Goal: Task Accomplishment & Management: Use online tool/utility

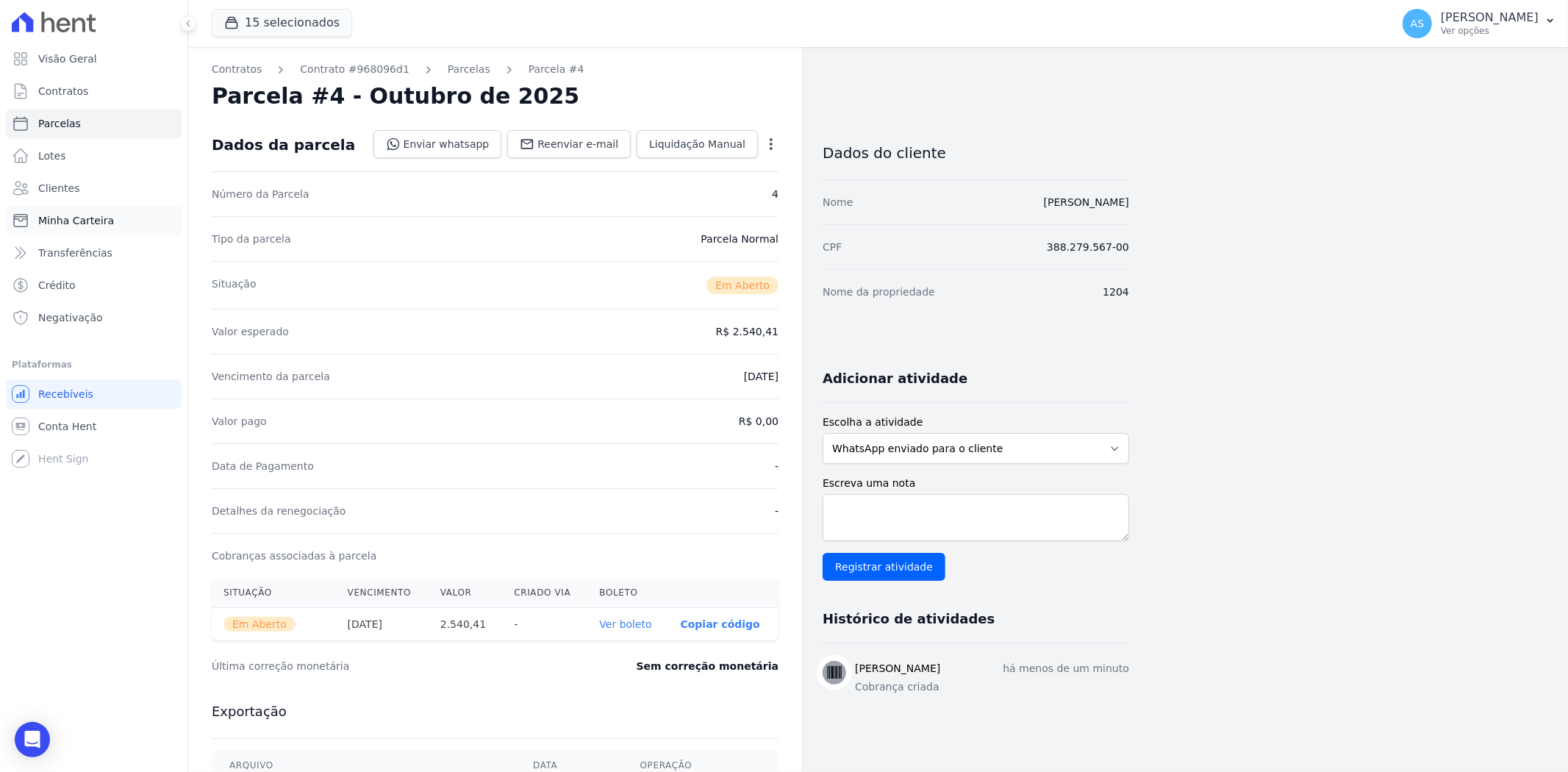
click at [52, 217] on span "Minha Carteira" at bounding box center [76, 220] width 76 height 14
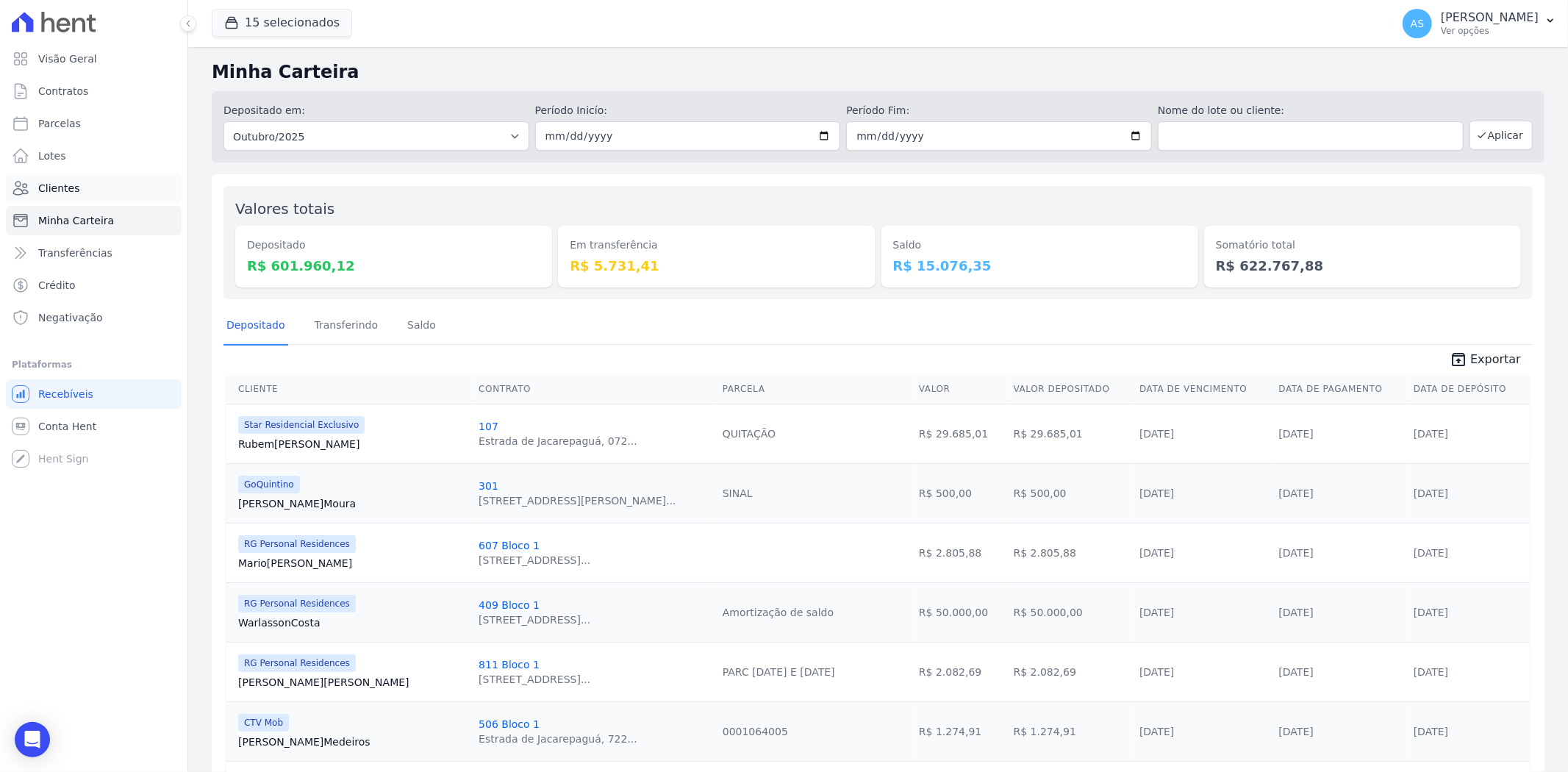
click at [46, 189] on span "Clientes" at bounding box center [59, 188] width 41 height 14
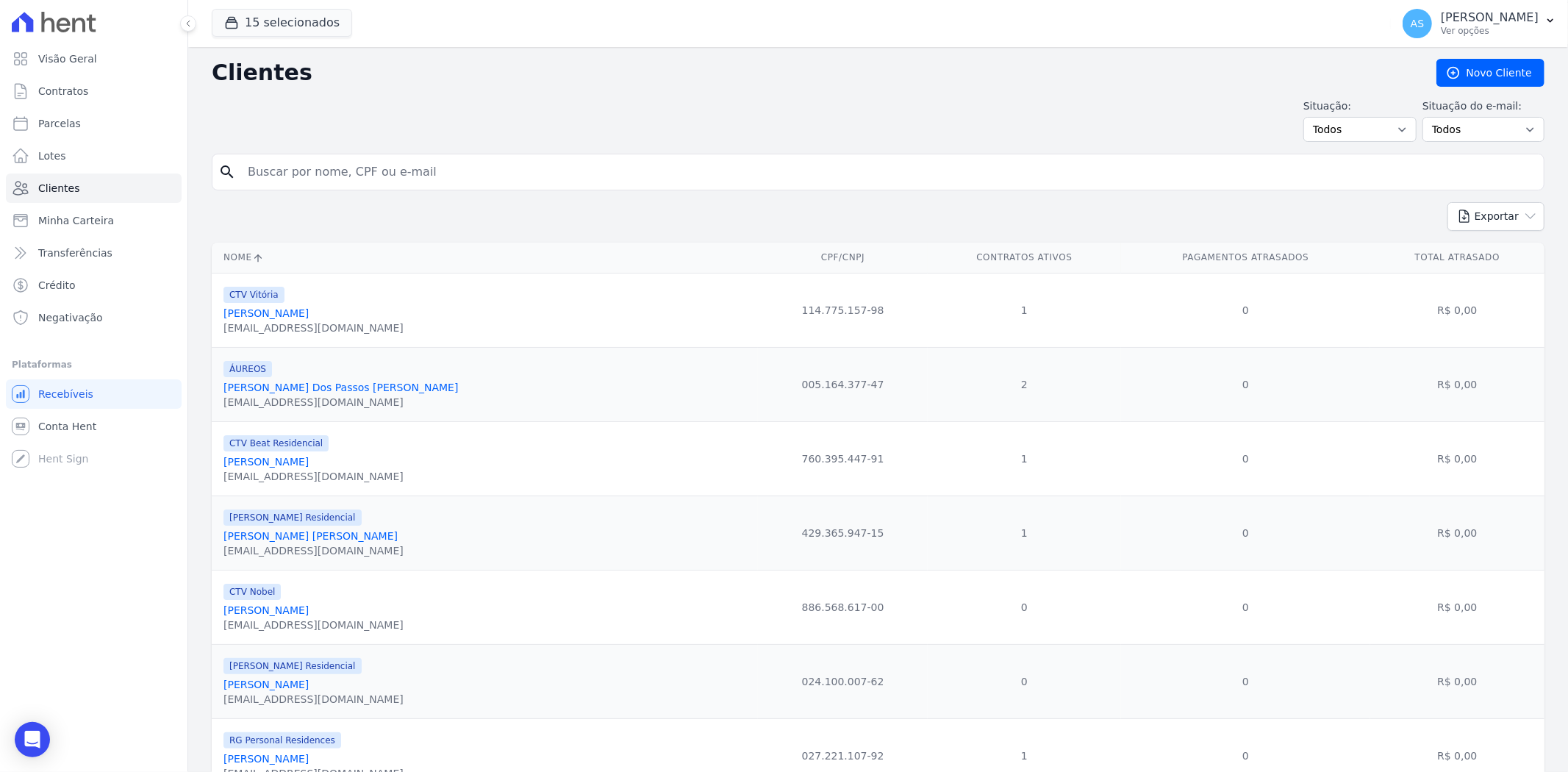
click at [272, 172] on input "search" at bounding box center [889, 172] width 1299 height 30
type input "Andressa Borges de Lima da Silva"
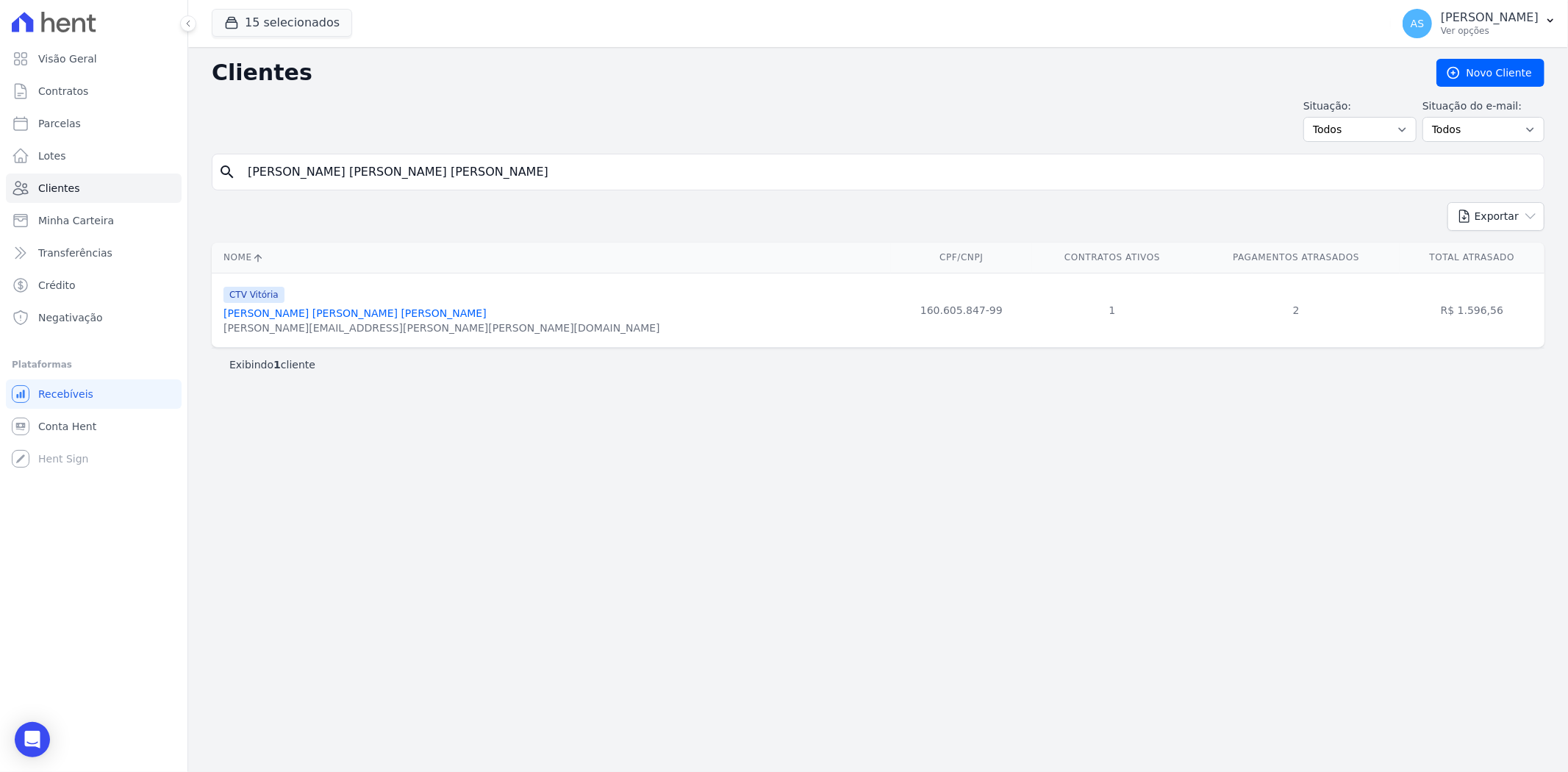
click at [329, 310] on link "Andressa Borges De Lima Da Silva" at bounding box center [355, 313] width 263 height 12
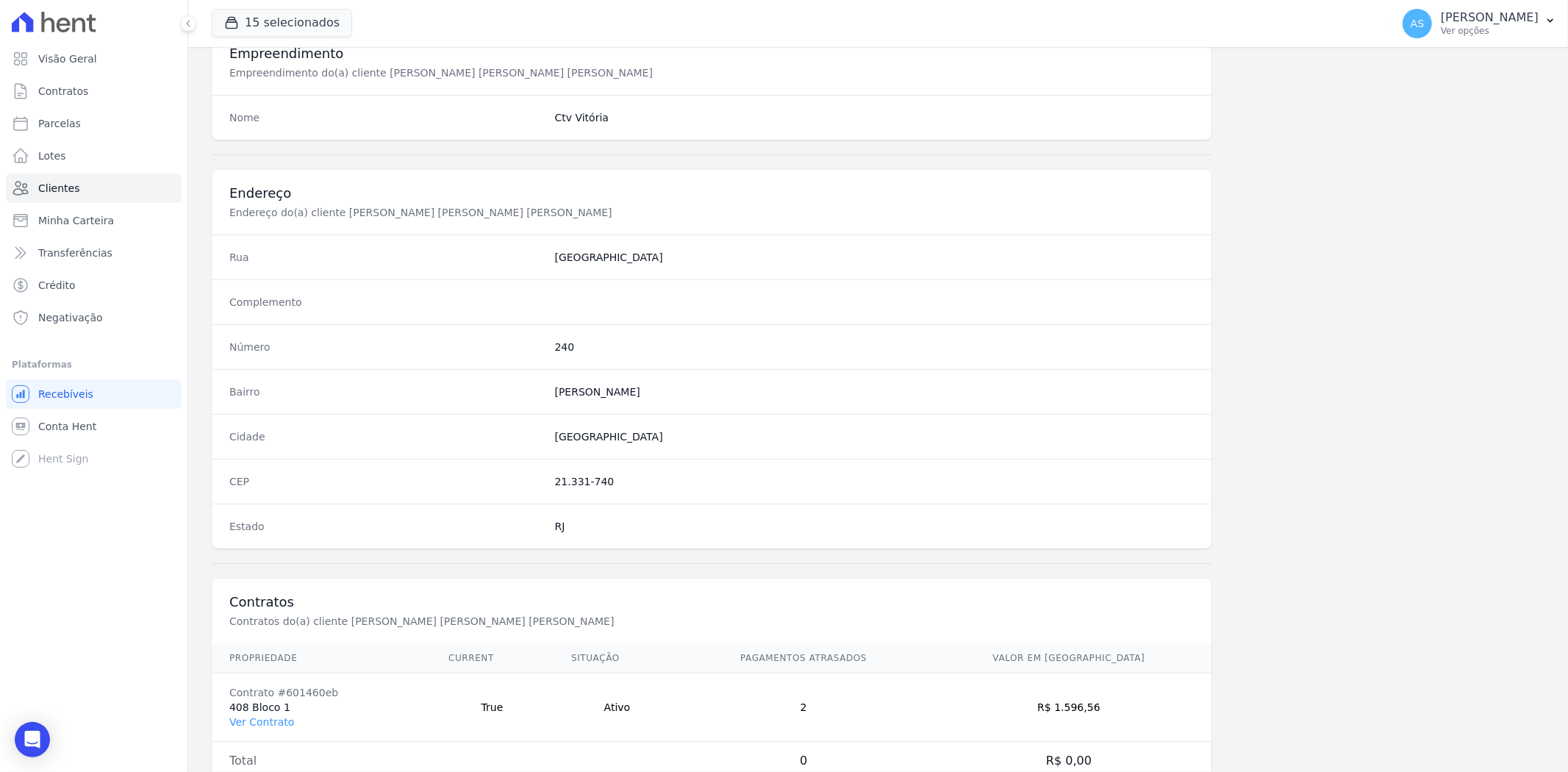
scroll to position [605, 0]
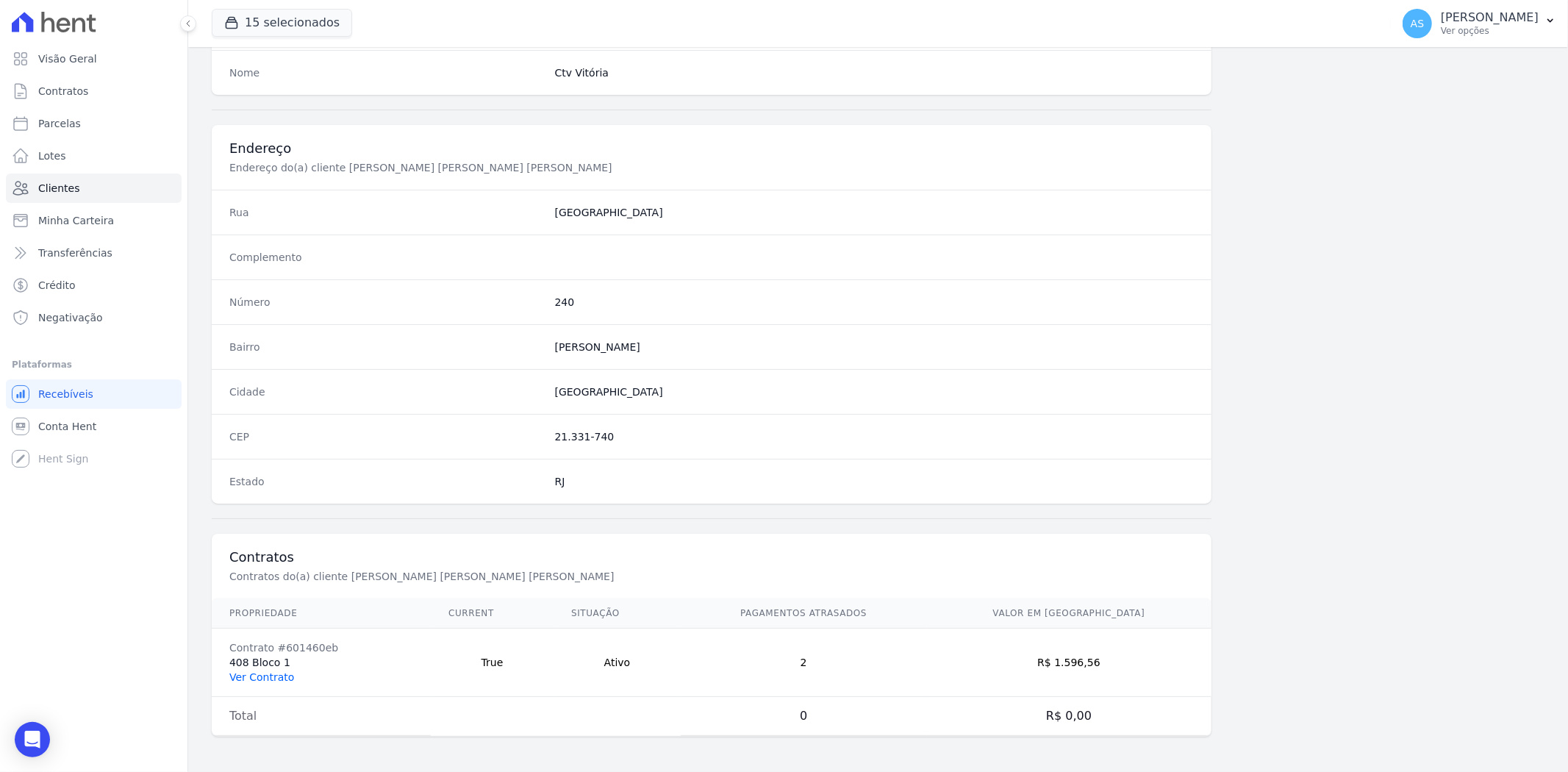
click at [261, 596] on link "Ver Contrato" at bounding box center [261, 677] width 65 height 12
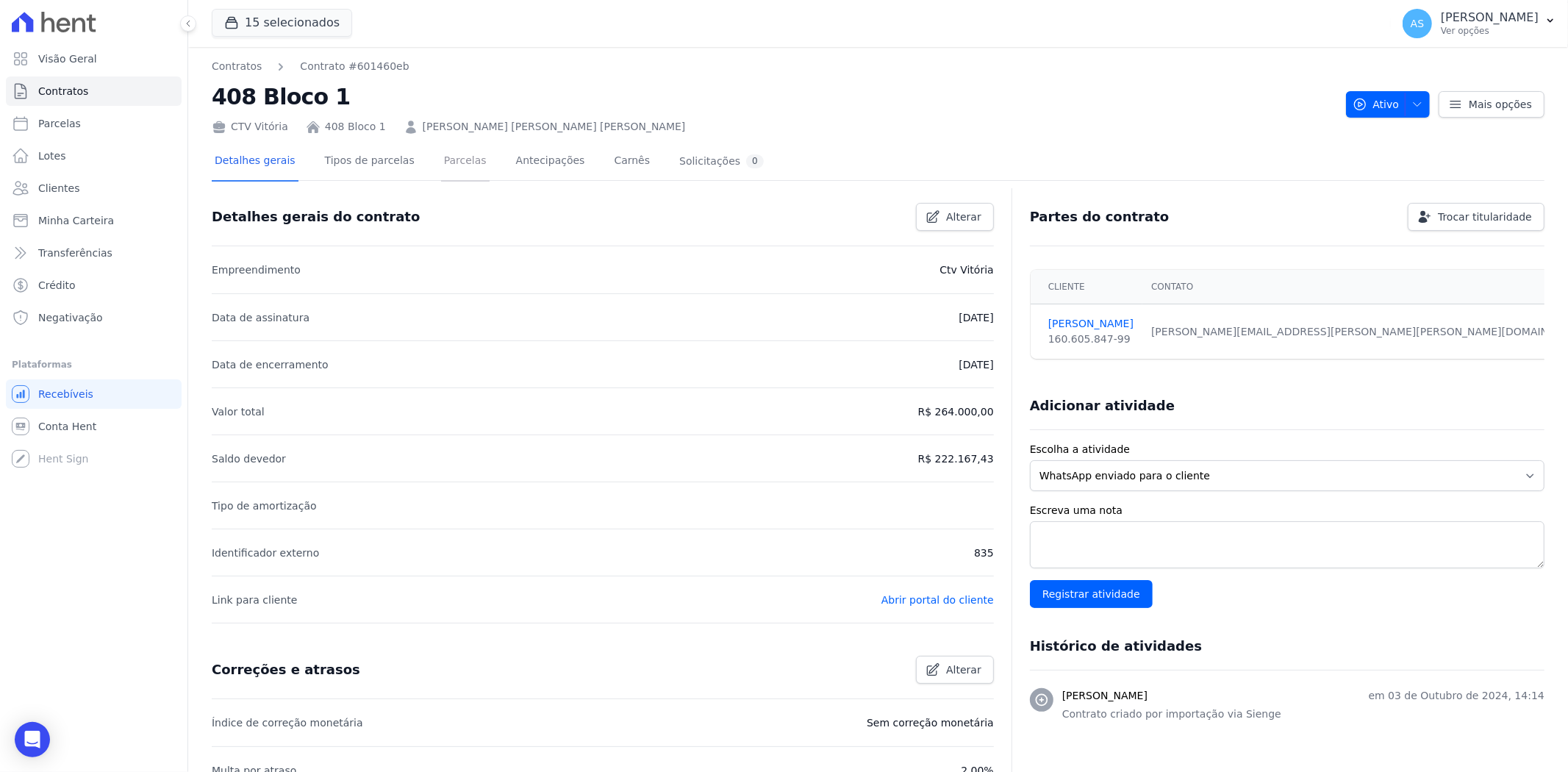
click at [441, 162] on link "Parcelas" at bounding box center [465, 162] width 48 height 39
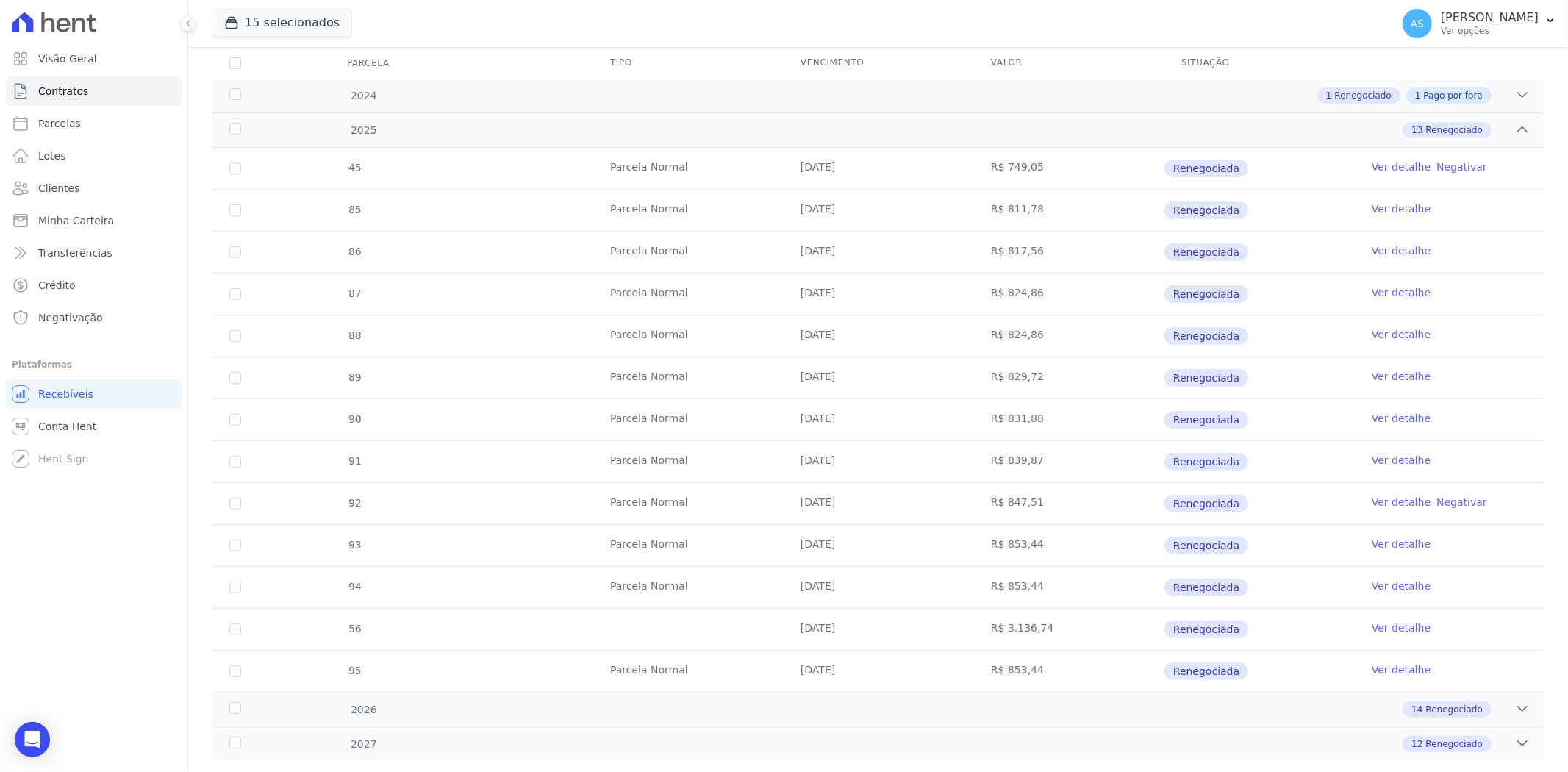
scroll to position [230, 0]
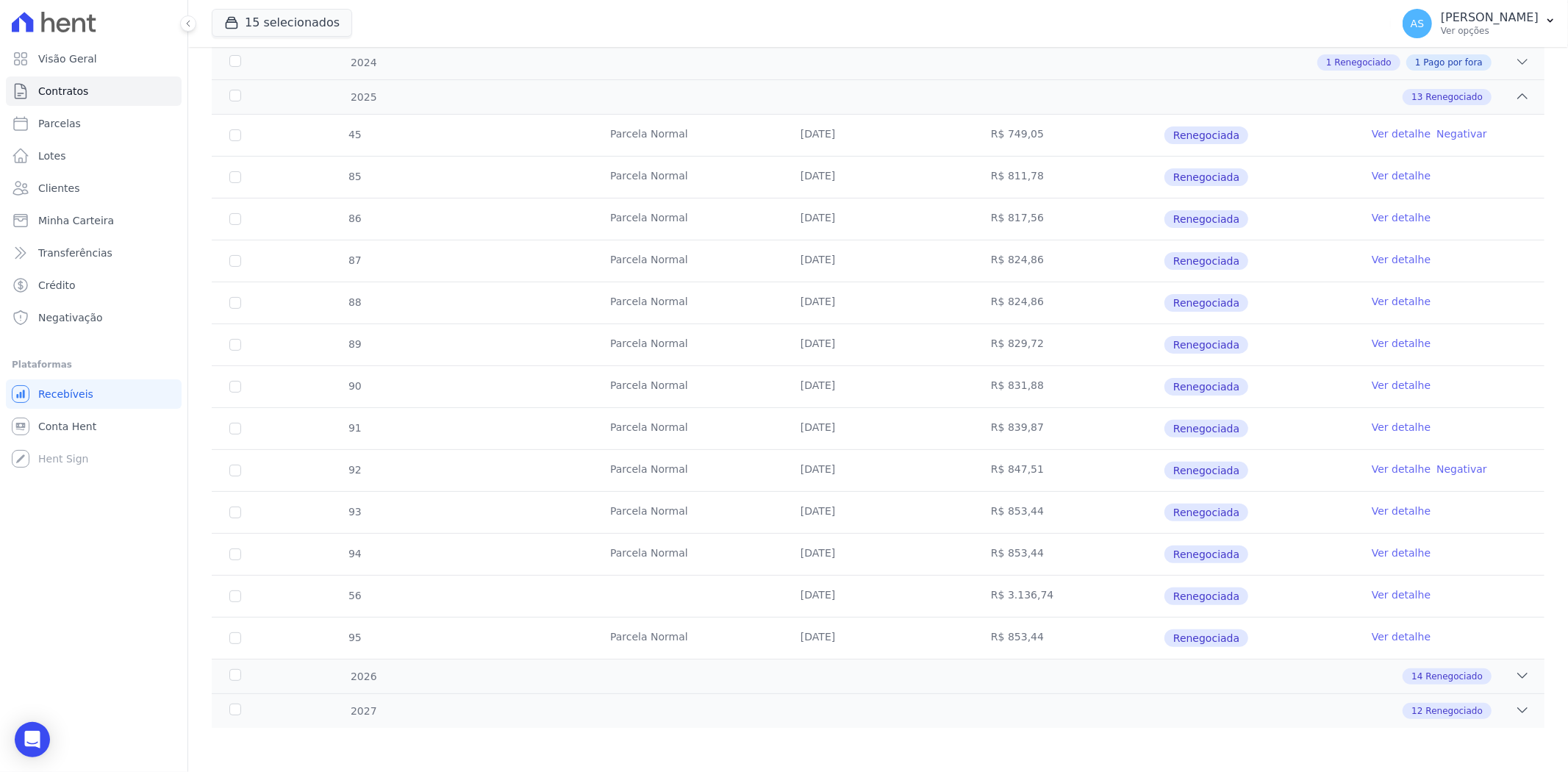
click at [1254, 423] on link "Ver detalhe" at bounding box center [1400, 427] width 59 height 14
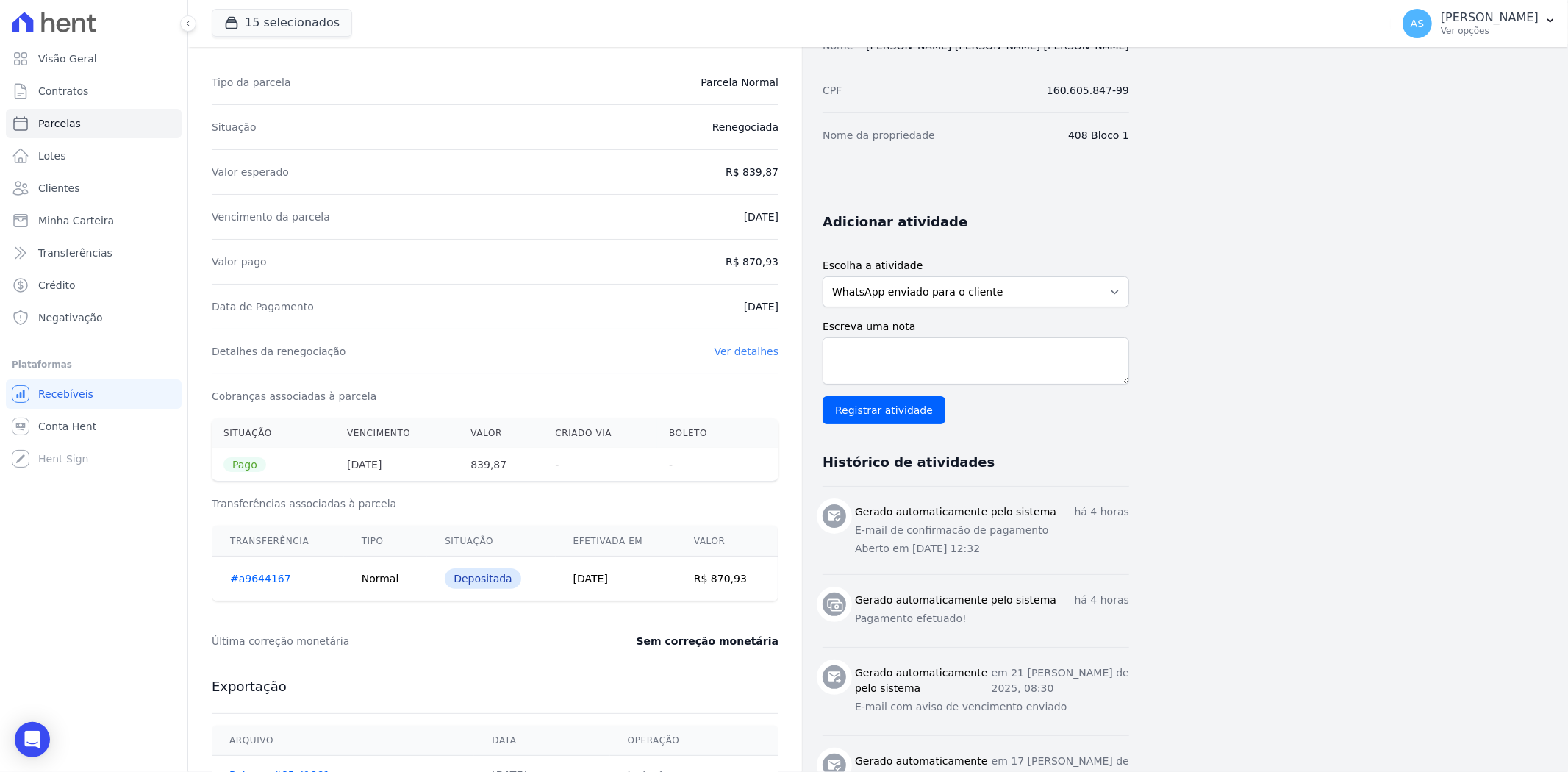
scroll to position [163, 0]
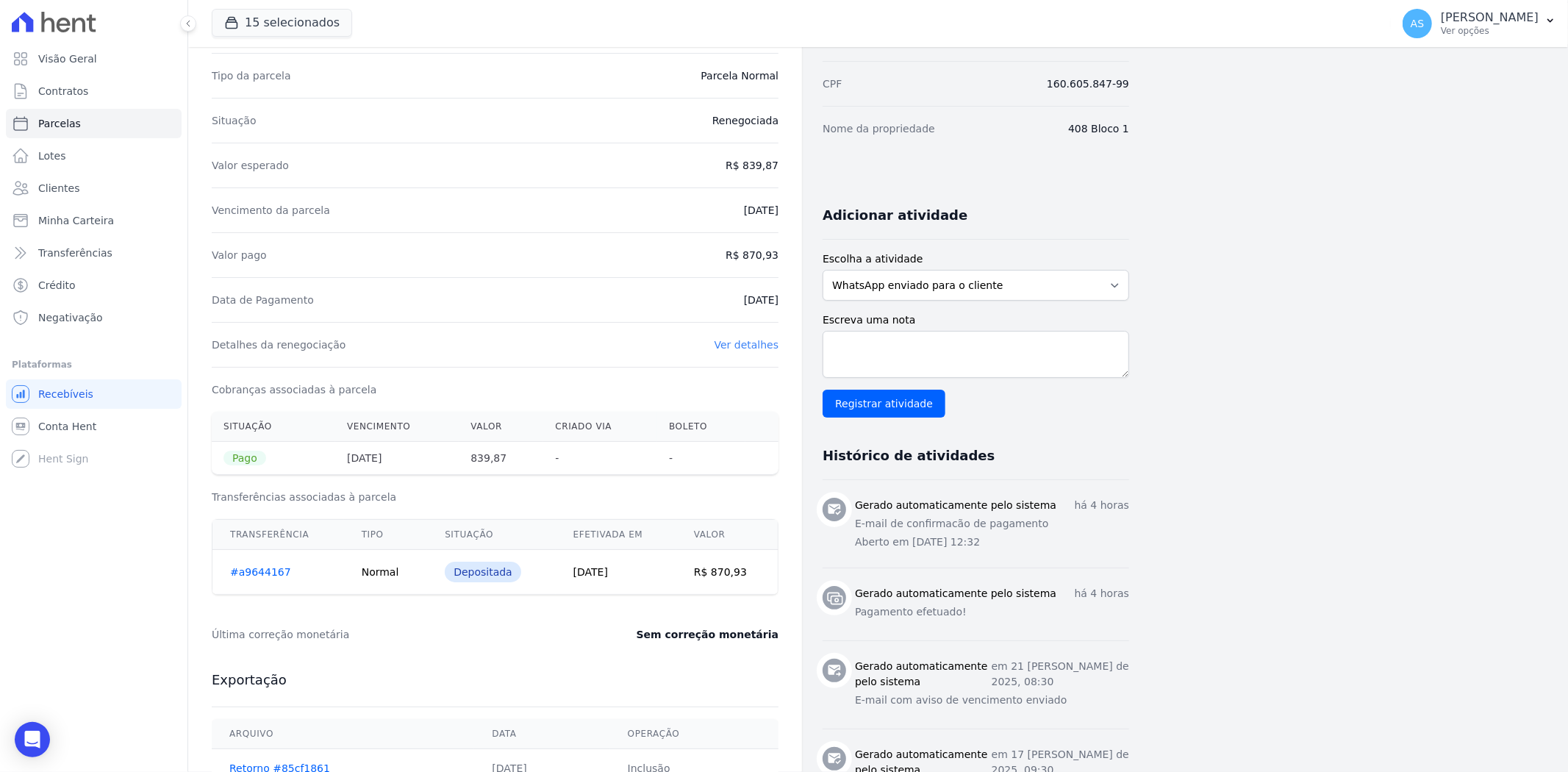
click at [243, 573] on link "#a9644167" at bounding box center [260, 572] width 61 height 12
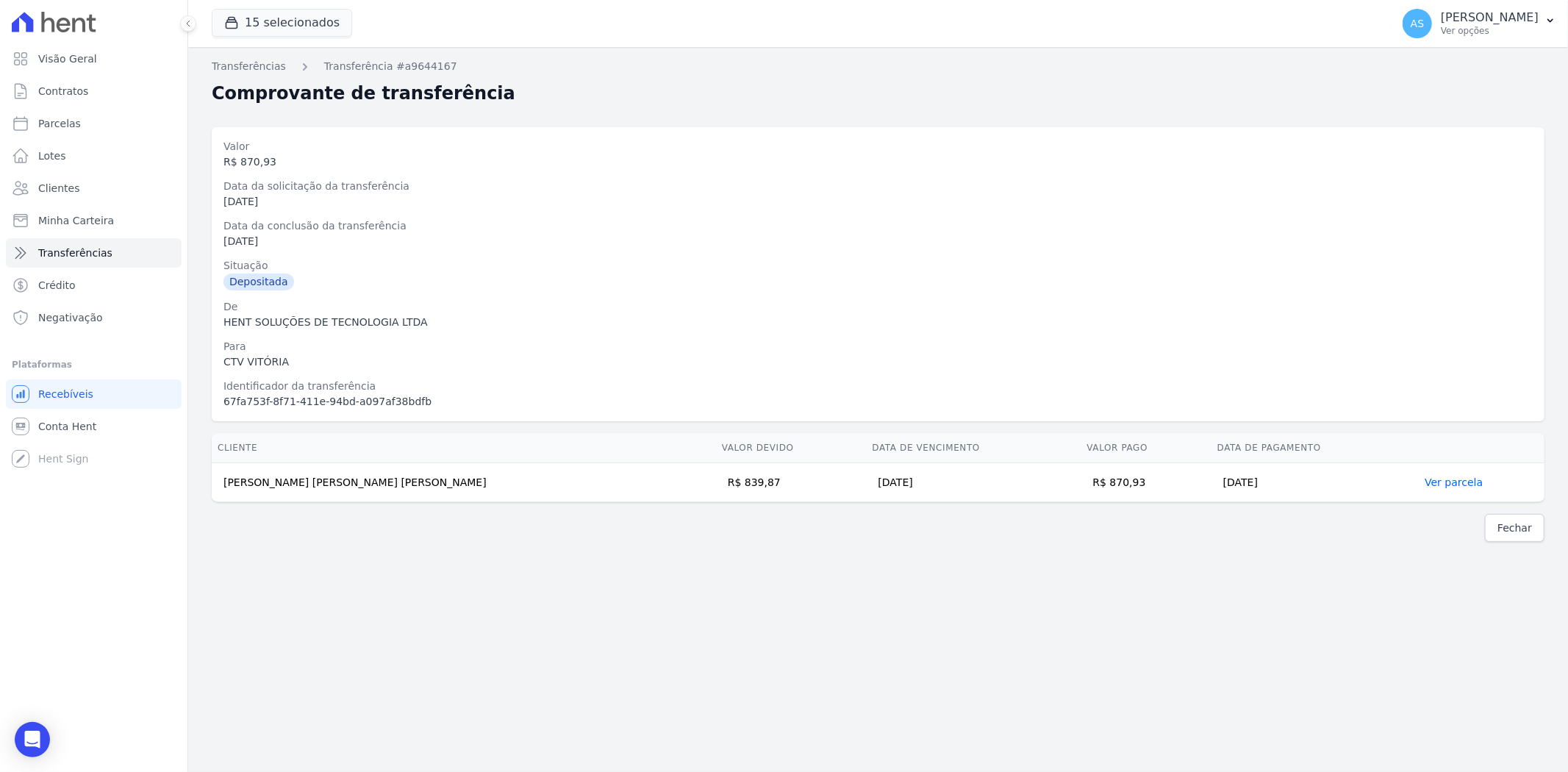
drag, startPoint x: 358, startPoint y: 482, endPoint x: 216, endPoint y: 486, distance: 142.1
click at [216, 486] on td "Andressa Borges de Lima da Silva" at bounding box center [464, 483] width 504 height 39
copy td "Andressa Borges de Lima da Silva"
click at [875, 596] on div "Transferências Transferência #a9644167 Comprovante de transferência Valor R$ 87…" at bounding box center [878, 410] width 1380 height 725
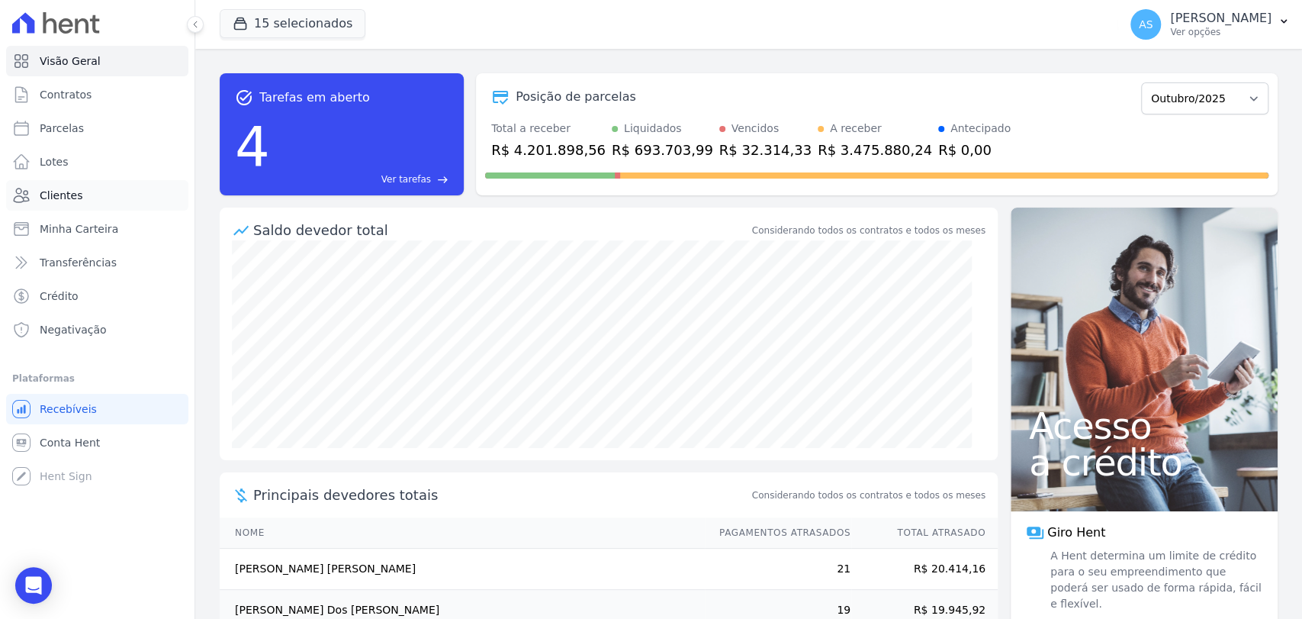
click at [53, 191] on span "Clientes" at bounding box center [61, 195] width 43 height 15
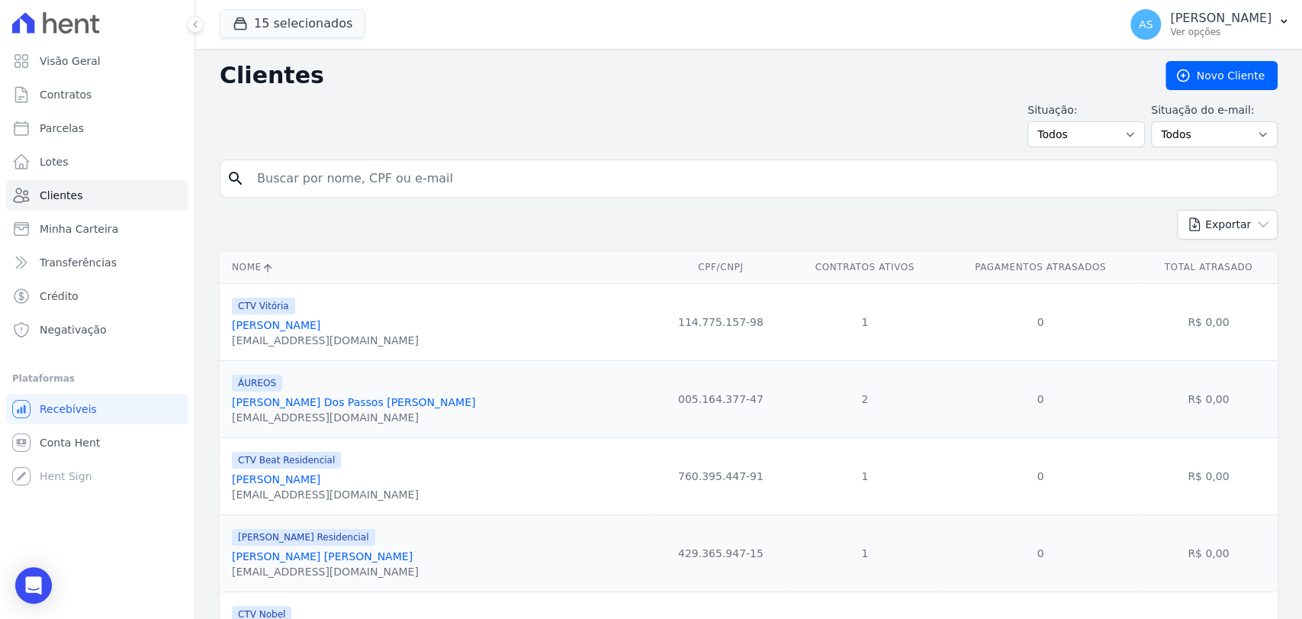
click at [275, 177] on input "search" at bounding box center [759, 178] width 1023 height 31
paste input "Mariana de Carvalho"
type input "Mariana de Carvalho"
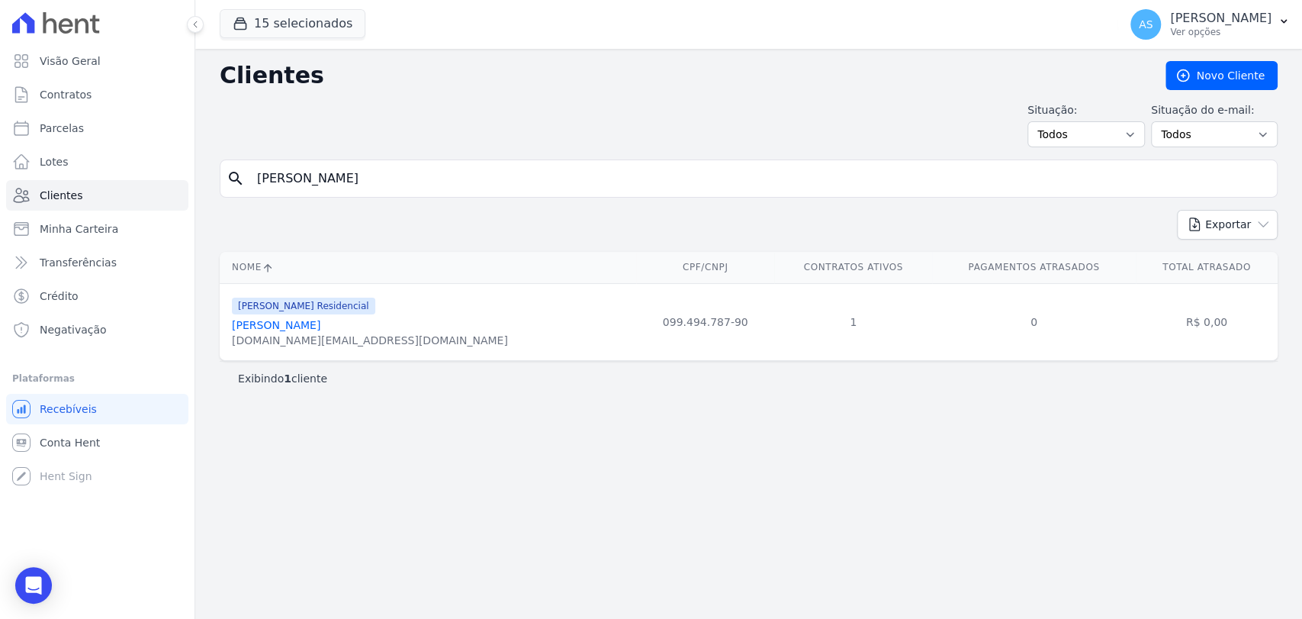
click at [271, 328] on link "Mariana De Carvalho" at bounding box center [276, 325] width 88 height 12
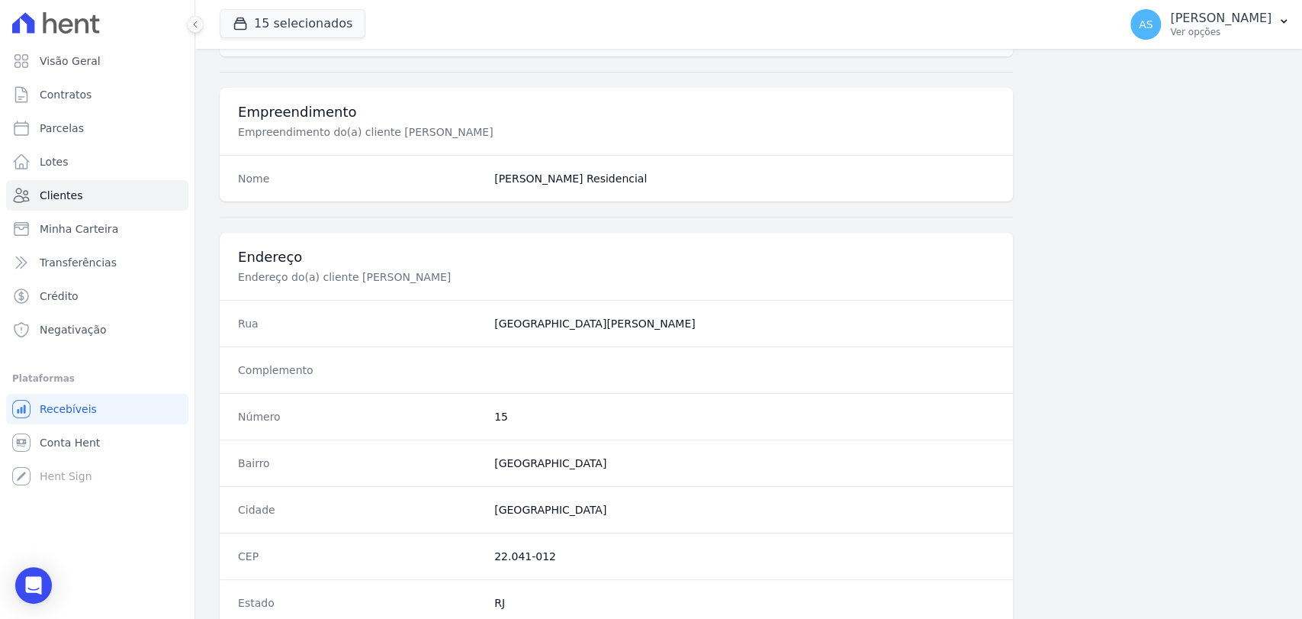
scroll to position [805, 0]
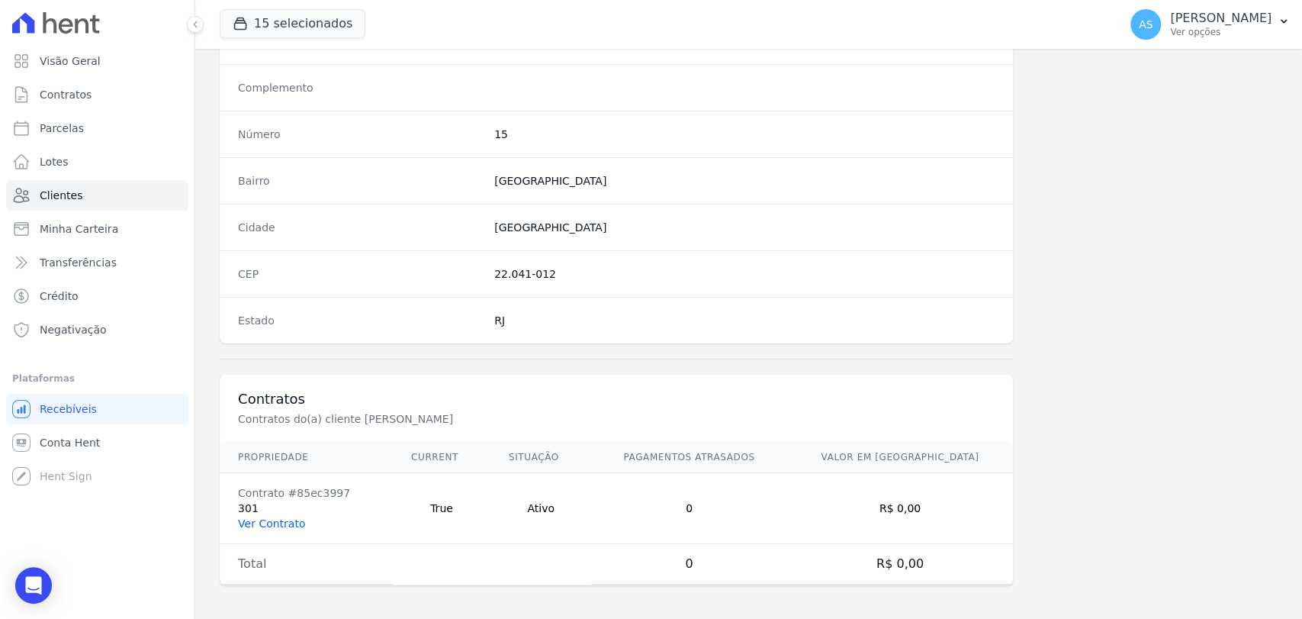
click at [241, 520] on link "Ver Contrato" at bounding box center [271, 523] width 67 height 12
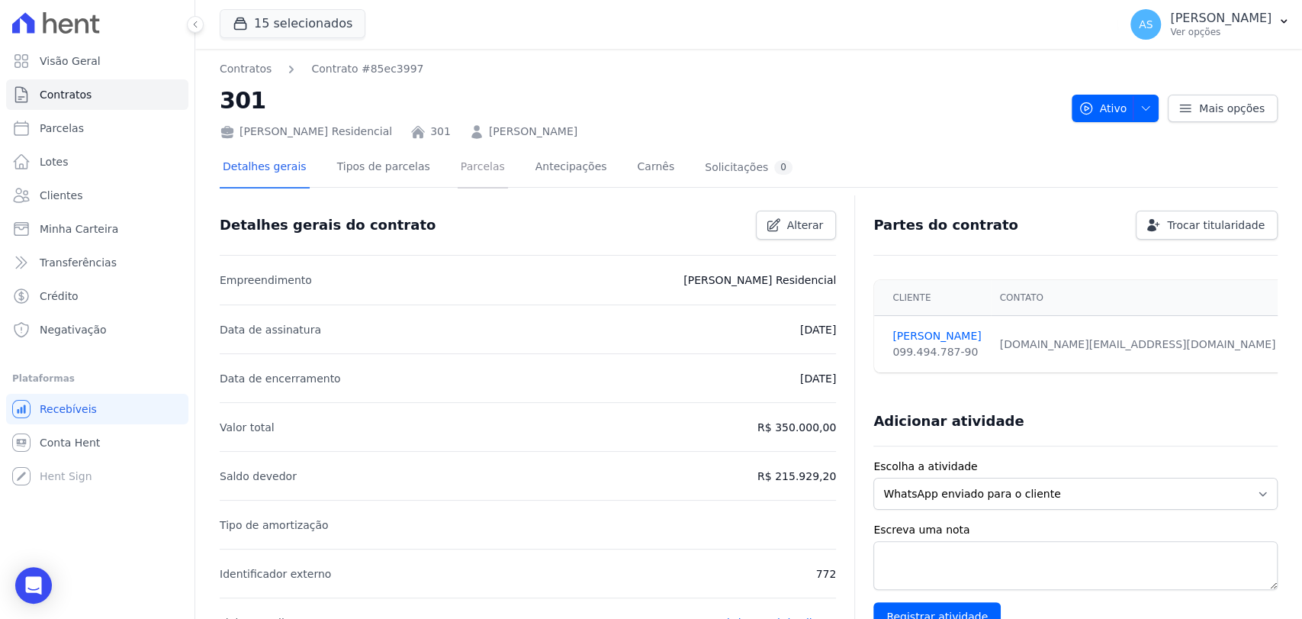
click at [458, 166] on link "Parcelas" at bounding box center [483, 168] width 50 height 40
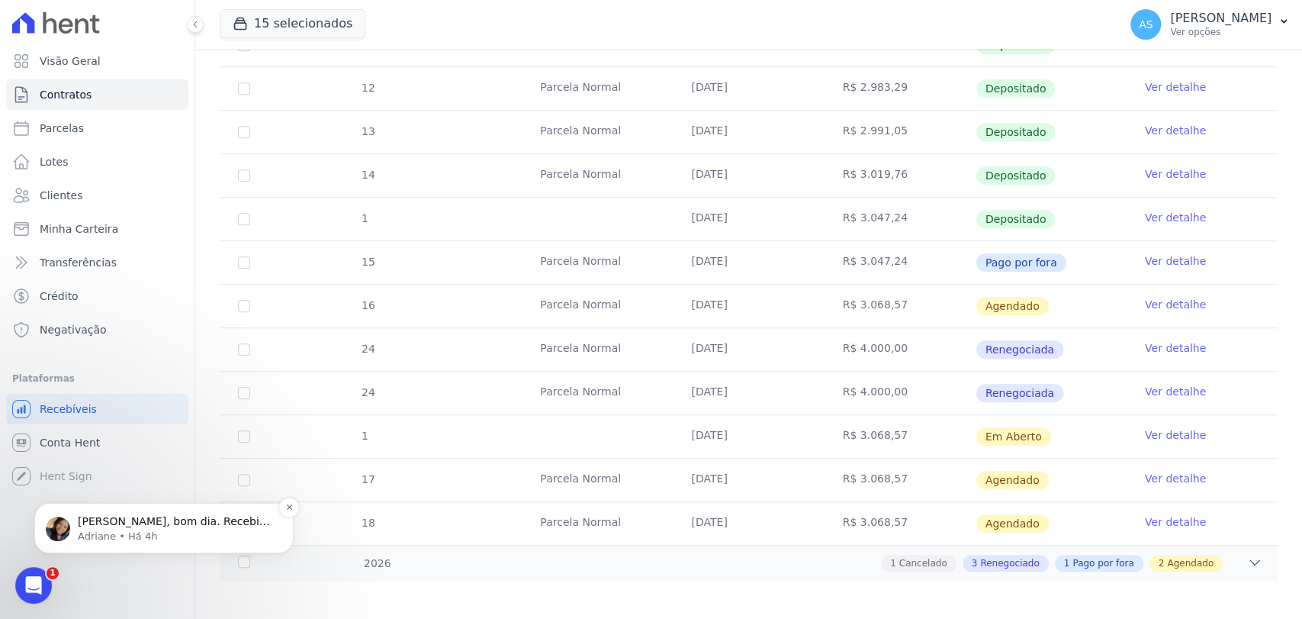
click at [168, 522] on span "Andreza, bom dia. Recebi as informações de e-mail e contato porém ainda falta: …" at bounding box center [174, 566] width 192 height 103
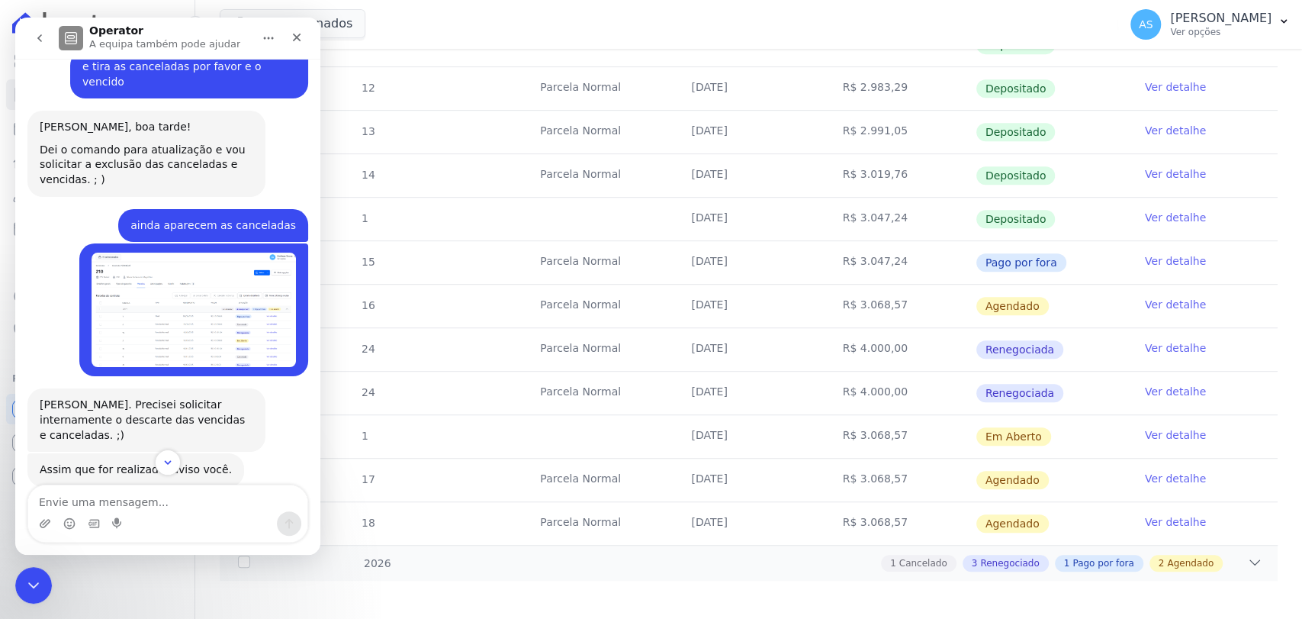
scroll to position [14443, 0]
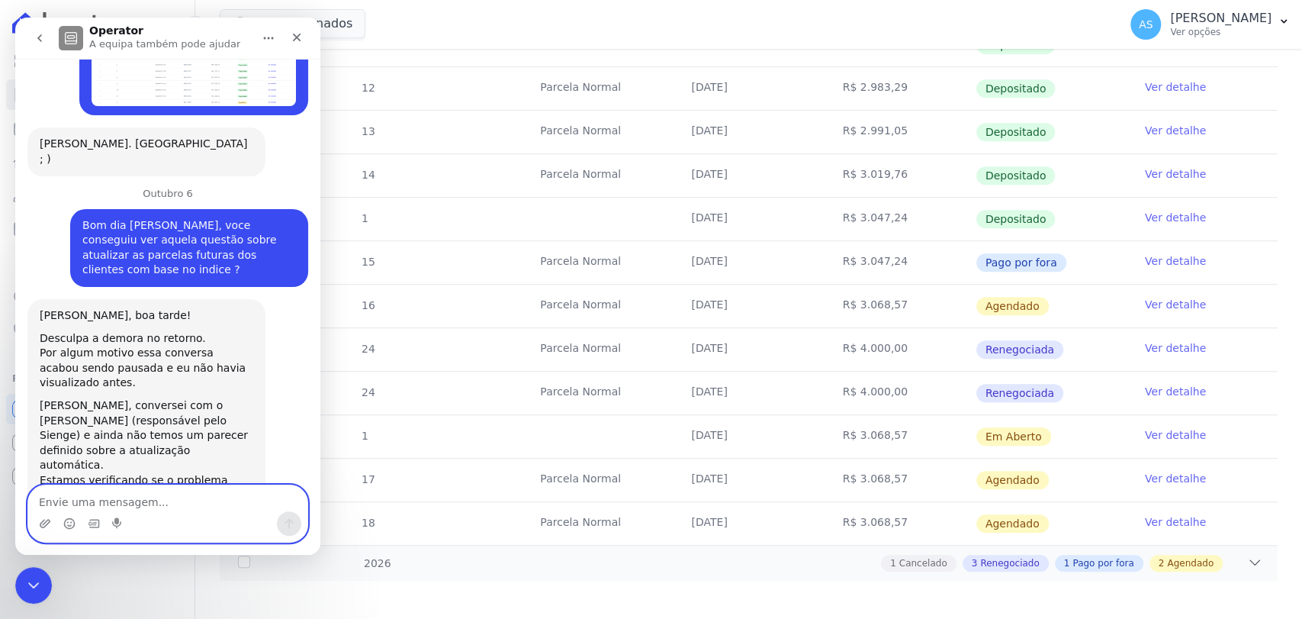
click at [71, 503] on textarea "Envie uma mensagem..." at bounding box center [167, 498] width 279 height 26
type textarea "ok, vou provicenciar"
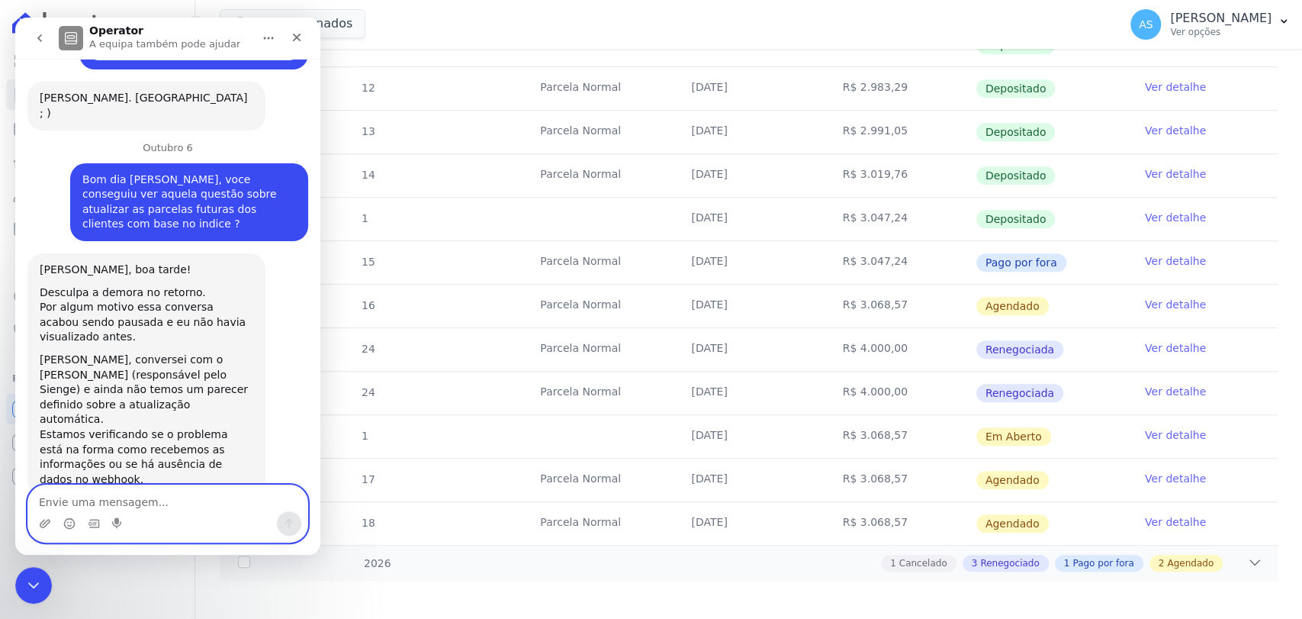
click at [100, 502] on textarea "Envie uma mensagem..." at bounding box center [167, 498] width 279 height 26
type textarea "ok vou providenciar"
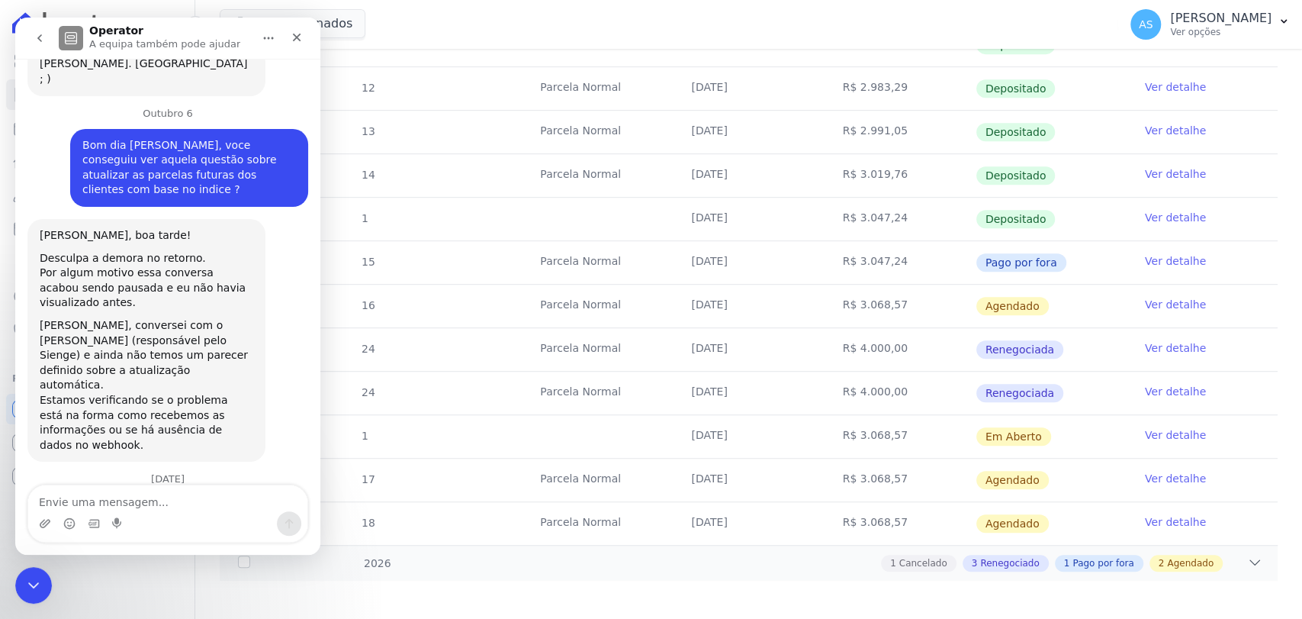
click at [302, 36] on icon "Fechar" at bounding box center [297, 37] width 12 height 12
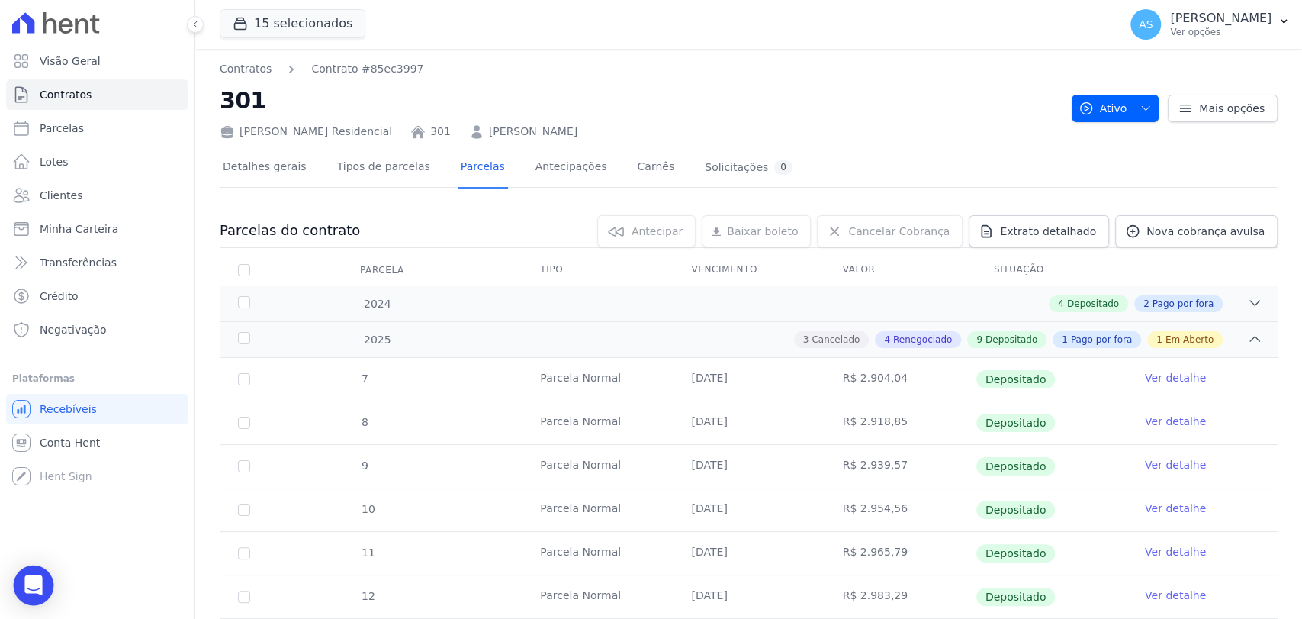
click at [36, 603] on body "Visão Geral Contratos [GEOGRAPHIC_DATA] Lotes Clientes Minha Carteira Transferê…" at bounding box center [651, 309] width 1302 height 619
click at [29, 577] on icon "Open Intercom Messenger" at bounding box center [33, 585] width 18 height 20
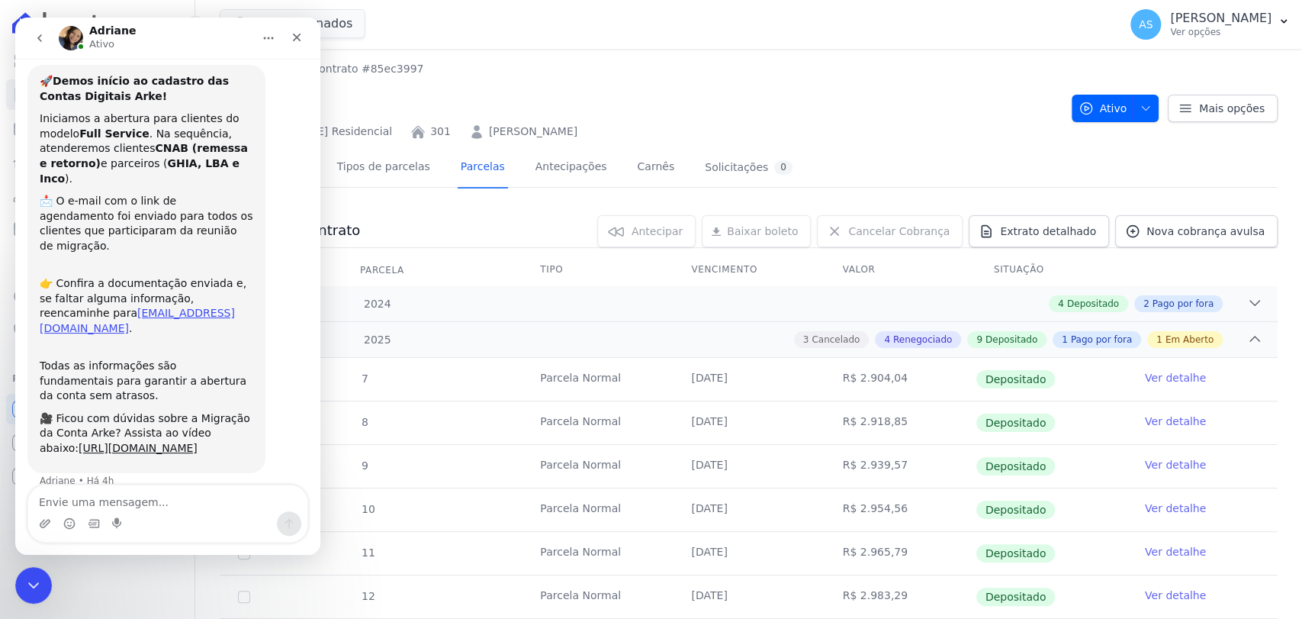
scroll to position [31, 0]
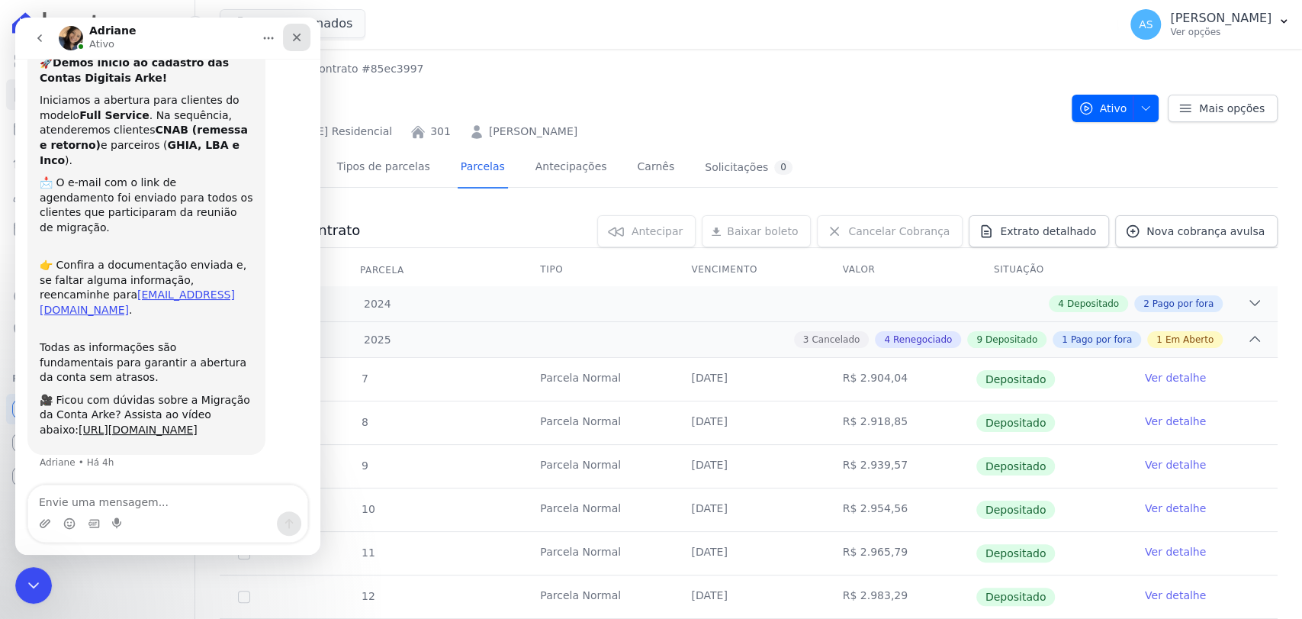
click at [292, 38] on icon "Fechar" at bounding box center [297, 37] width 12 height 12
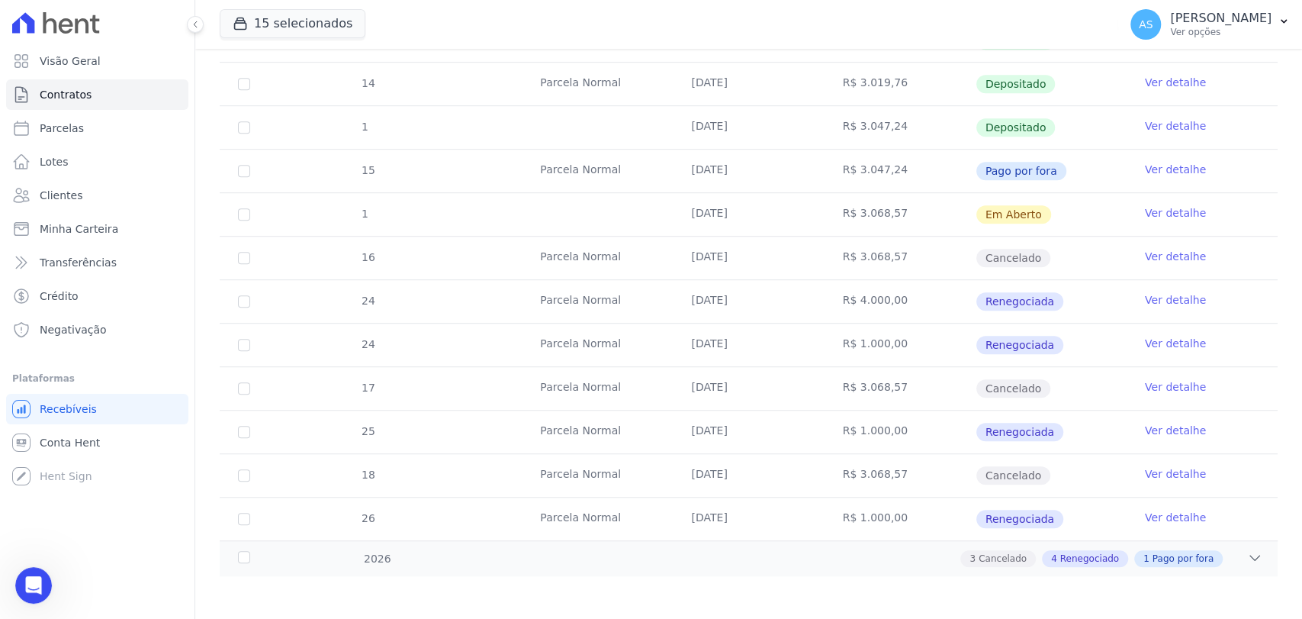
scroll to position [600, 0]
click at [29, 583] on icon "Abrir mensagem da Intercom" at bounding box center [31, 583] width 25 height 25
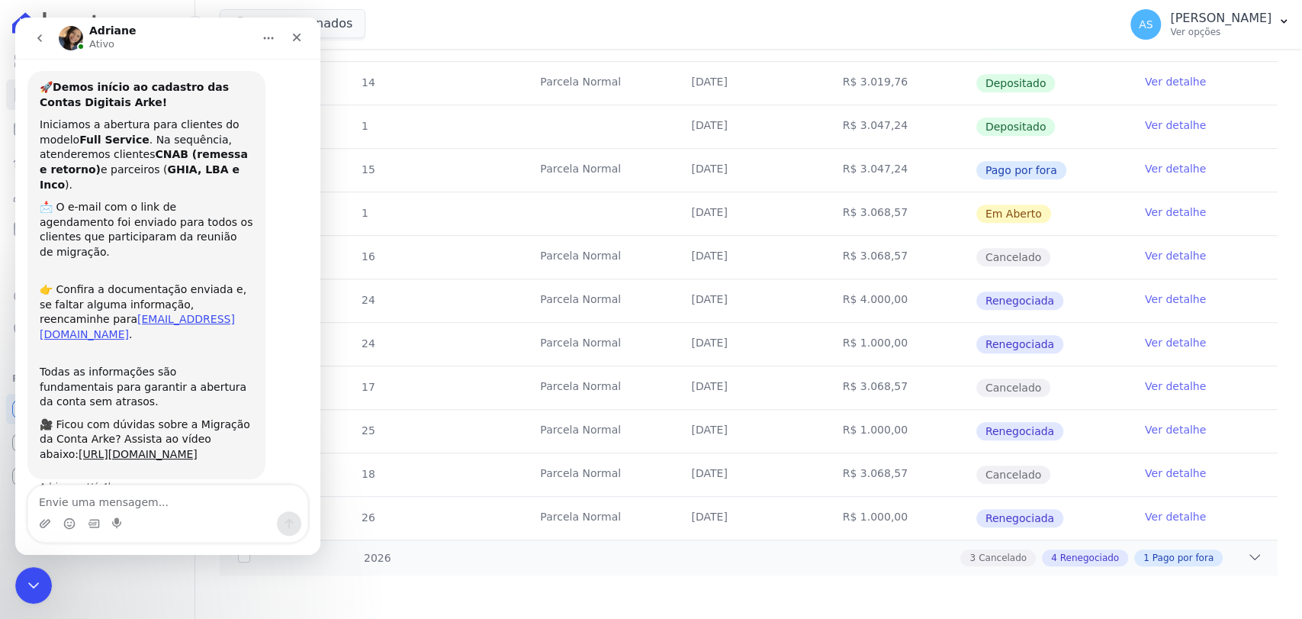
scroll to position [0, 0]
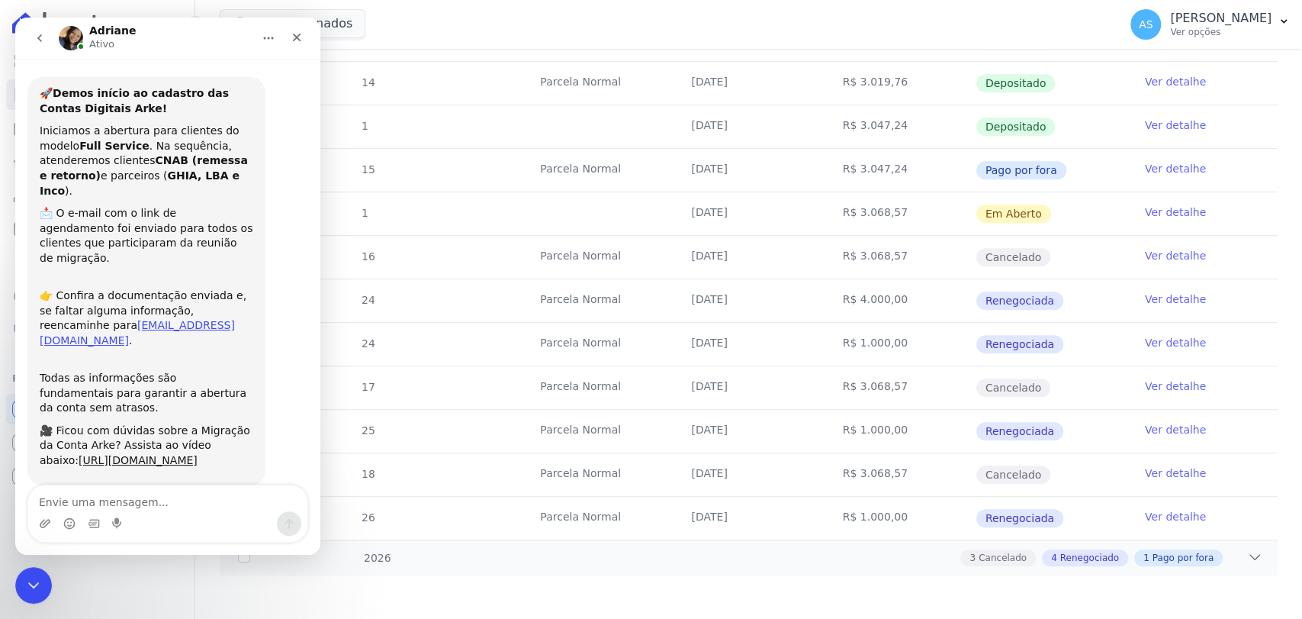
click at [38, 33] on icon "go back" at bounding box center [40, 38] width 12 height 12
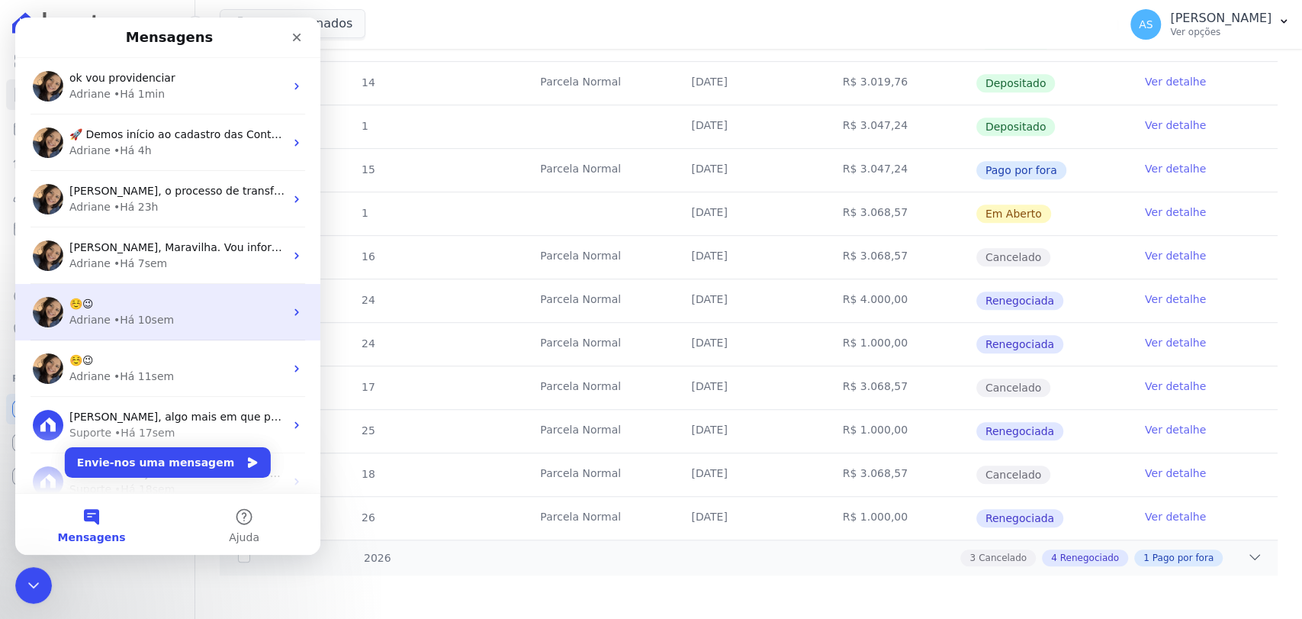
click at [129, 296] on div "☺️😉" at bounding box center [176, 304] width 215 height 16
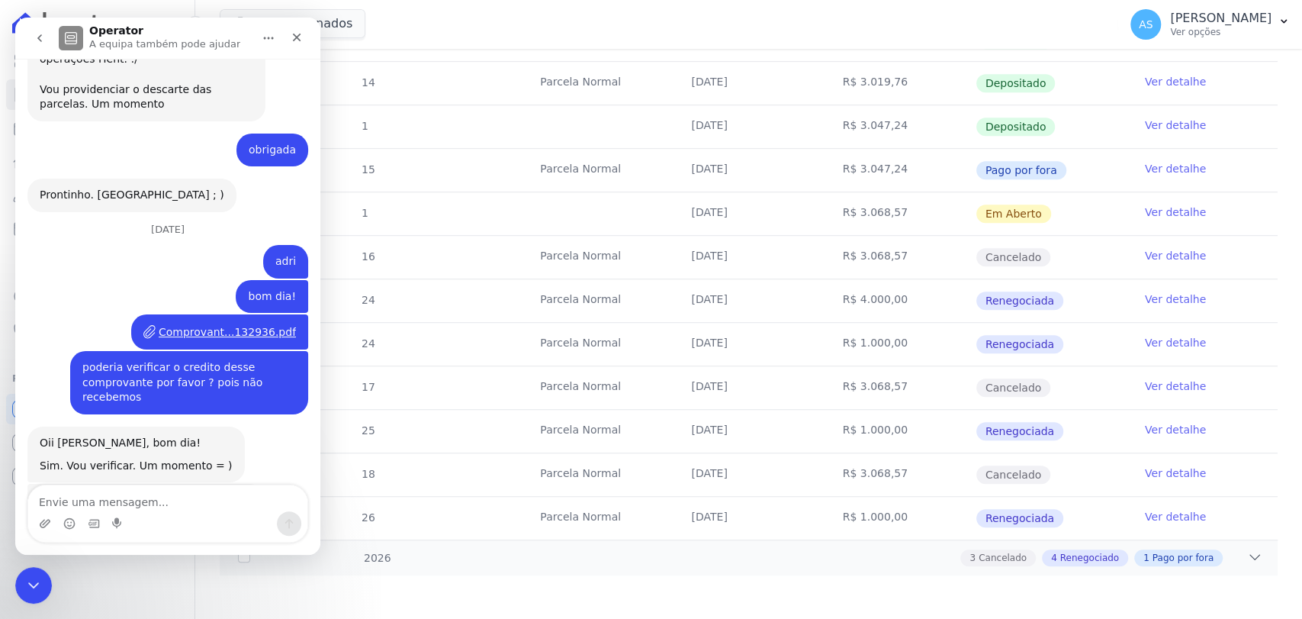
scroll to position [10627, 0]
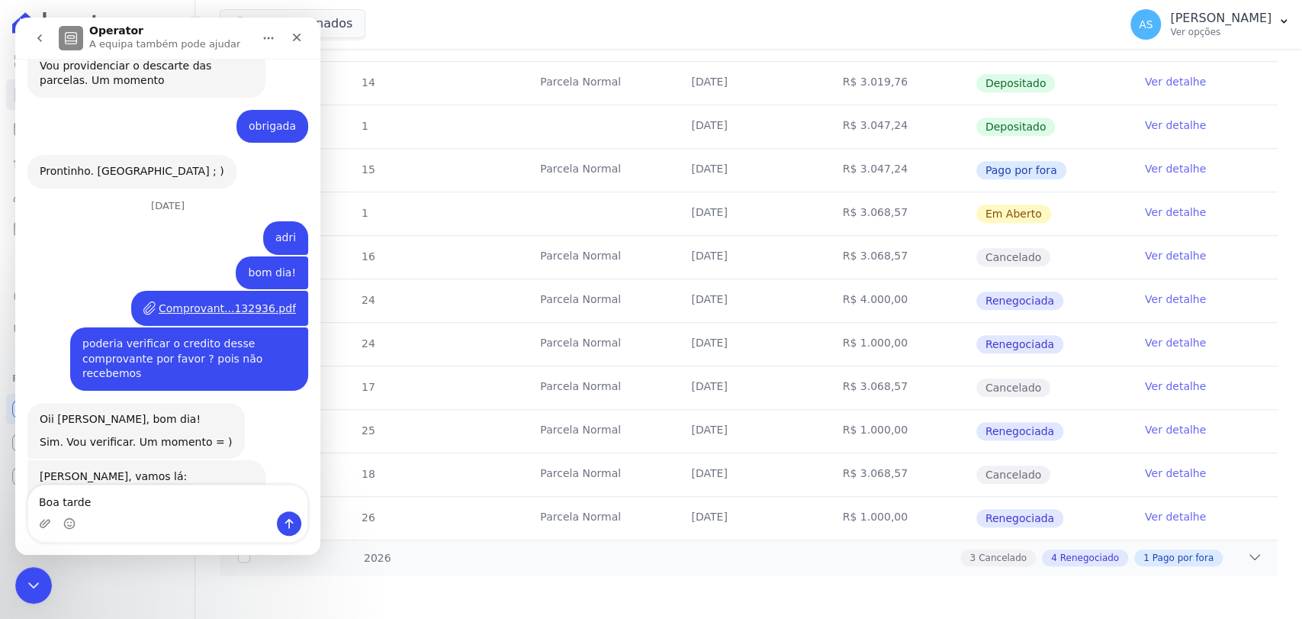
type textarea "Boa tarde!"
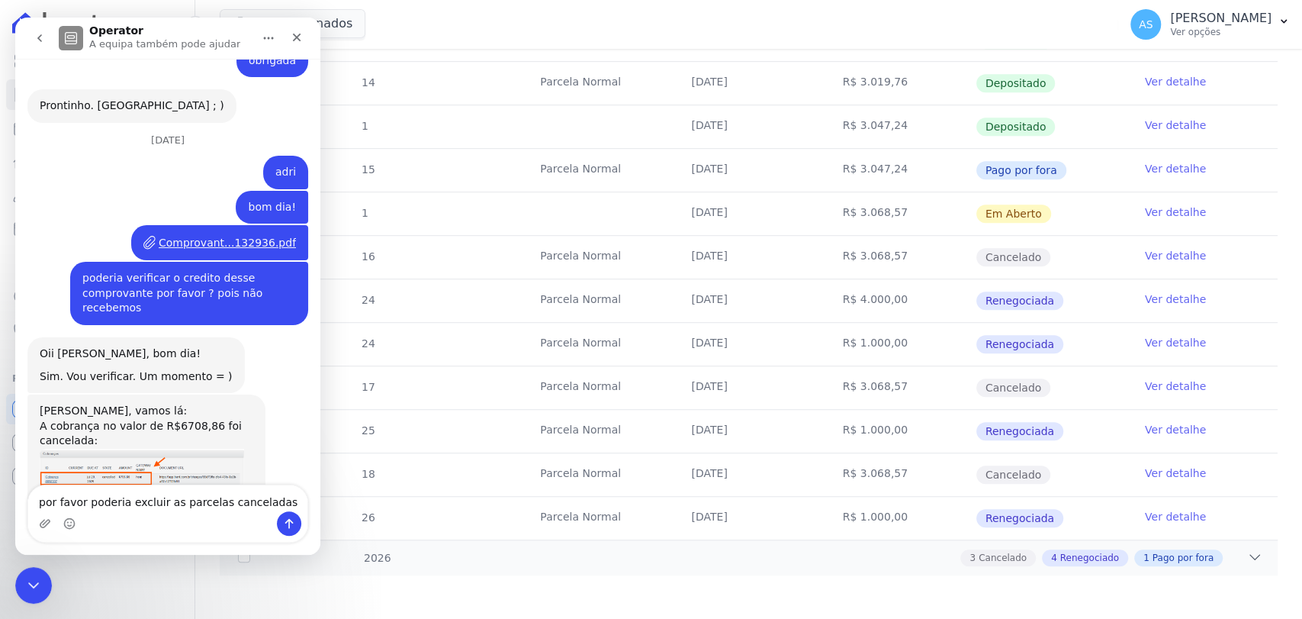
type textarea "por favor poderia excluir as parcelas canceladas?"
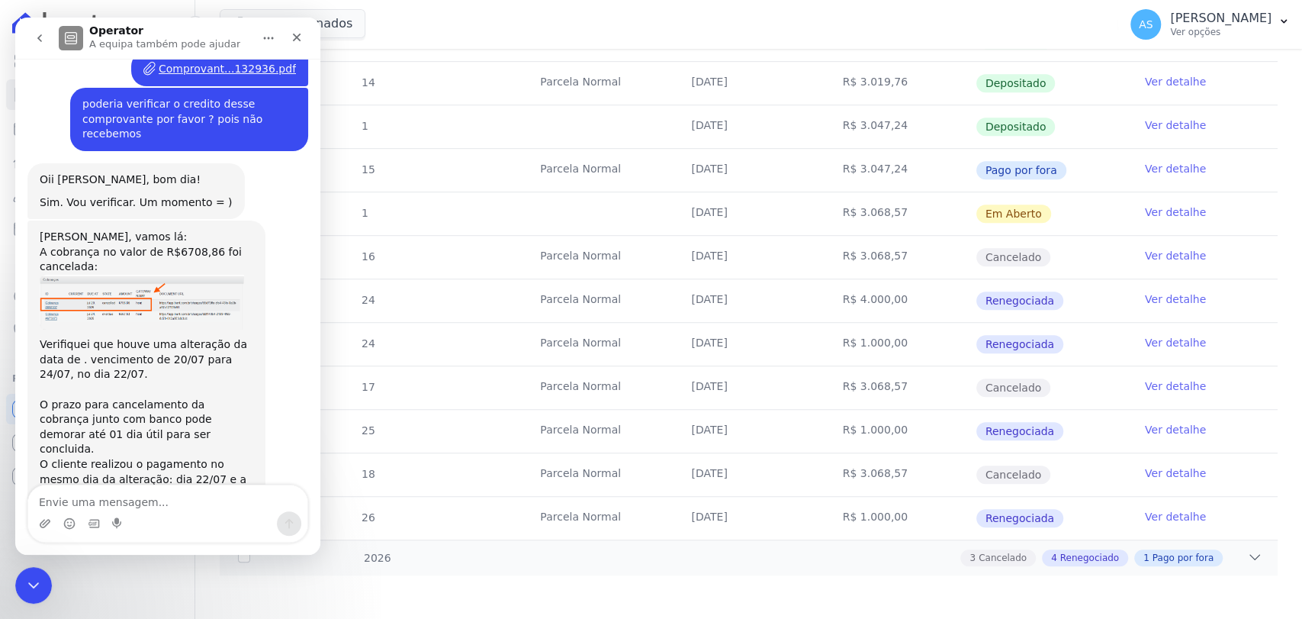
scroll to position [10870, 0]
click at [30, 589] on icon "Fechar mensagem da Intercom" at bounding box center [31, 583] width 18 height 18
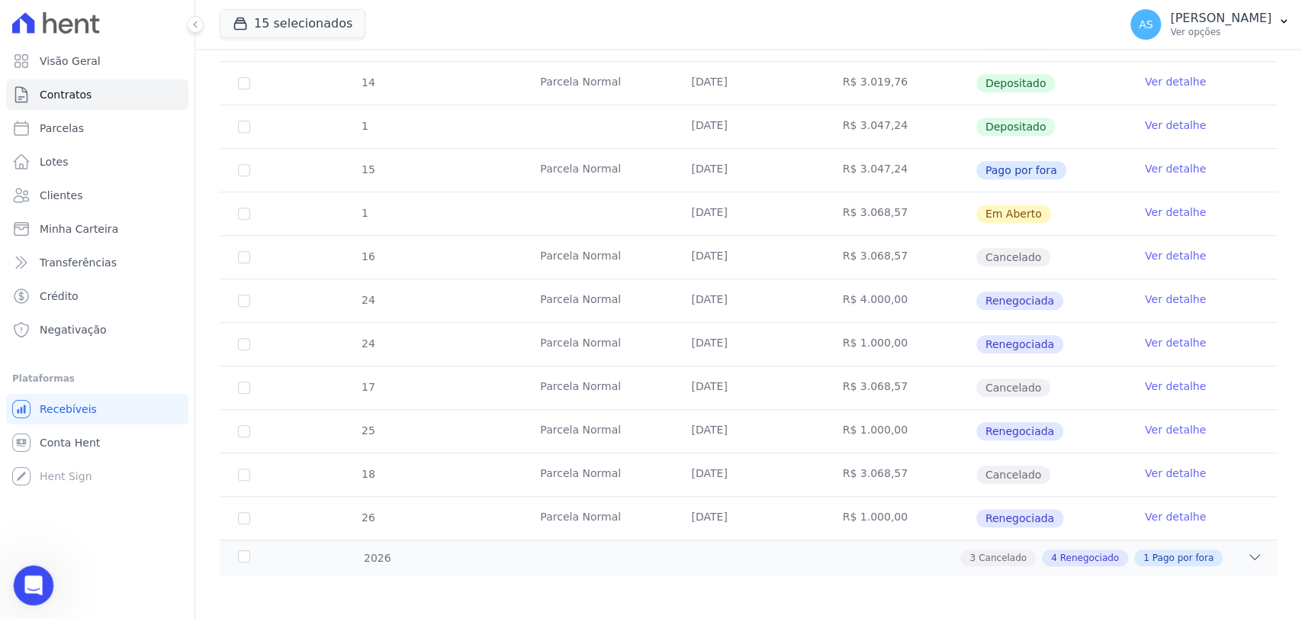
click at [27, 580] on icon "Abrir mensagem da Intercom" at bounding box center [31, 583] width 25 height 25
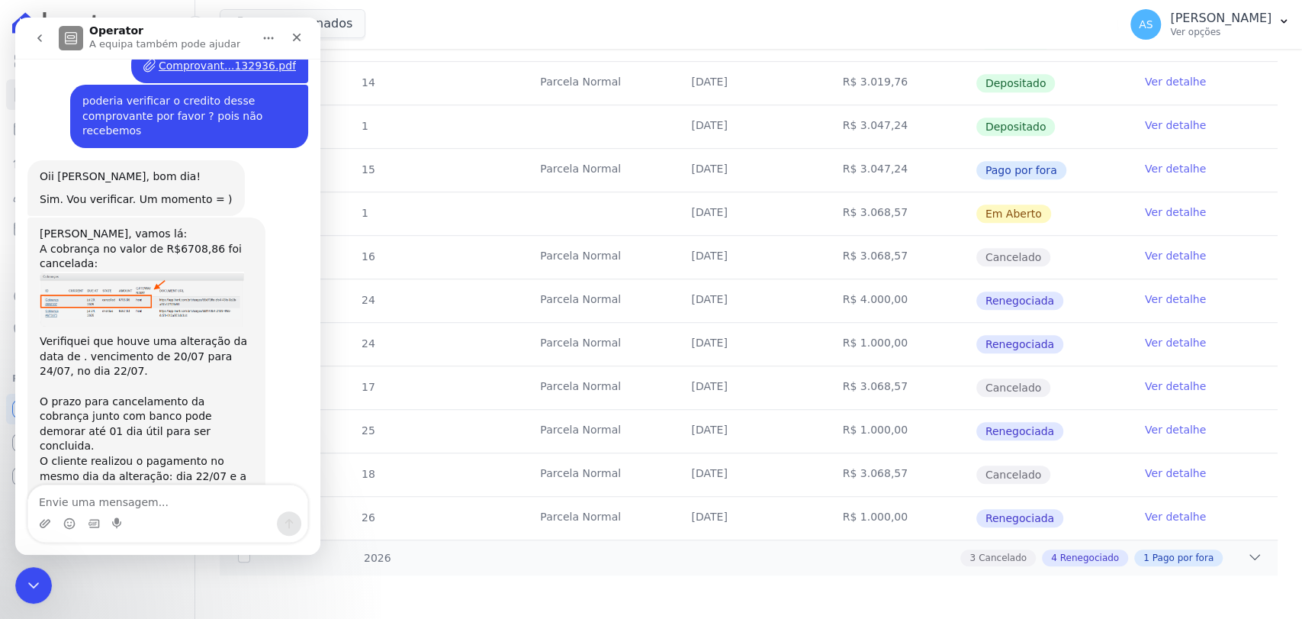
click at [66, 501] on textarea "Envie uma mensagem..." at bounding box center [167, 498] width 279 height 26
type textarea "exclui essa parcela tambem por favor ?"
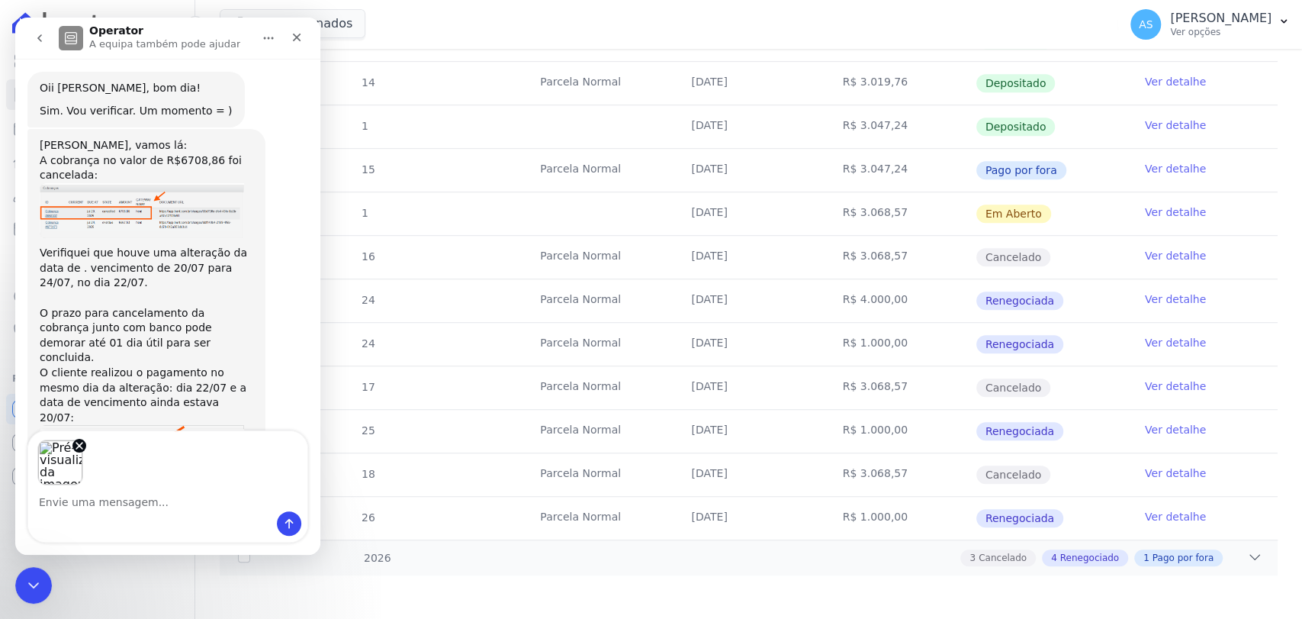
scroll to position [10934, 0]
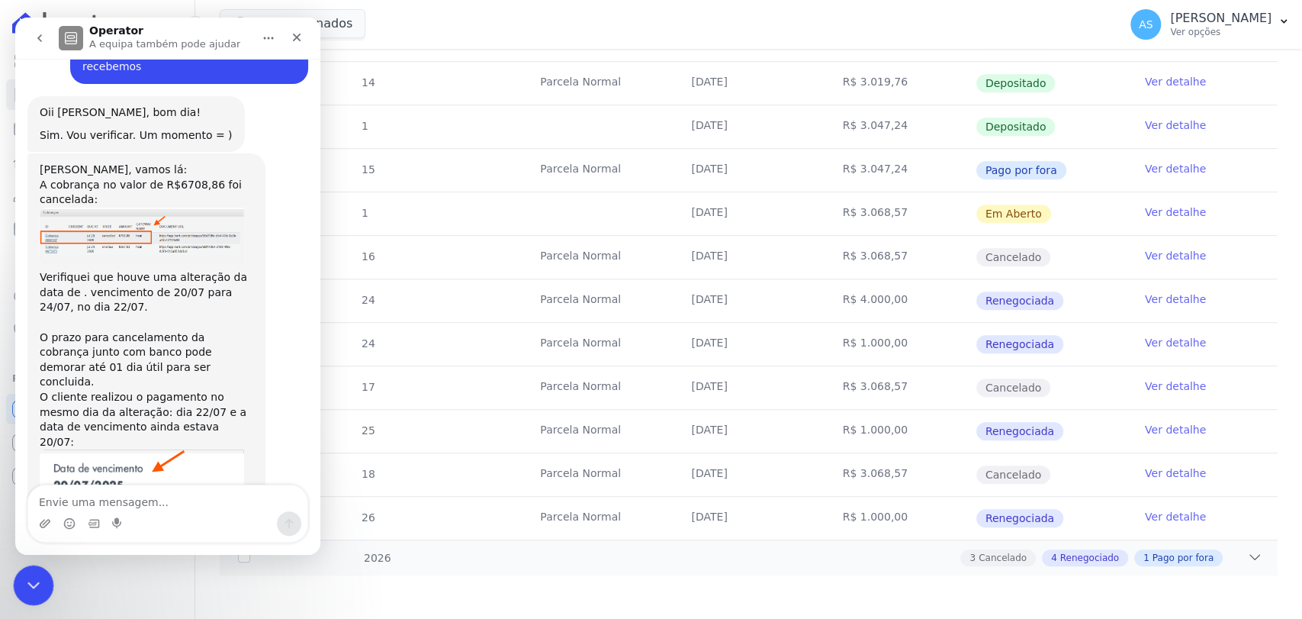
click at [40, 588] on icon "Fechar mensagem da Intercom" at bounding box center [31, 583] width 18 height 18
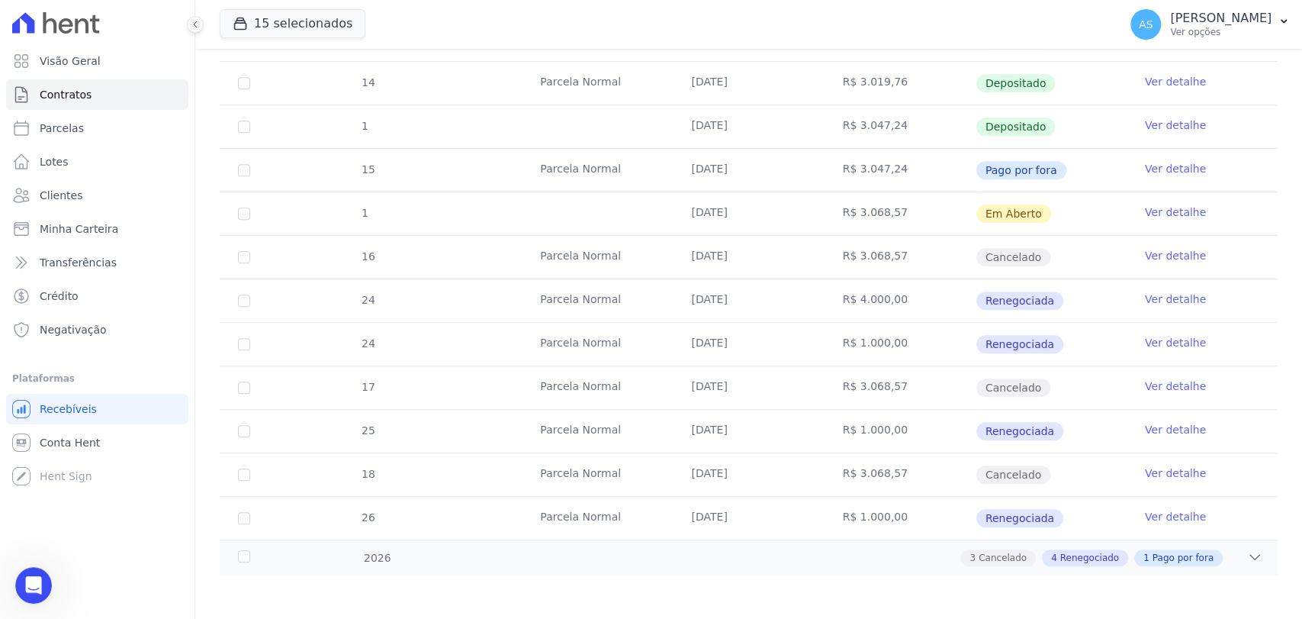
click at [1147, 339] on link "Ver detalhe" at bounding box center [1175, 342] width 61 height 15
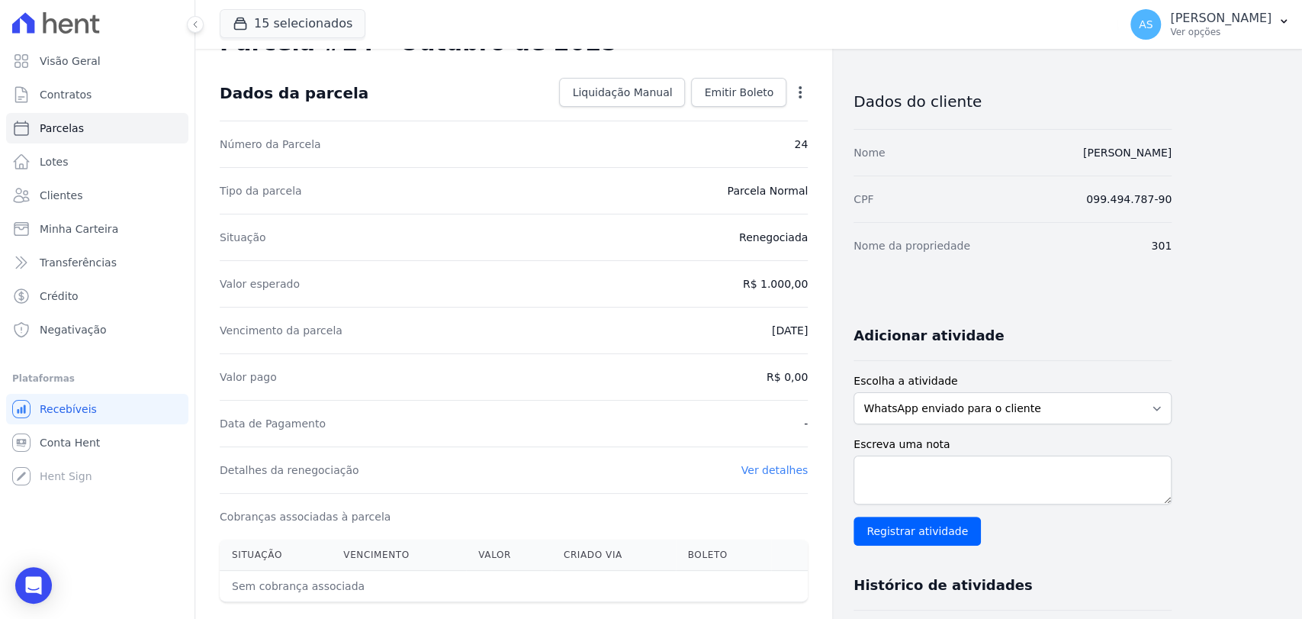
scroll to position [85, 0]
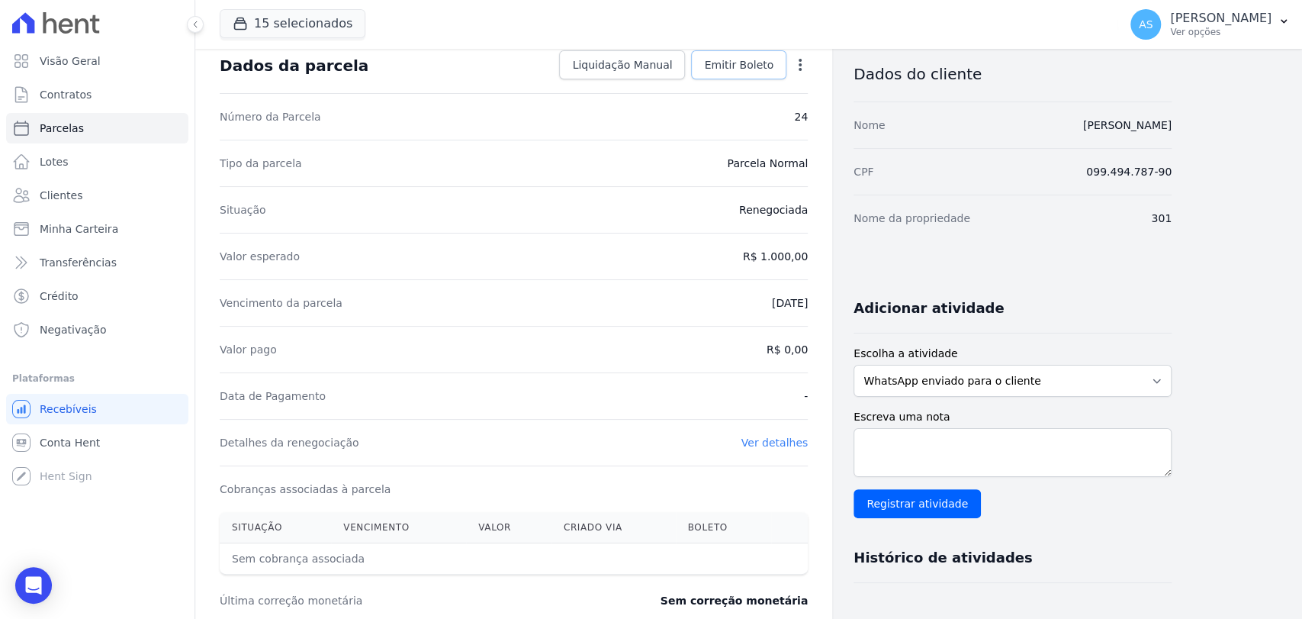
click at [748, 66] on span "Emitir Boleto" at bounding box center [738, 64] width 69 height 15
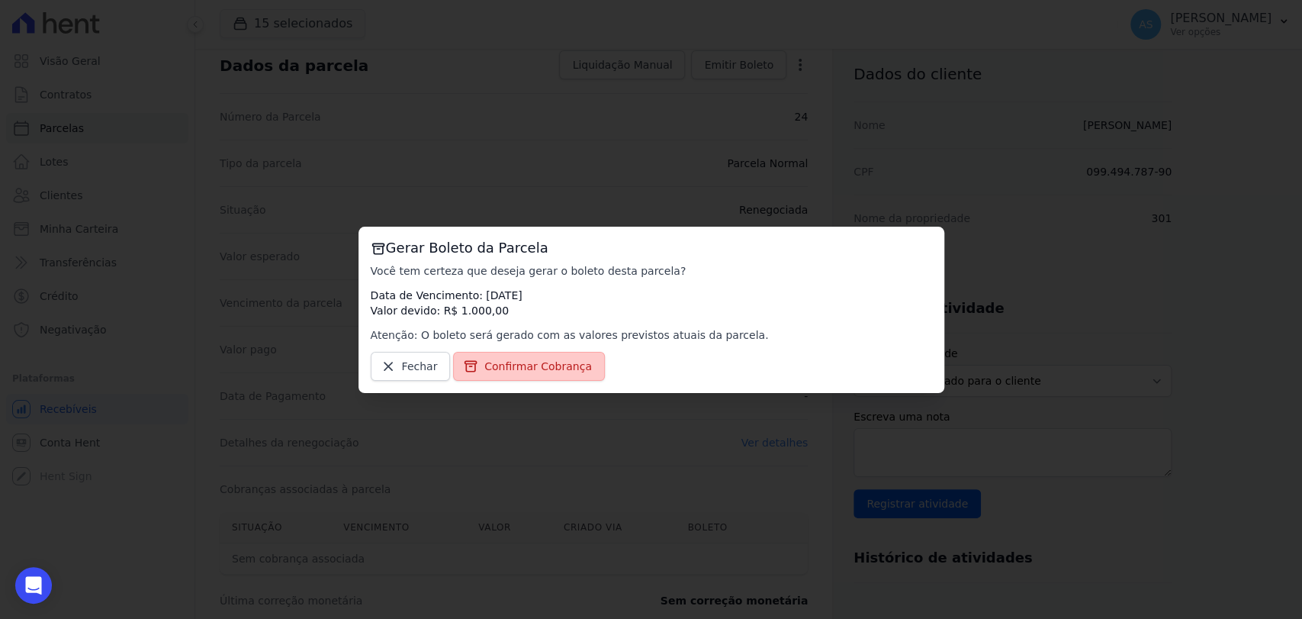
click at [500, 362] on span "Confirmar Cobrança" at bounding box center [538, 365] width 108 height 15
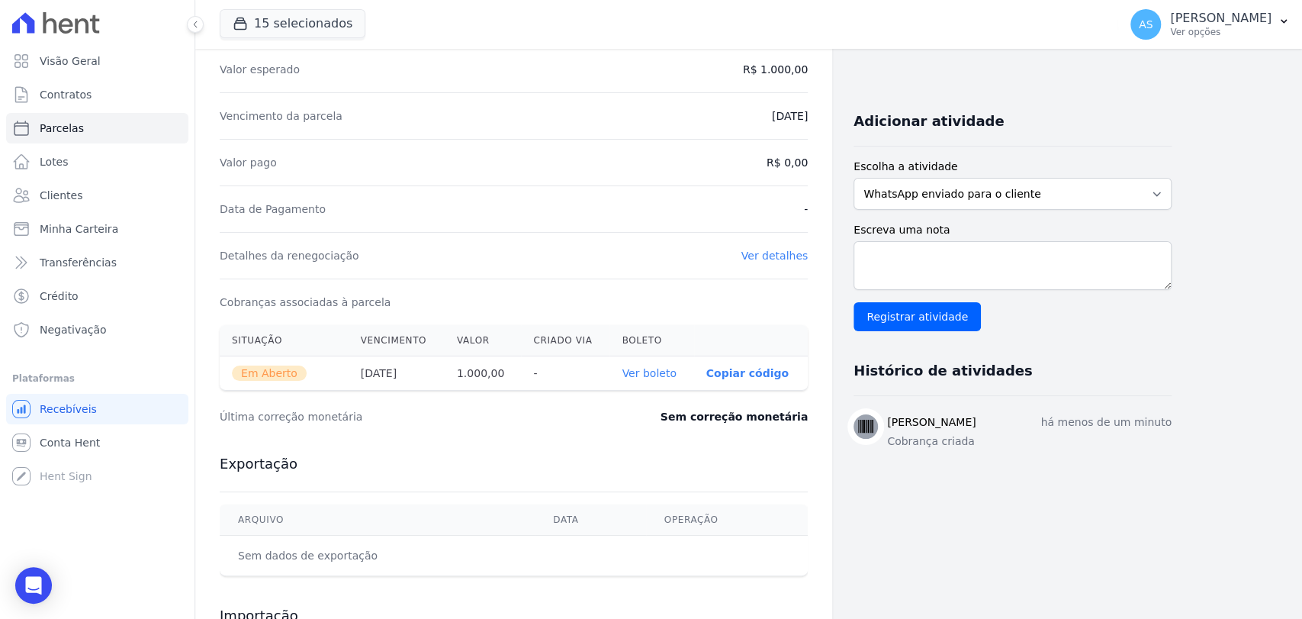
scroll to position [339, 0]
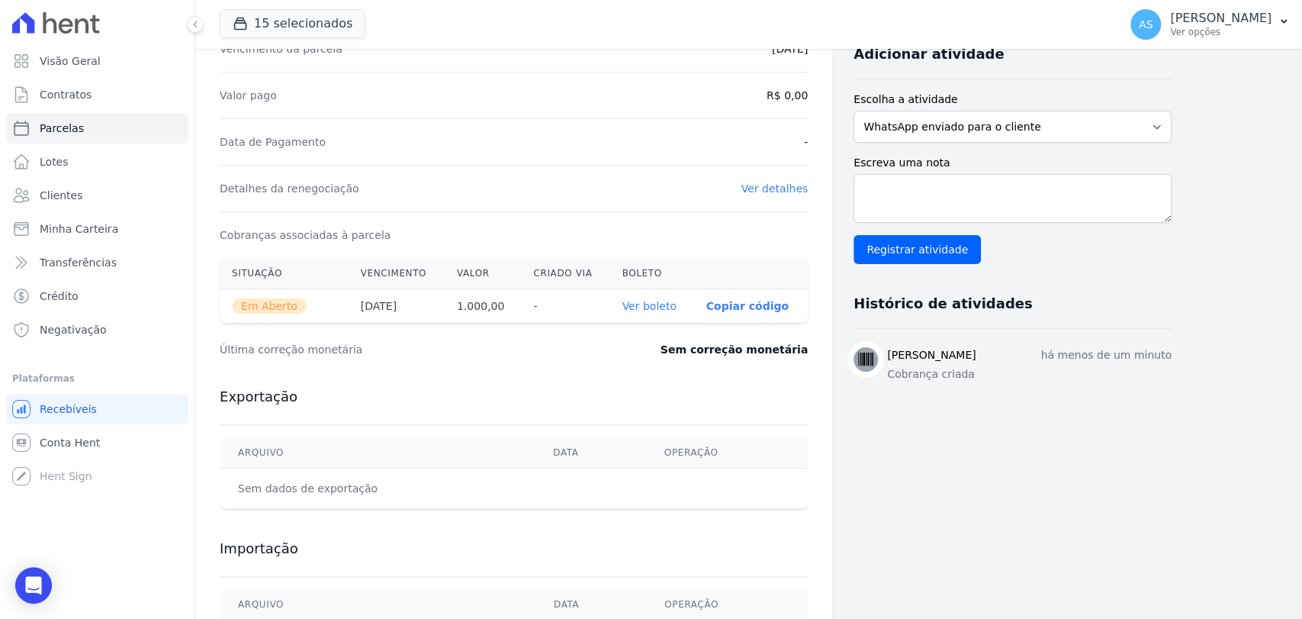
click at [654, 307] on link "Ver boleto" at bounding box center [649, 306] width 54 height 12
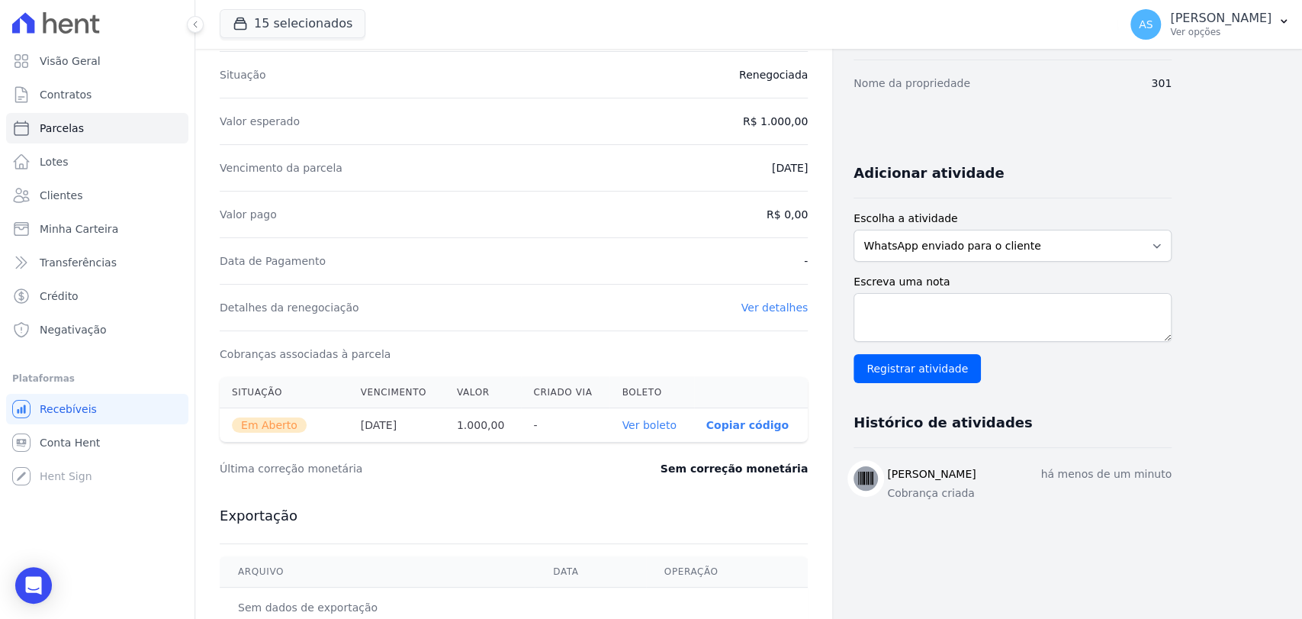
scroll to position [0, 0]
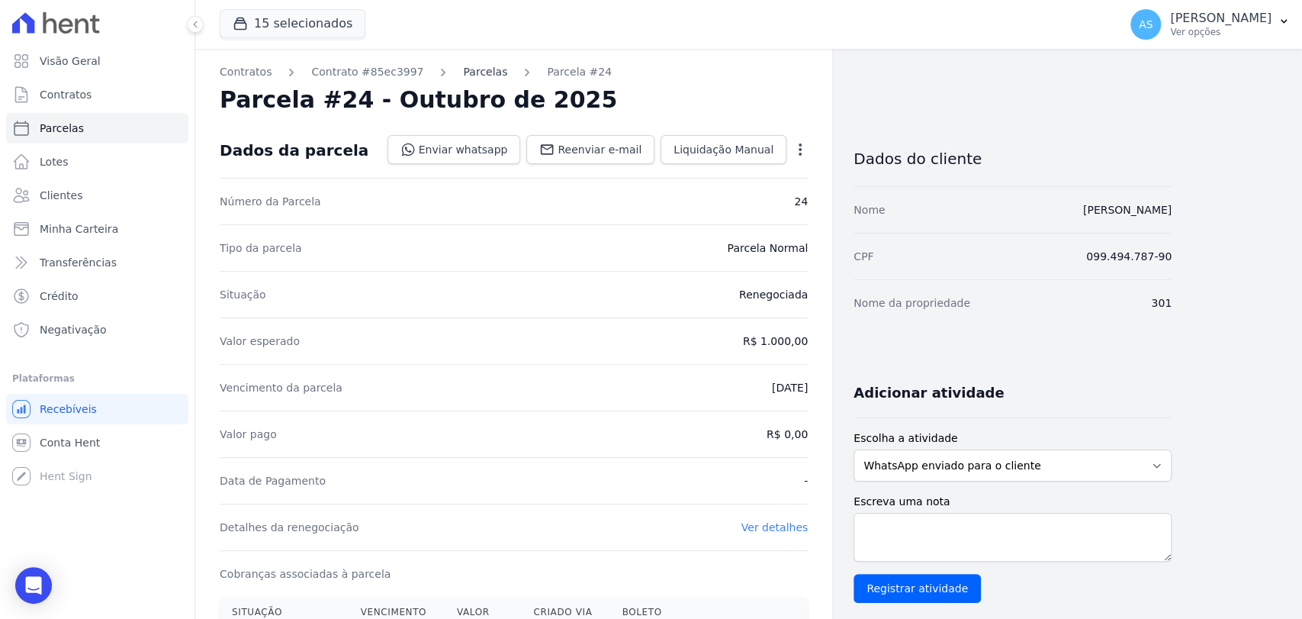
click at [464, 65] on link "Parcelas" at bounding box center [485, 72] width 44 height 16
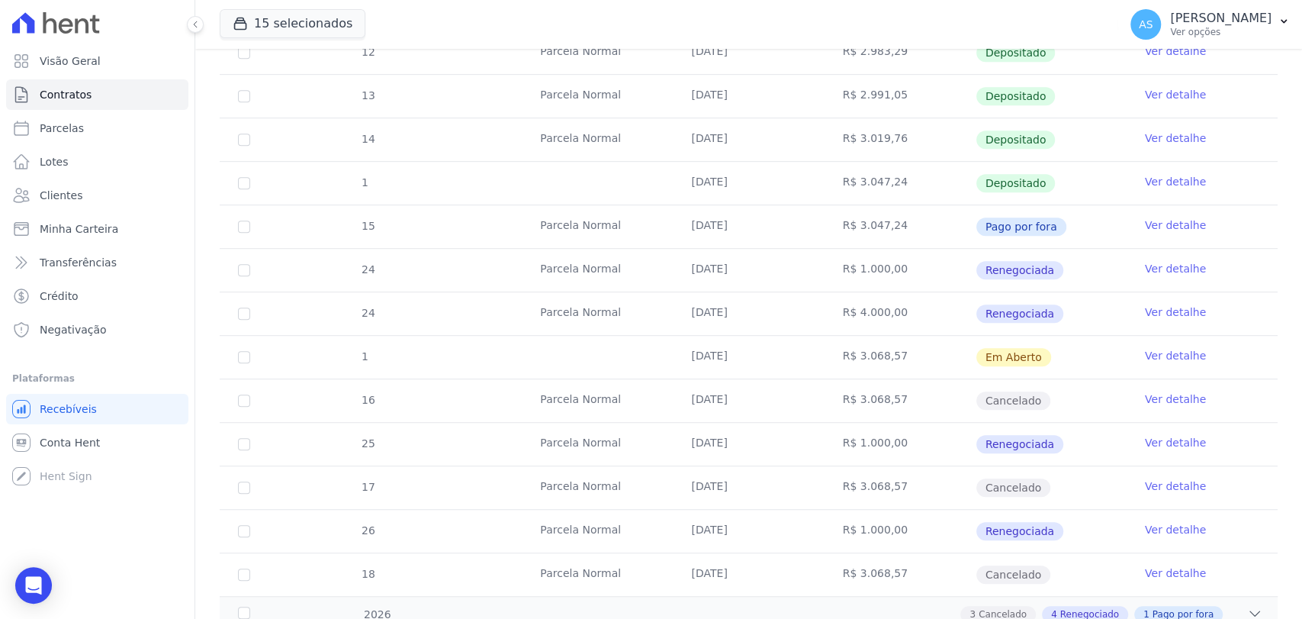
scroll to position [516, 0]
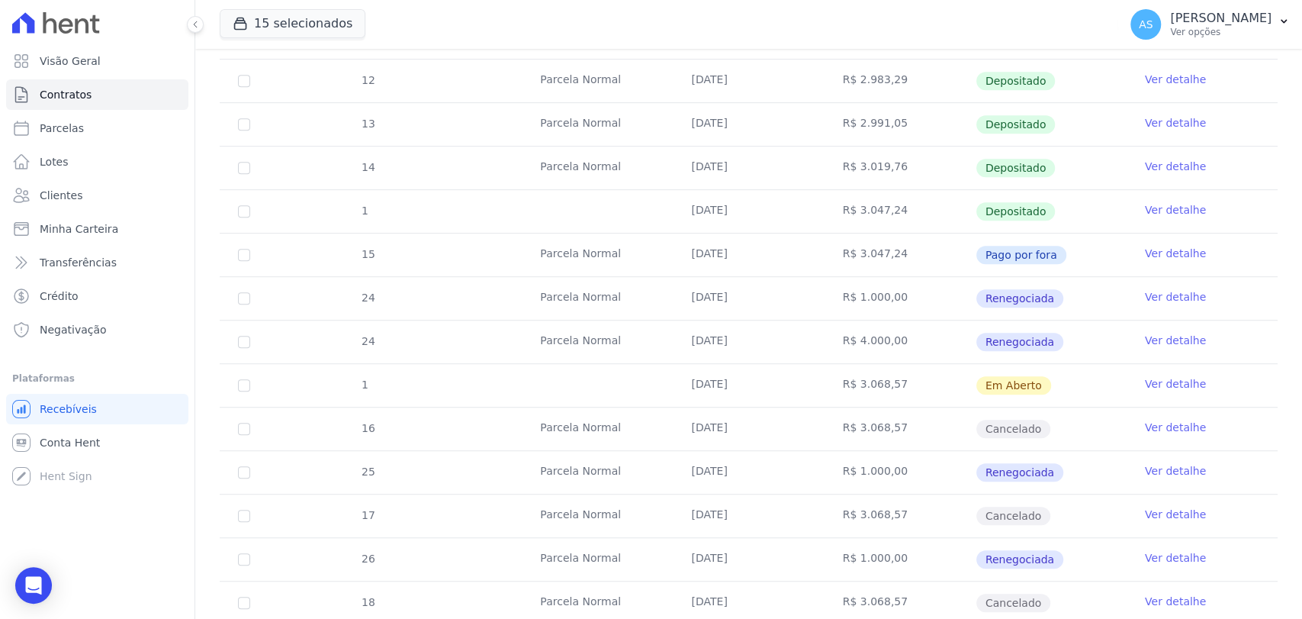
click at [1145, 382] on link "Ver detalhe" at bounding box center [1175, 383] width 61 height 15
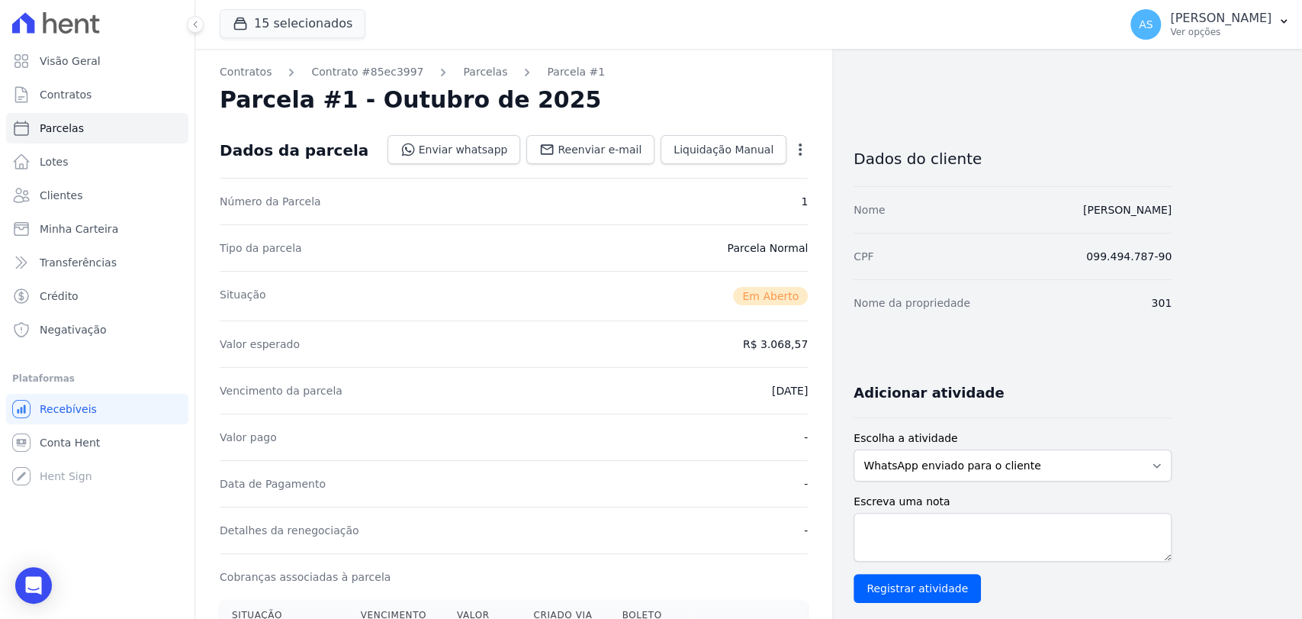
click at [795, 149] on icon "button" at bounding box center [799, 149] width 15 height 15
click at [707, 206] on link "Cancelar Cobrança" at bounding box center [734, 197] width 134 height 27
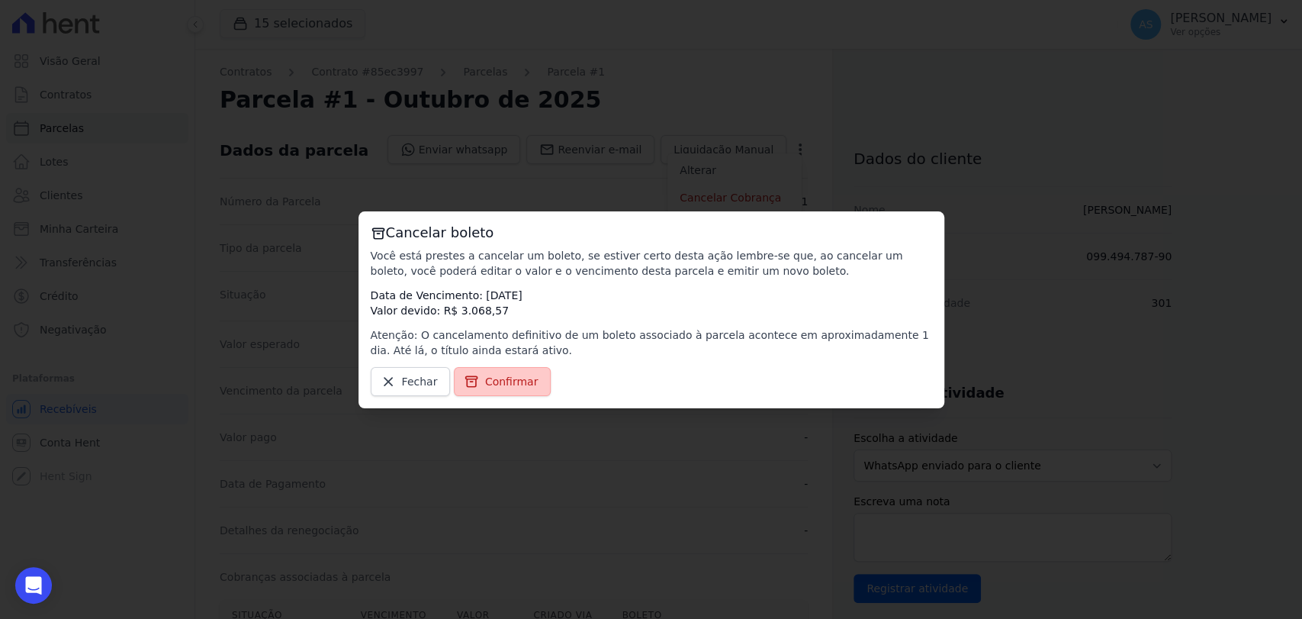
click at [519, 386] on span "Confirmar" at bounding box center [511, 381] width 53 height 15
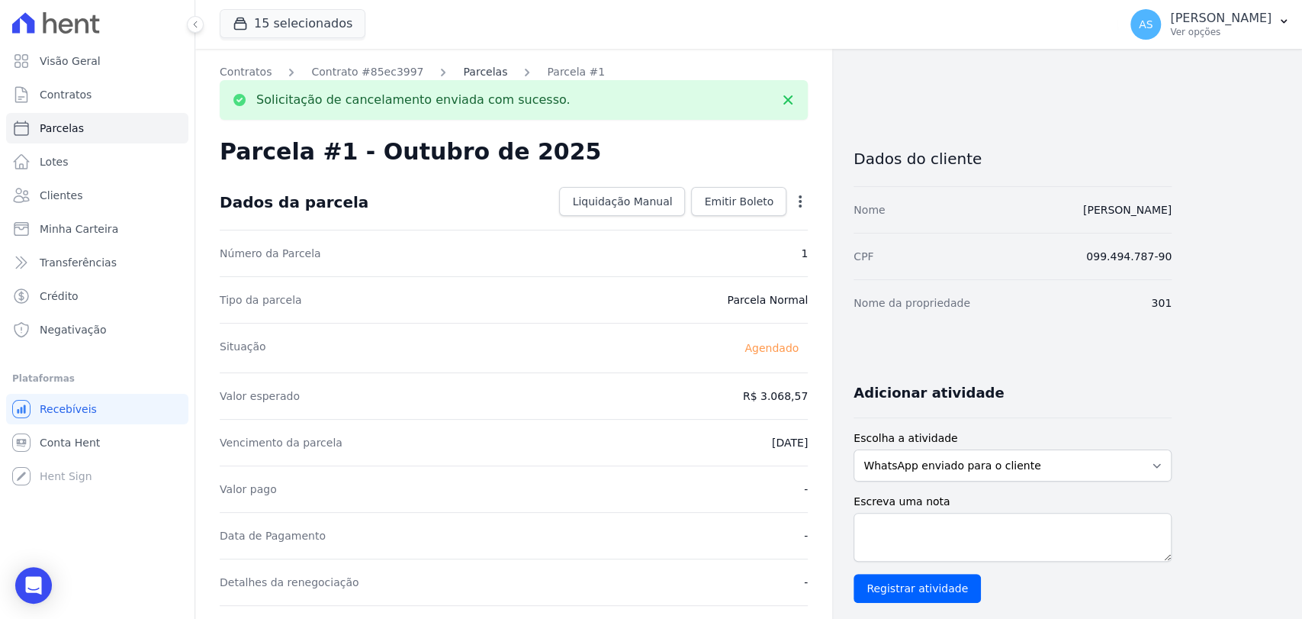
click at [463, 69] on link "Parcelas" at bounding box center [485, 72] width 44 height 16
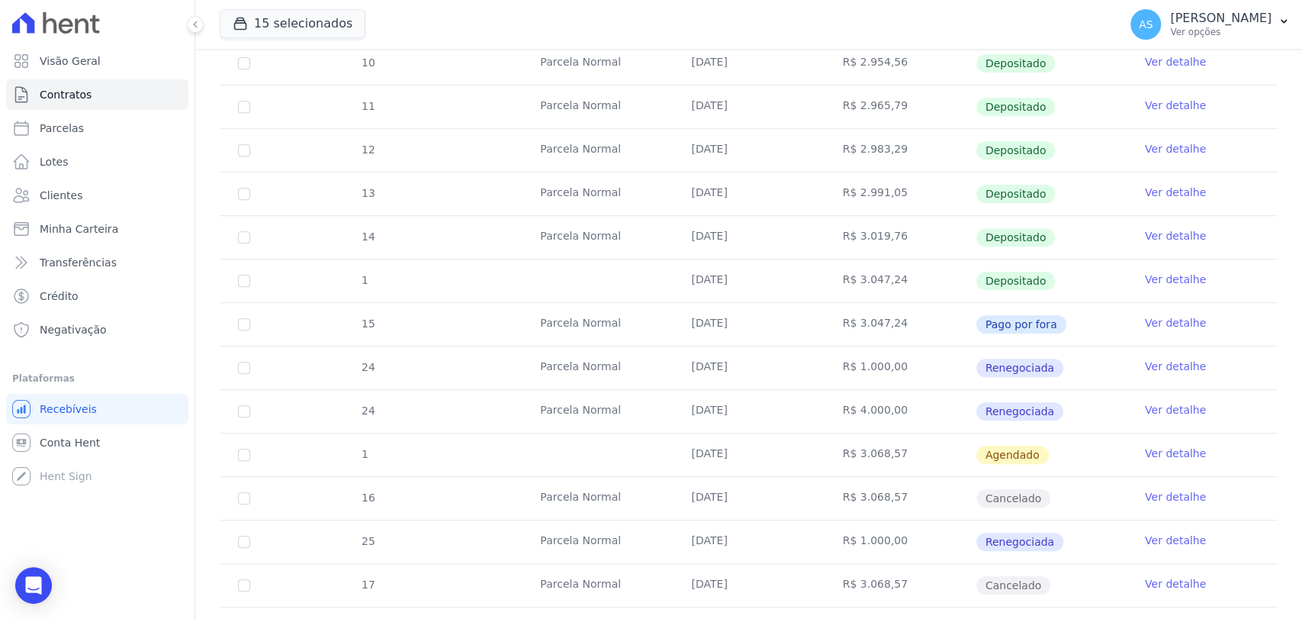
scroll to position [600, 0]
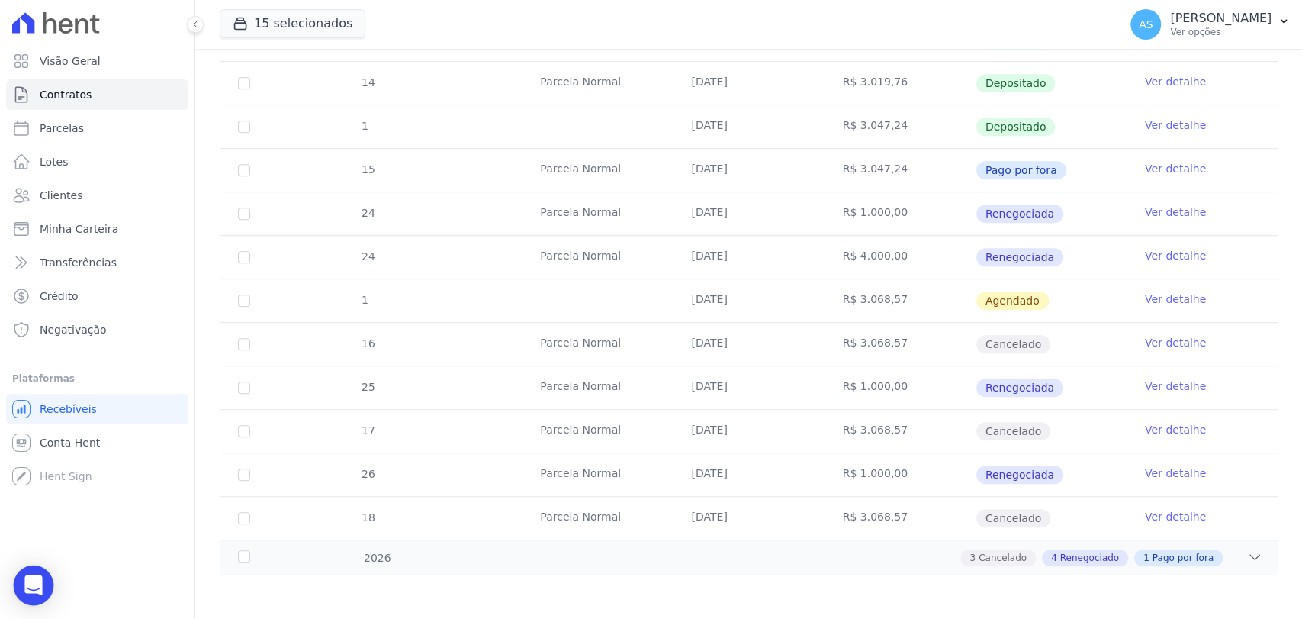
click at [30, 590] on icon "Open Intercom Messenger" at bounding box center [33, 585] width 18 height 20
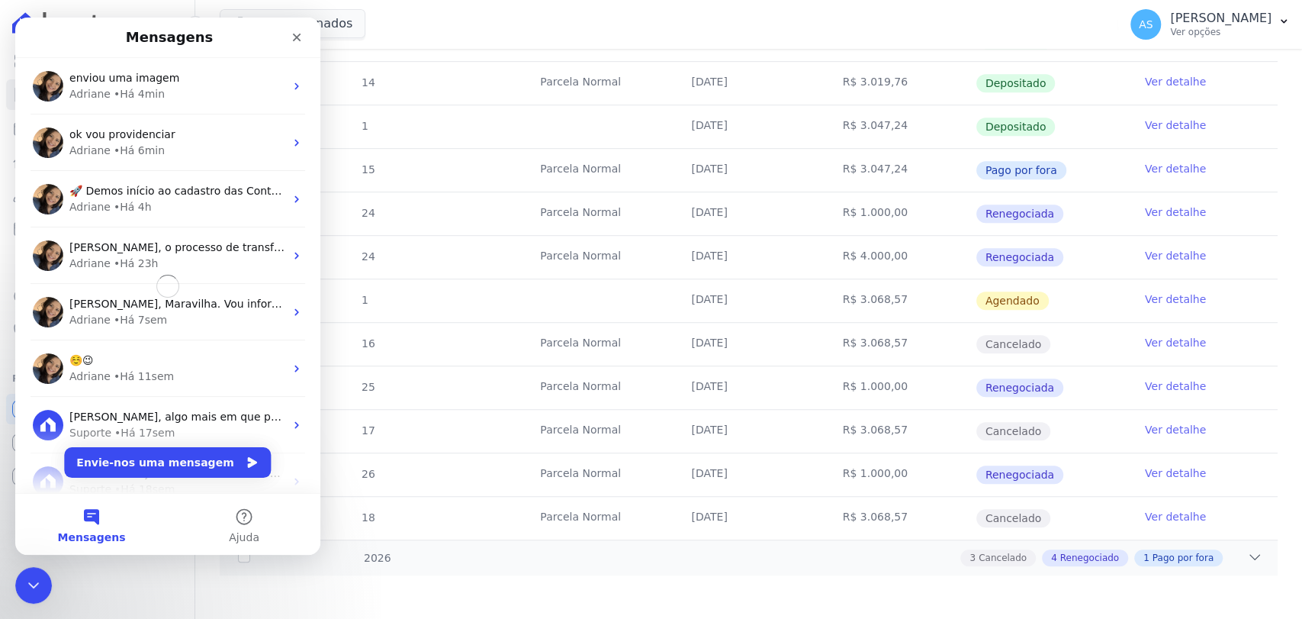
scroll to position [0, 0]
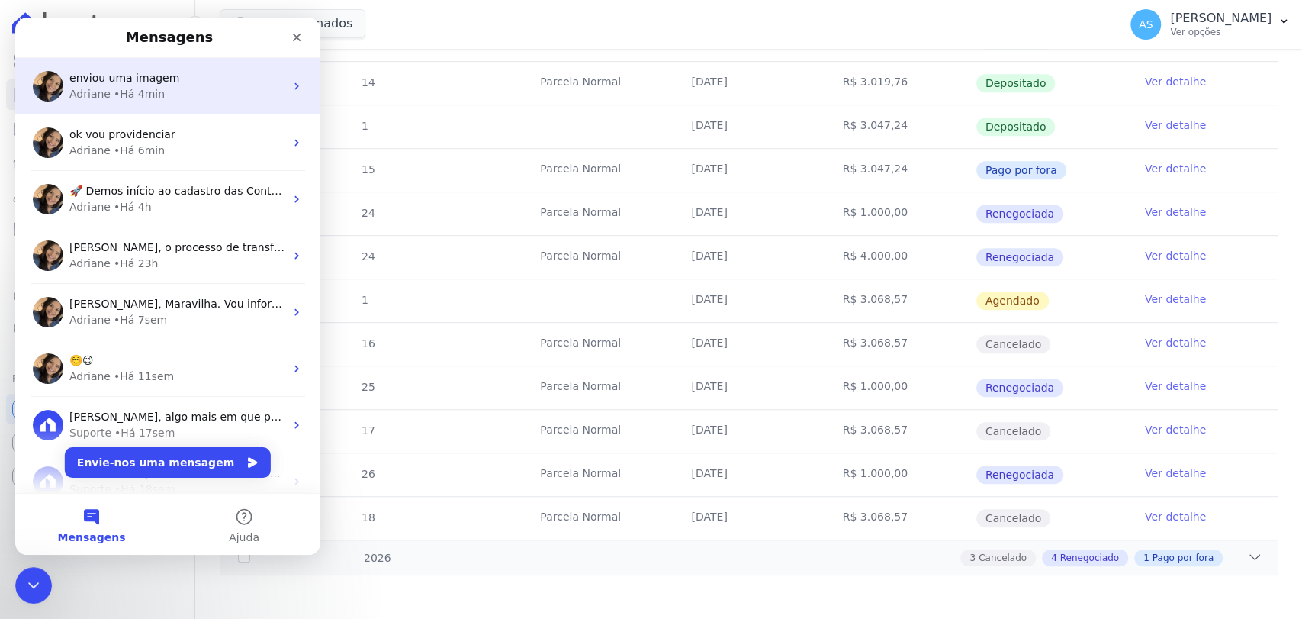
click at [135, 99] on div "• Há 4min" at bounding box center [139, 94] width 51 height 16
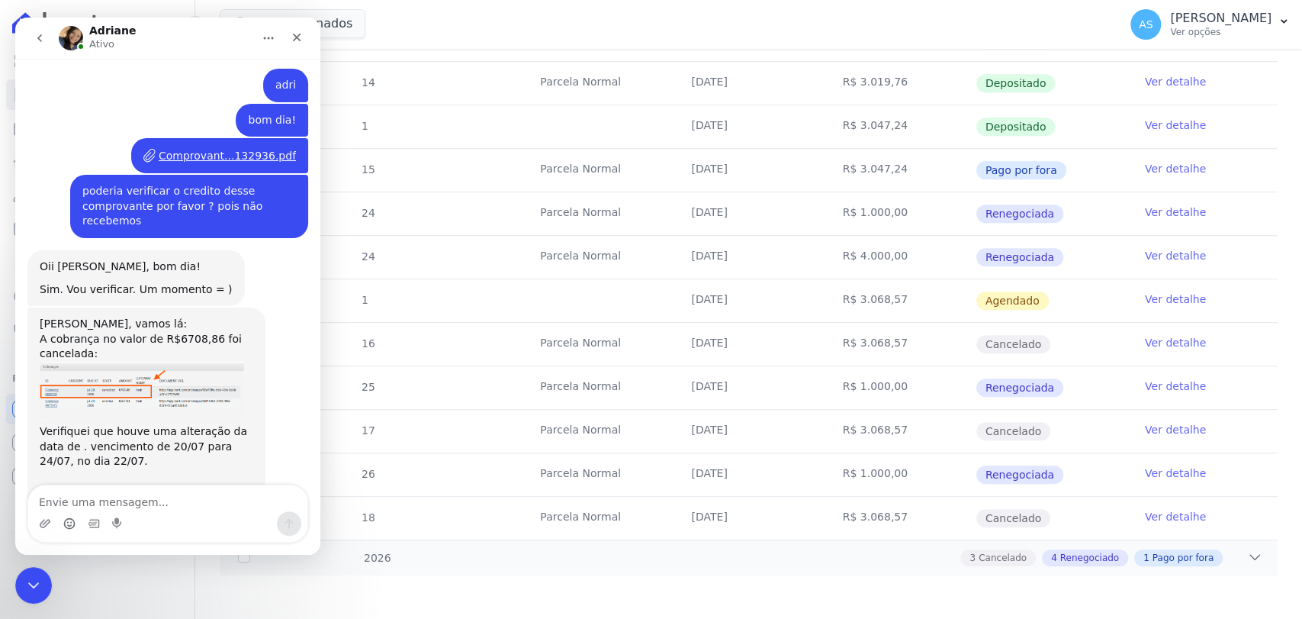
scroll to position [10934, 0]
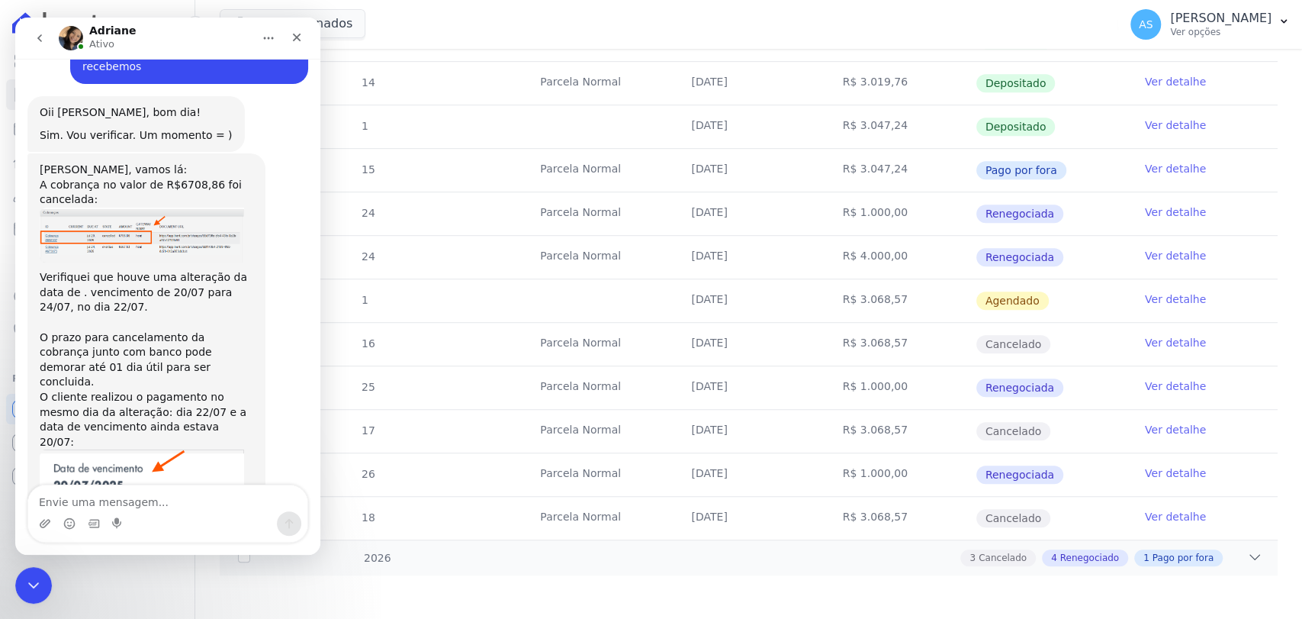
click at [67, 503] on textarea "Envie uma mensagem..." at bounding box center [167, 498] width 279 height 26
type textarea "essa também"
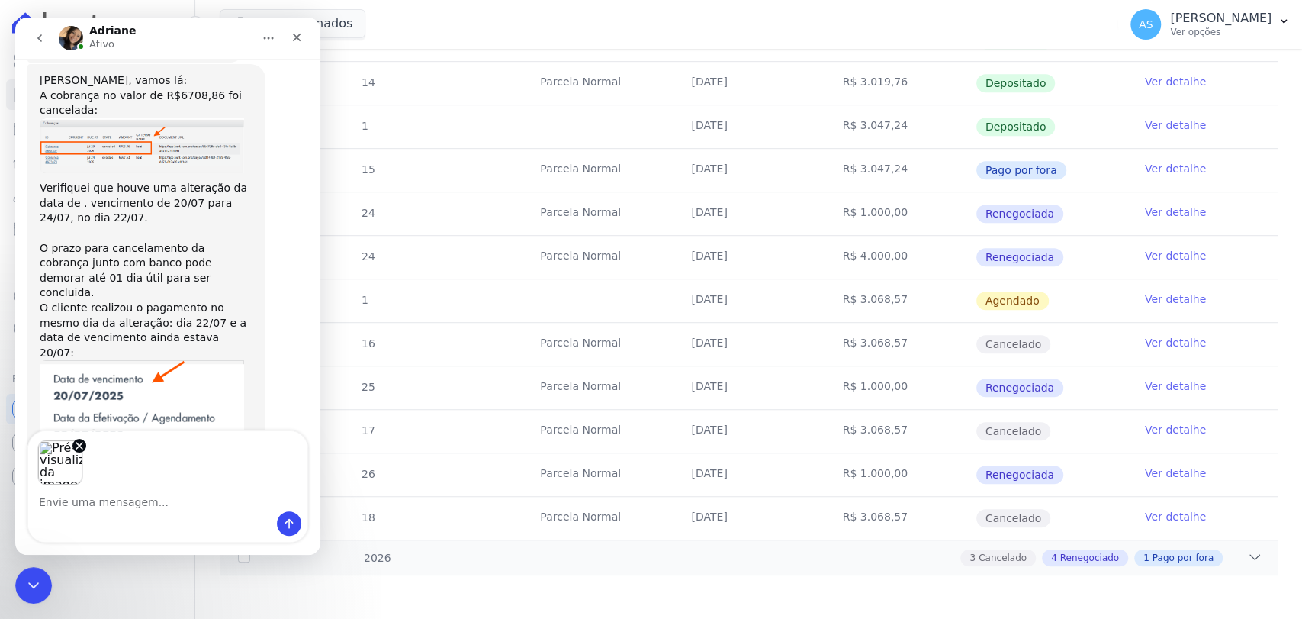
scroll to position [11001, 0]
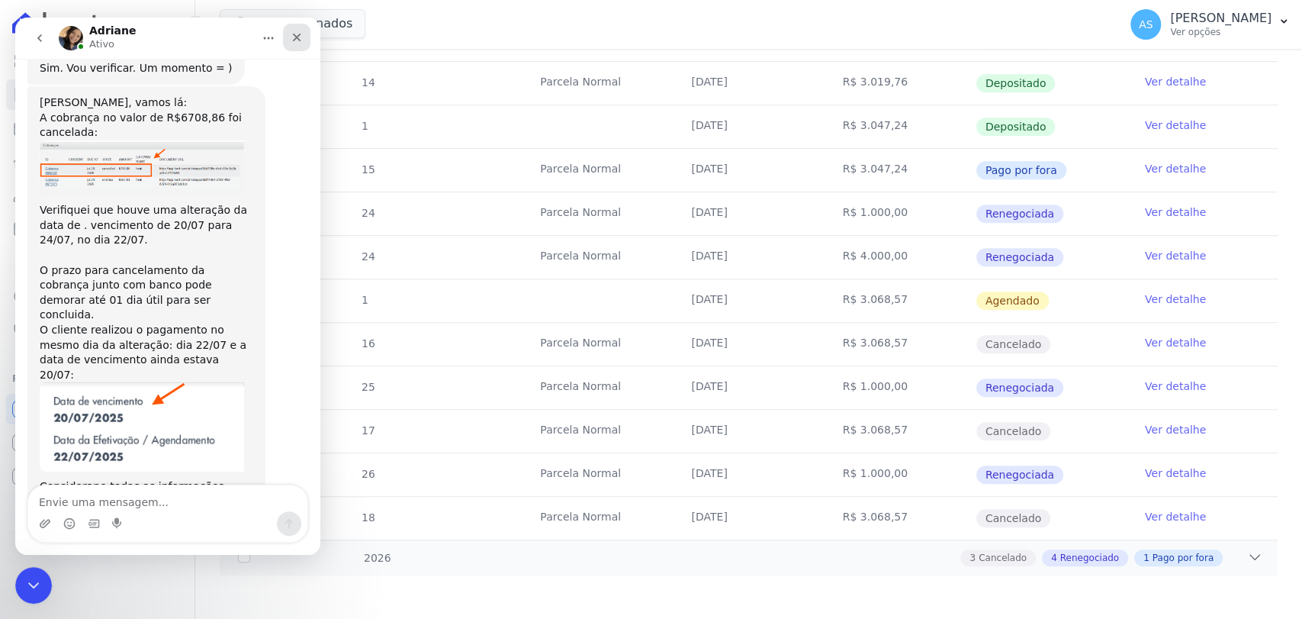
click at [293, 43] on div "Fechar" at bounding box center [296, 37] width 27 height 27
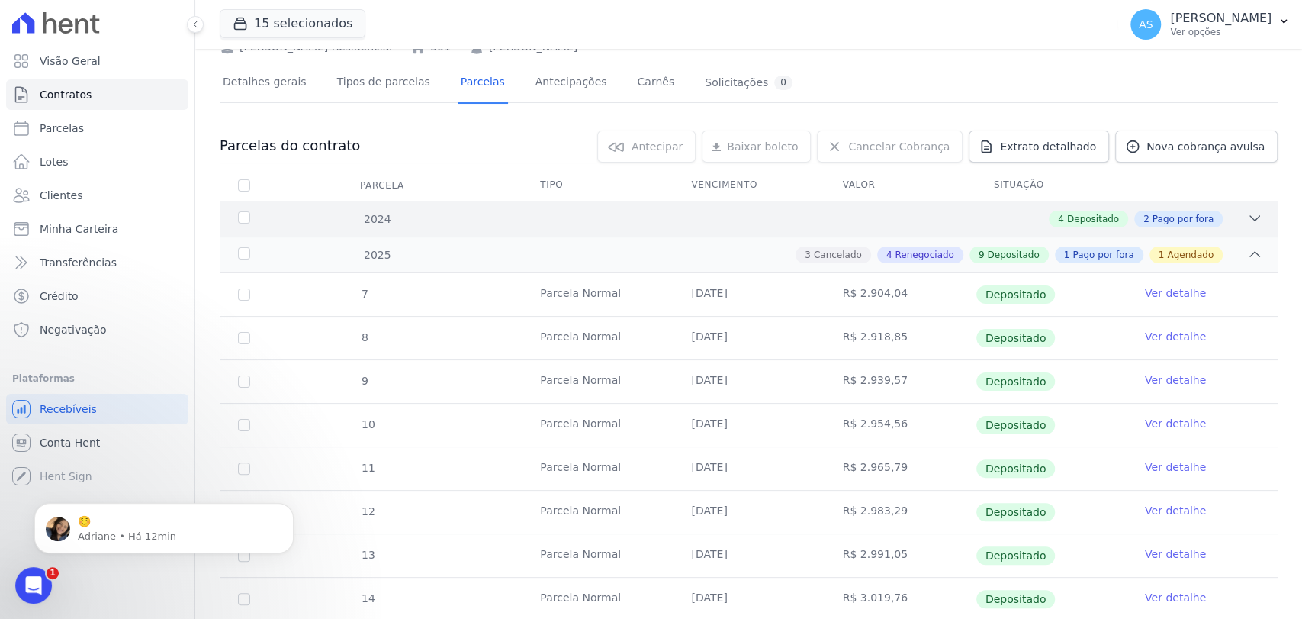
scroll to position [0, 0]
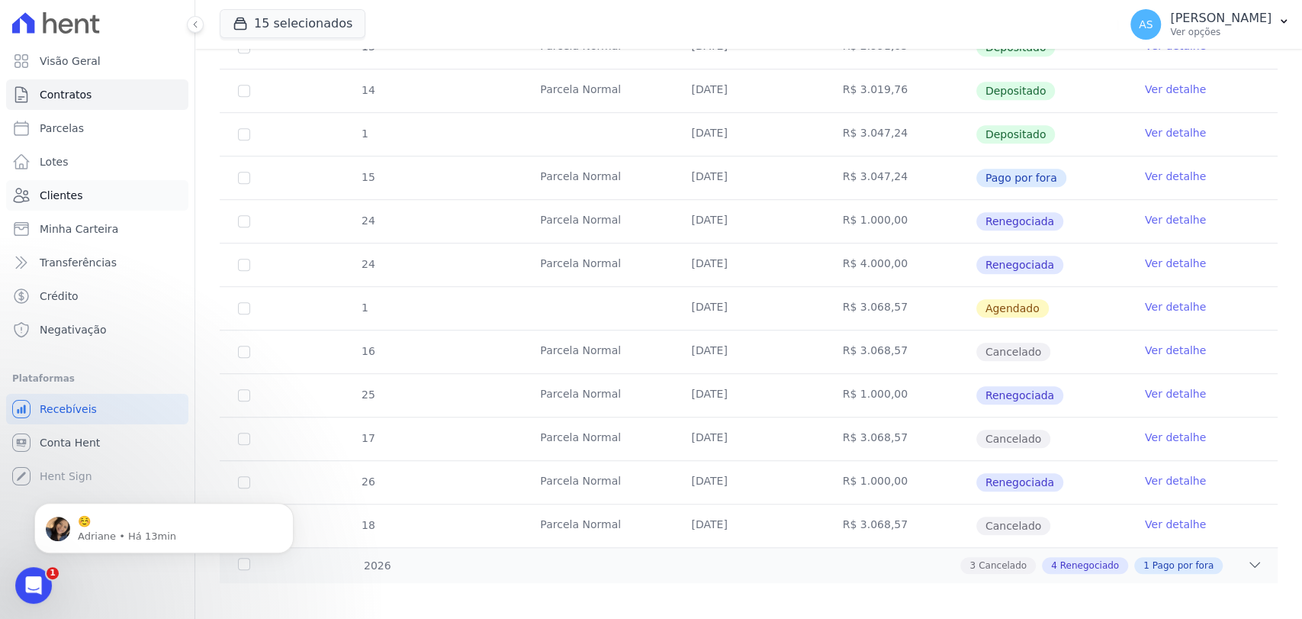
click at [49, 195] on span "Clientes" at bounding box center [61, 195] width 43 height 15
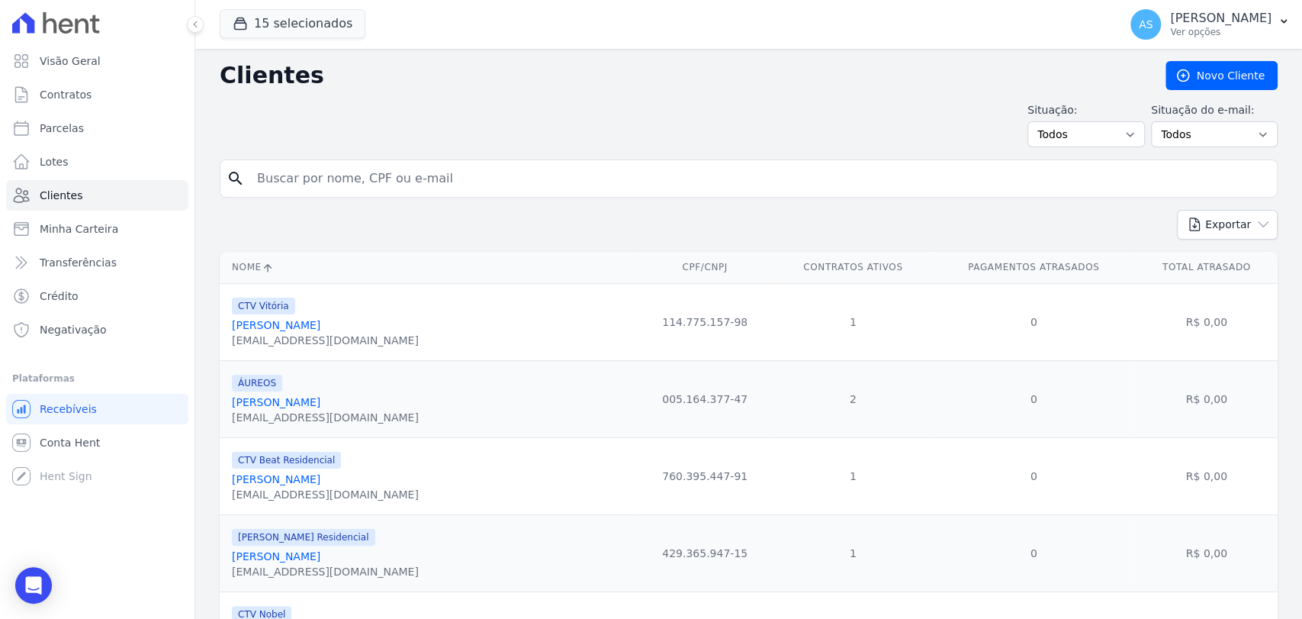
click at [304, 177] on input "search" at bounding box center [759, 178] width 1023 height 31
type input "paulo francisco"
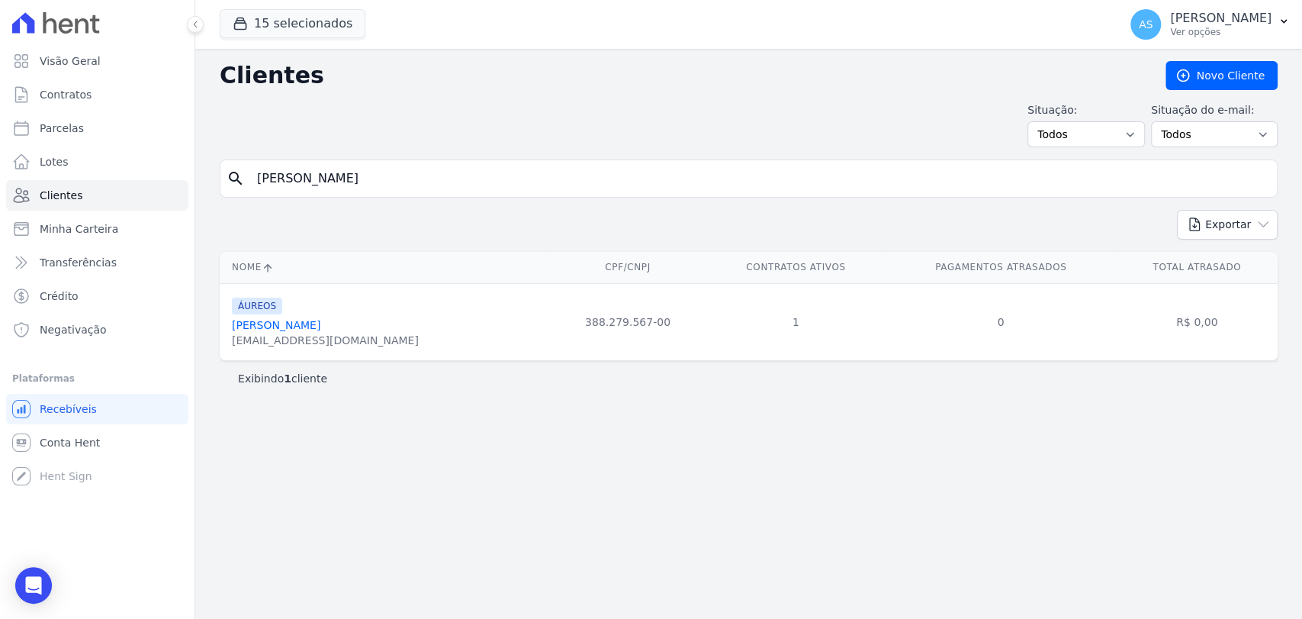
click at [311, 319] on link "Paulo Francisco Fernandes Bandeira" at bounding box center [276, 325] width 88 height 12
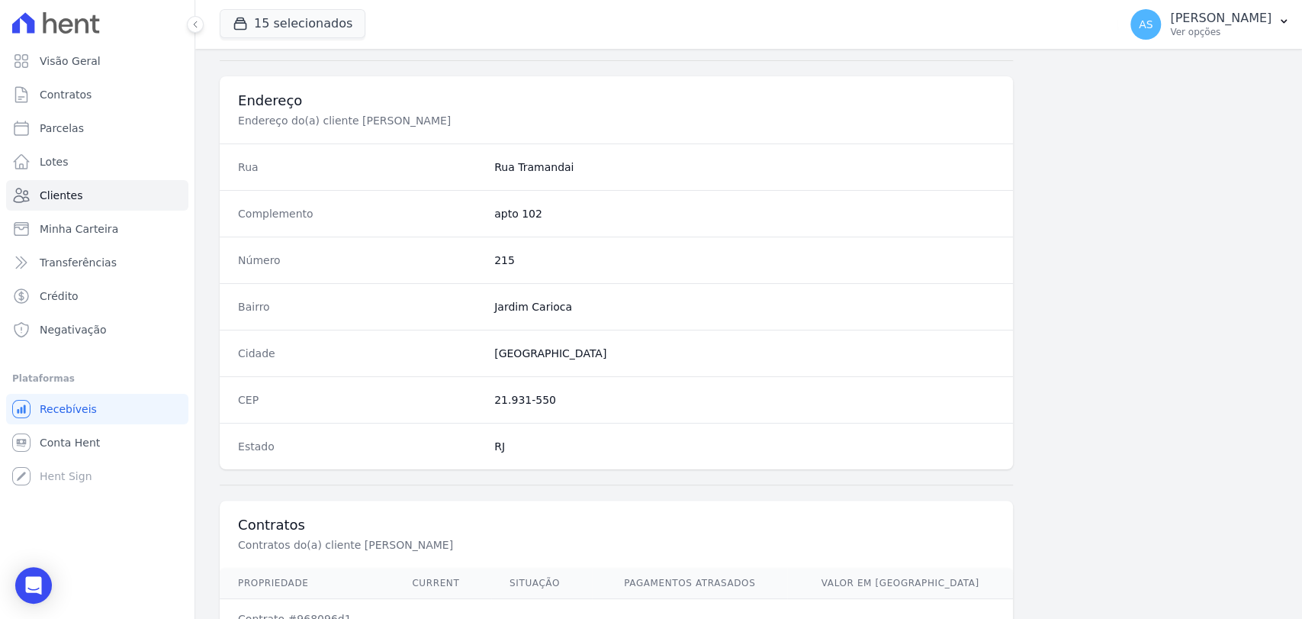
scroll to position [805, 0]
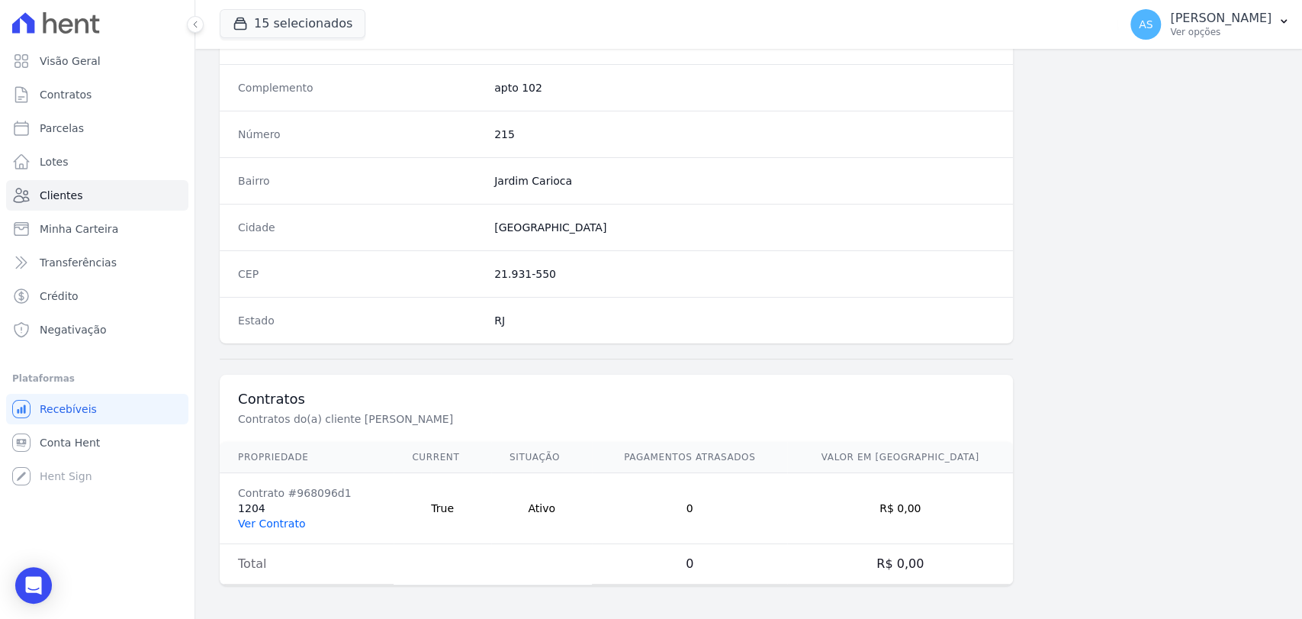
click at [275, 523] on link "Ver Contrato" at bounding box center [271, 523] width 67 height 12
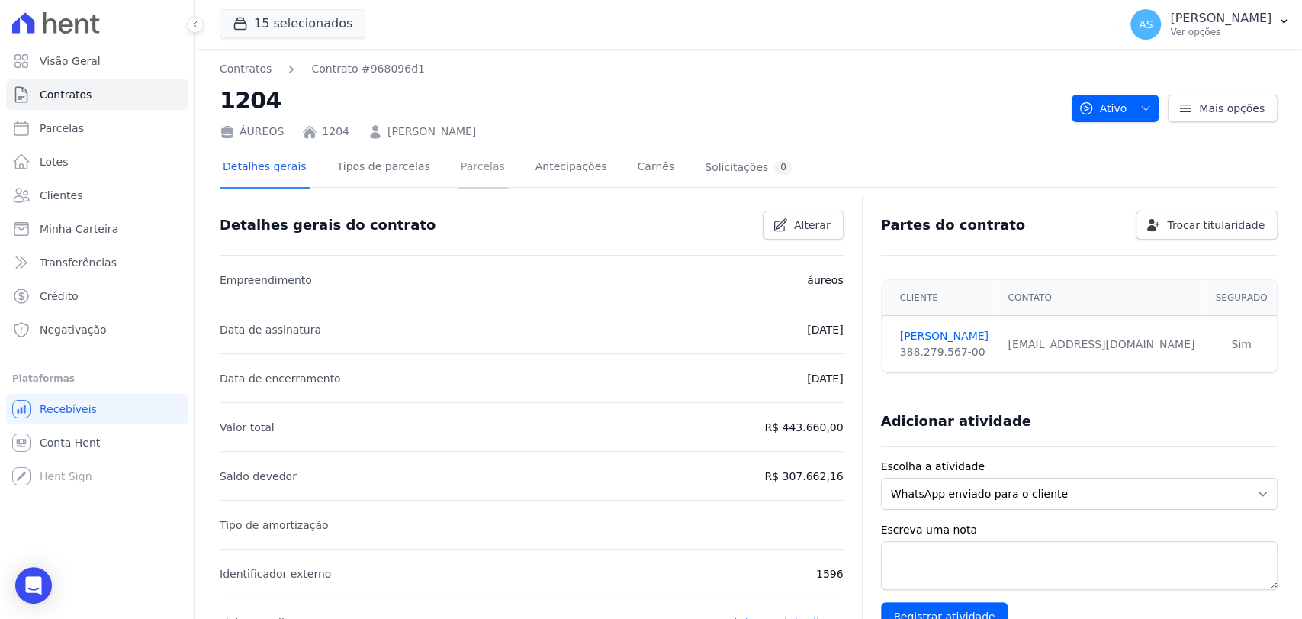
click at [459, 162] on link "Parcelas" at bounding box center [483, 168] width 50 height 40
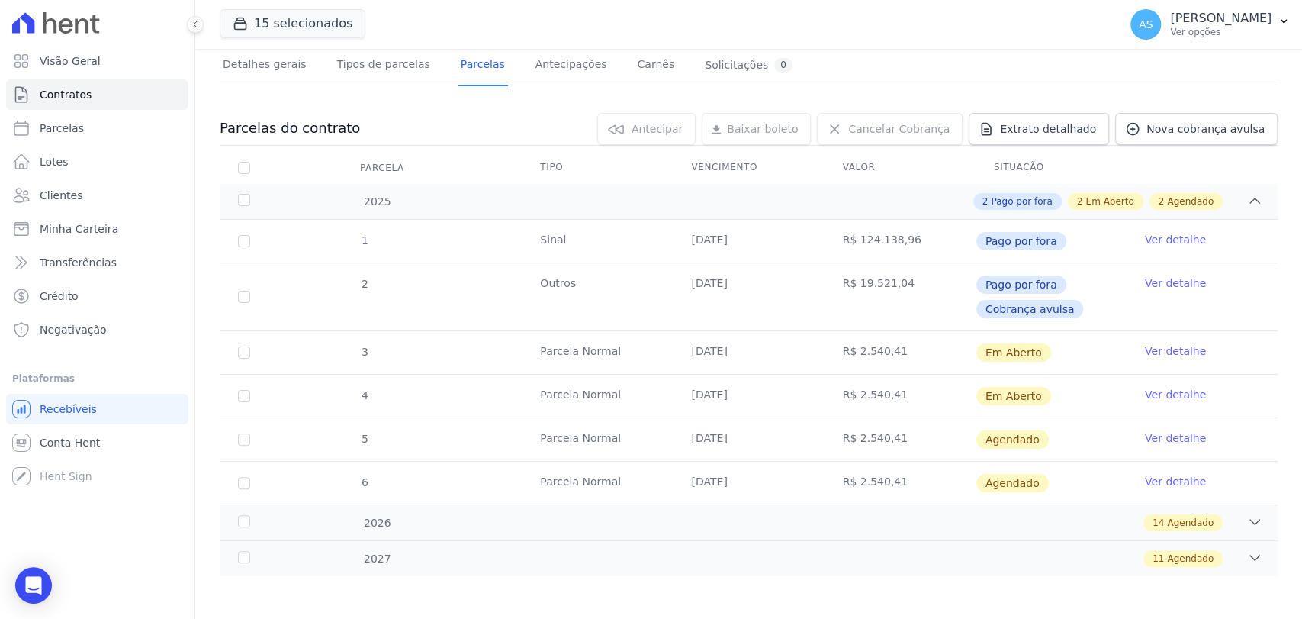
scroll to position [104, 0]
click at [1169, 127] on span "Nova cobrança avulsa" at bounding box center [1205, 127] width 118 height 15
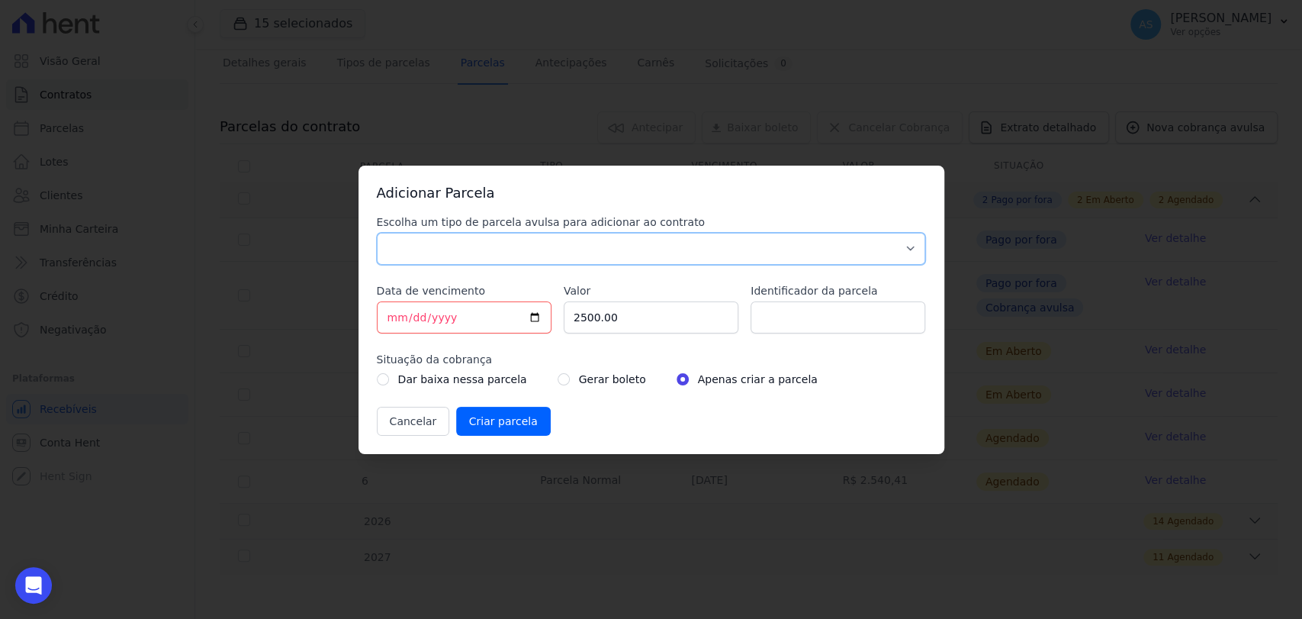
click at [421, 255] on select "Parcela Normal Sinal Caução Intercalada Chaves Pré Chaves Pós Chaves Taxas Quit…" at bounding box center [651, 249] width 549 height 32
select select "advance"
click at [377, 233] on select "Parcela Normal Sinal Caução Intercalada Chaves Pré Chaves Pós Chaves Taxas Quit…" at bounding box center [651, 249] width 549 height 32
click at [530, 314] on input "[DATE]" at bounding box center [464, 317] width 175 height 32
drag, startPoint x: 639, startPoint y: 319, endPoint x: 485, endPoint y: 337, distance: 155.1
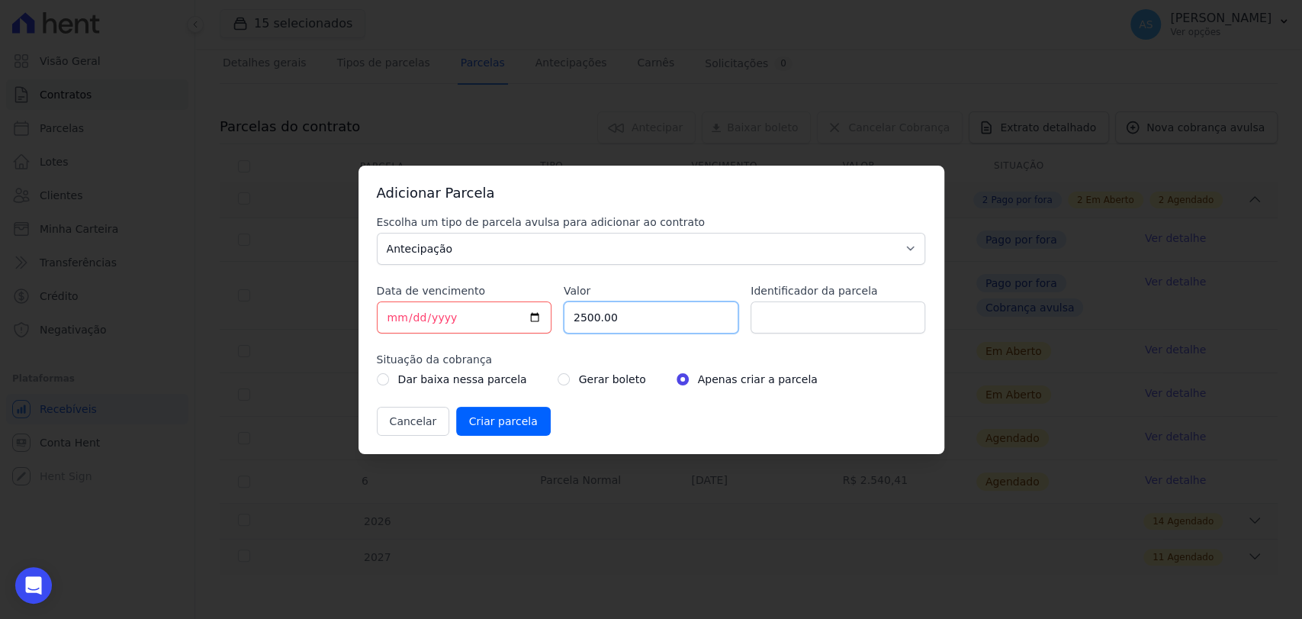
click at [485, 336] on div "Escolha um tipo de parcela avulsa para adicionar ao contrato Parcela Normal Sin…" at bounding box center [651, 324] width 549 height 221
click at [533, 313] on input "2025-10-10" at bounding box center [464, 317] width 175 height 32
type input "2025-10-20"
type input "4850.00"
click at [790, 320] on input "Identificador da parcela" at bounding box center [837, 317] width 175 height 32
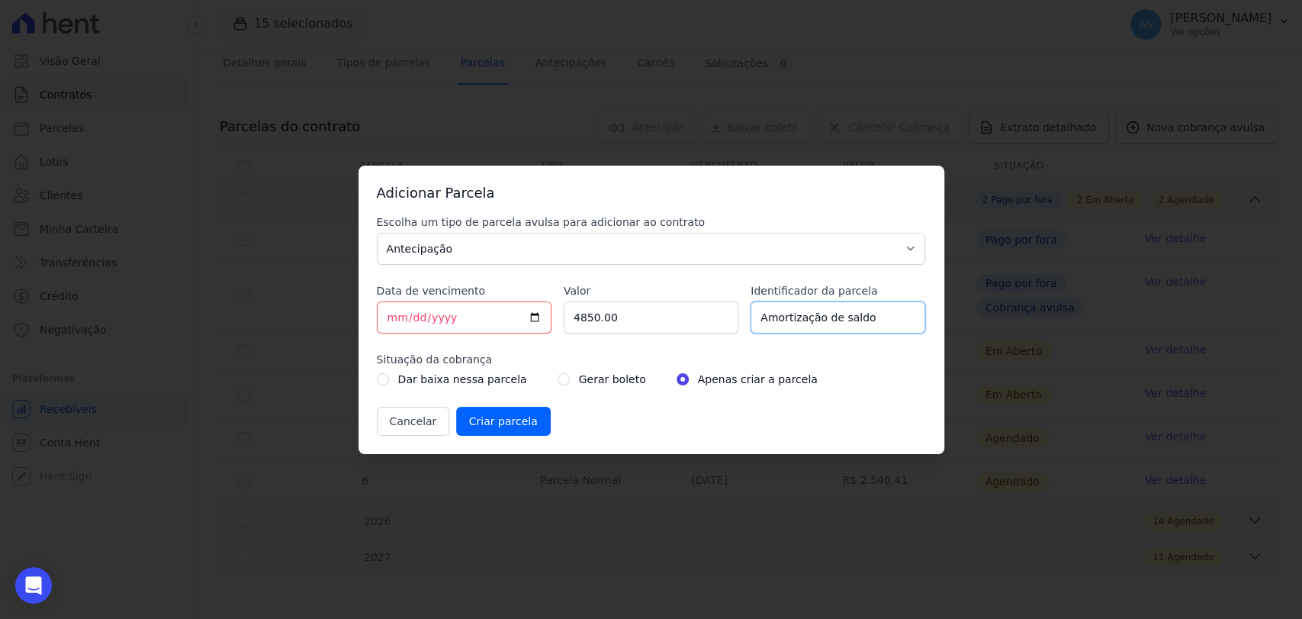
click at [882, 316] on input "Amortização de saldo" at bounding box center [837, 317] width 175 height 32
click at [791, 324] on input "Amortização de saldo parc 30/09/2027" at bounding box center [837, 317] width 175 height 32
drag, startPoint x: 857, startPoint y: 317, endPoint x: 696, endPoint y: 323, distance: 161.0
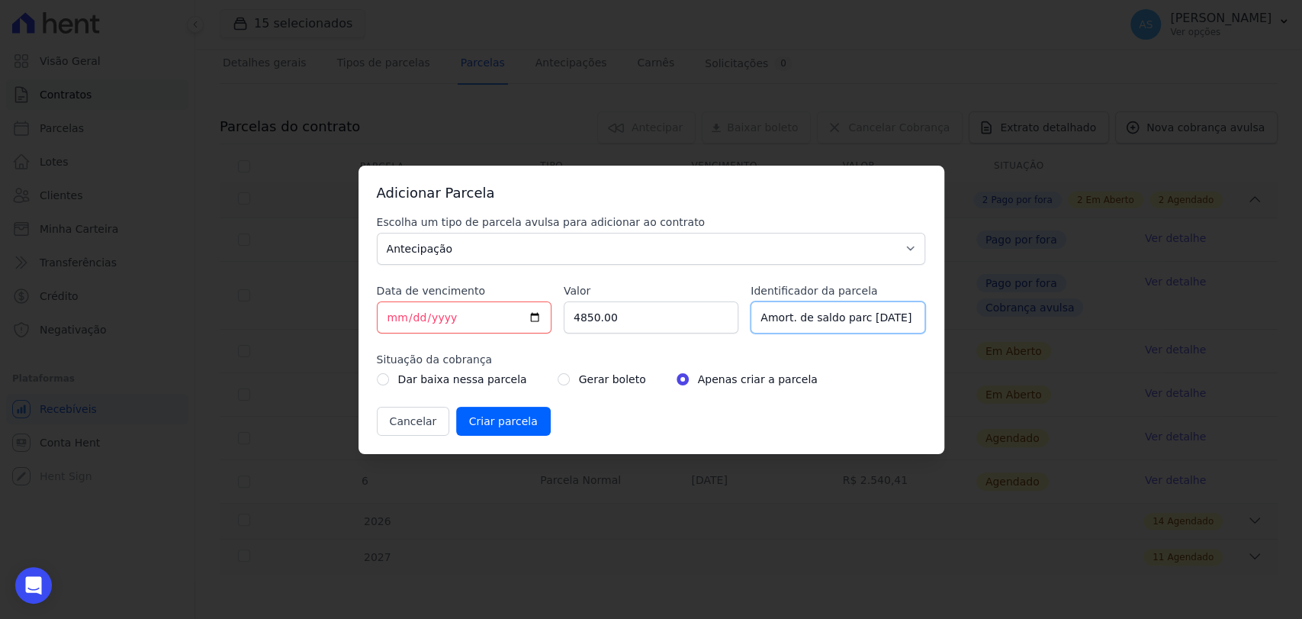
click at [696, 323] on div "Escolha um tipo de parcela avulsa para adicionar ao contrato Parcela Normal Sin…" at bounding box center [651, 324] width 549 height 221
type input "ANTEC PARTE PARC 30/09/2027"
click at [536, 386] on div "Dar baixa nessa parcela Gerar boleto Apenas criar a parcela" at bounding box center [651, 379] width 549 height 18
click at [558, 378] on div "Gerar boleto" at bounding box center [602, 379] width 88 height 18
click at [558, 381] on input "radio" at bounding box center [564, 379] width 12 height 12
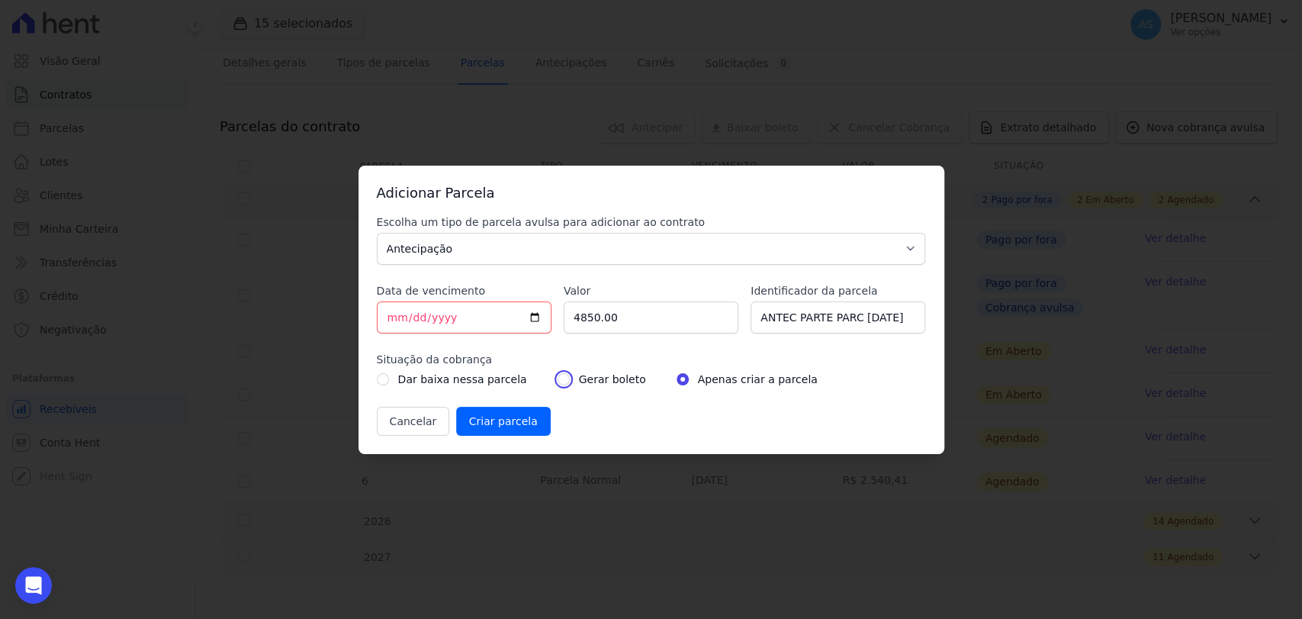
radio input "true"
click at [513, 426] on input "Criar parcela" at bounding box center [503, 421] width 95 height 29
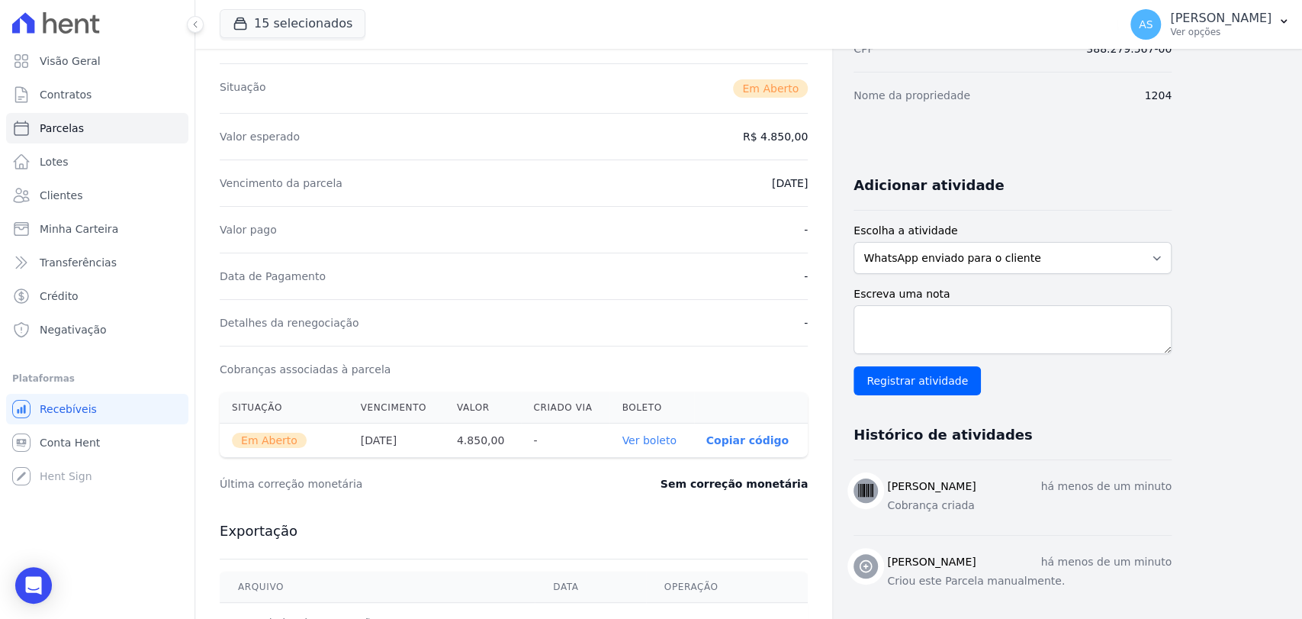
scroll to position [425, 0]
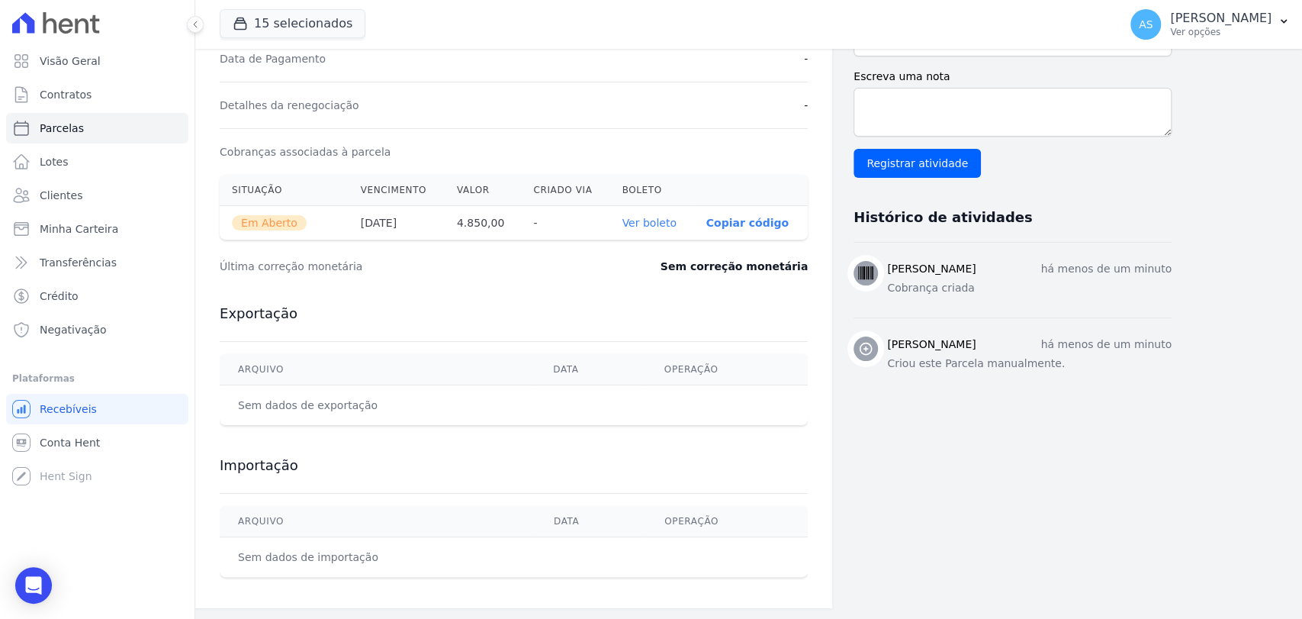
click at [657, 221] on link "Ver boleto" at bounding box center [649, 223] width 54 height 12
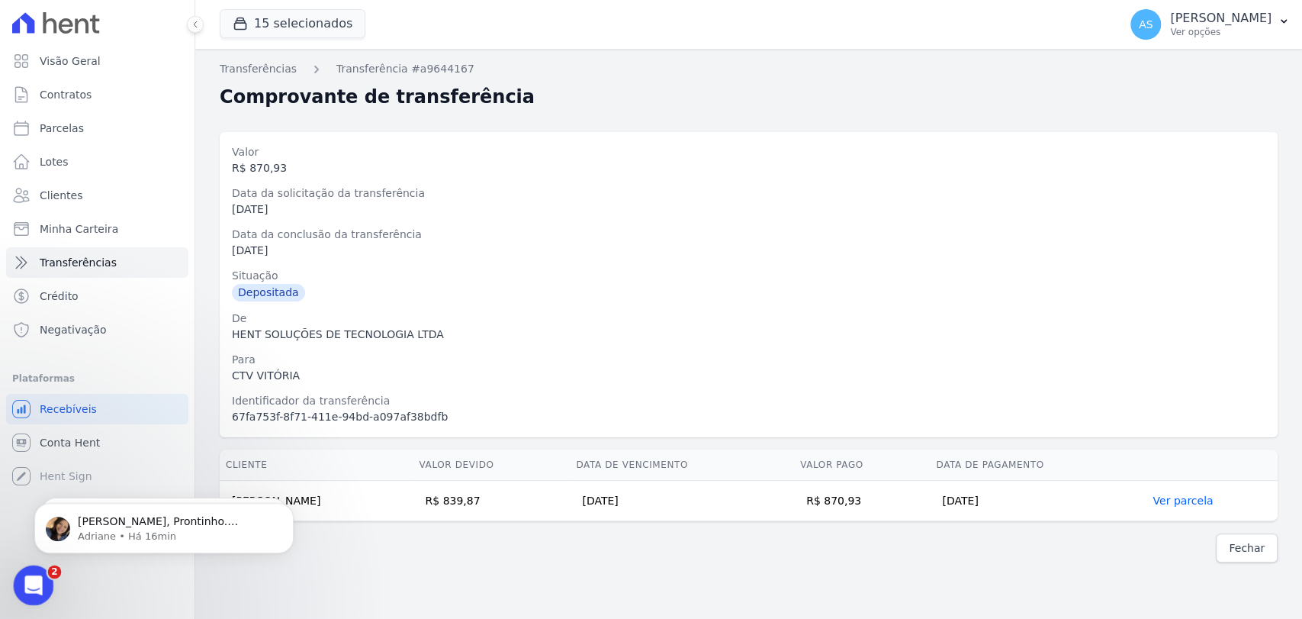
click at [30, 577] on icon "Abrir mensagem da Intercom" at bounding box center [31, 583] width 25 height 25
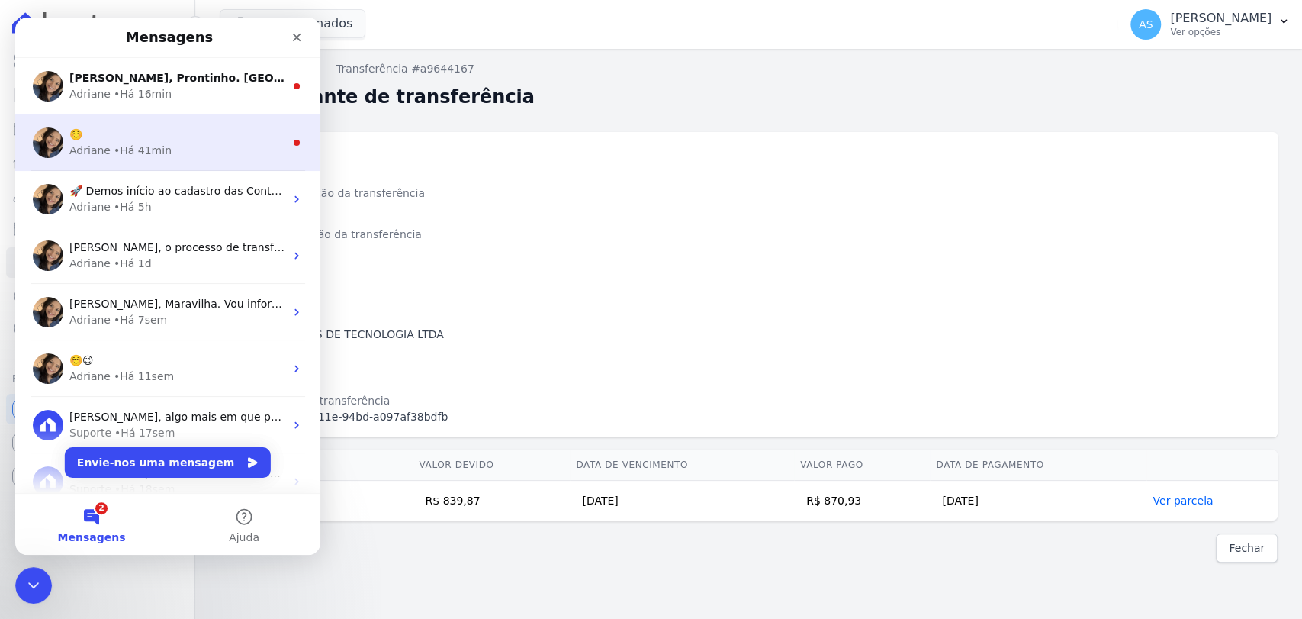
click at [146, 140] on div "☺️" at bounding box center [176, 135] width 215 height 16
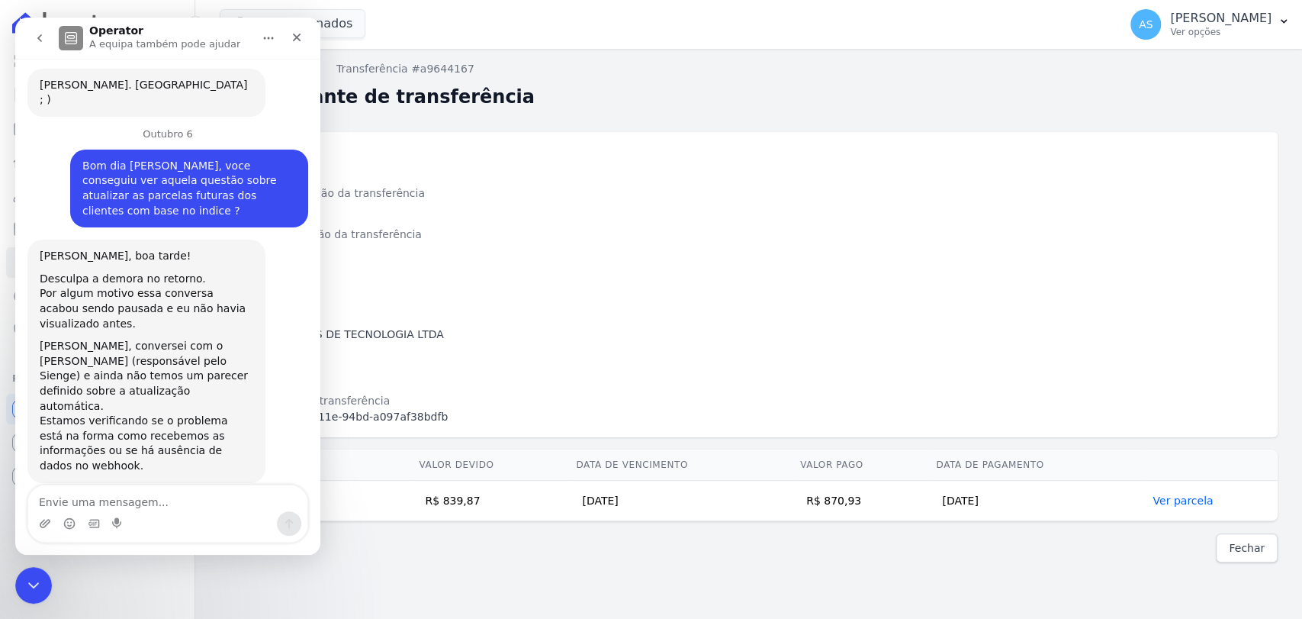
scroll to position [14520, 0]
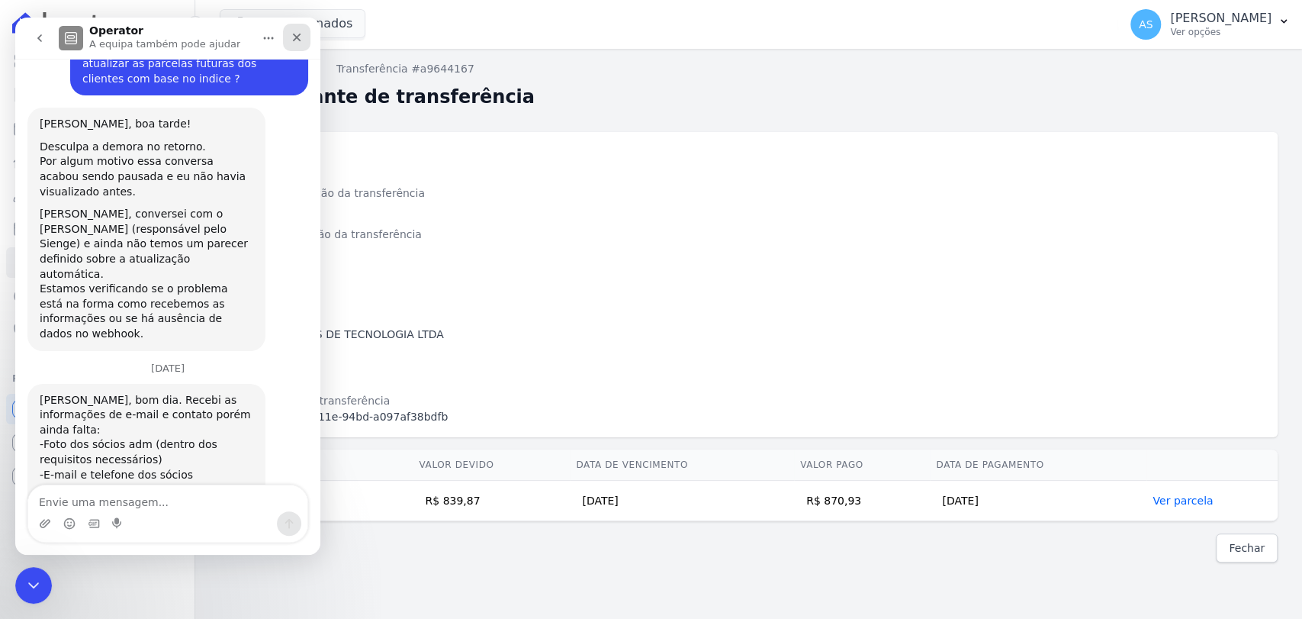
click at [294, 40] on icon "Fechar" at bounding box center [297, 38] width 8 height 8
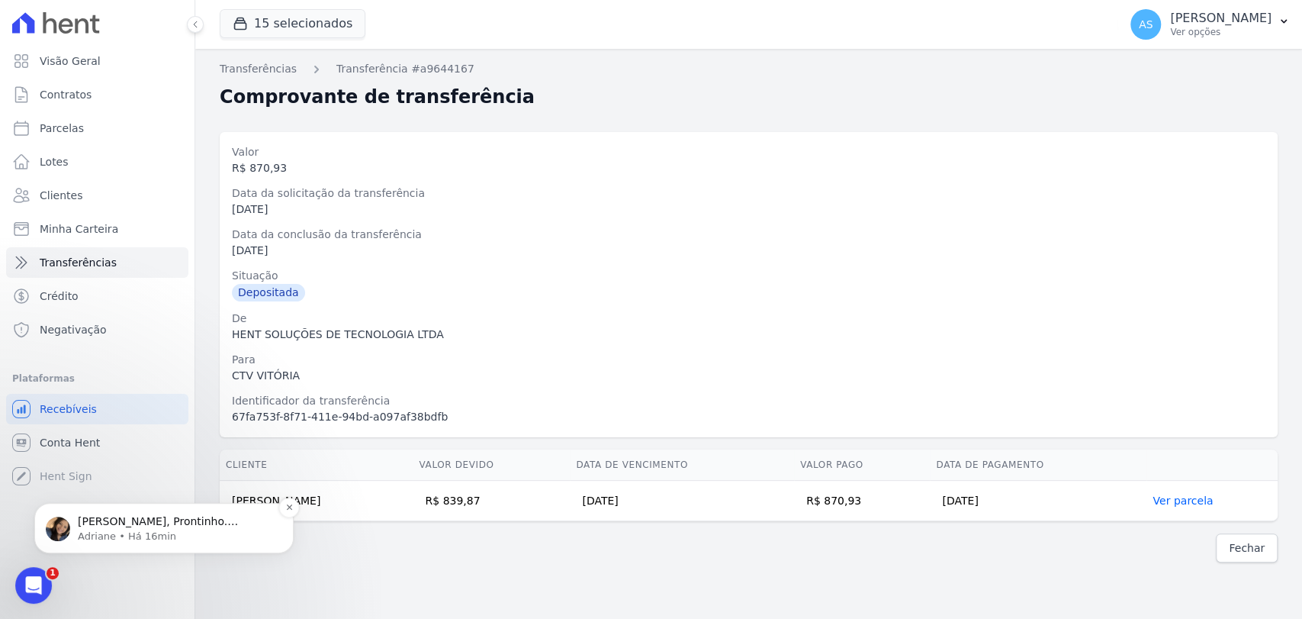
scroll to position [0, 0]
click at [110, 532] on p "Adriane • Há 16min" at bounding box center [176, 536] width 197 height 14
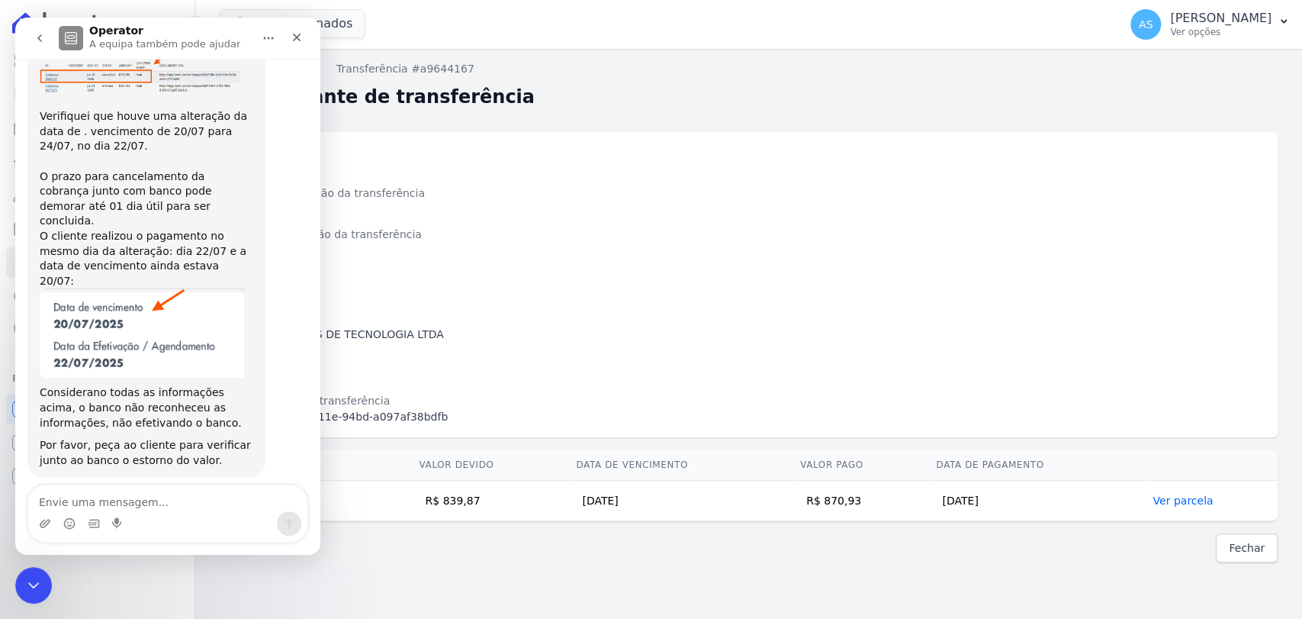
scroll to position [11094, 0]
click at [38, 586] on icon "Fechar mensagem da Intercom" at bounding box center [31, 583] width 18 height 18
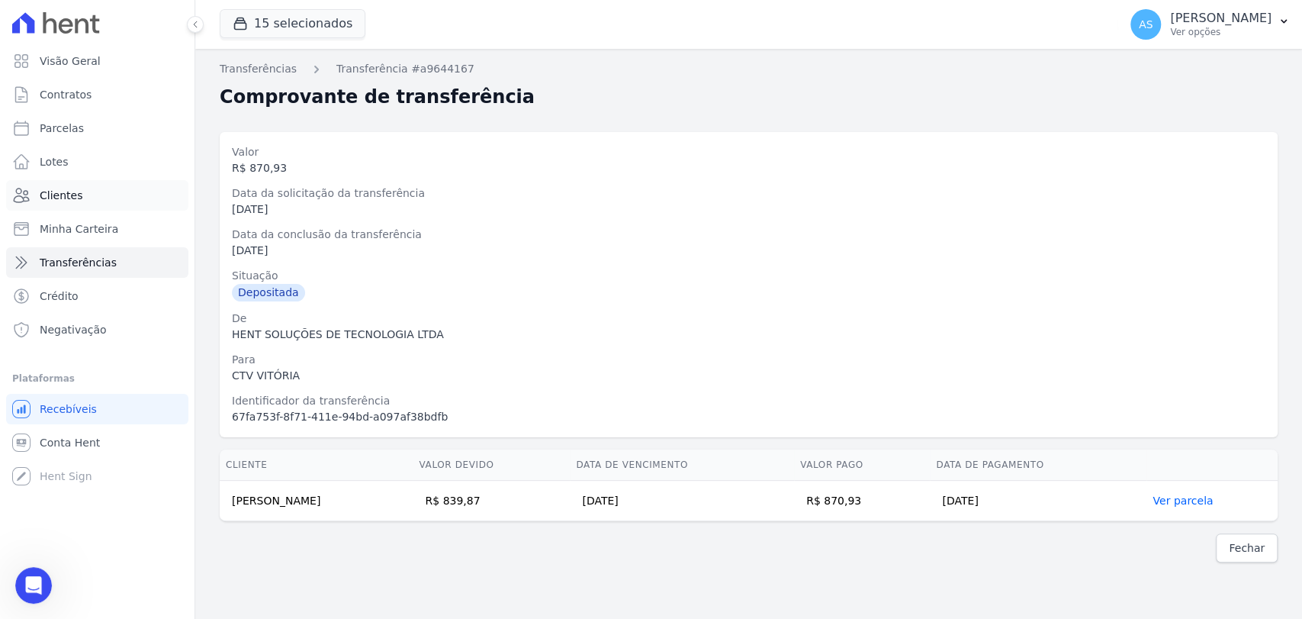
click at [59, 196] on span "Clientes" at bounding box center [61, 195] width 43 height 15
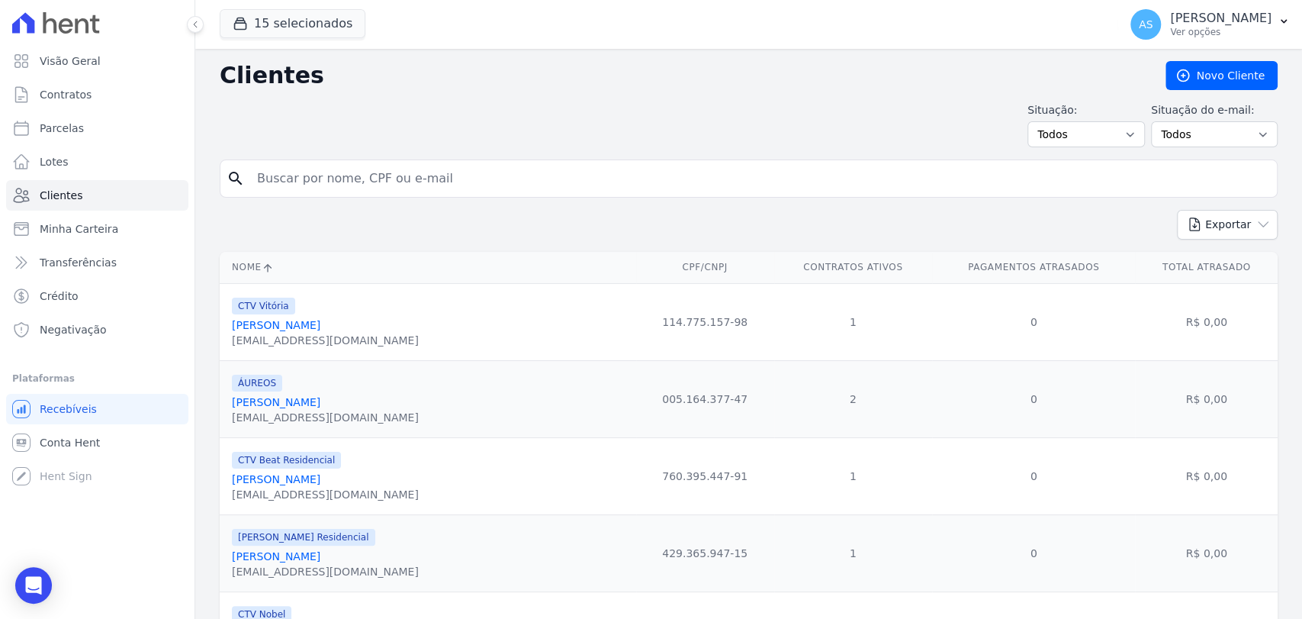
click at [278, 171] on input "search" at bounding box center [759, 178] width 1023 height 31
type input "[PERSON_NAME]"
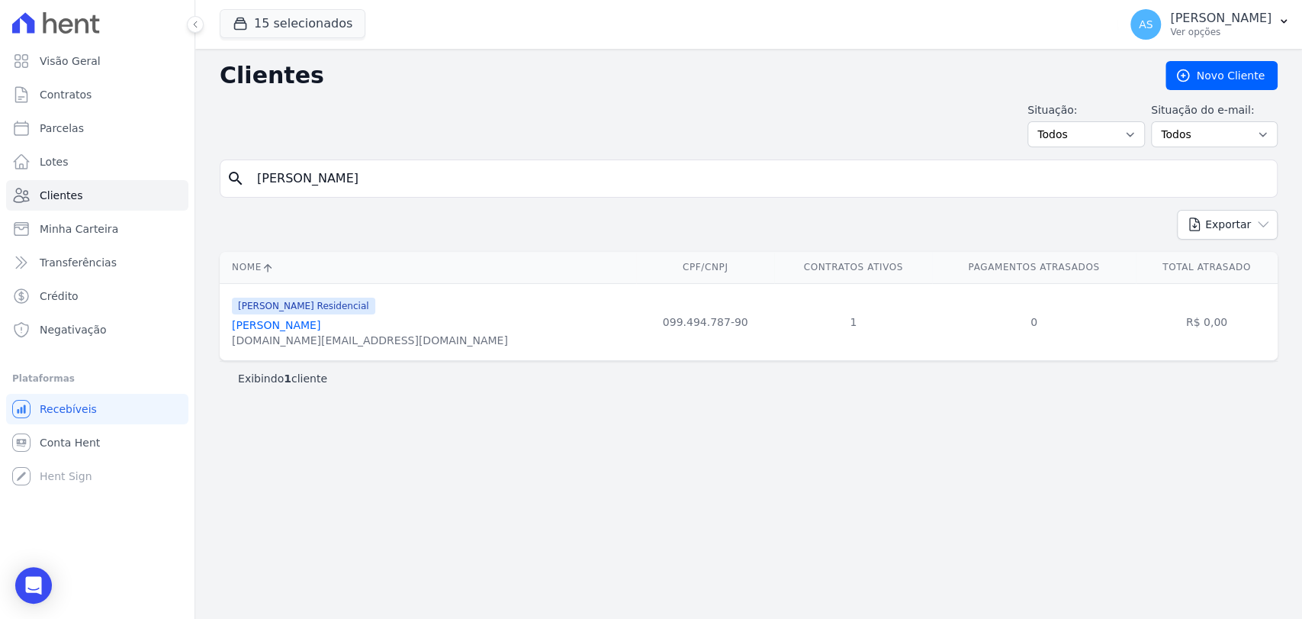
click at [271, 320] on link "[PERSON_NAME]" at bounding box center [276, 325] width 88 height 12
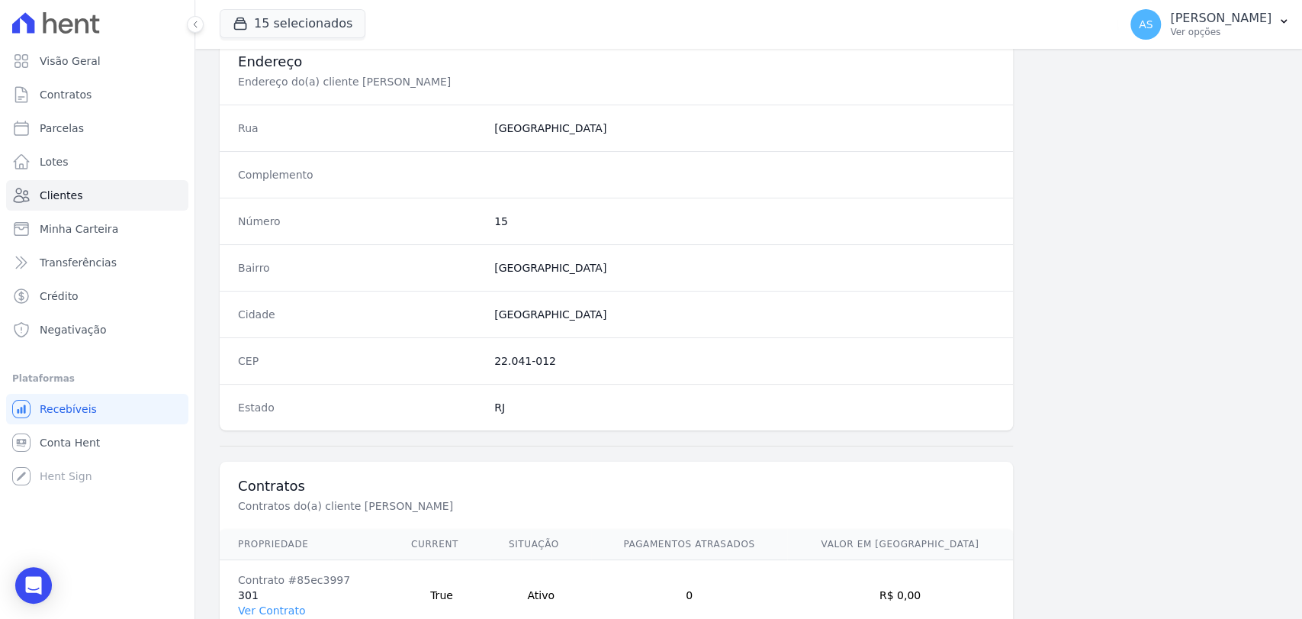
scroll to position [805, 0]
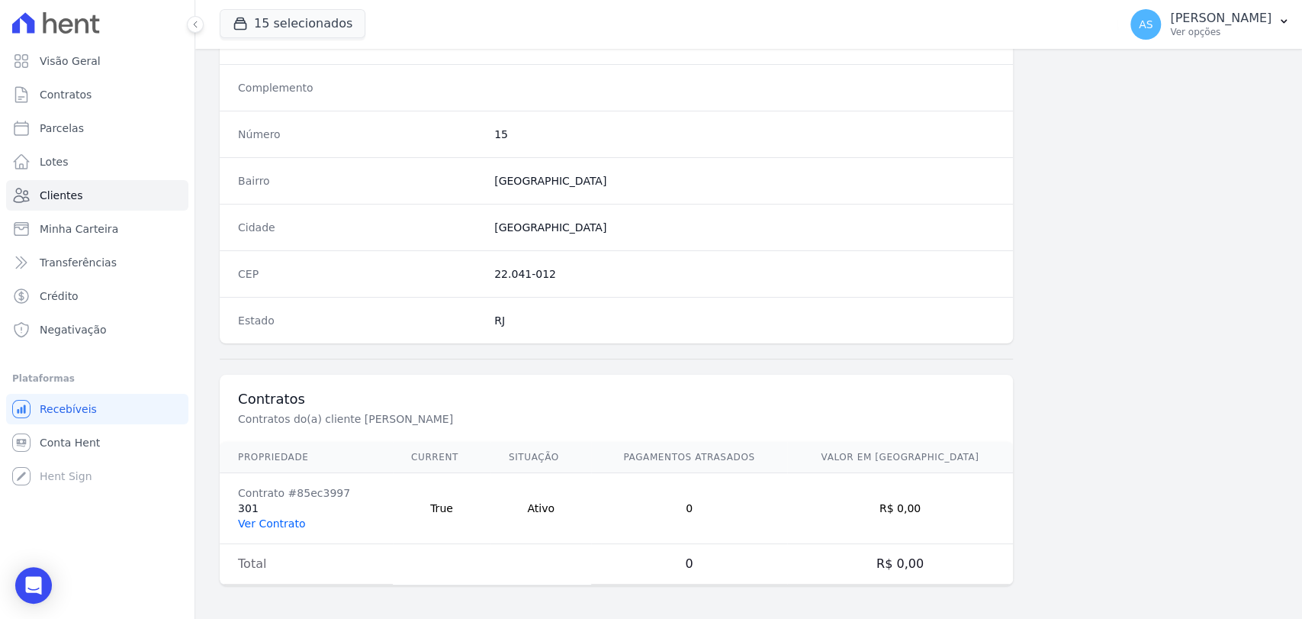
click at [260, 522] on link "Ver Contrato" at bounding box center [271, 523] width 67 height 12
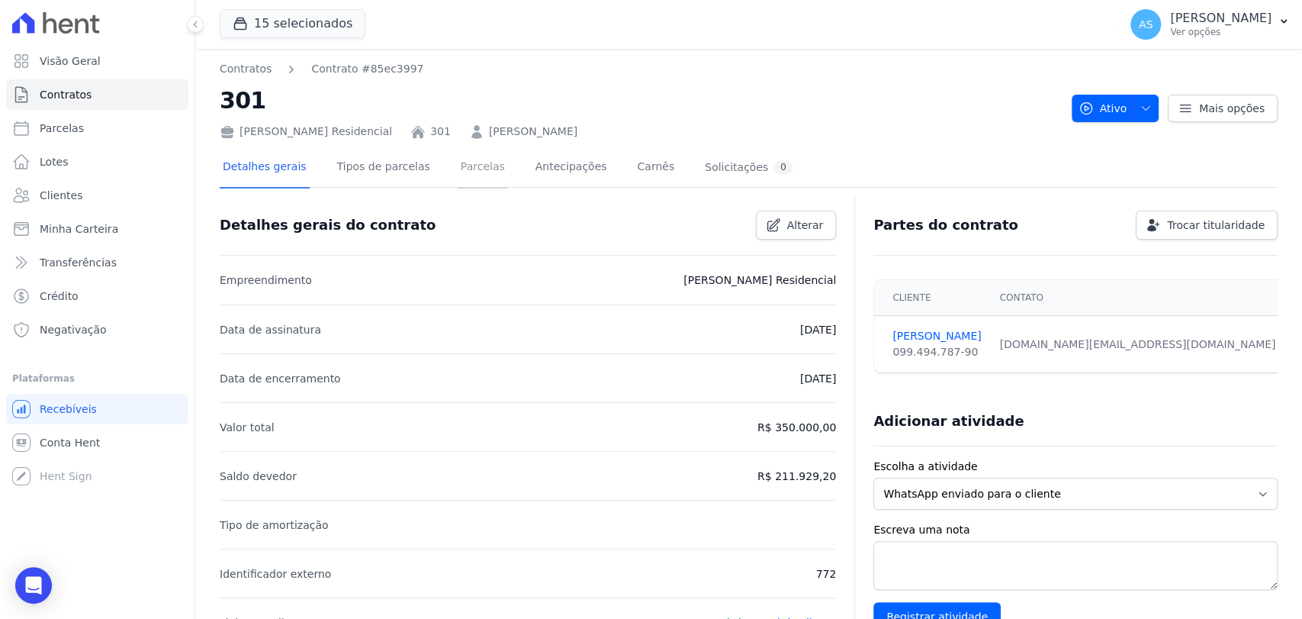
click at [466, 172] on link "Parcelas" at bounding box center [483, 168] width 50 height 40
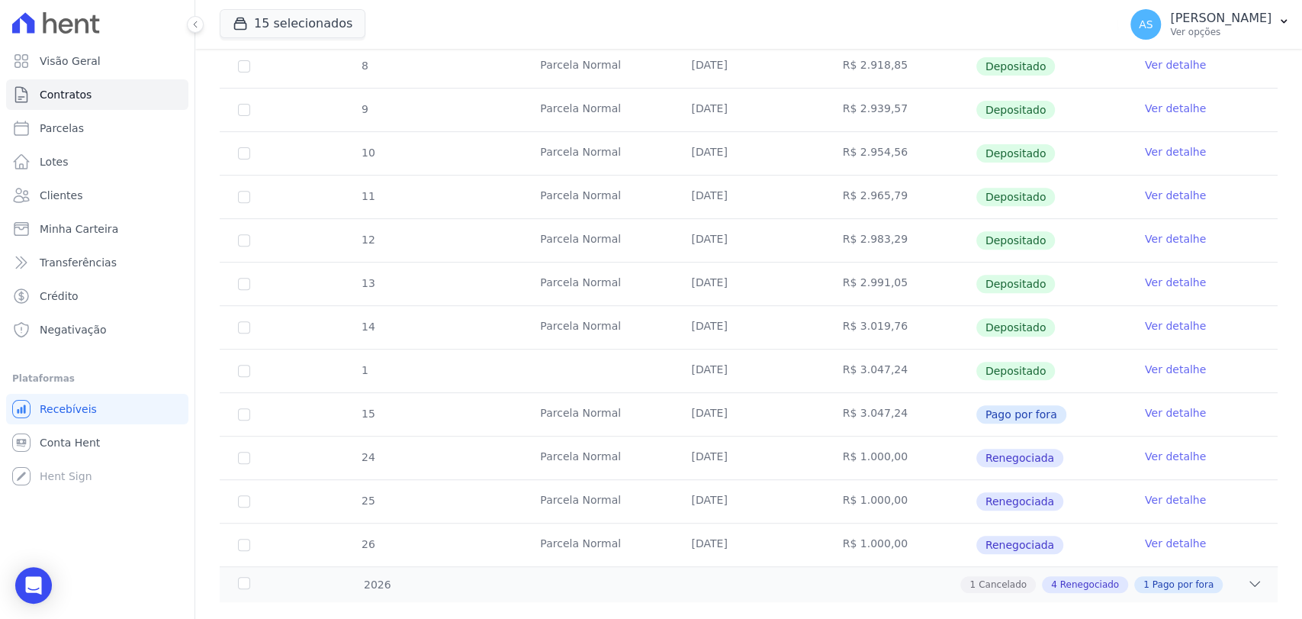
scroll to position [384, 0]
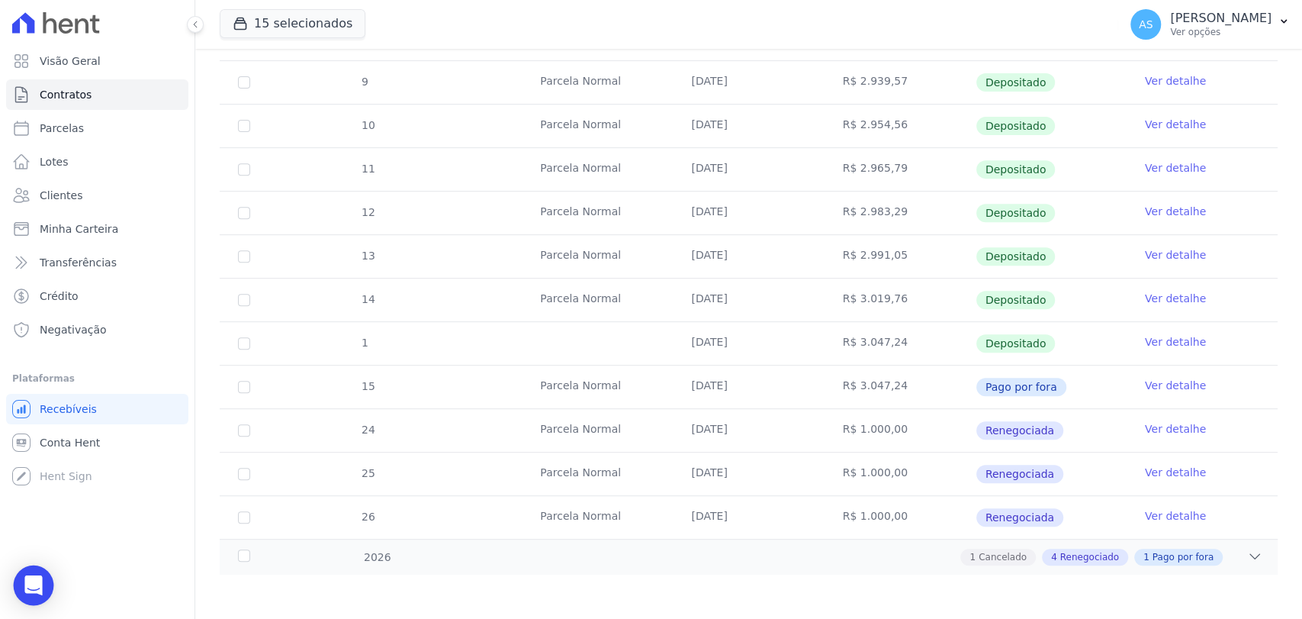
click at [25, 574] on div "Open Intercom Messenger" at bounding box center [34, 585] width 40 height 40
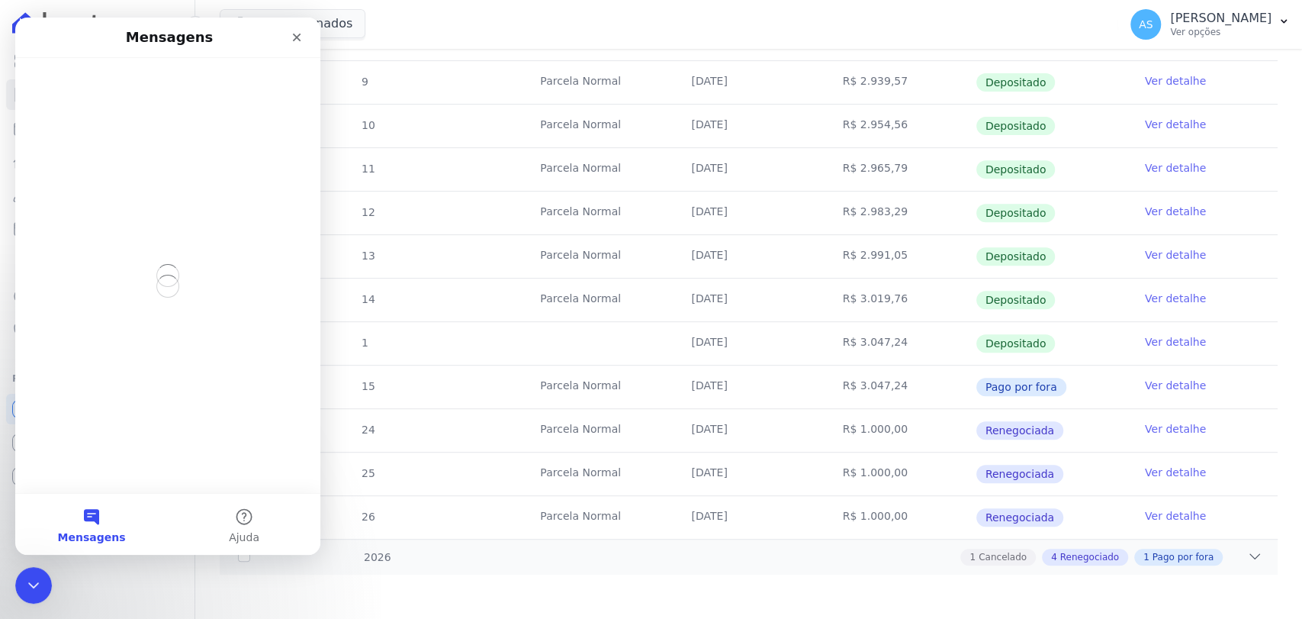
scroll to position [0, 0]
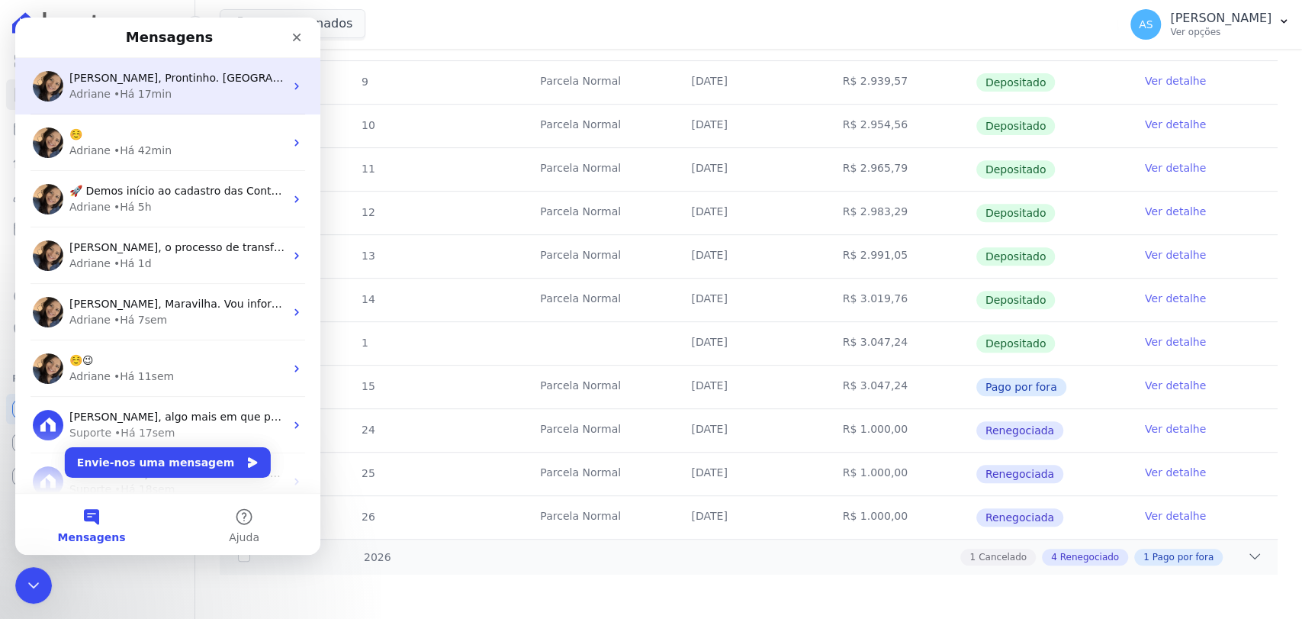
click at [163, 78] on span "[PERSON_NAME], Prontinho. [GEOGRAPHIC_DATA] ; )" at bounding box center [209, 78] width 280 height 12
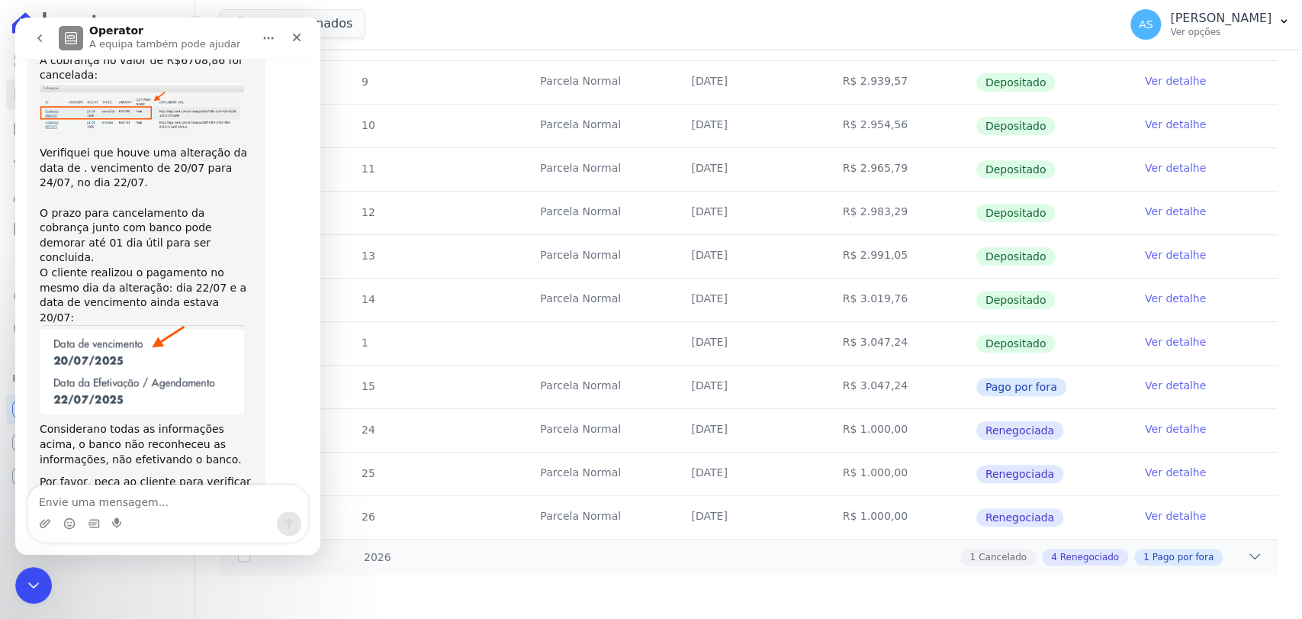
scroll to position [11068, 0]
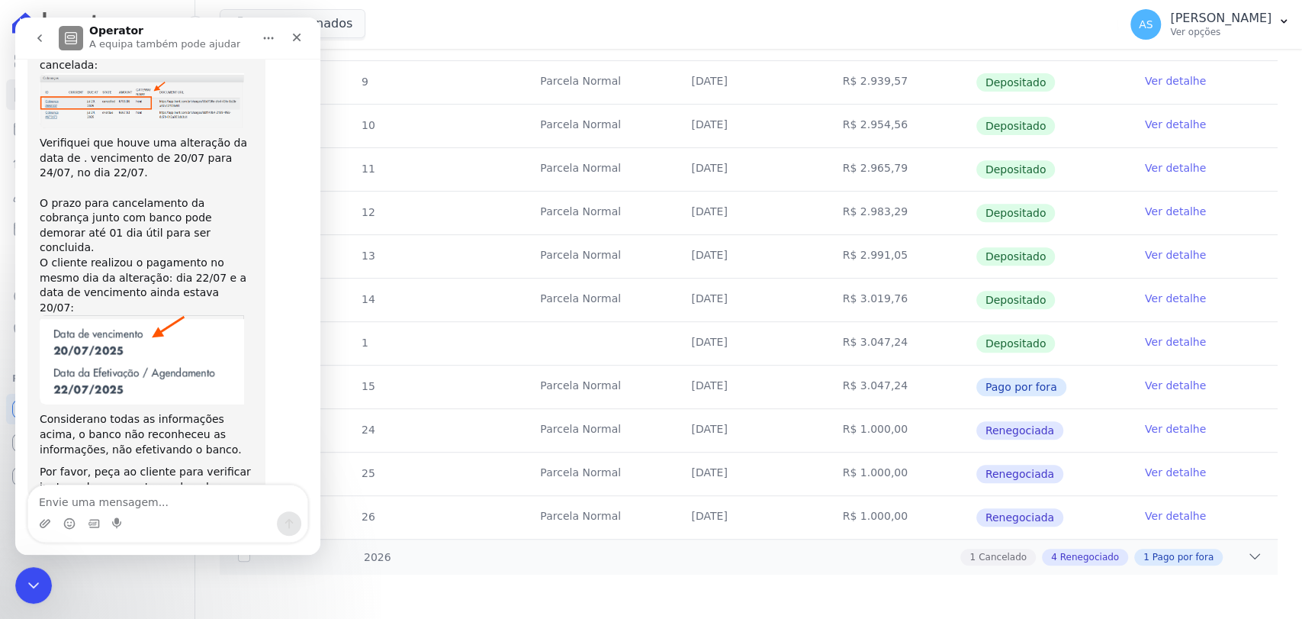
click at [66, 505] on textarea "Envie uma mensagem..." at bounding box center [167, 498] width 279 height 26
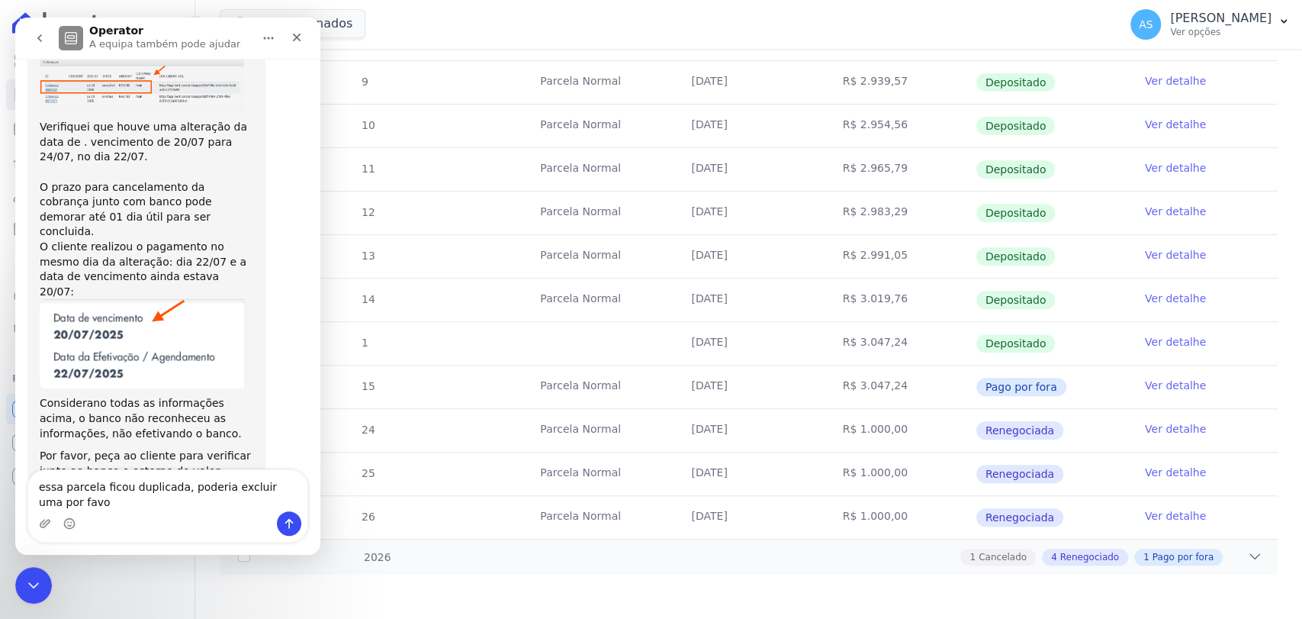
type textarea "essa parcela ficou duplicada, poderia excluir uma por favor"
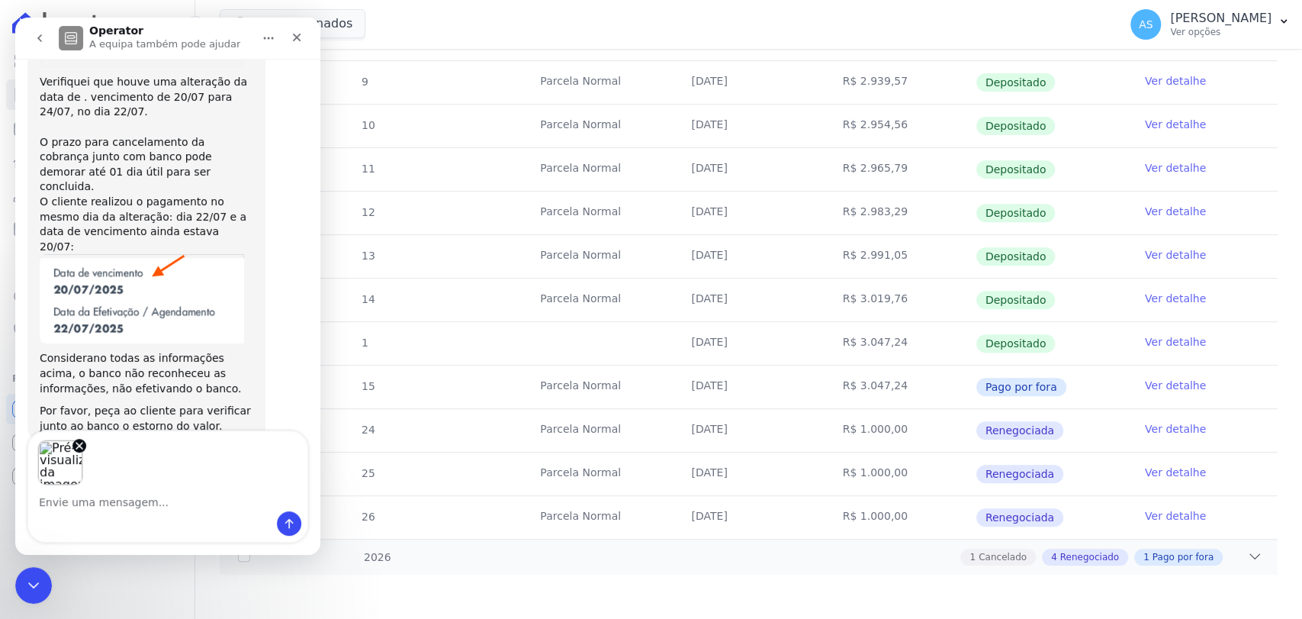
click at [66, 505] on textarea "Envie uma mensagem..." at bounding box center [167, 498] width 279 height 26
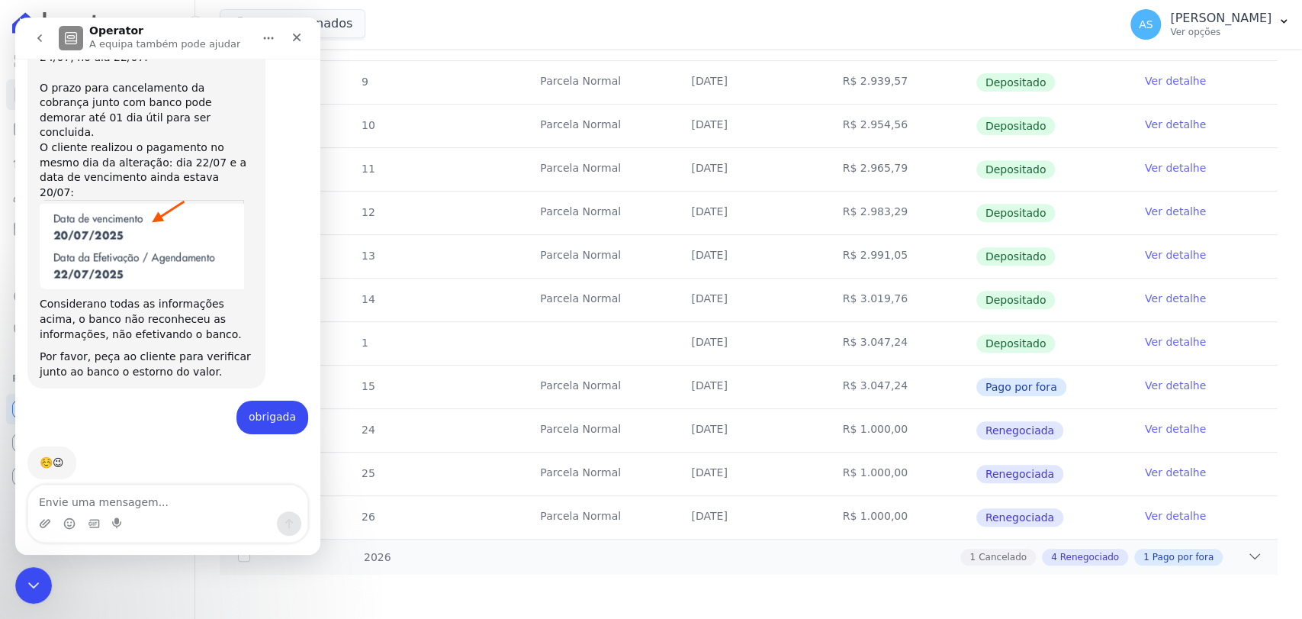
scroll to position [11170, 0]
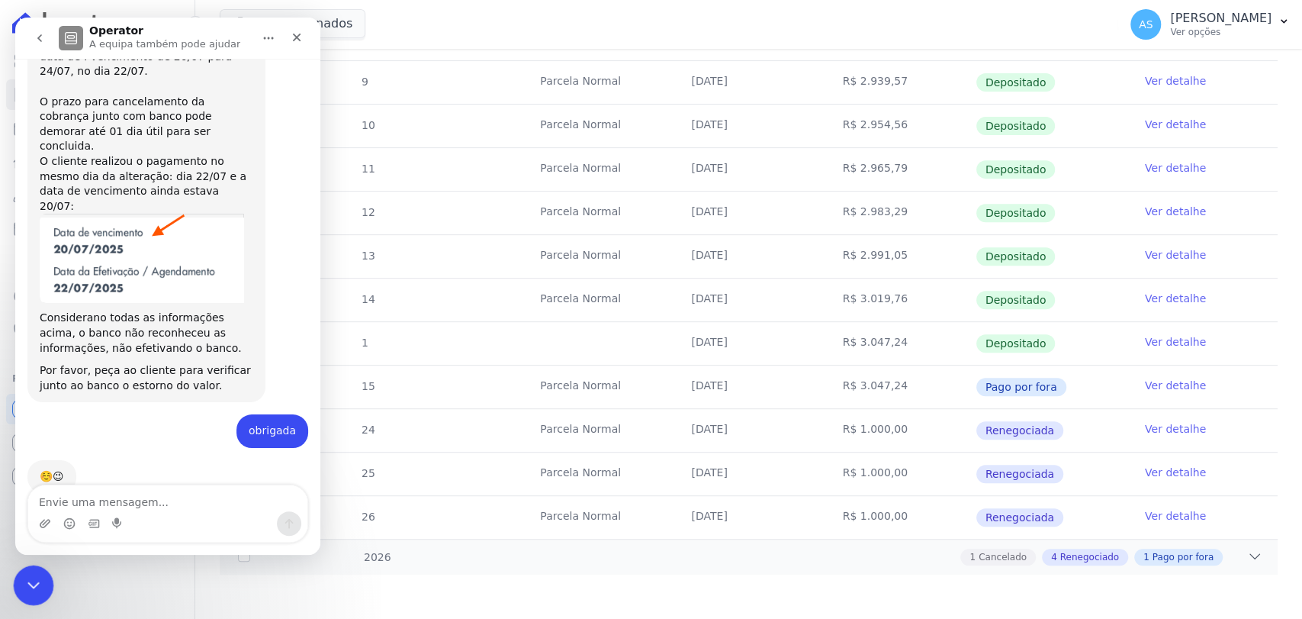
click at [36, 590] on icon "Fechar mensagem da Intercom" at bounding box center [31, 583] width 18 height 18
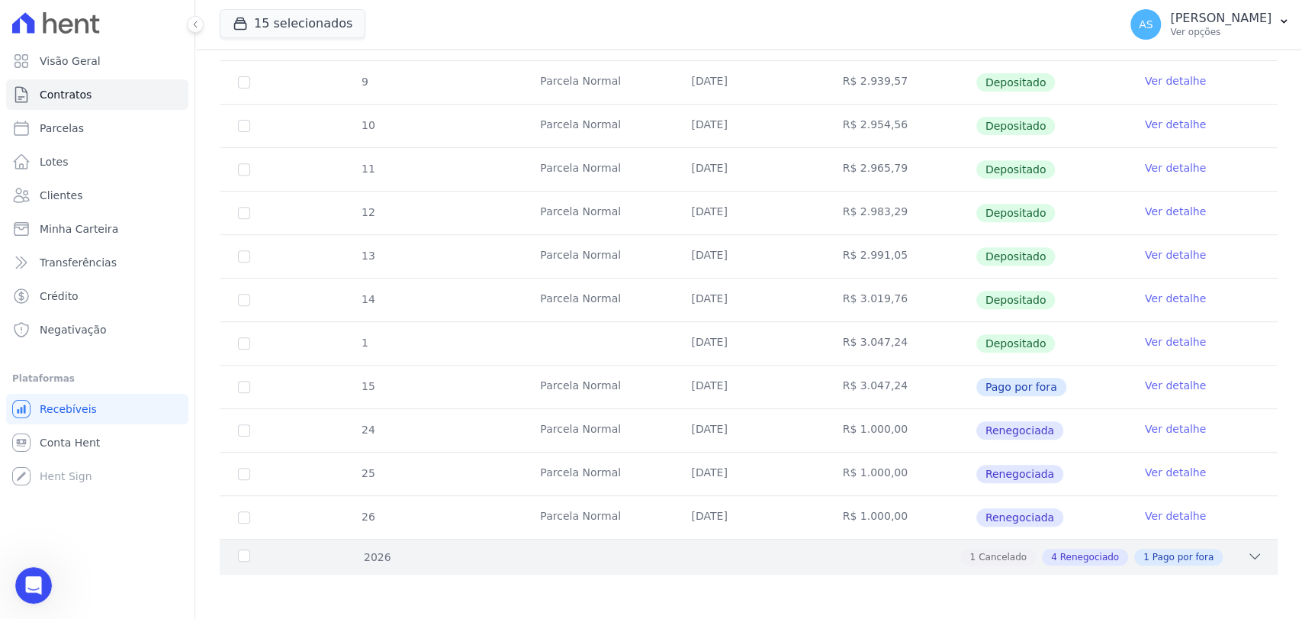
scroll to position [0, 0]
click at [1247, 553] on icon at bounding box center [1254, 555] width 15 height 15
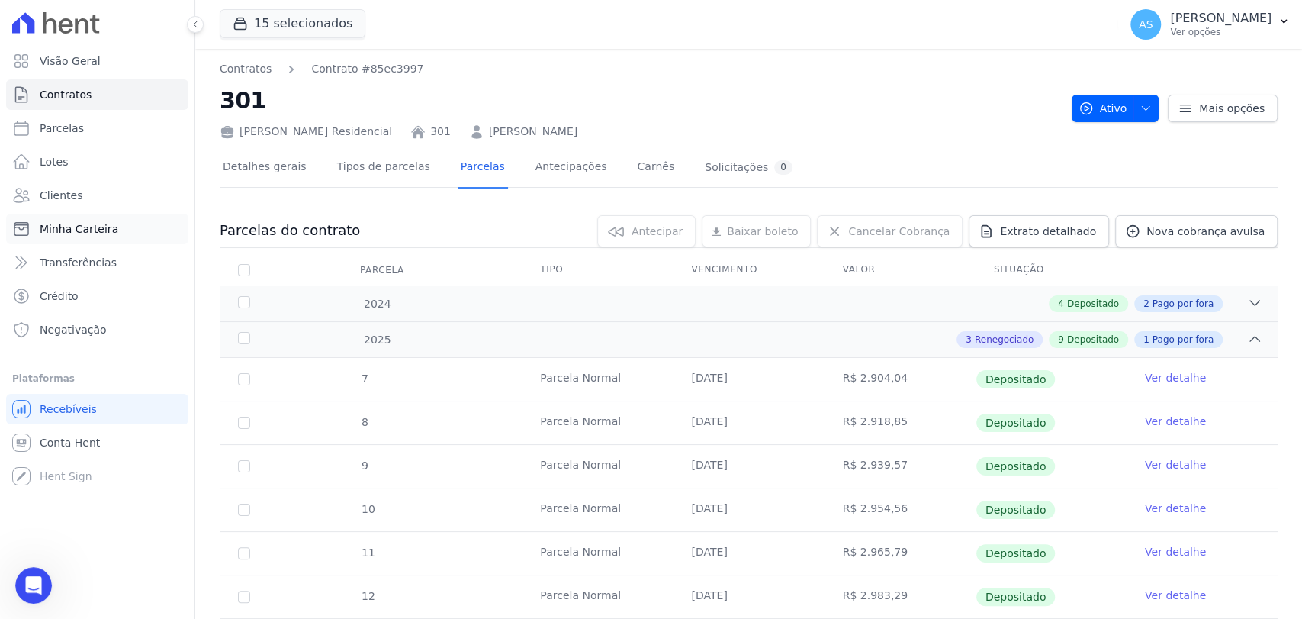
click at [63, 227] on span "Minha Carteira" at bounding box center [79, 228] width 79 height 15
click at [50, 194] on span "Clientes" at bounding box center [61, 195] width 43 height 15
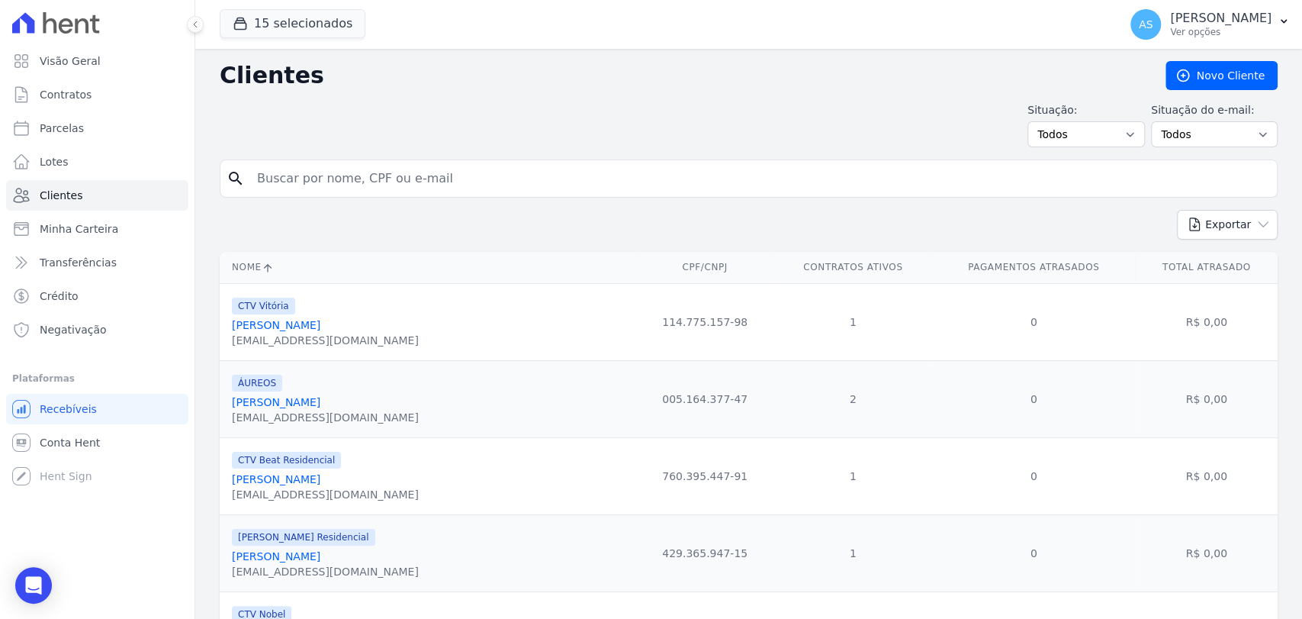
click at [286, 178] on input "search" at bounding box center [759, 178] width 1023 height 31
type input "Jeferson [PERSON_NAME]"
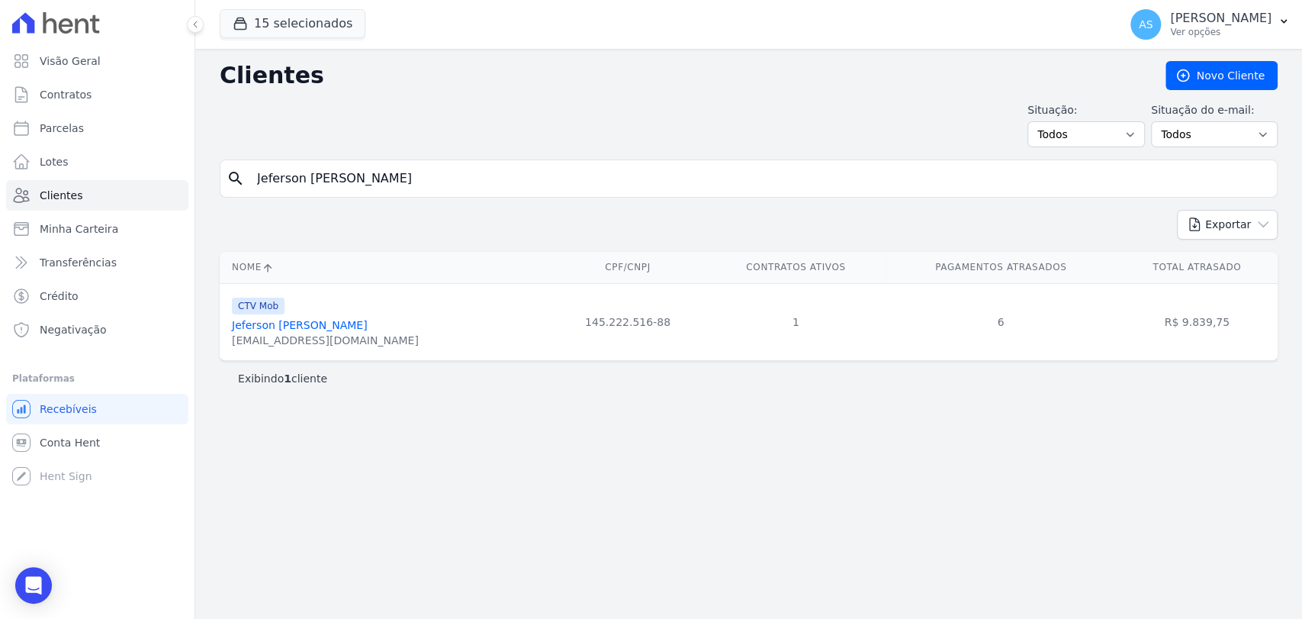
click at [301, 325] on link "Jeferson [PERSON_NAME]" at bounding box center [300, 325] width 136 height 12
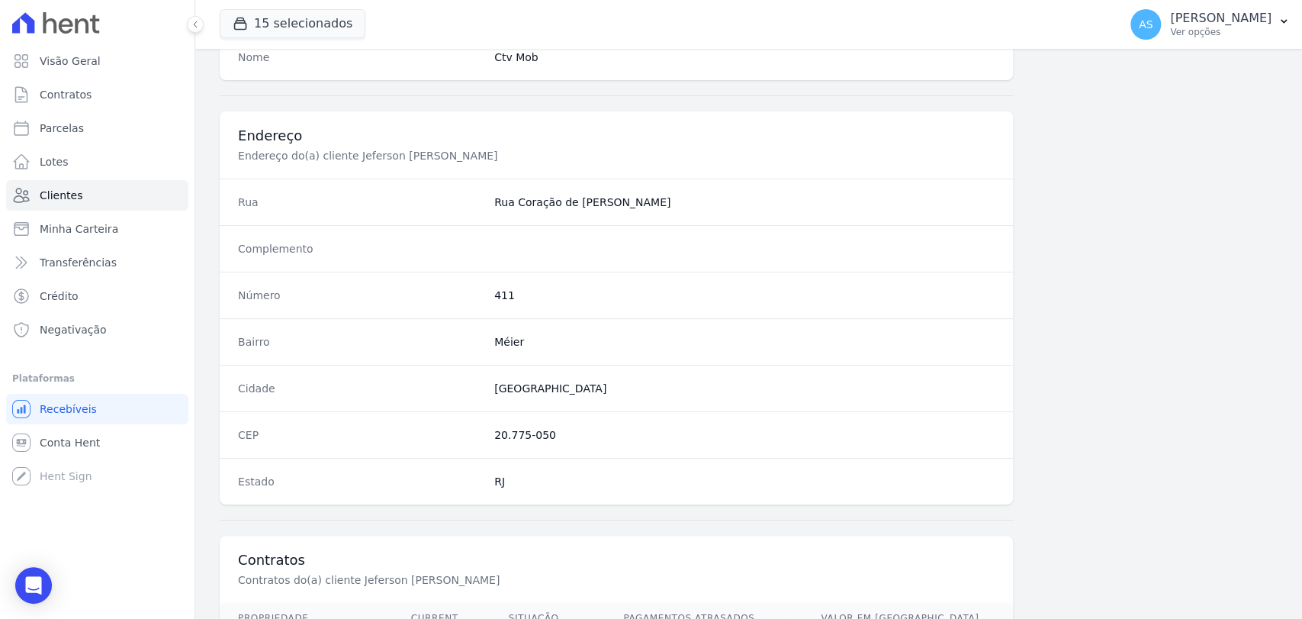
scroll to position [805, 0]
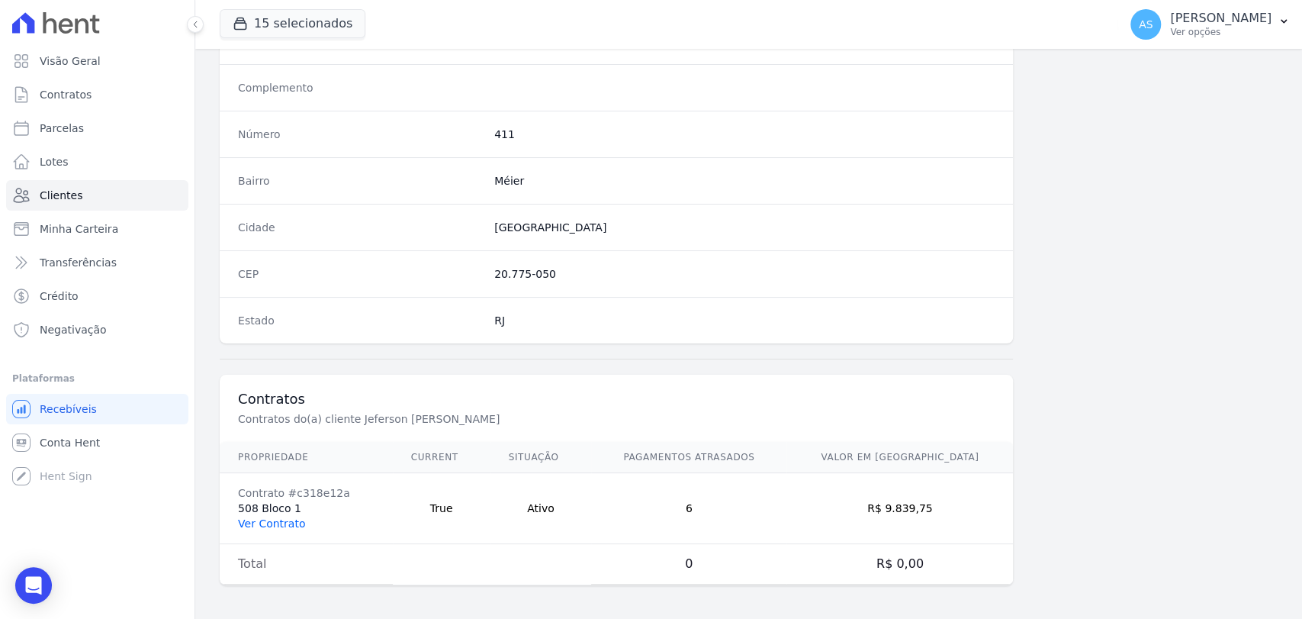
click at [249, 520] on link "Ver Contrato" at bounding box center [271, 523] width 67 height 12
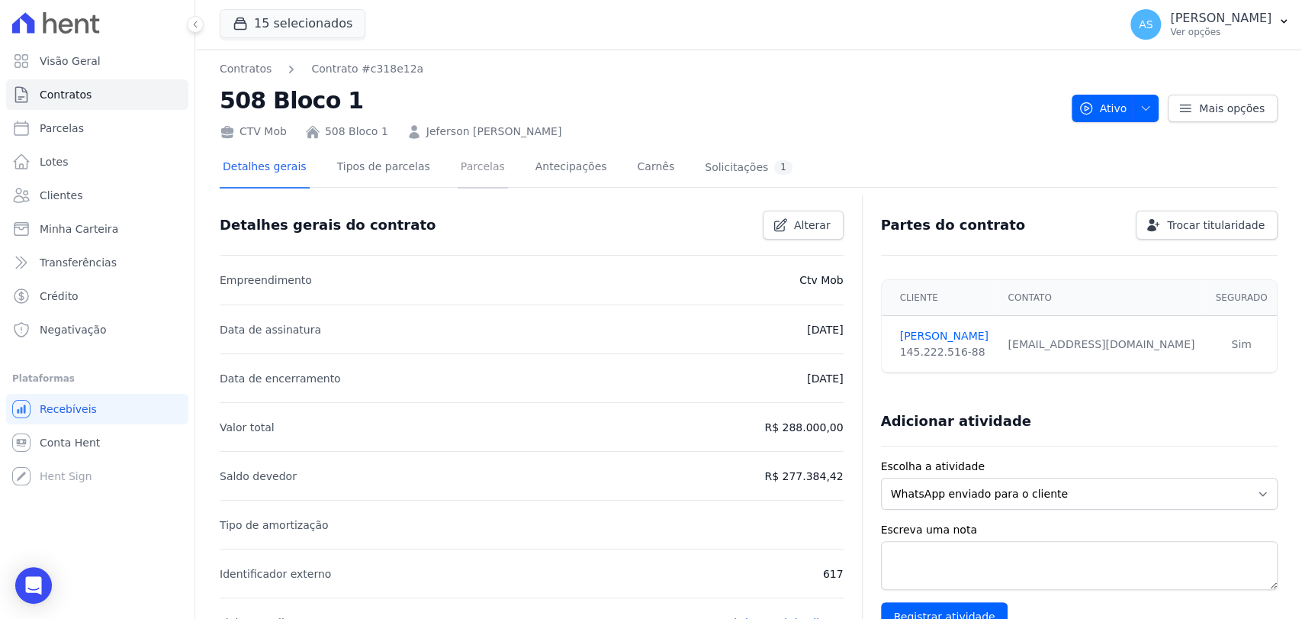
click at [458, 163] on link "Parcelas" at bounding box center [483, 168] width 50 height 40
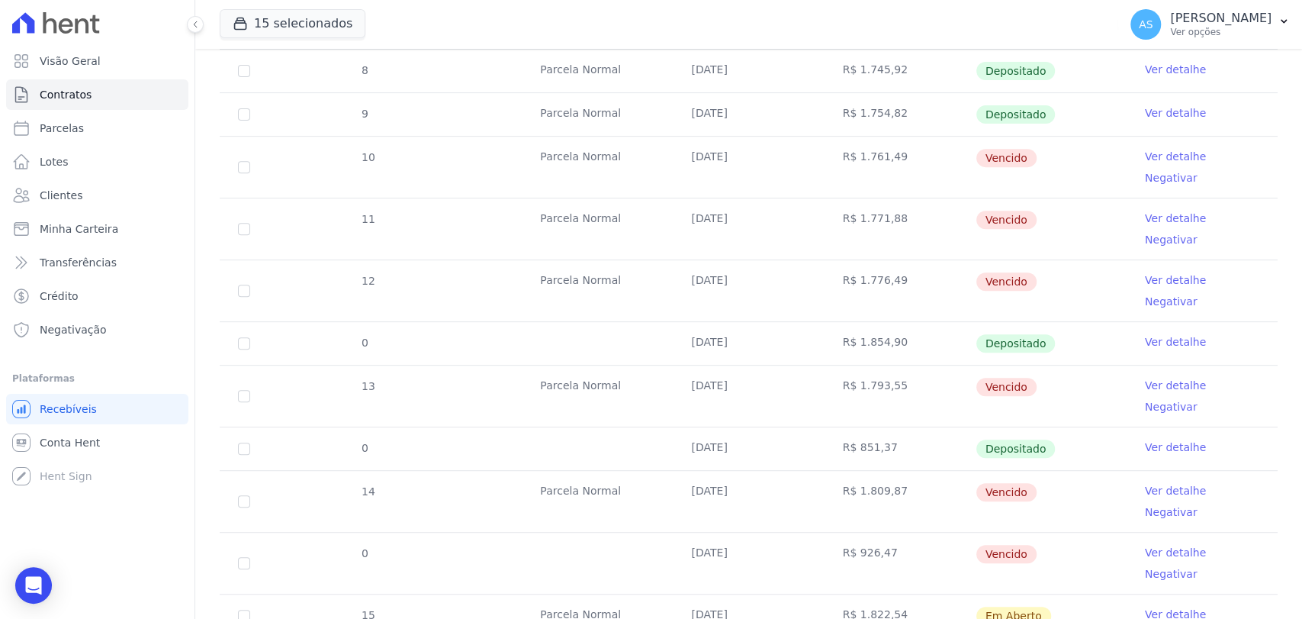
scroll to position [423, 0]
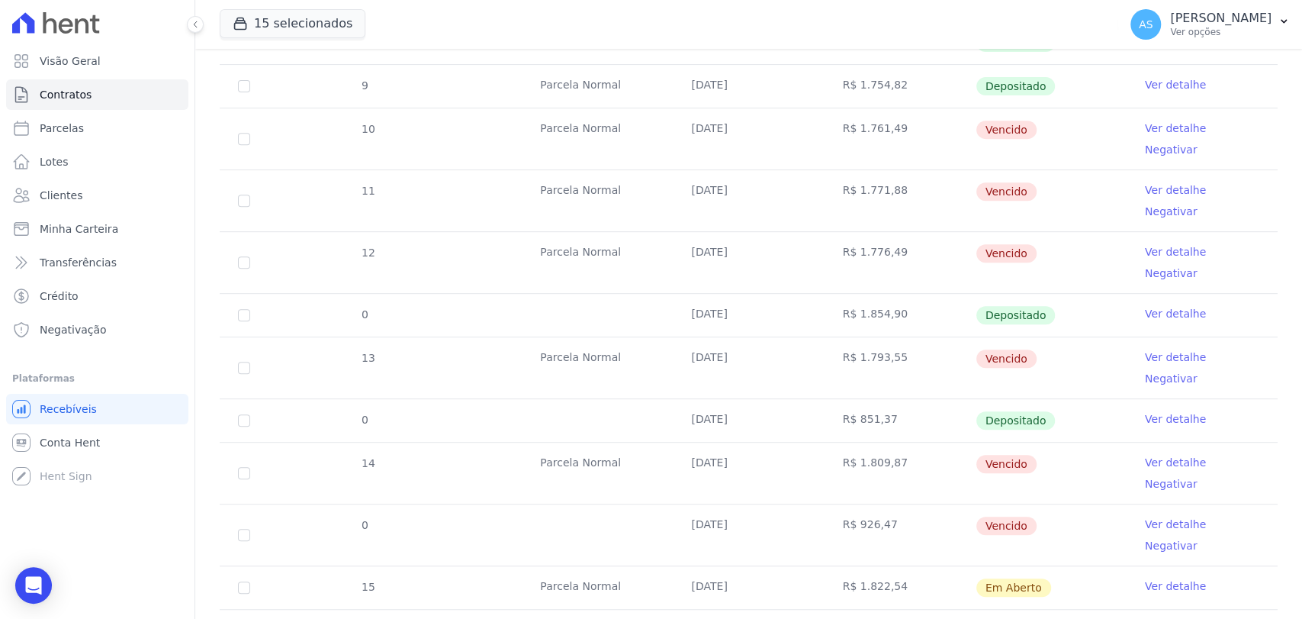
click at [1174, 516] on link "Ver detalhe" at bounding box center [1175, 523] width 61 height 15
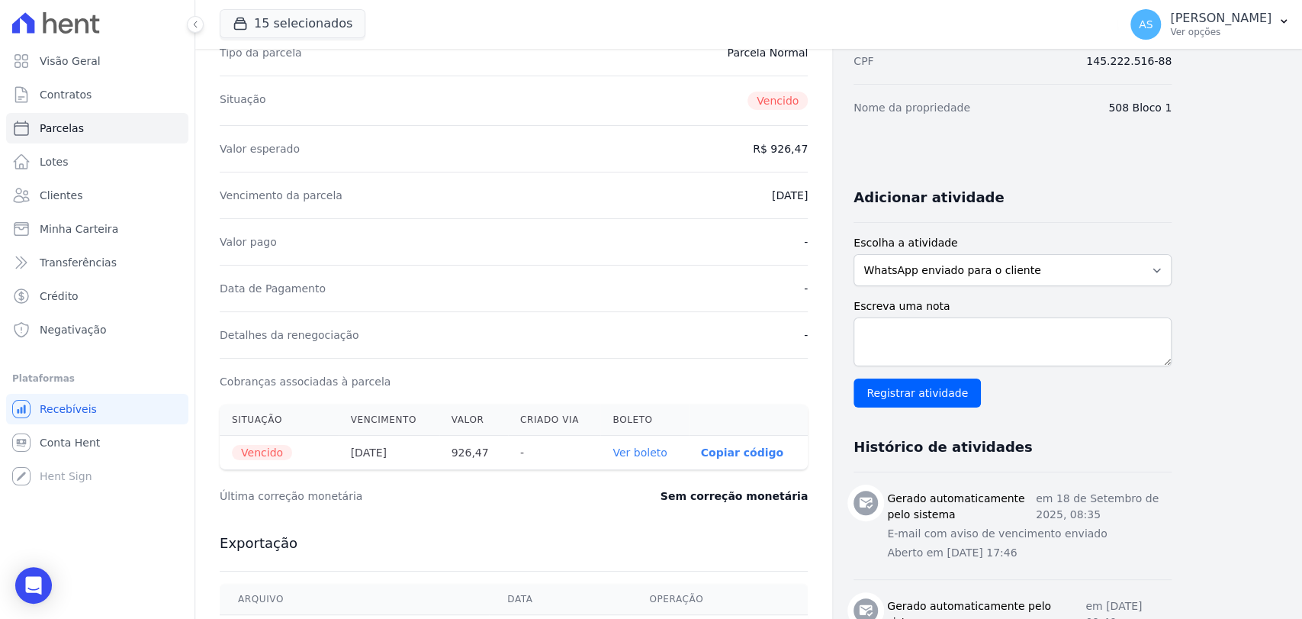
scroll to position [339, 0]
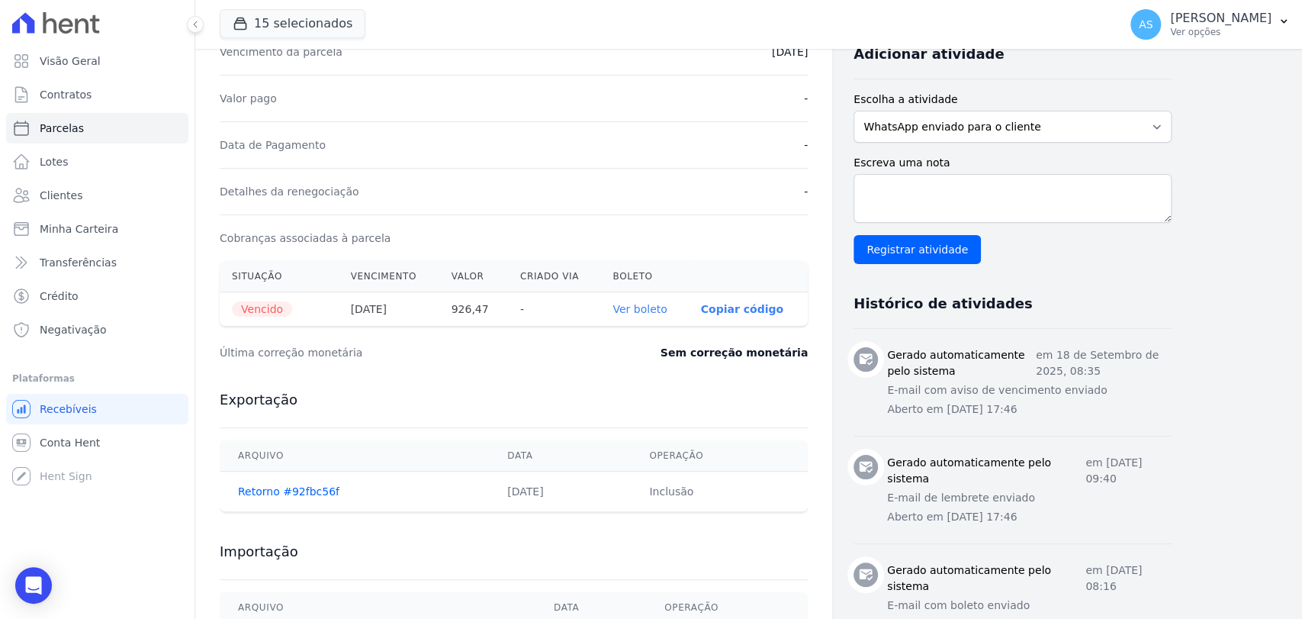
click at [632, 305] on link "Ver boleto" at bounding box center [639, 309] width 54 height 12
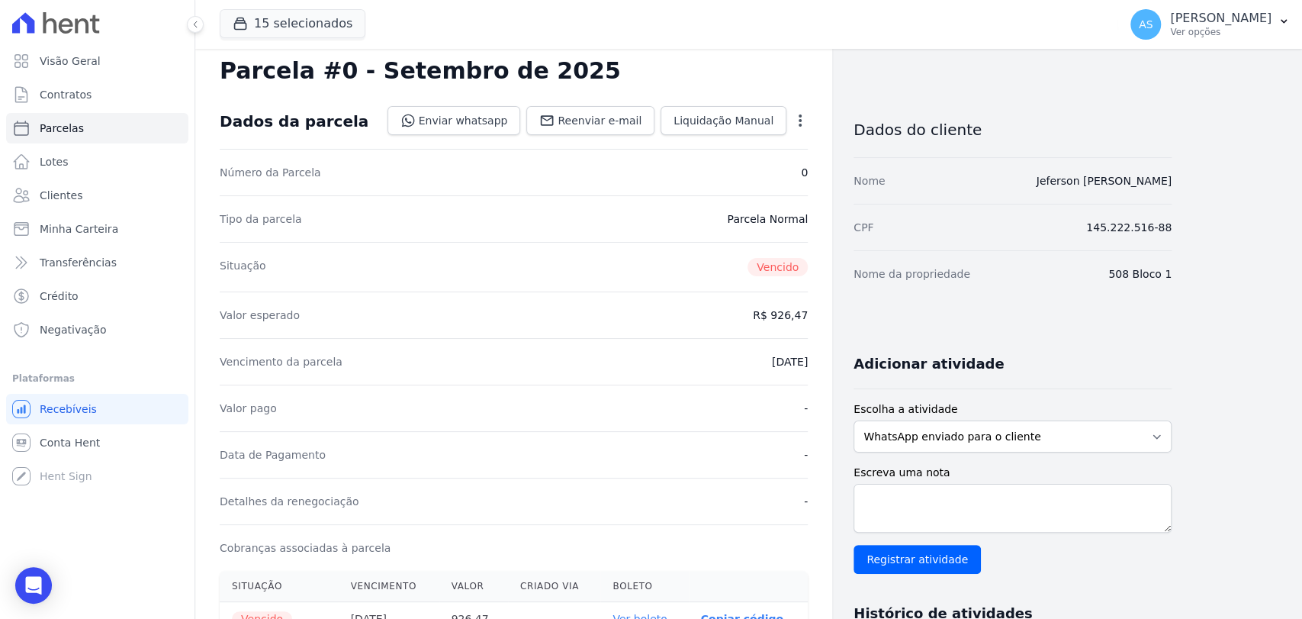
scroll to position [0, 0]
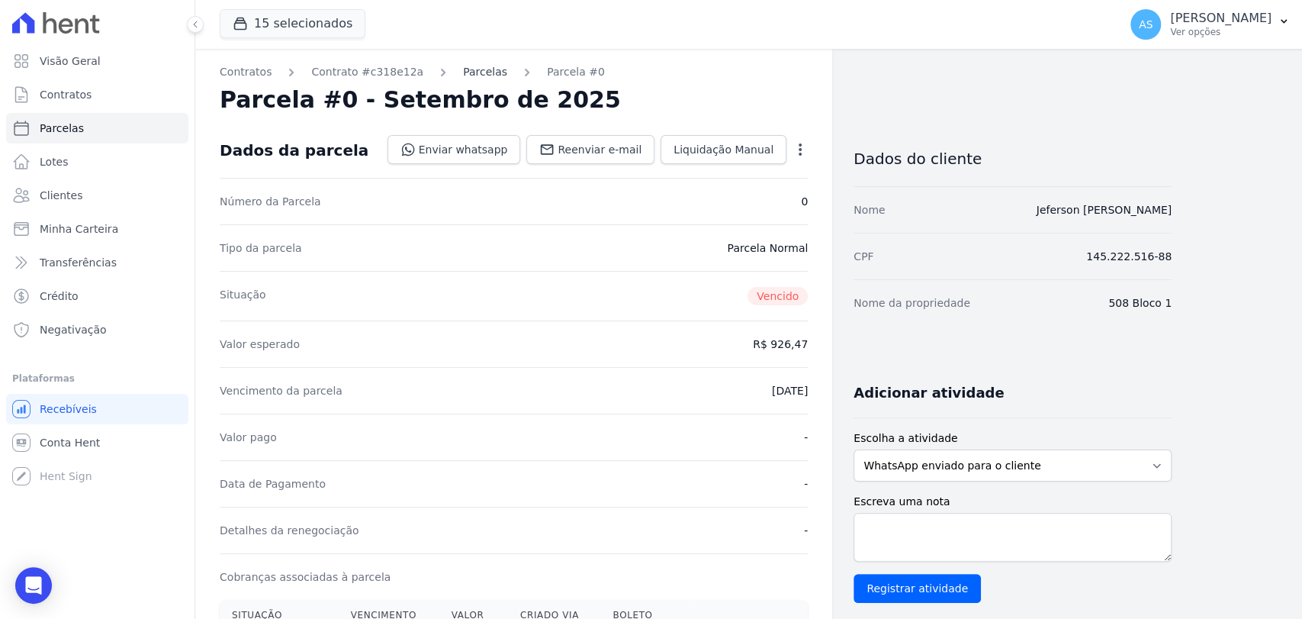
click at [463, 70] on link "Parcelas" at bounding box center [485, 72] width 44 height 16
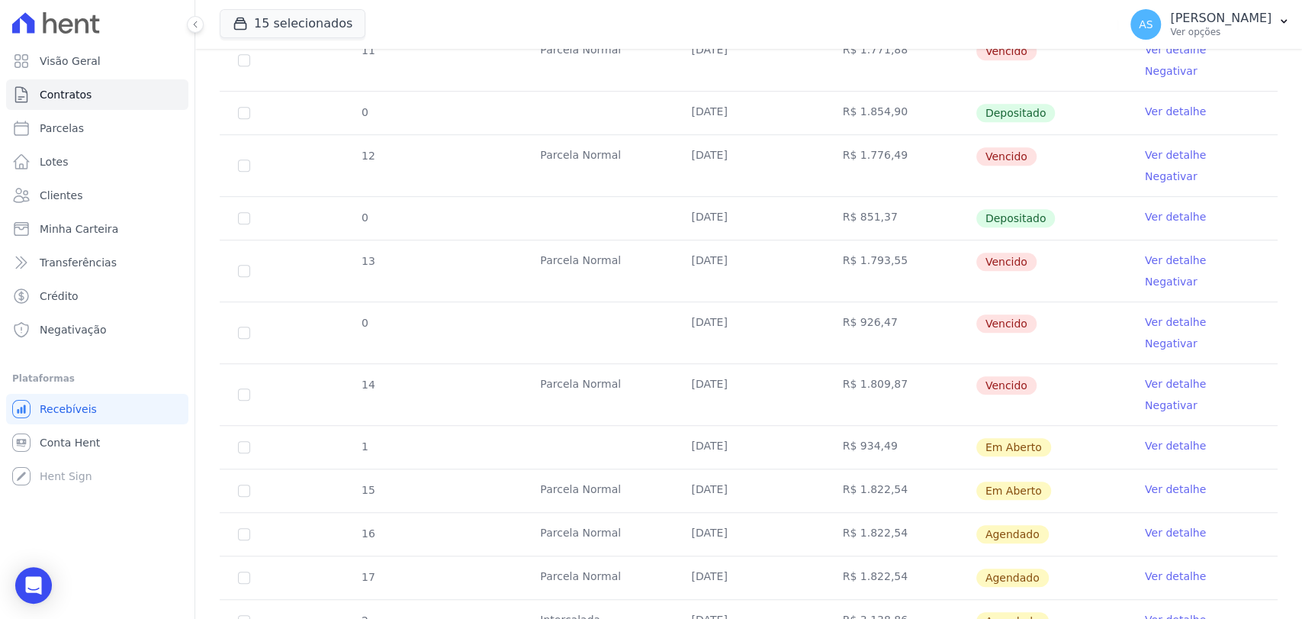
scroll to position [593, 0]
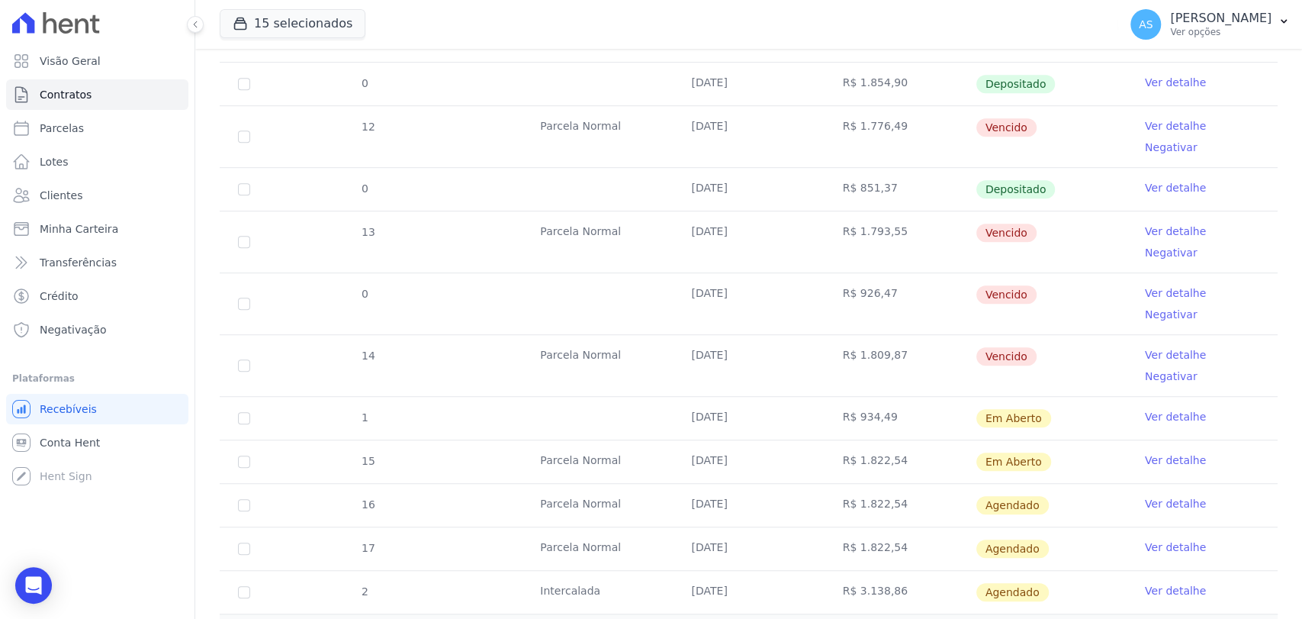
click at [1153, 409] on link "Ver detalhe" at bounding box center [1175, 416] width 61 height 15
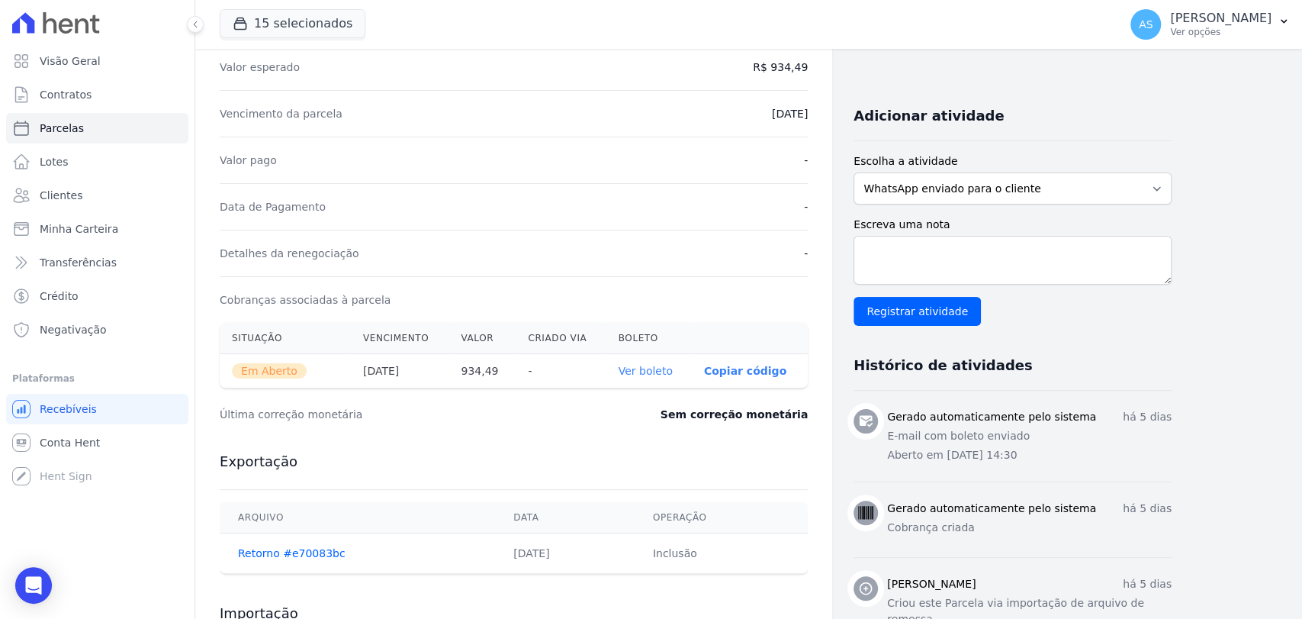
scroll to position [339, 0]
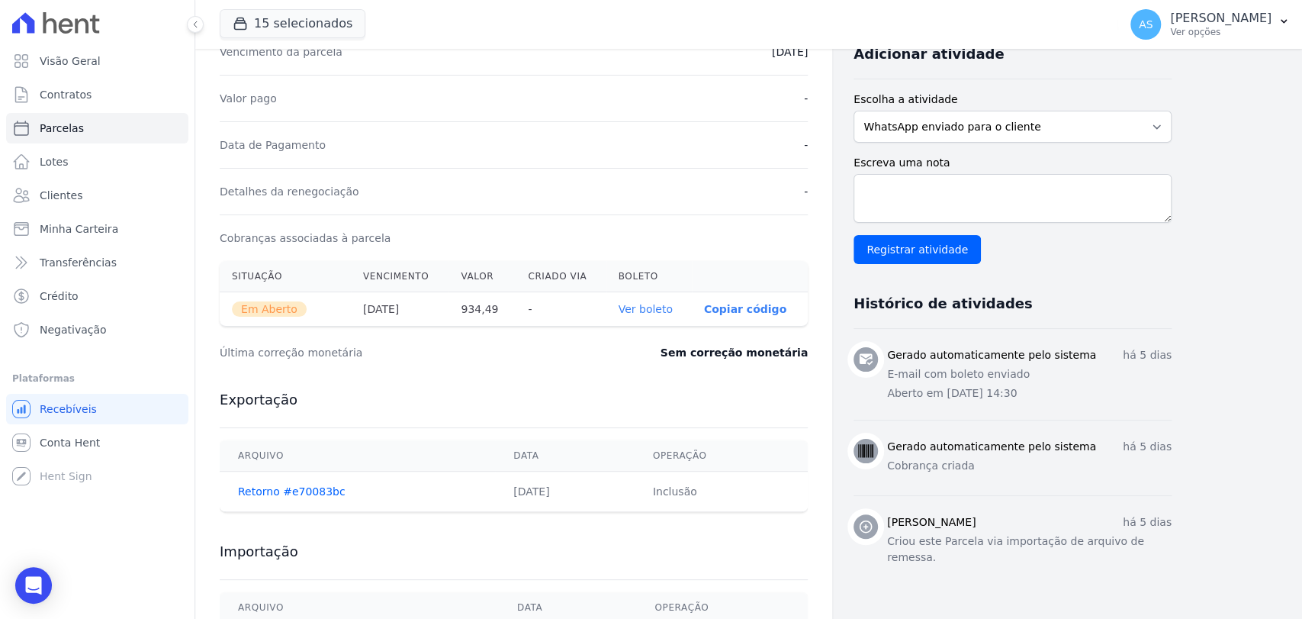
click at [638, 303] on link "Ver boleto" at bounding box center [646, 309] width 54 height 12
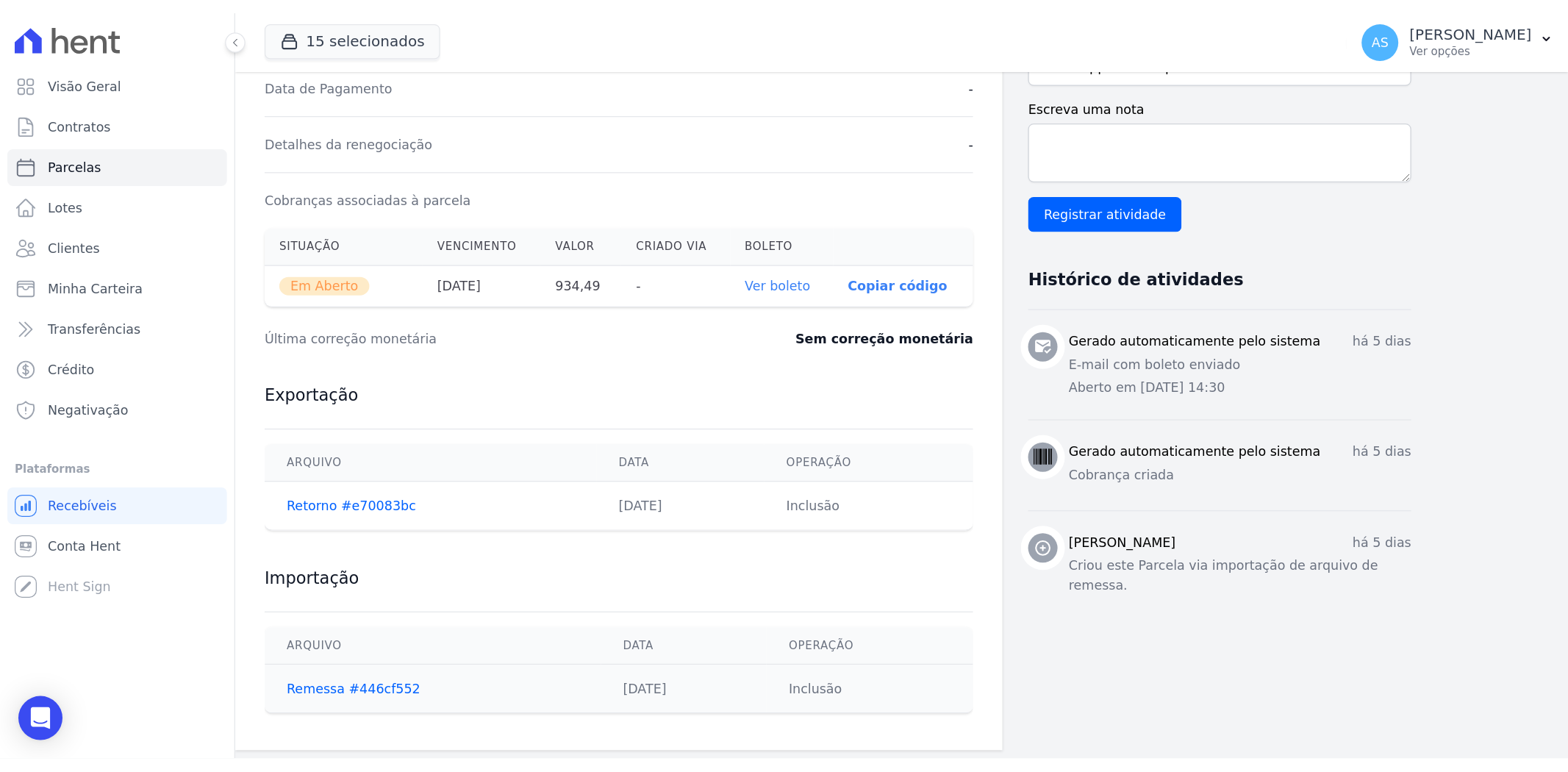
scroll to position [410, 0]
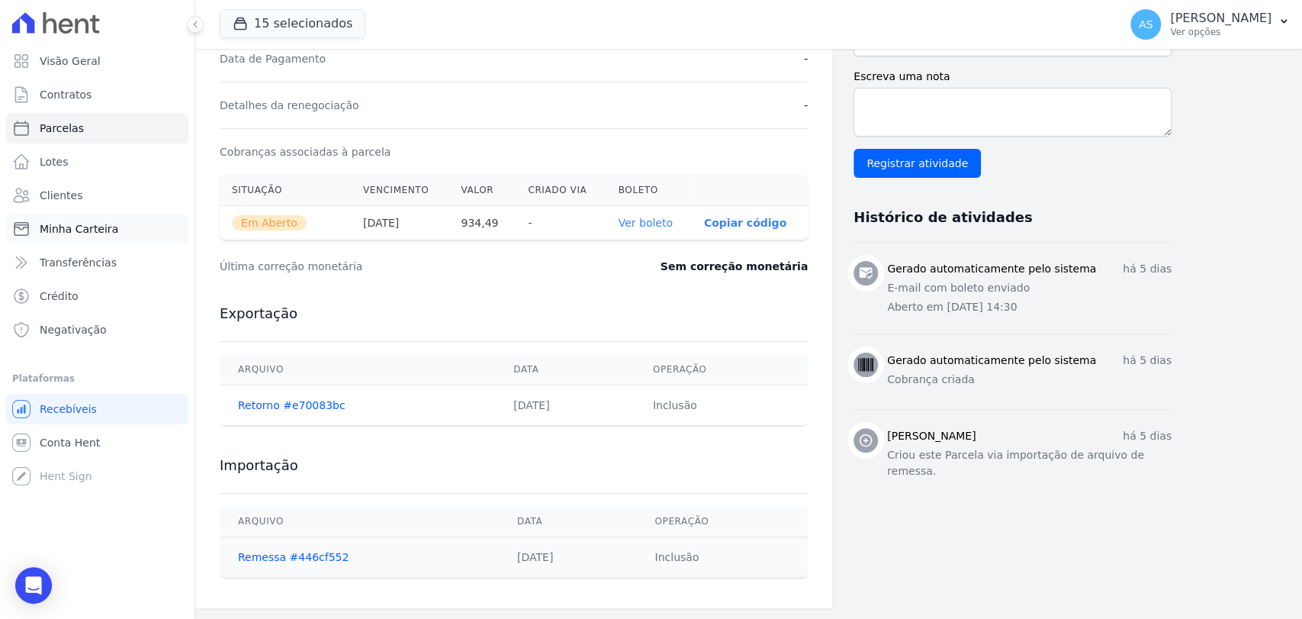
click at [66, 233] on span "Minha Carteira" at bounding box center [79, 228] width 79 height 15
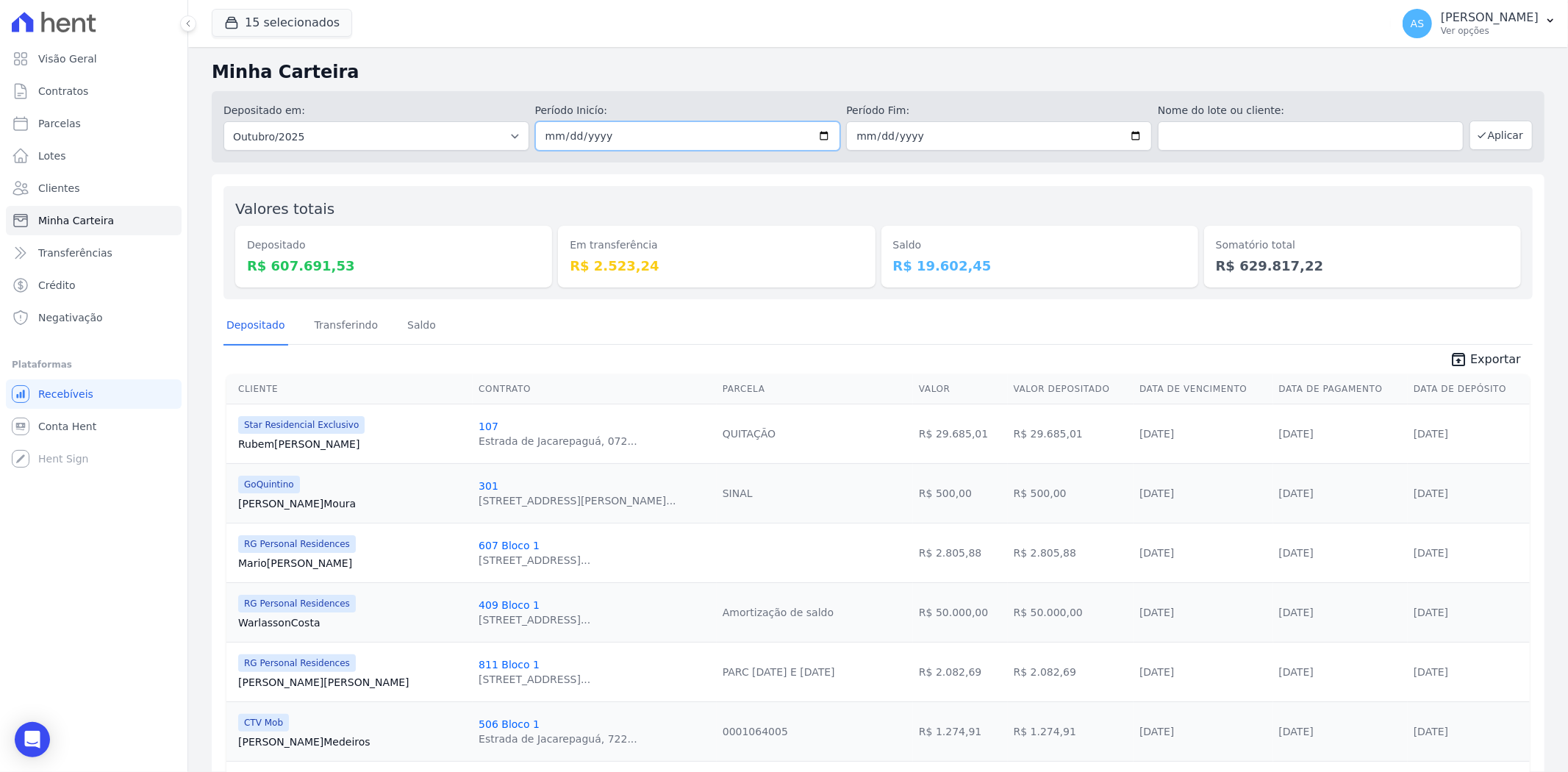
click at [819, 129] on input "2025-10-01" at bounding box center [687, 136] width 306 height 30
type input "[DATE]"
click at [1132, 141] on input "2025-10-31" at bounding box center [998, 136] width 306 height 30
type input "[DATE]"
click at [1497, 130] on button "Aplicar" at bounding box center [1502, 135] width 64 height 30
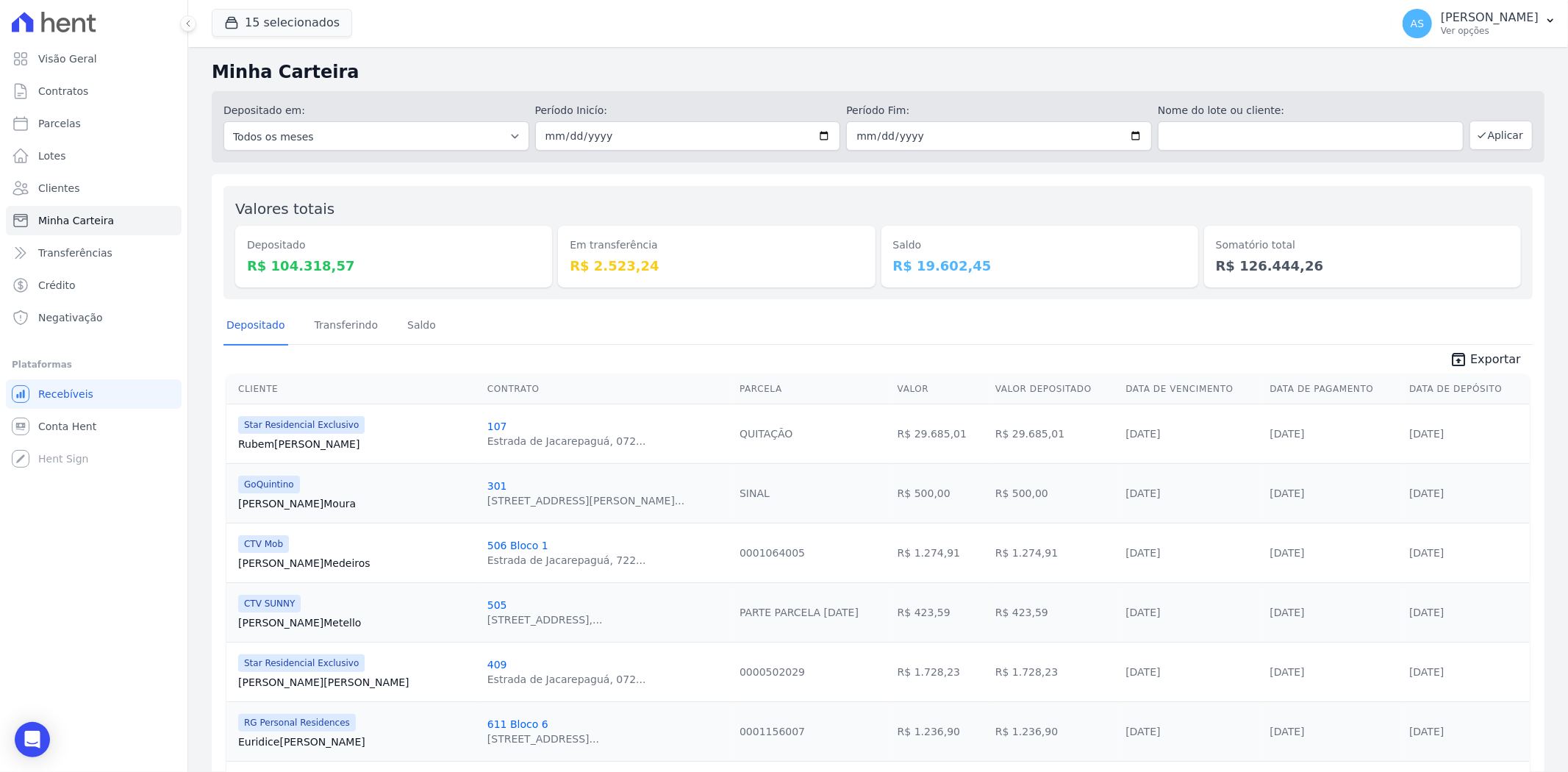
click at [1480, 358] on span "Exportar" at bounding box center [1495, 359] width 51 height 17
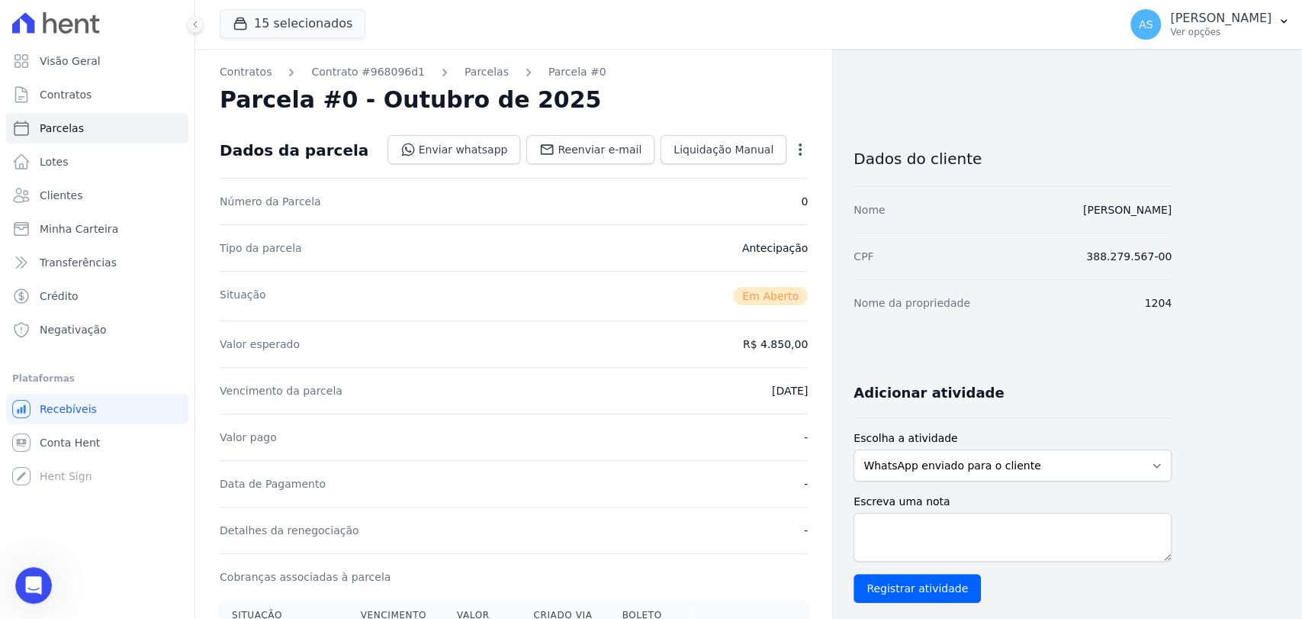
scroll to position [425, 0]
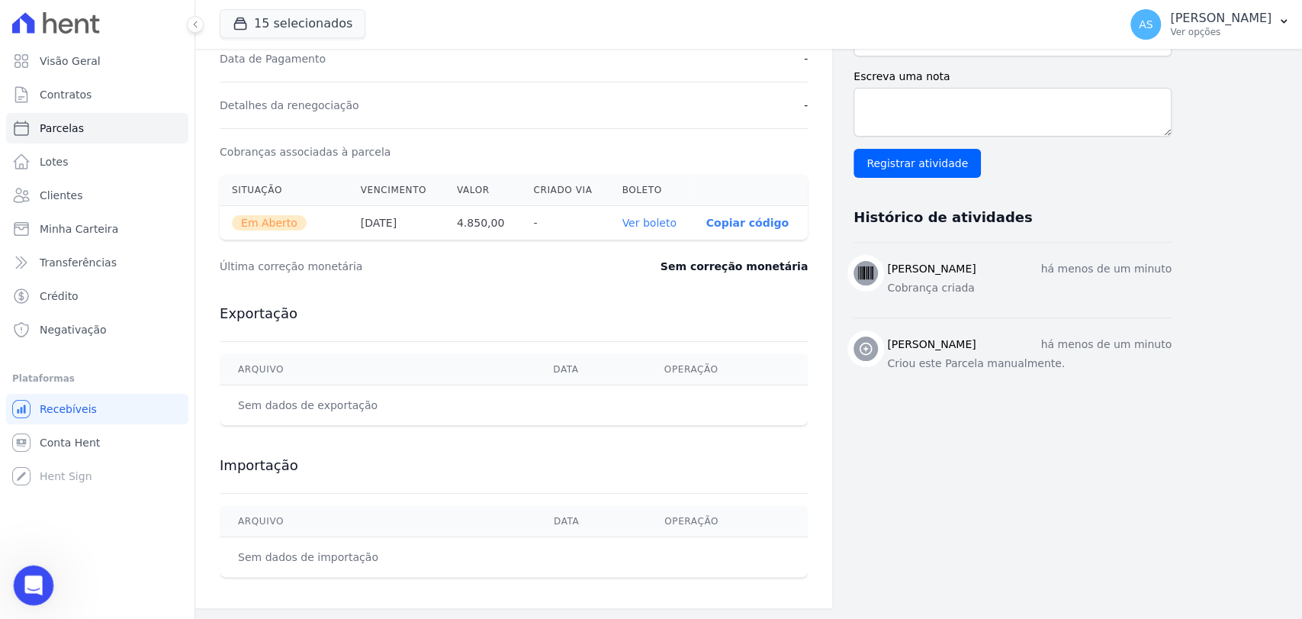
click at [27, 583] on icon "Abrir mensagem da Intercom" at bounding box center [31, 583] width 25 height 25
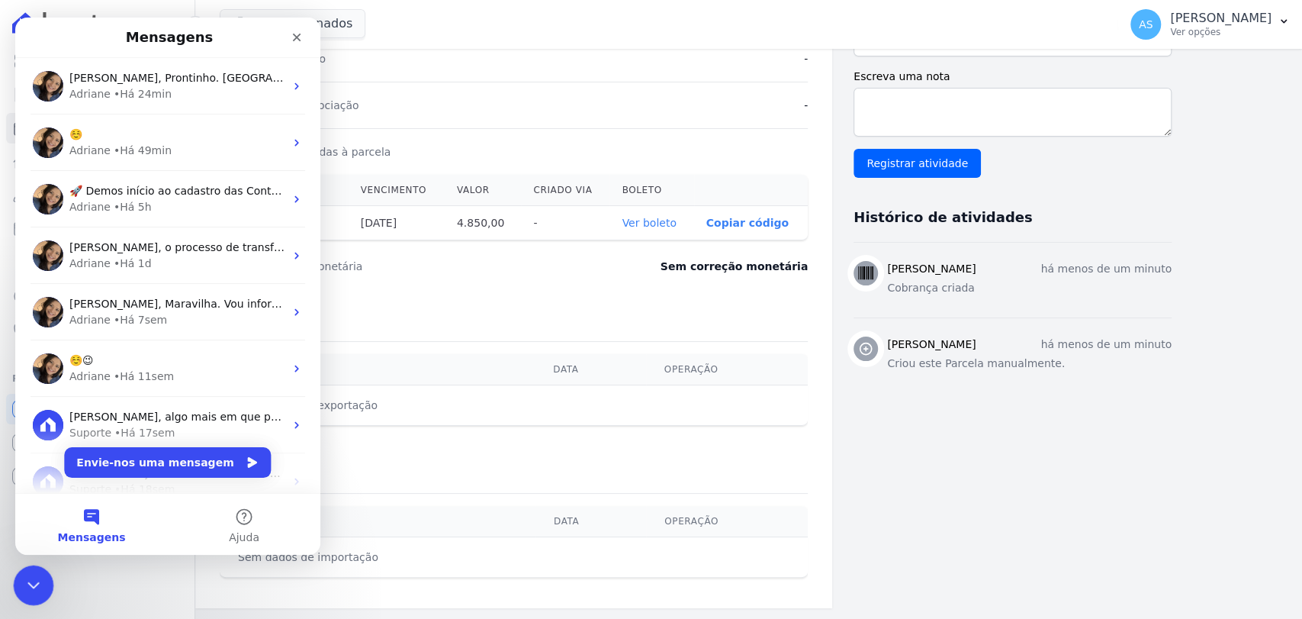
scroll to position [0, 0]
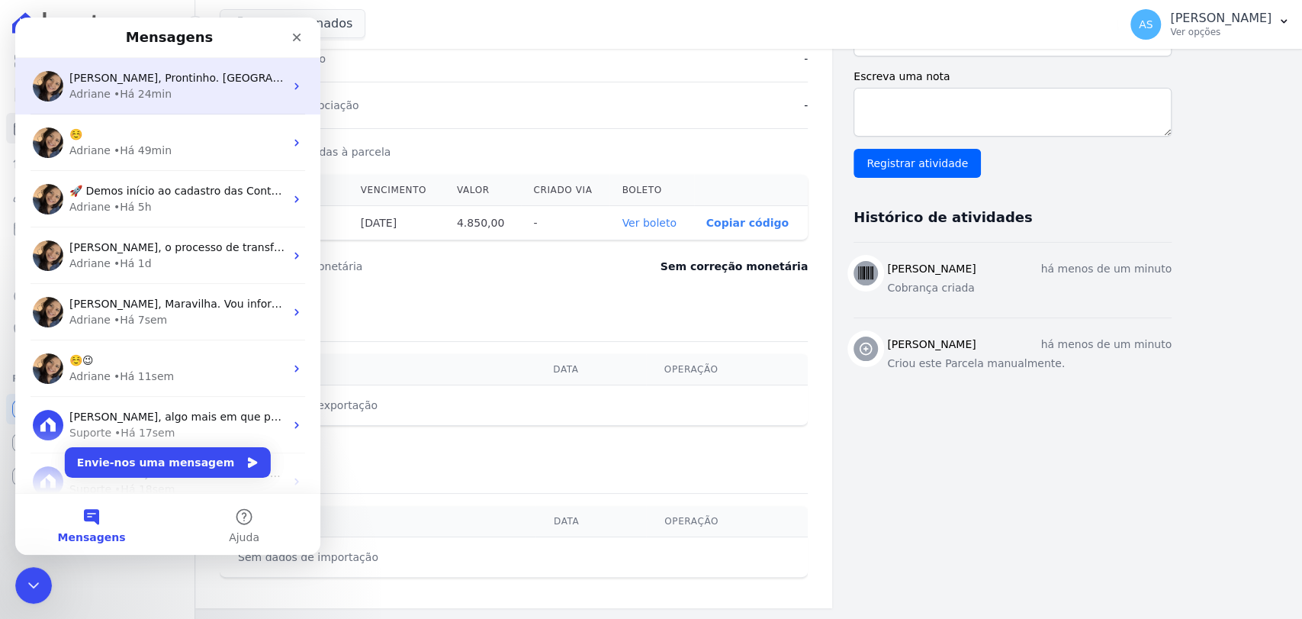
click at [190, 78] on span "[PERSON_NAME], Prontinho. [GEOGRAPHIC_DATA] ; )" at bounding box center [209, 78] width 280 height 12
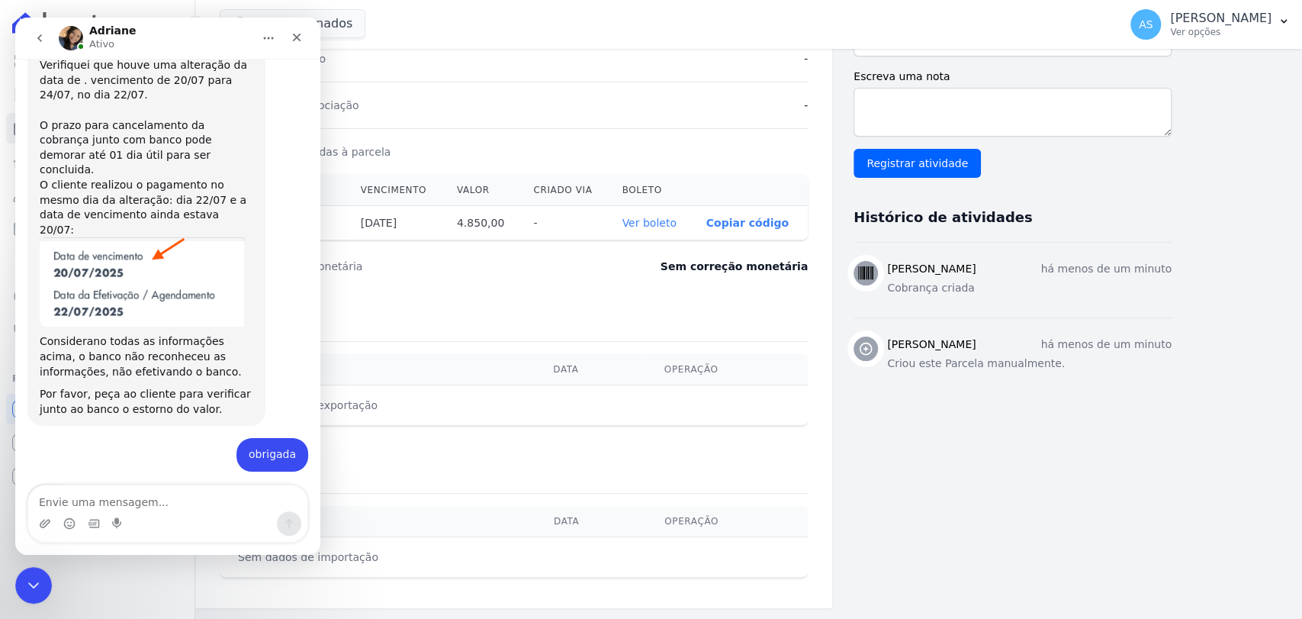
scroll to position [11170, 0]
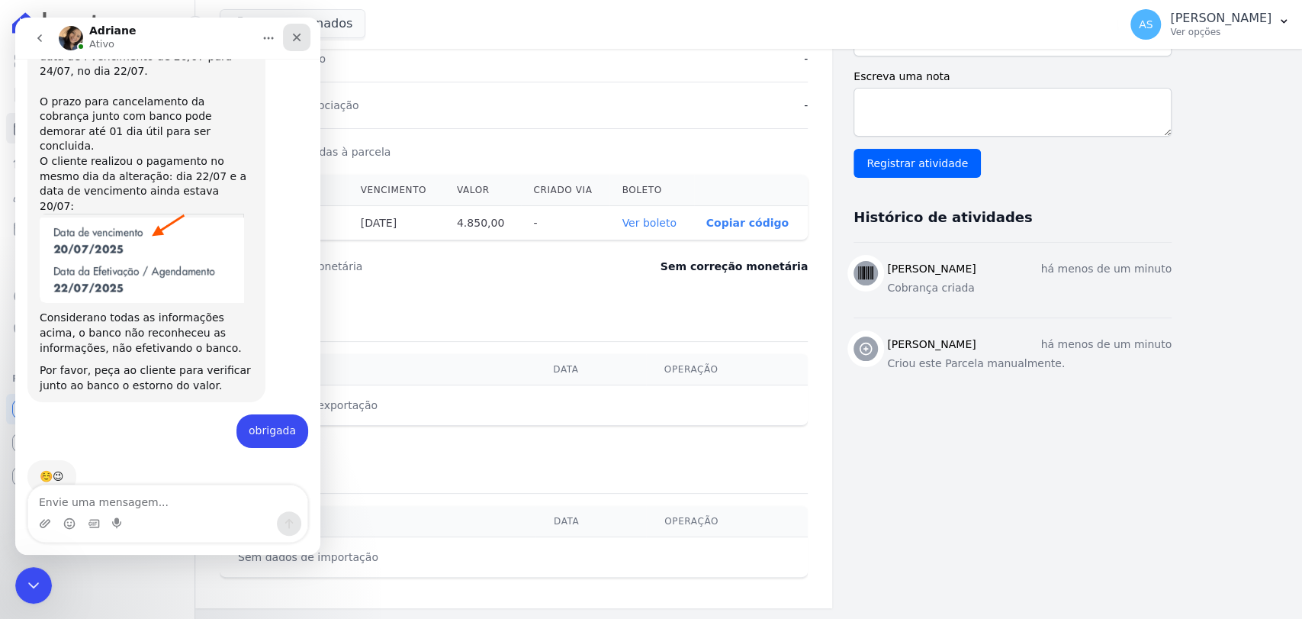
click at [299, 28] on div "Fechar" at bounding box center [296, 37] width 27 height 27
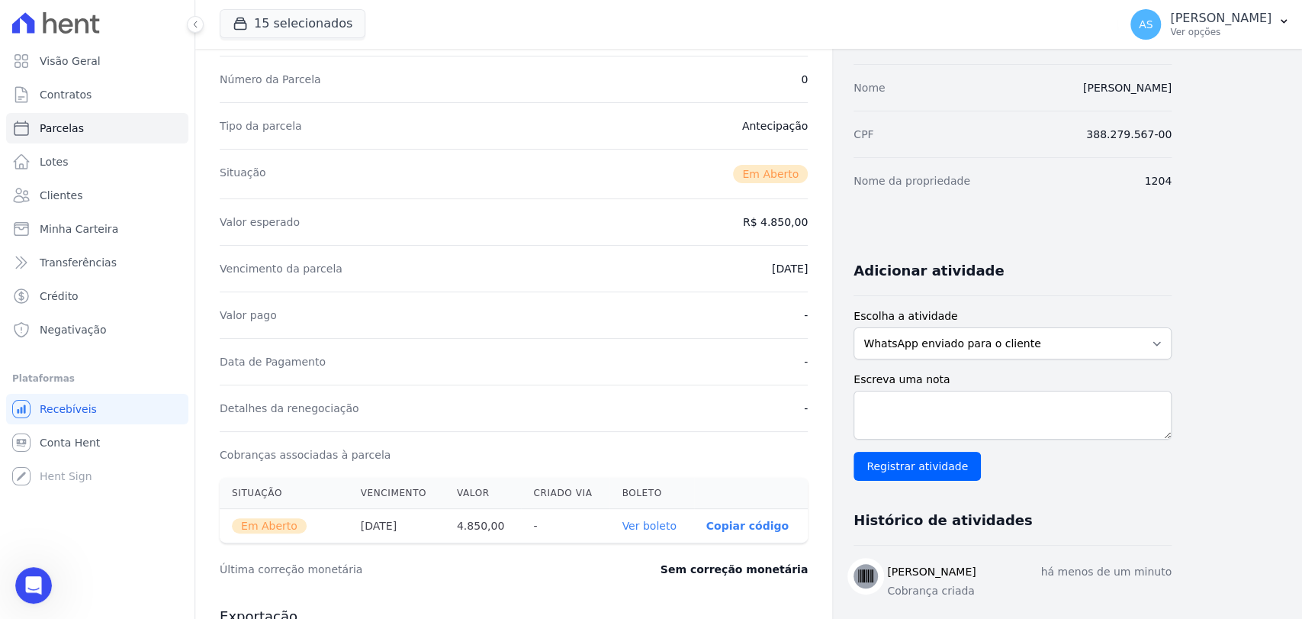
scroll to position [85, 0]
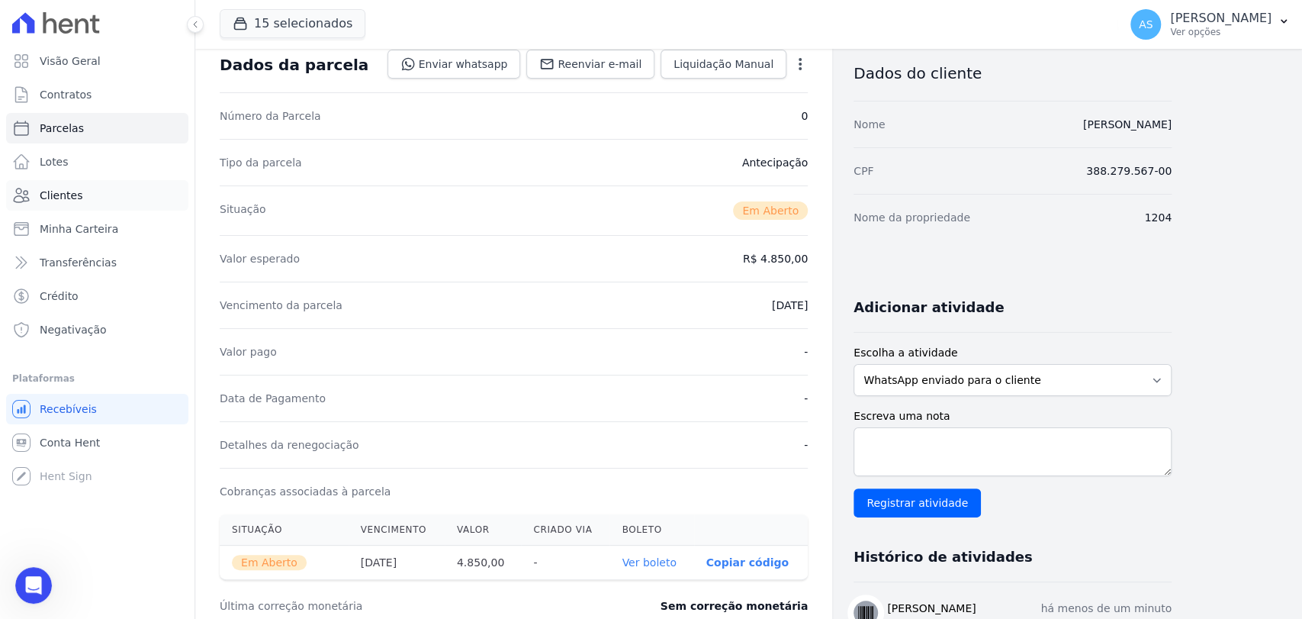
click at [49, 189] on span "Clientes" at bounding box center [61, 195] width 43 height 15
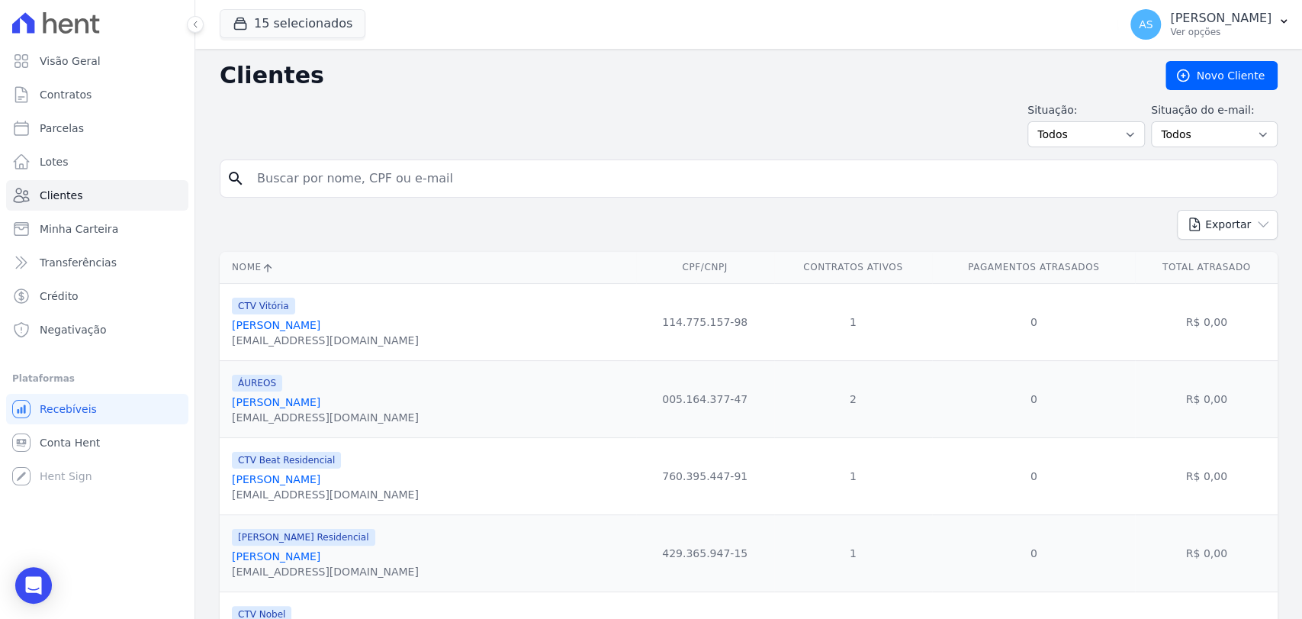
click at [353, 169] on input "search" at bounding box center [759, 178] width 1023 height 31
type input "[PERSON_NAME]"
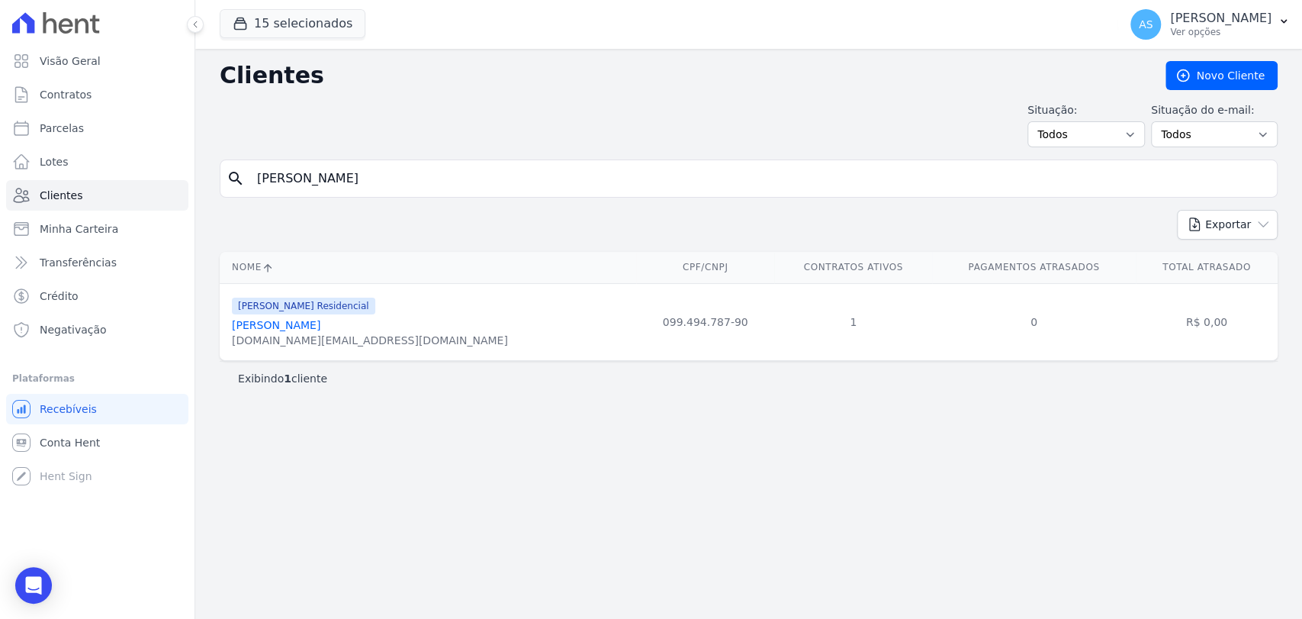
click at [281, 326] on link "[PERSON_NAME]" at bounding box center [276, 325] width 88 height 12
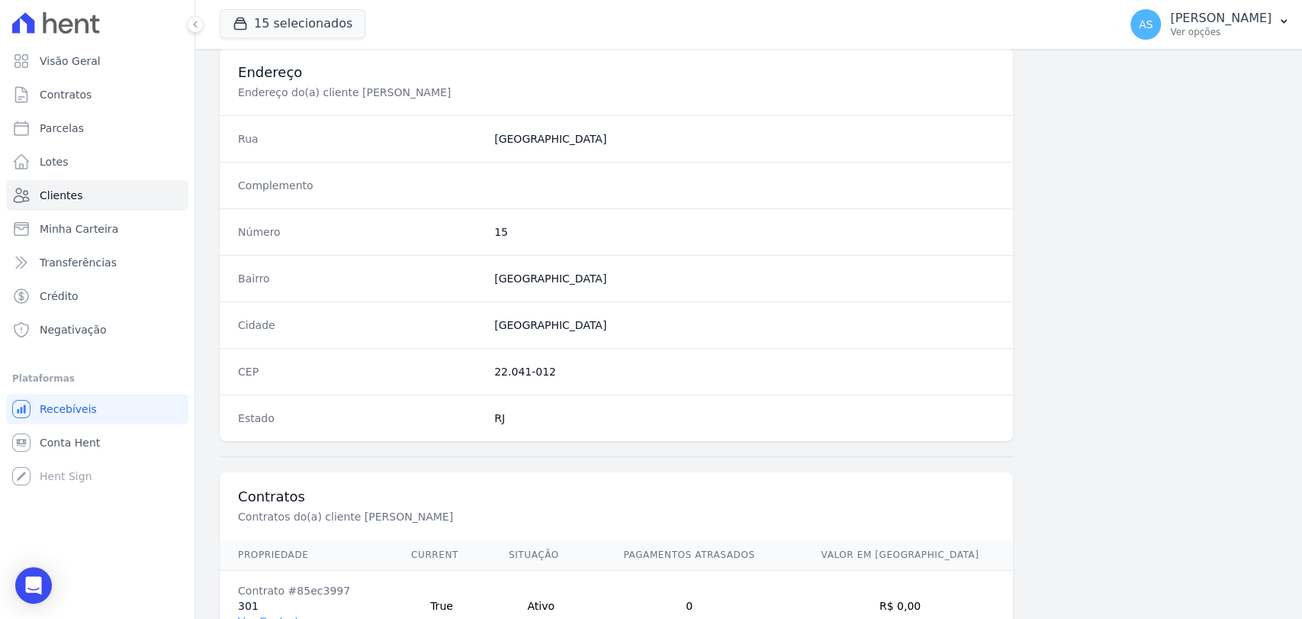
scroll to position [805, 0]
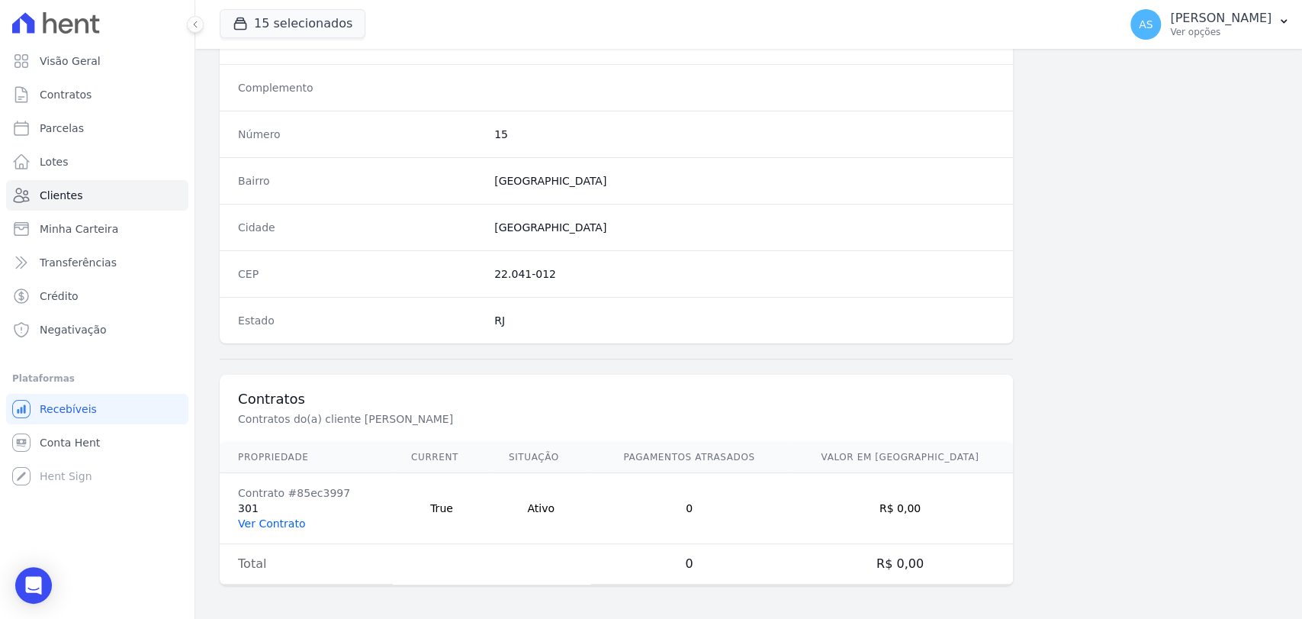
click at [250, 519] on link "Ver Contrato" at bounding box center [271, 523] width 67 height 12
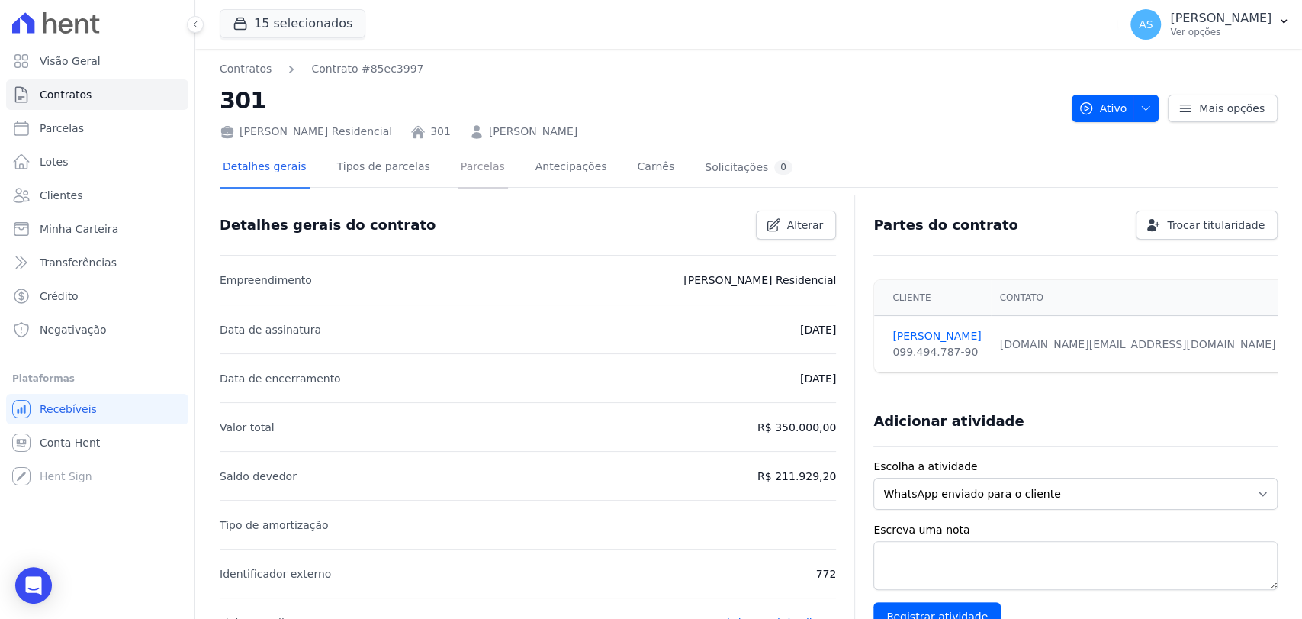
click at [461, 166] on link "Parcelas" at bounding box center [483, 168] width 50 height 40
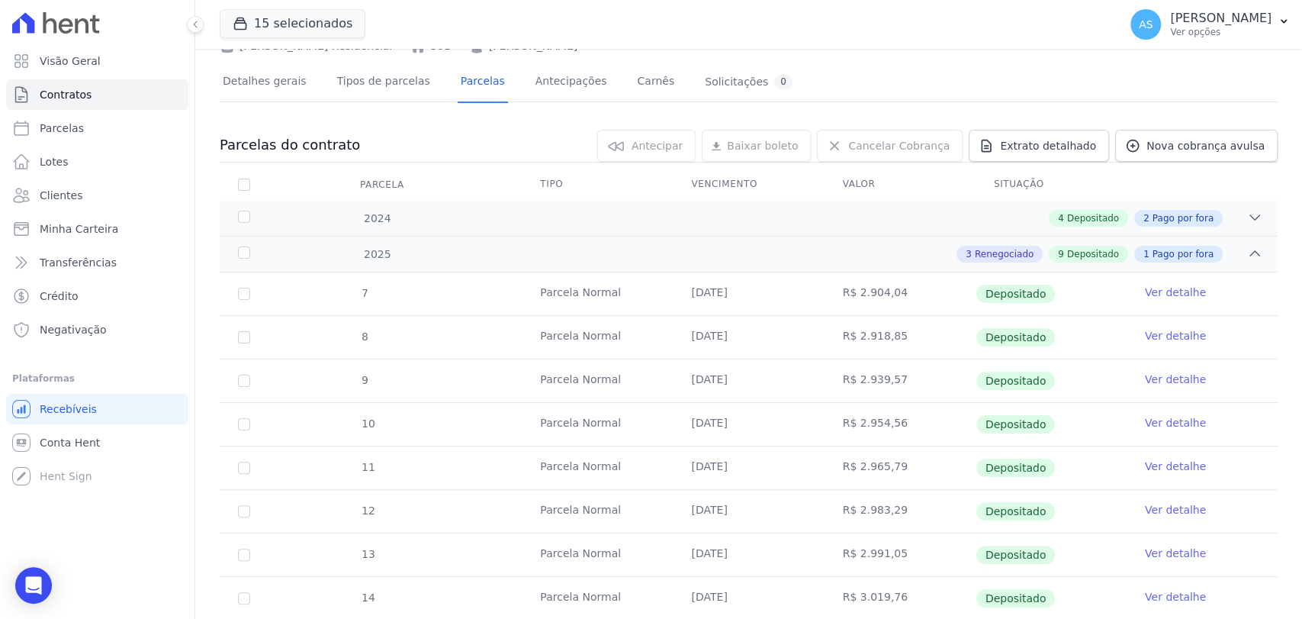
scroll to position [384, 0]
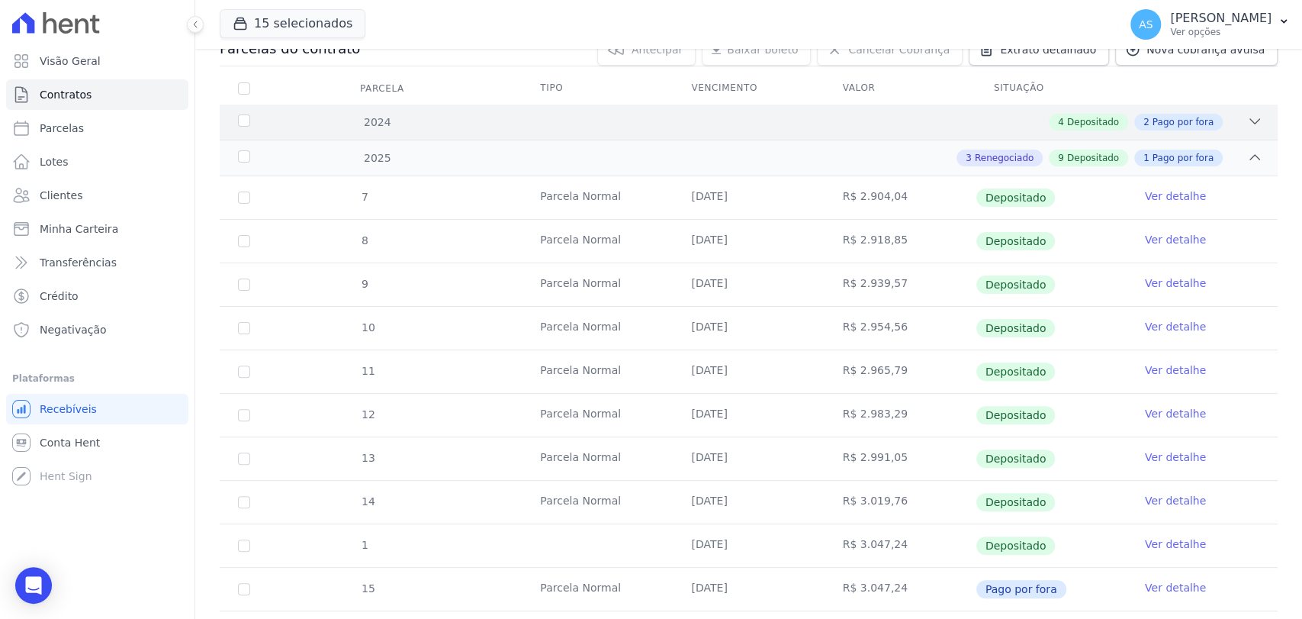
scroll to position [384, 0]
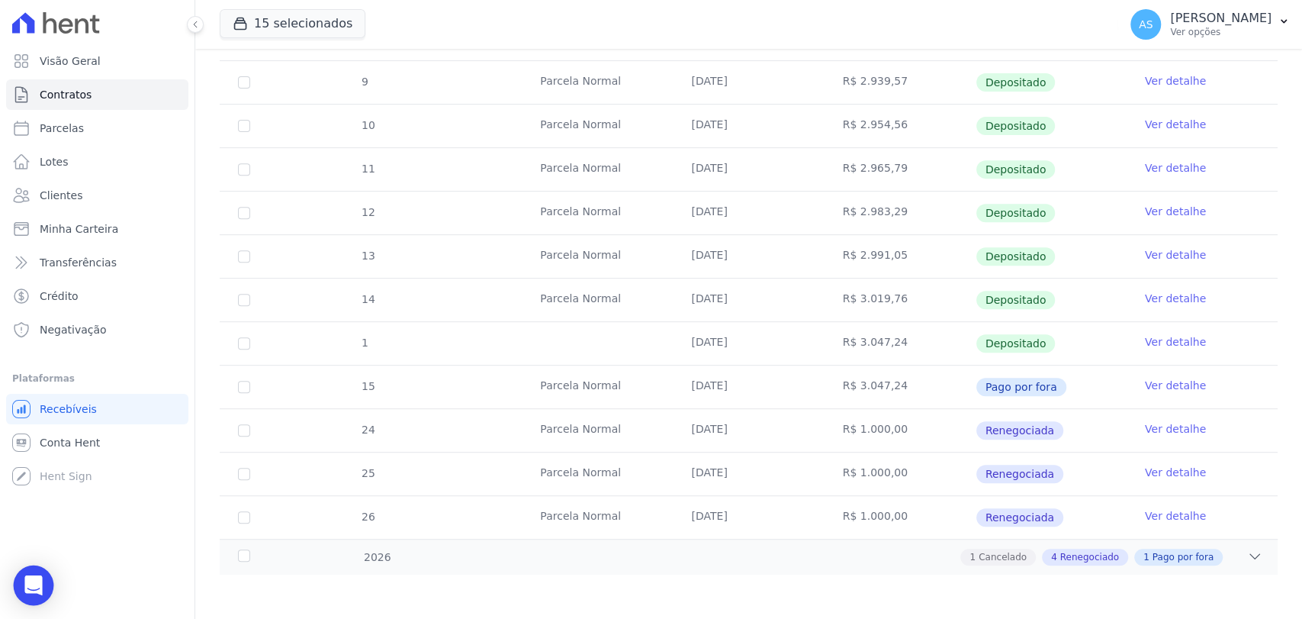
click at [31, 581] on icon "Open Intercom Messenger" at bounding box center [33, 585] width 18 height 20
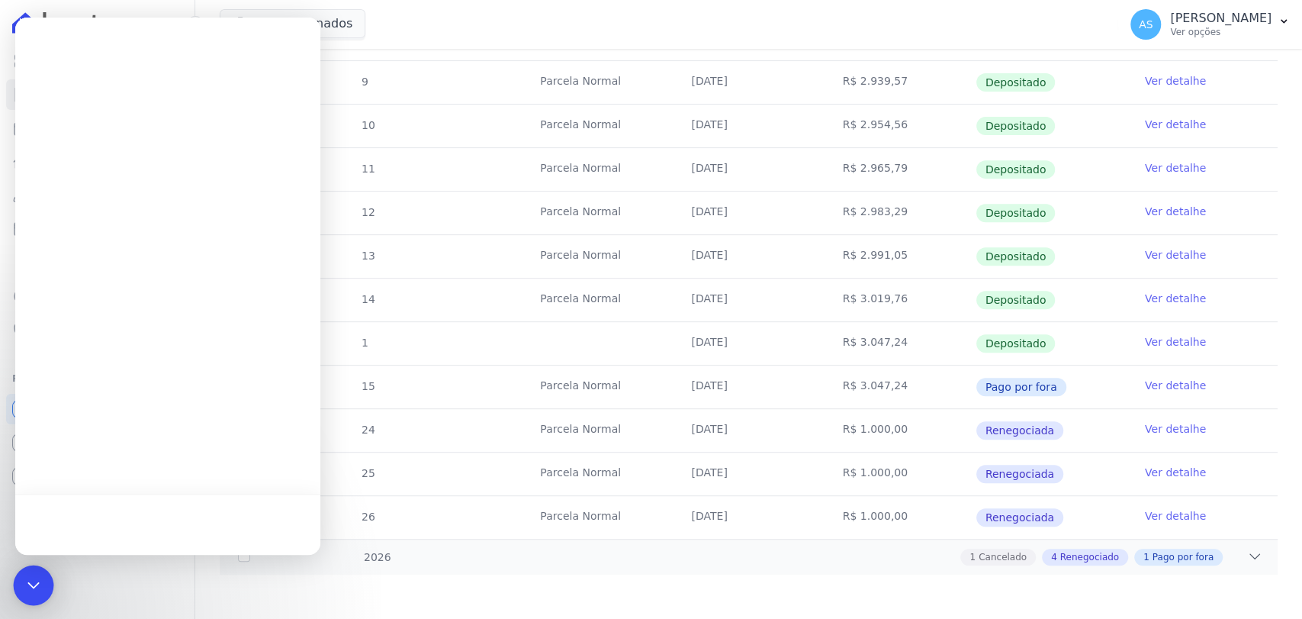
scroll to position [0, 0]
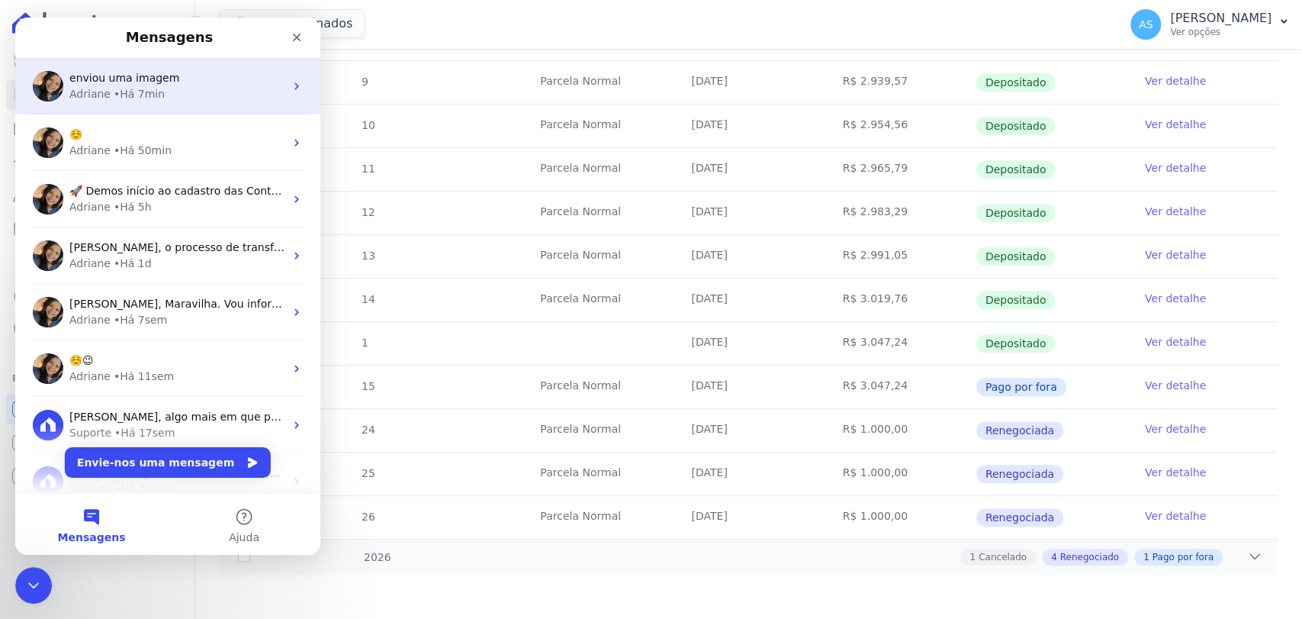
click at [146, 88] on div "• Há 7min" at bounding box center [139, 94] width 51 height 16
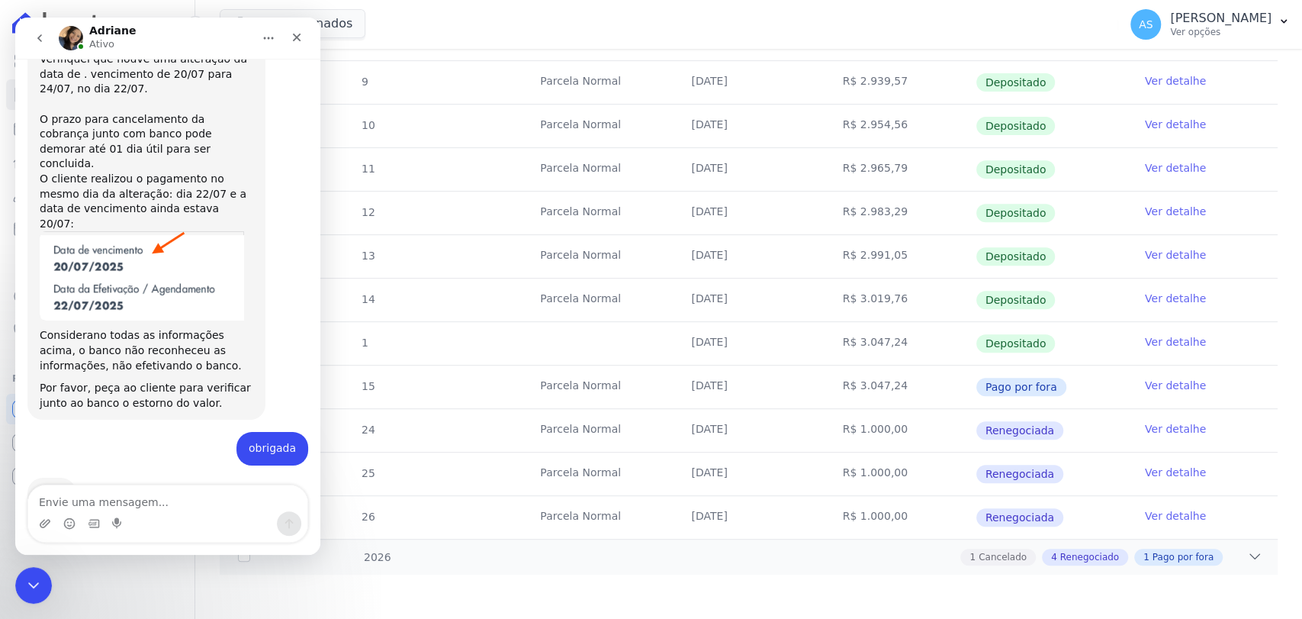
scroll to position [11170, 0]
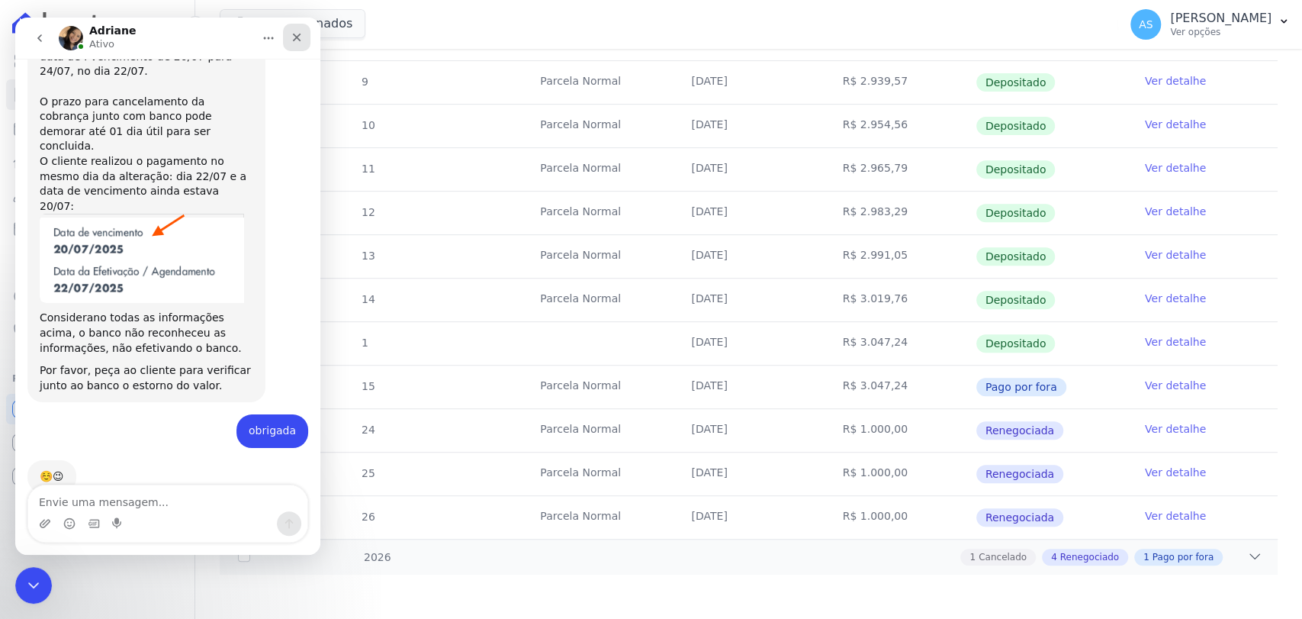
click at [292, 38] on icon "Fechar" at bounding box center [297, 37] width 12 height 12
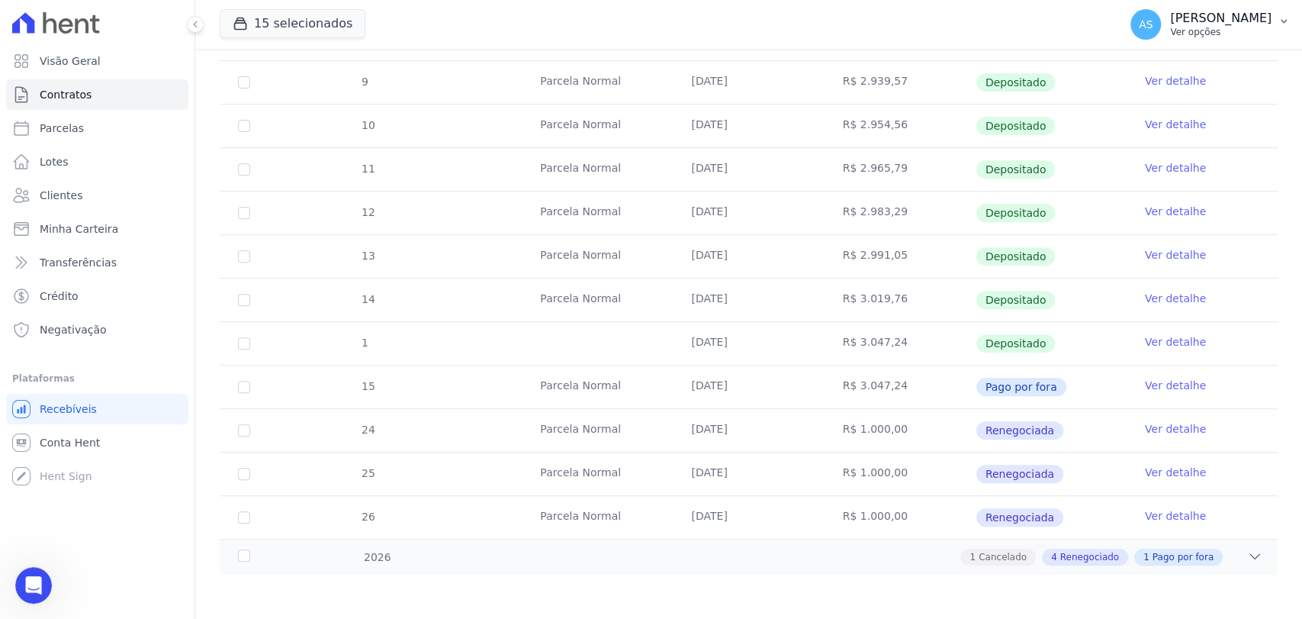
click at [1279, 25] on icon "button" at bounding box center [1284, 21] width 12 height 12
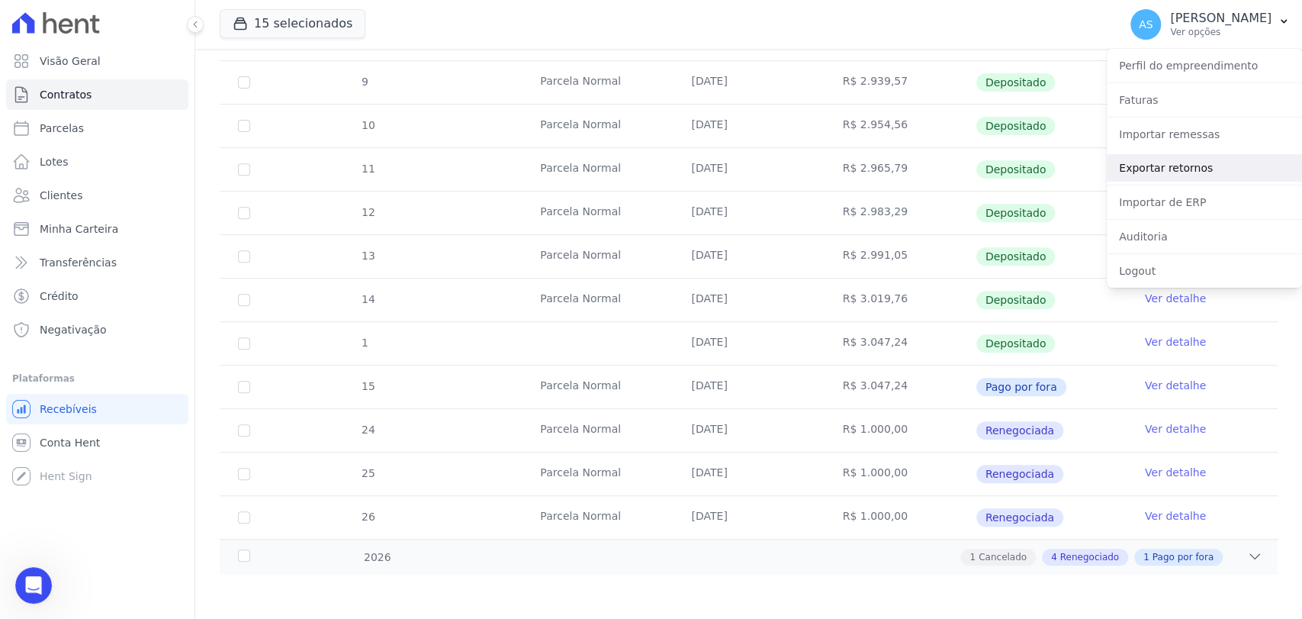
click at [1158, 161] on link "Exportar retornos" at bounding box center [1204, 167] width 195 height 27
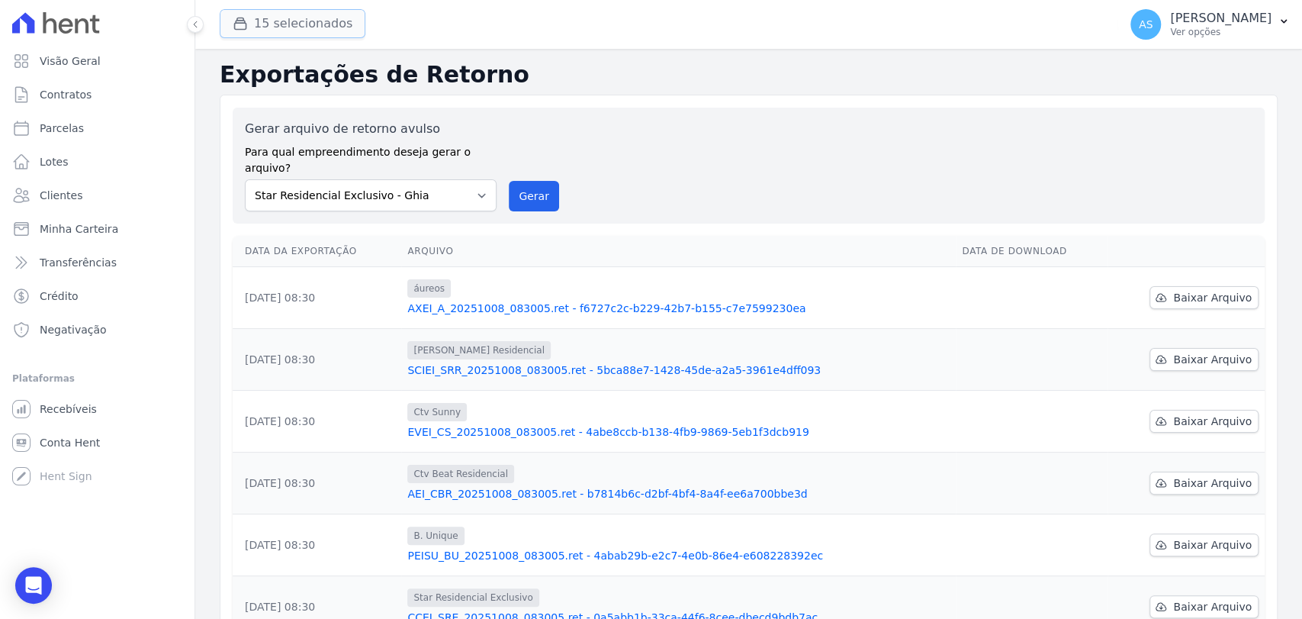
click at [267, 27] on button "15 selecionados" at bounding box center [293, 23] width 146 height 29
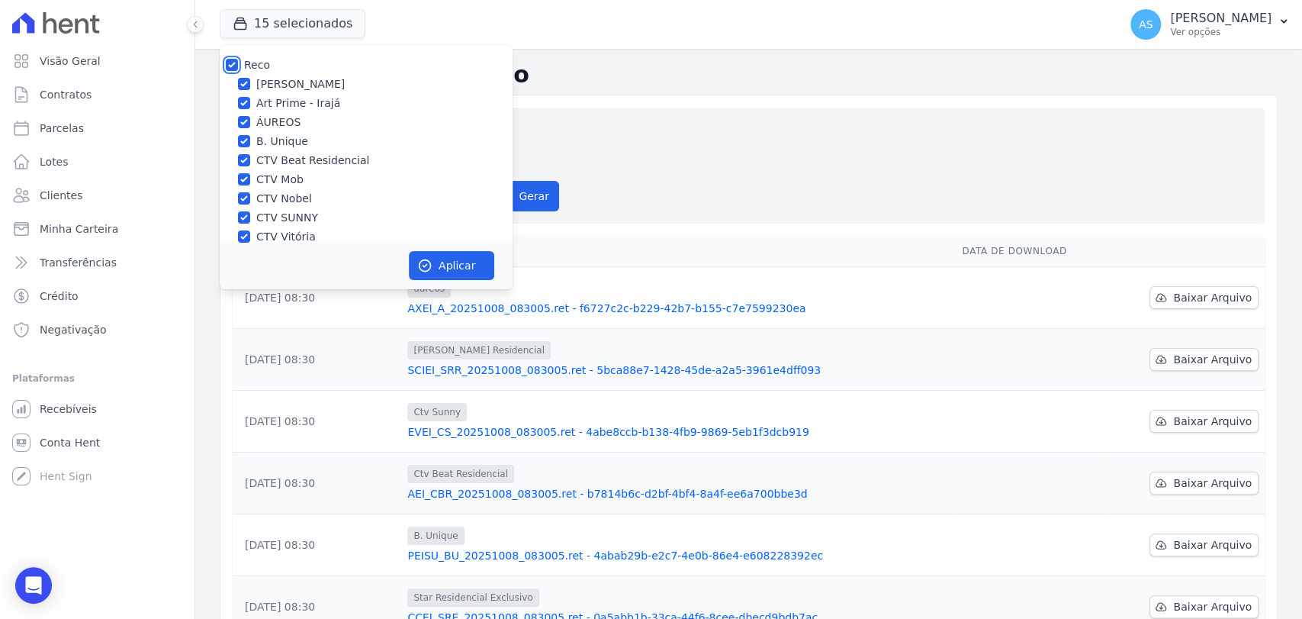
click at [230, 64] on input "Reco" at bounding box center [232, 65] width 12 height 12
checkbox input "false"
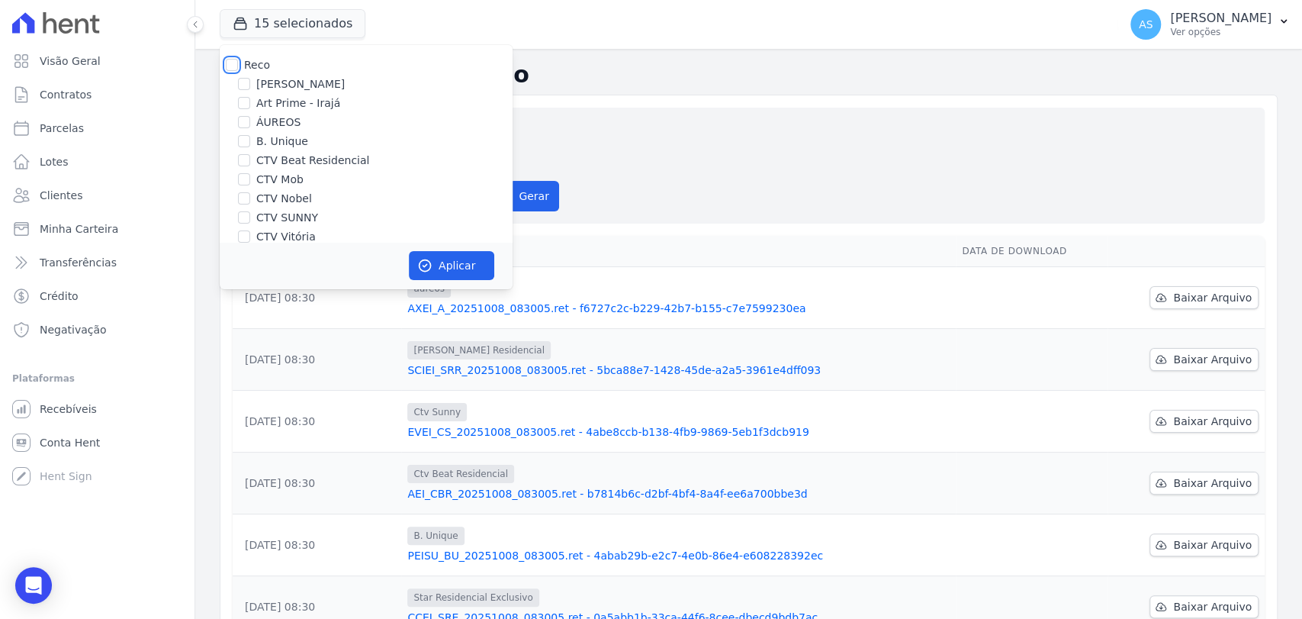
checkbox input "false"
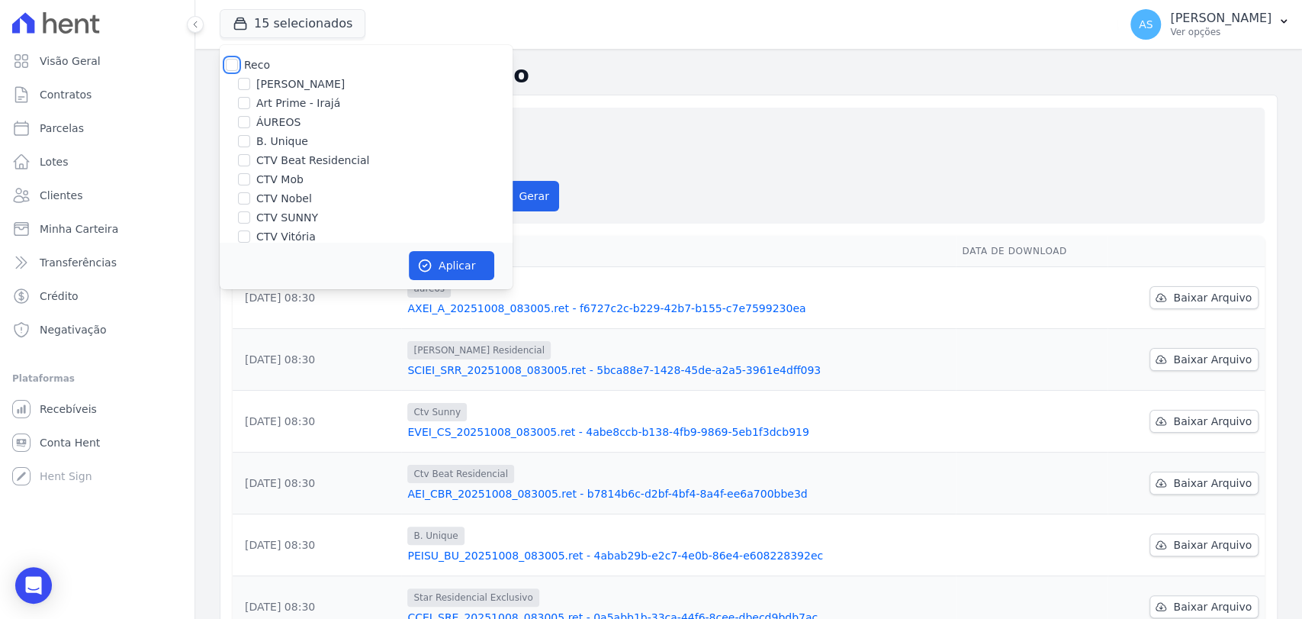
checkbox input "false"
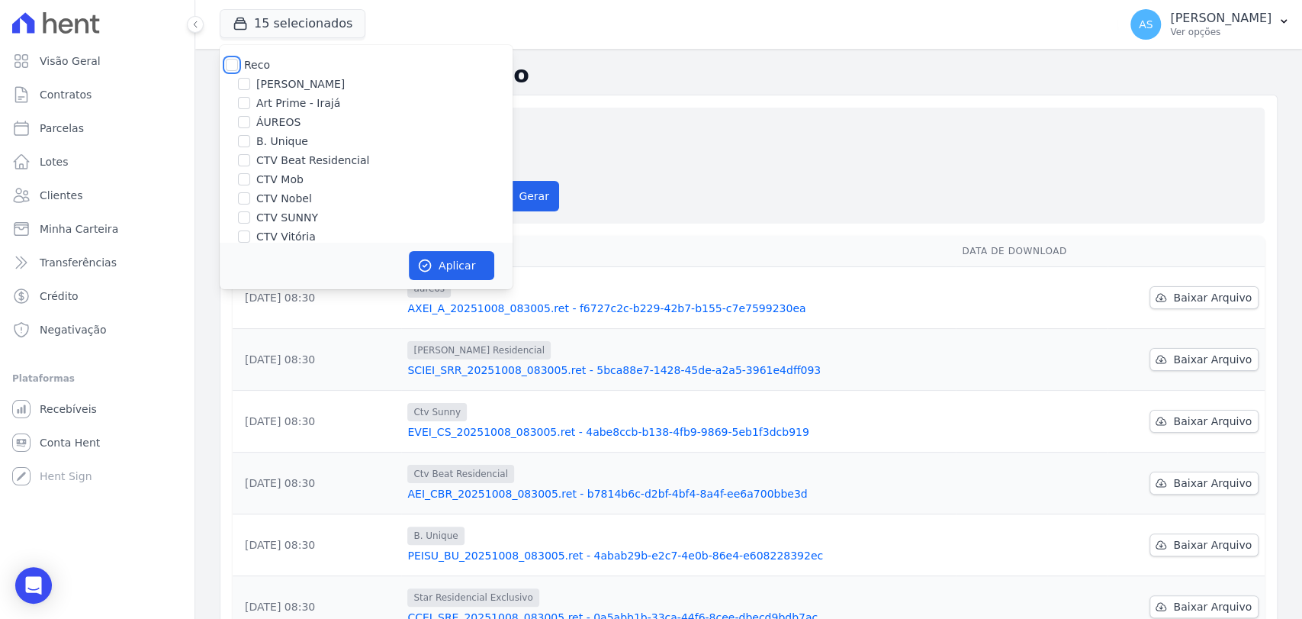
checkbox input "false"
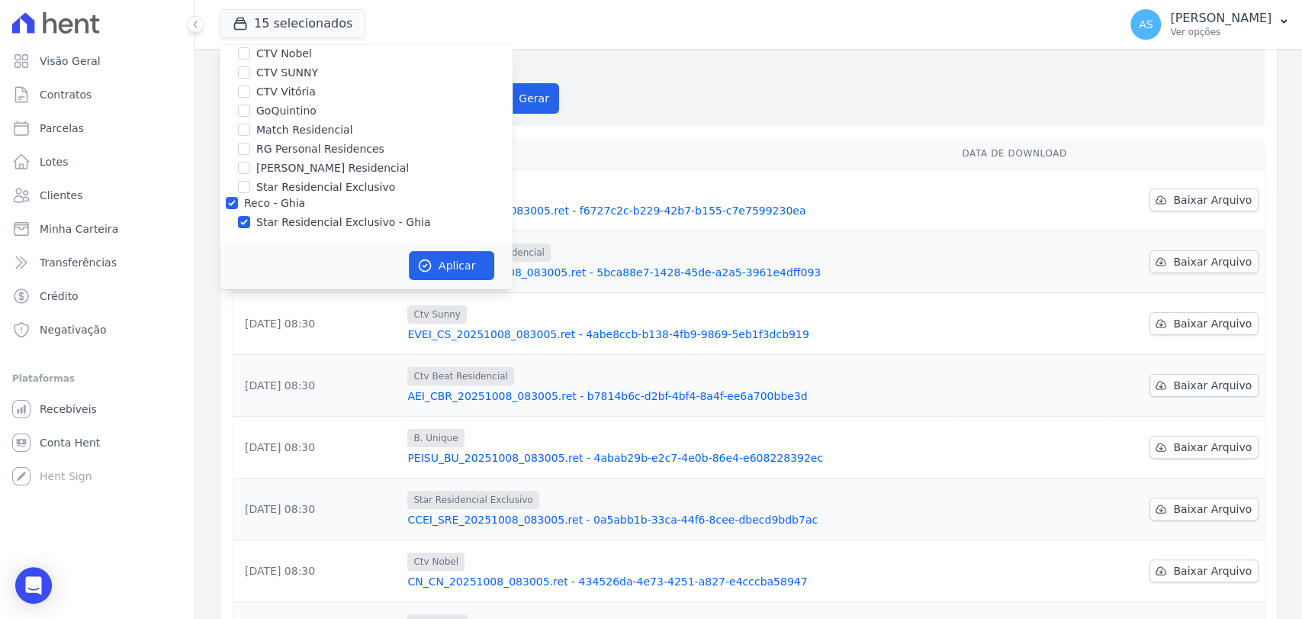
scroll to position [254, 0]
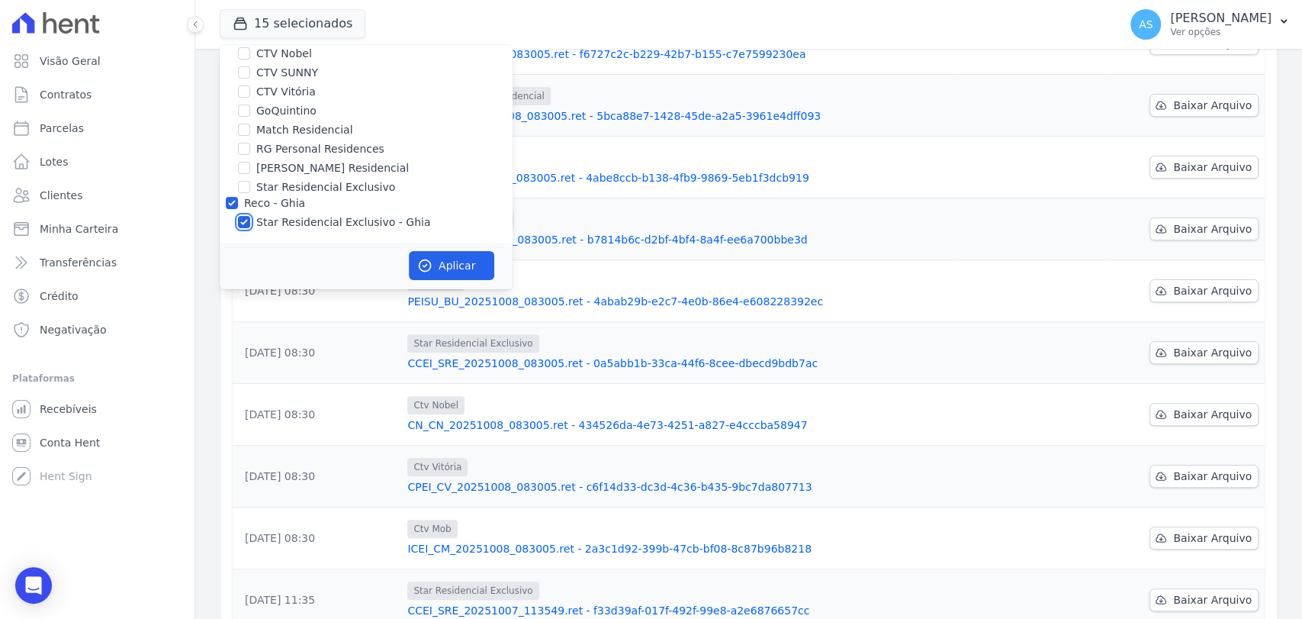
click at [248, 223] on input "Star Residencial Exclusivo - Ghia" at bounding box center [244, 222] width 12 height 12
checkbox input "false"
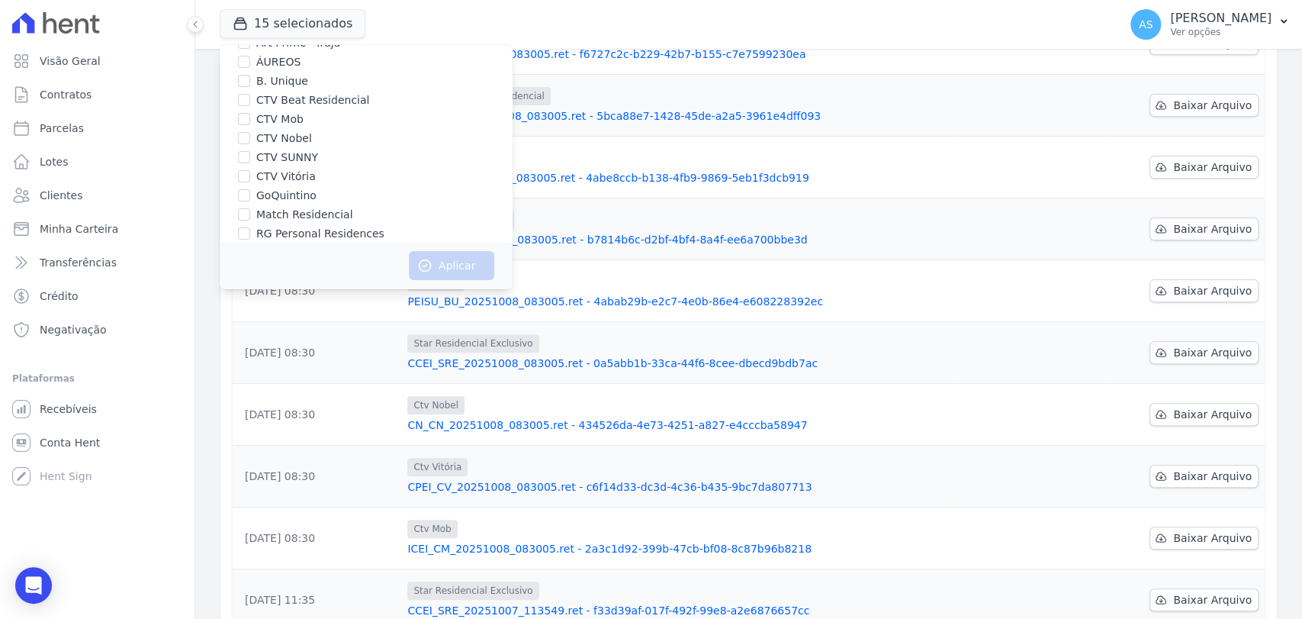
click at [296, 99] on label "CTV Beat Residencial" at bounding box center [312, 100] width 113 height 16
click at [250, 99] on input "CTV Beat Residencial" at bounding box center [244, 100] width 12 height 12
checkbox input "true"
click at [452, 260] on button "Aplicar" at bounding box center [451, 265] width 85 height 29
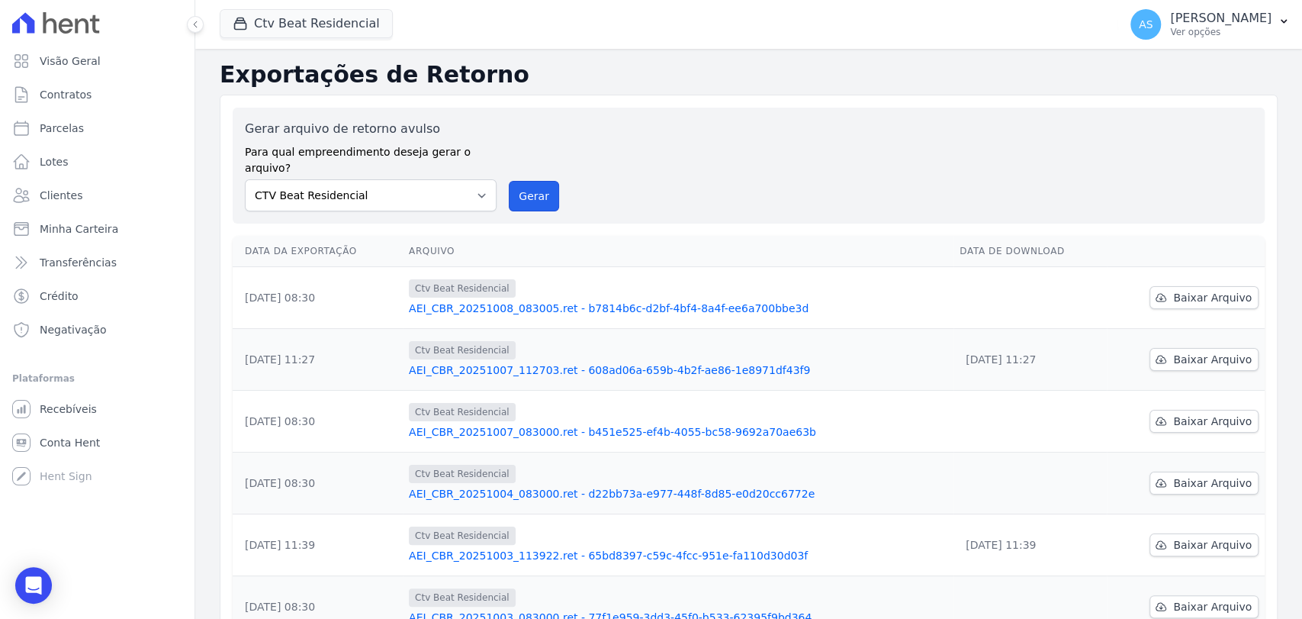
drag, startPoint x: 531, startPoint y: 181, endPoint x: 715, endPoint y: 161, distance: 184.9
click at [531, 181] on button "Gerar" at bounding box center [534, 196] width 50 height 31
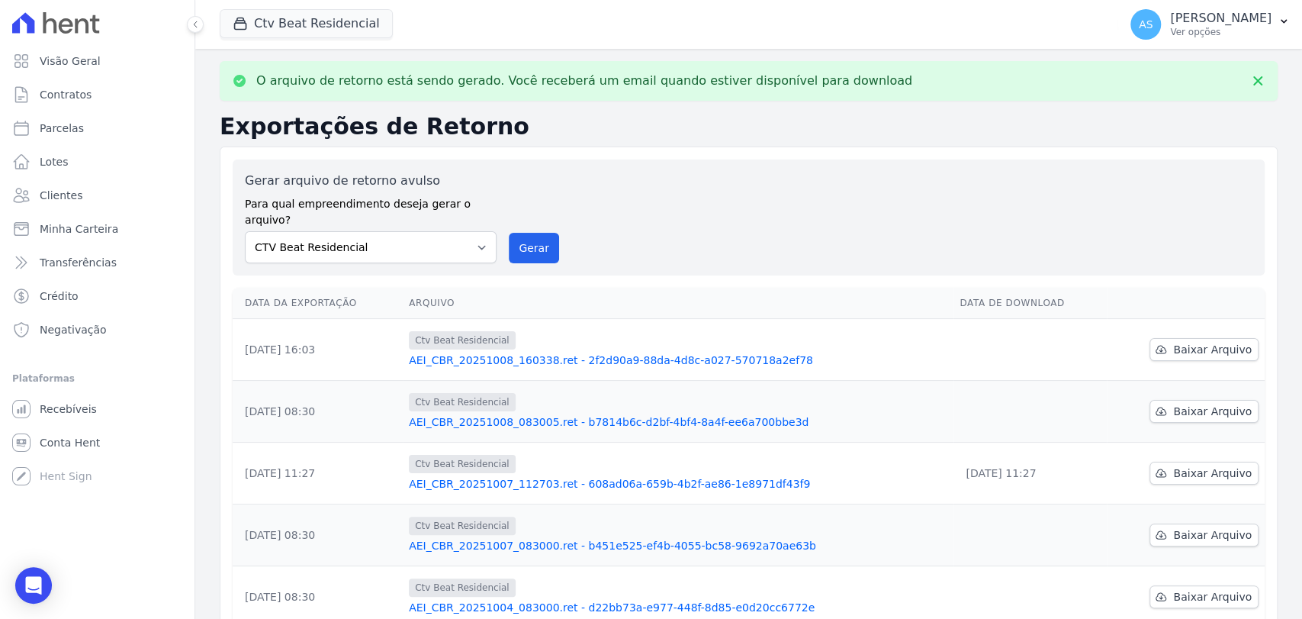
click at [648, 352] on link "AEI_CBR_20251008_160338.ret - 2f2d90a9-88da-4d8c-a027-570718a2ef78" at bounding box center [678, 359] width 538 height 15
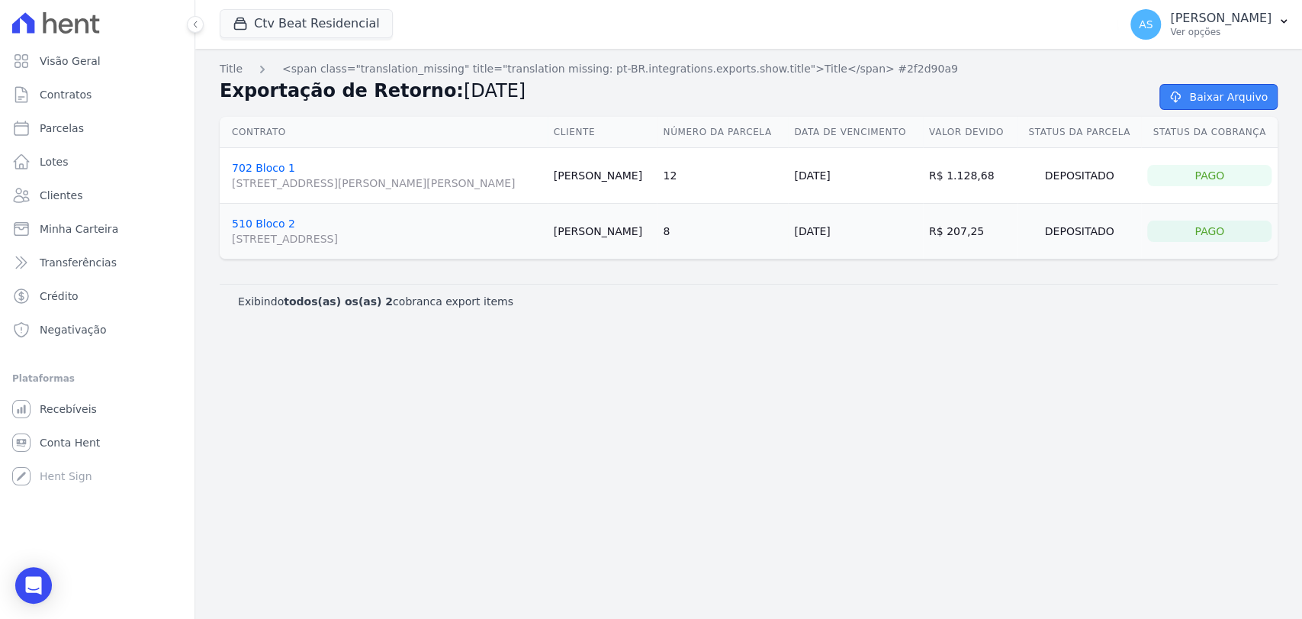
click at [1200, 98] on link "Baixar Arquivo" at bounding box center [1218, 97] width 118 height 26
click at [248, 24] on div "button" at bounding box center [243, 23] width 21 height 15
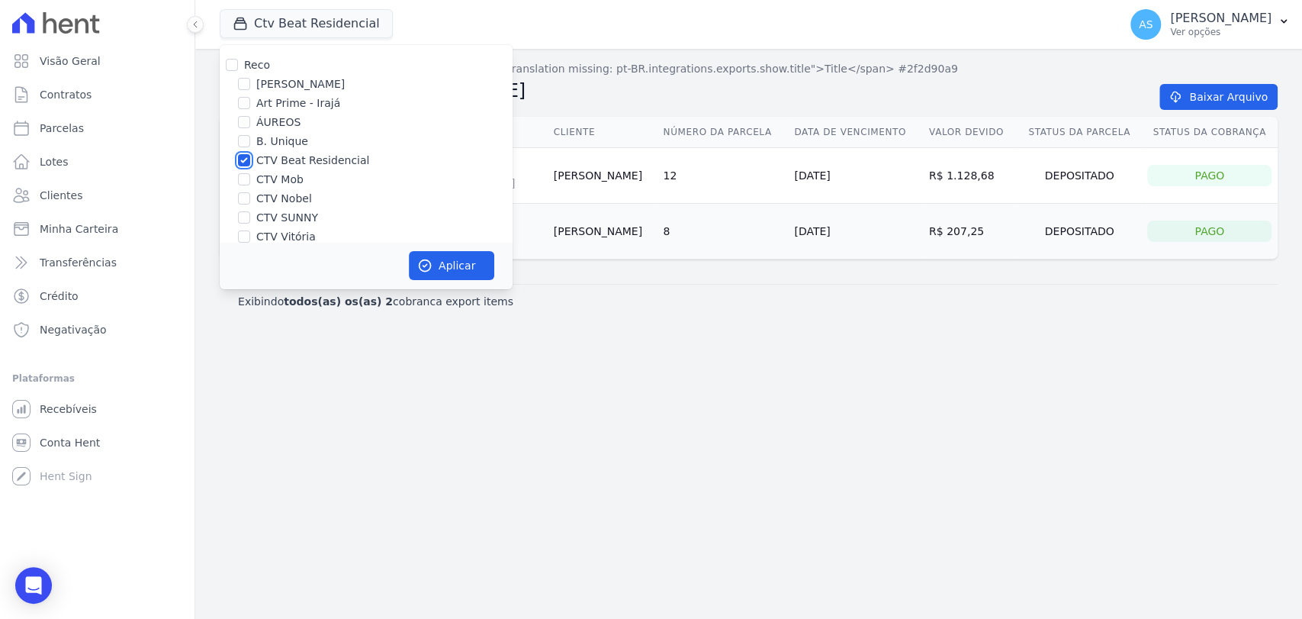
click at [243, 160] on input "CTV Beat Residencial" at bounding box center [244, 160] width 12 height 12
checkbox input "false"
click at [243, 180] on input "CTV Mob" at bounding box center [244, 179] width 12 height 12
checkbox input "true"
click at [447, 263] on button "Aplicar" at bounding box center [451, 265] width 85 height 29
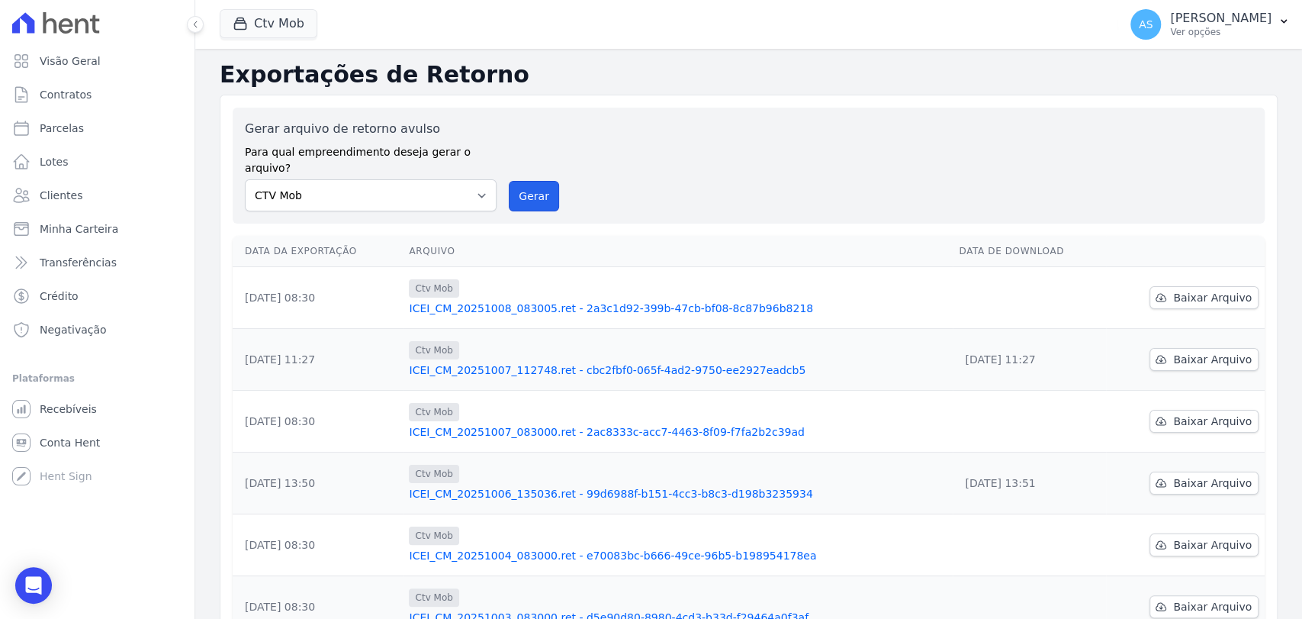
drag, startPoint x: 532, startPoint y: 181, endPoint x: 712, endPoint y: 153, distance: 182.8
click at [533, 181] on button "Gerar" at bounding box center [534, 196] width 50 height 31
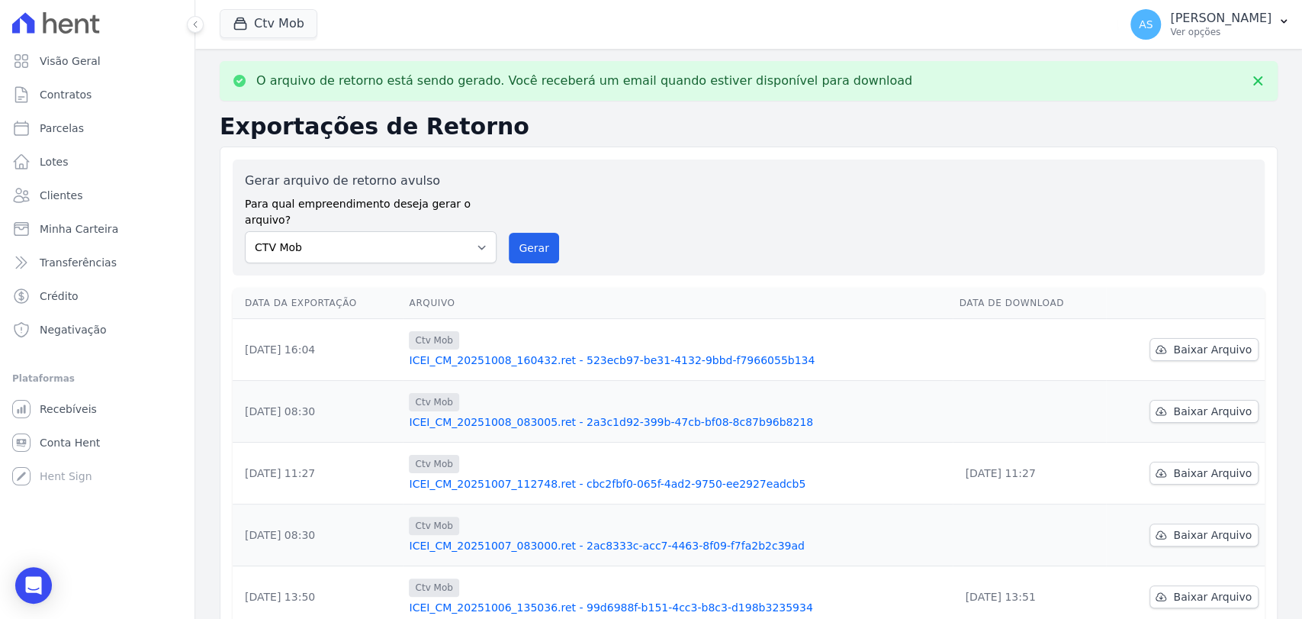
click at [591, 352] on link "ICEI_CM_20251008_160432.ret - 523ecb97-be31-4132-9bbd-f7966055b134" at bounding box center [678, 359] width 538 height 15
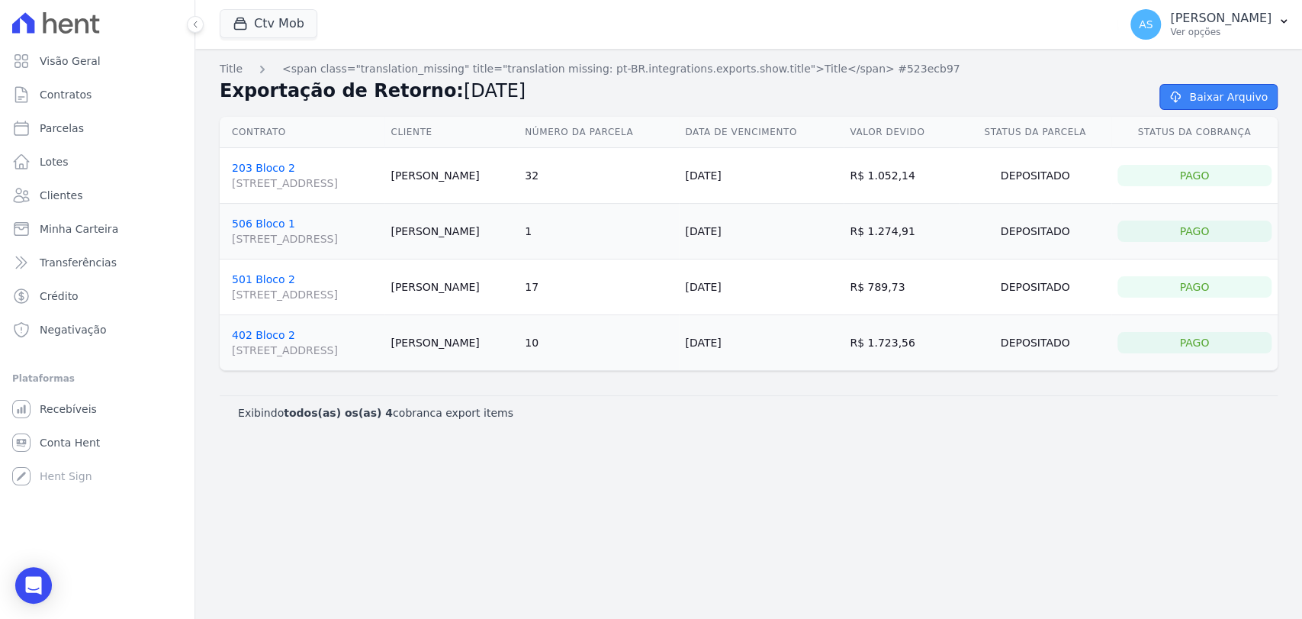
click at [1205, 96] on link "Baixar Arquivo" at bounding box center [1218, 97] width 118 height 26
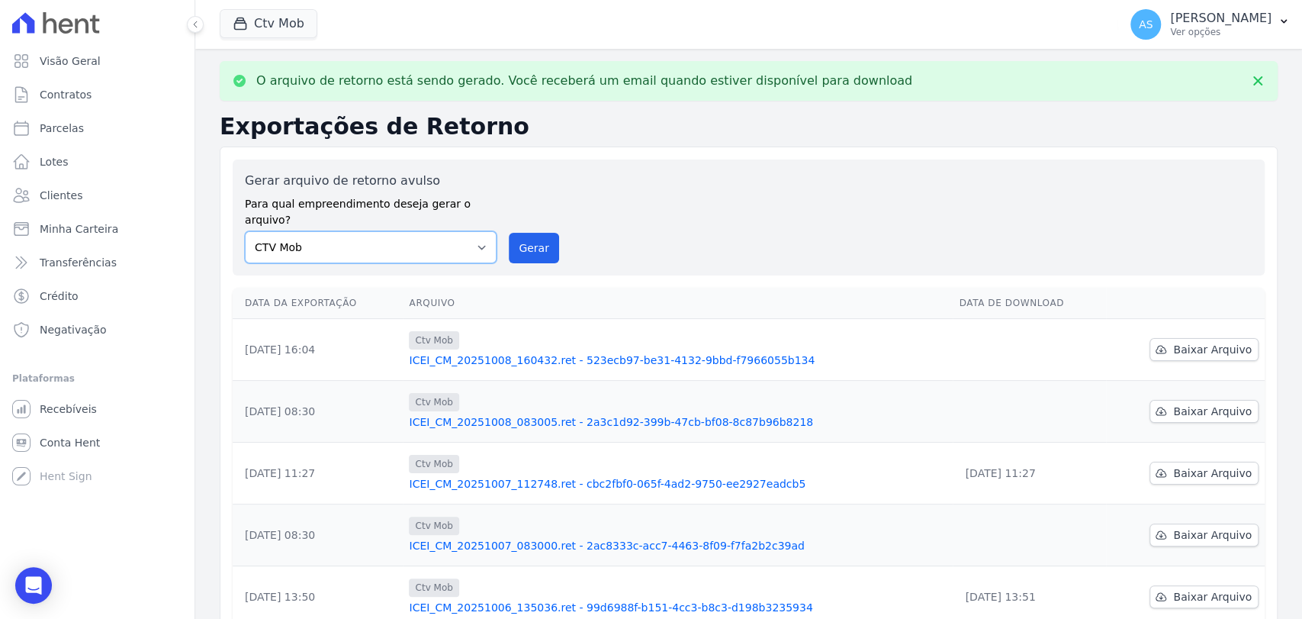
click at [477, 231] on select "Amaré Arpoador Art Prime - Irajá ÁUREOS B. Unique CTV Beat Residencial CTV Mob …" at bounding box center [371, 247] width 252 height 32
select select "99ecfb74-b06a-4265-b540-74287d60a3a4"
click at [245, 231] on select "Amaré Arpoador Art Prime - Irajá ÁUREOS B. Unique CTV Beat Residencial CTV Mob …" at bounding box center [371, 247] width 252 height 32
click at [525, 233] on button "Gerar" at bounding box center [534, 248] width 50 height 31
click at [276, 27] on button "Ctv Mob" at bounding box center [269, 23] width 98 height 29
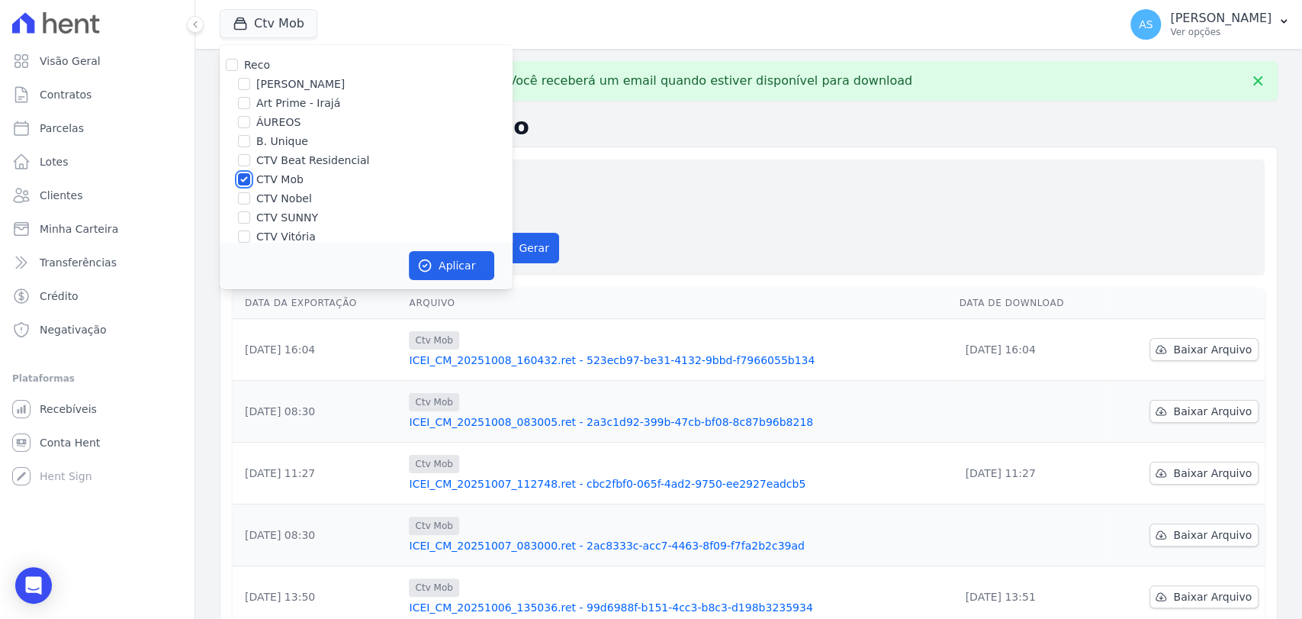
click at [246, 177] on input "CTV Mob" at bounding box center [244, 179] width 12 height 12
checkbox input "false"
drag, startPoint x: 244, startPoint y: 199, endPoint x: 293, endPoint y: 226, distance: 55.6
click at [244, 198] on input "CTV Nobel" at bounding box center [244, 198] width 12 height 12
checkbox input "true"
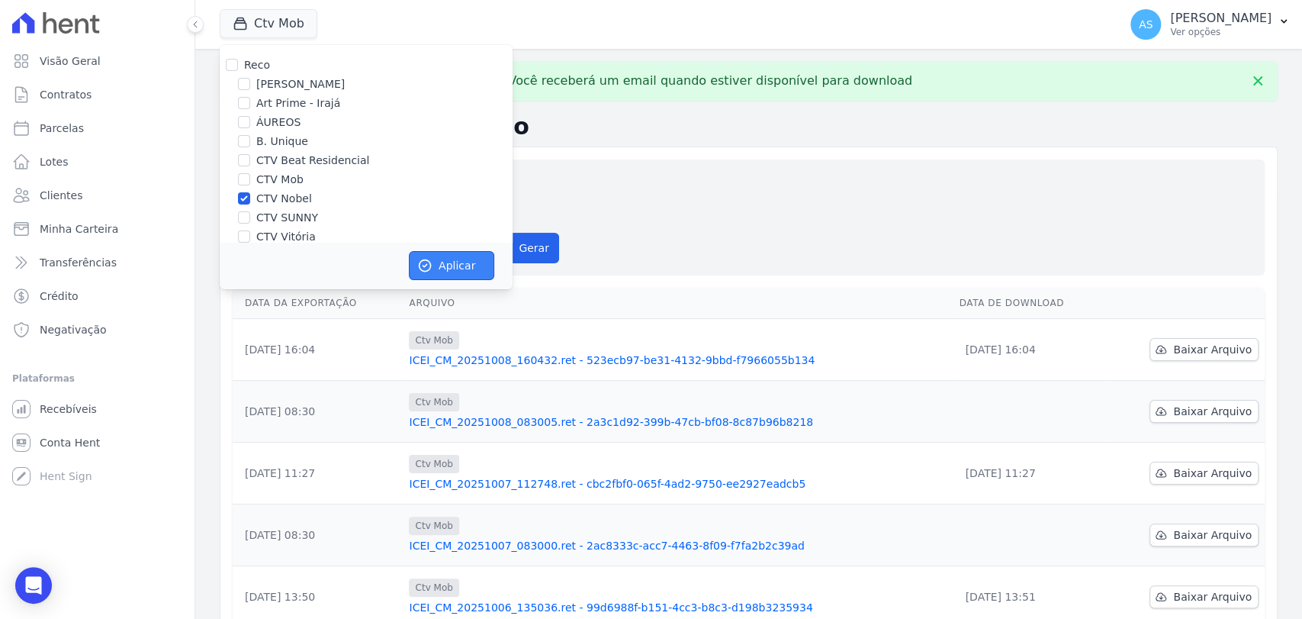
click at [455, 270] on button "Aplicar" at bounding box center [451, 265] width 85 height 29
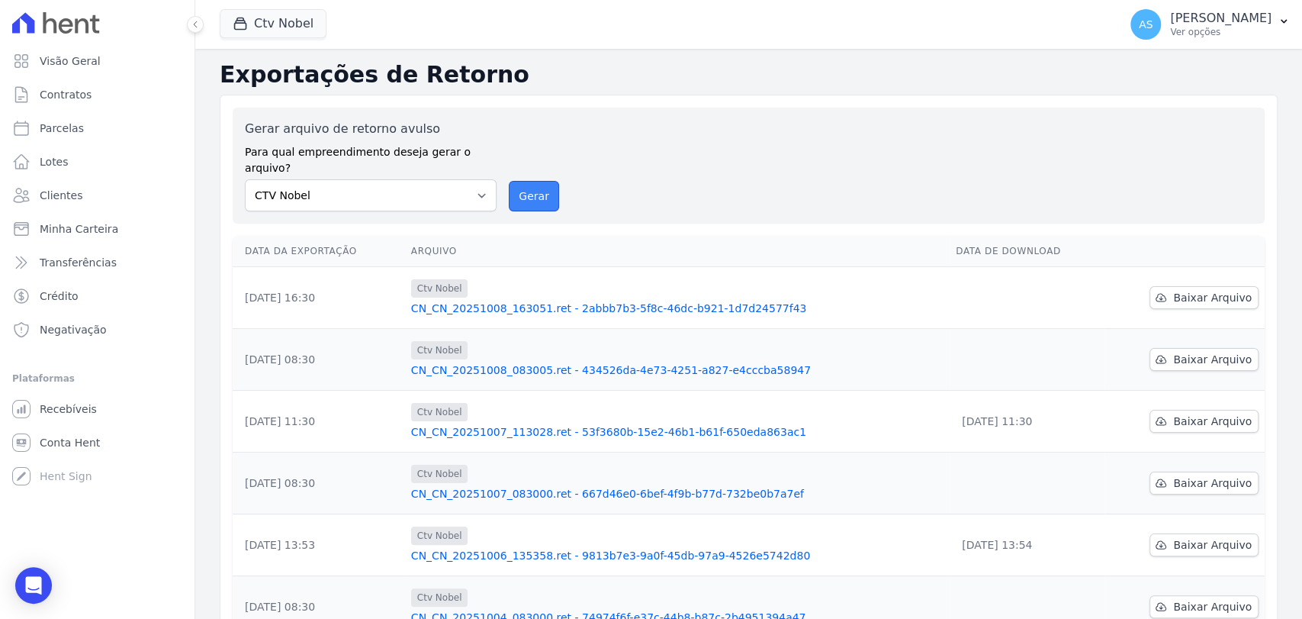
click at [531, 181] on button "Gerar" at bounding box center [534, 196] width 50 height 31
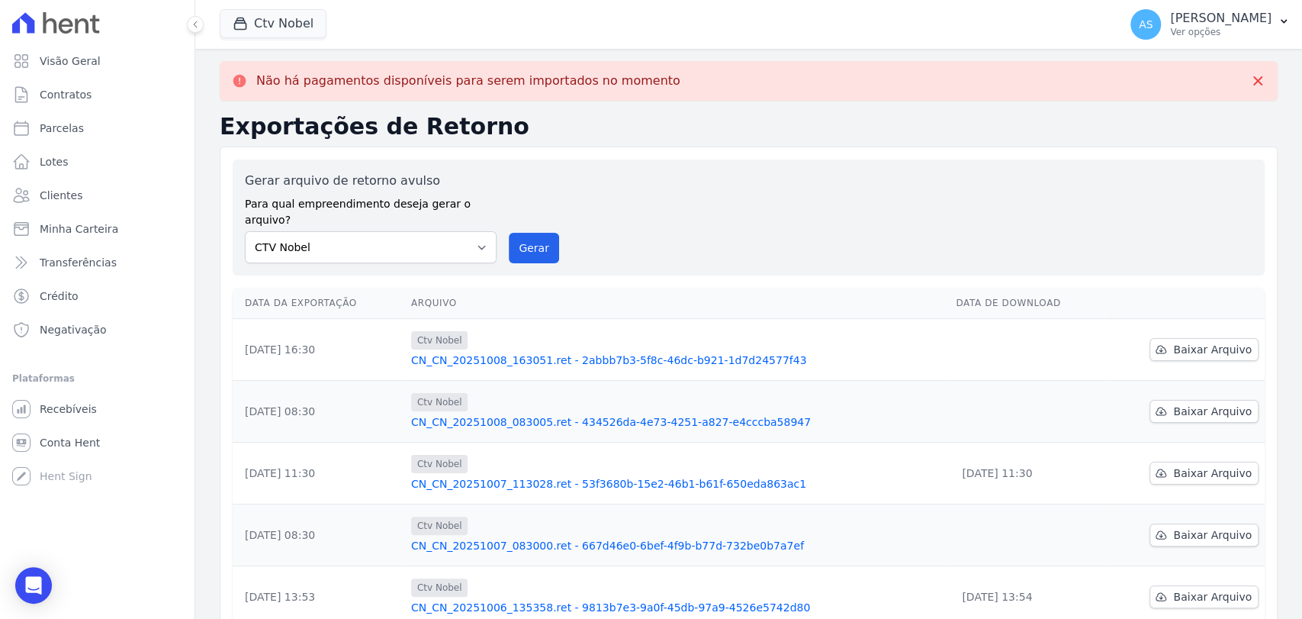
click at [597, 352] on link "CN_CN_20251008_163051.ret - 2abbb7b3-5f8c-46dc-b921-1d7d24577f43" at bounding box center [677, 359] width 532 height 15
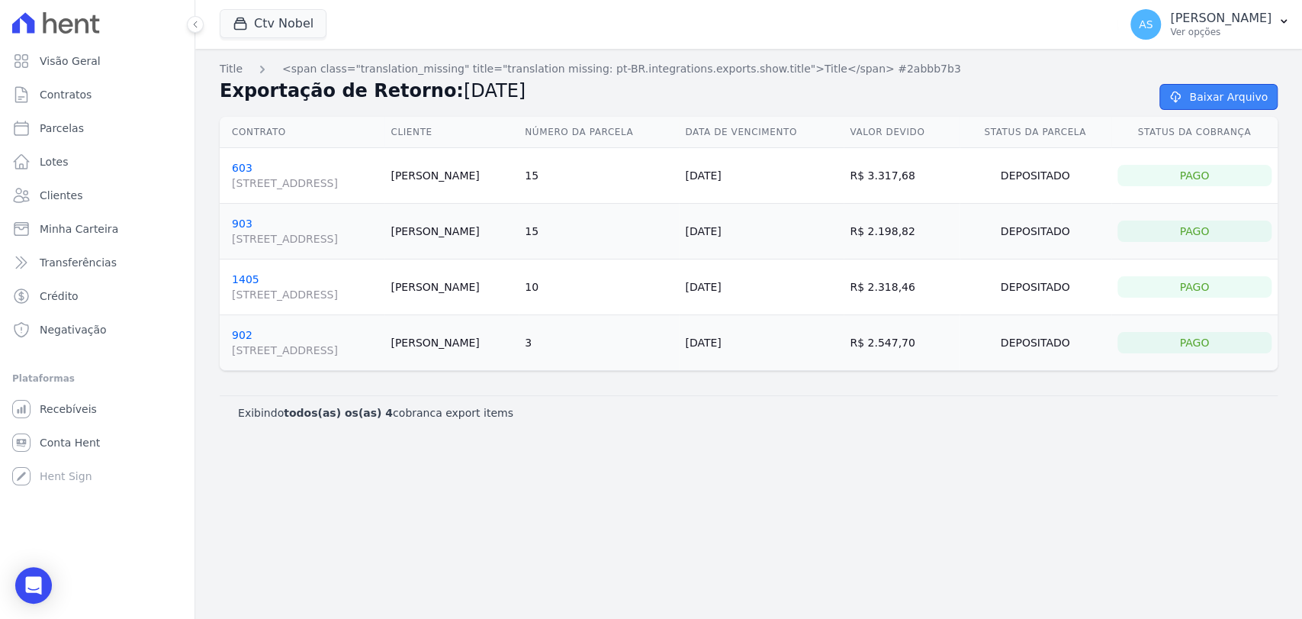
click at [1216, 95] on link "Baixar Arquivo" at bounding box center [1218, 97] width 118 height 26
click at [831, 419] on div "Exibindo todos(as) os(as) 4 cobranca export items" at bounding box center [748, 412] width 1021 height 15
click at [1233, 98] on link "Baixar Arquivo" at bounding box center [1218, 97] width 118 height 26
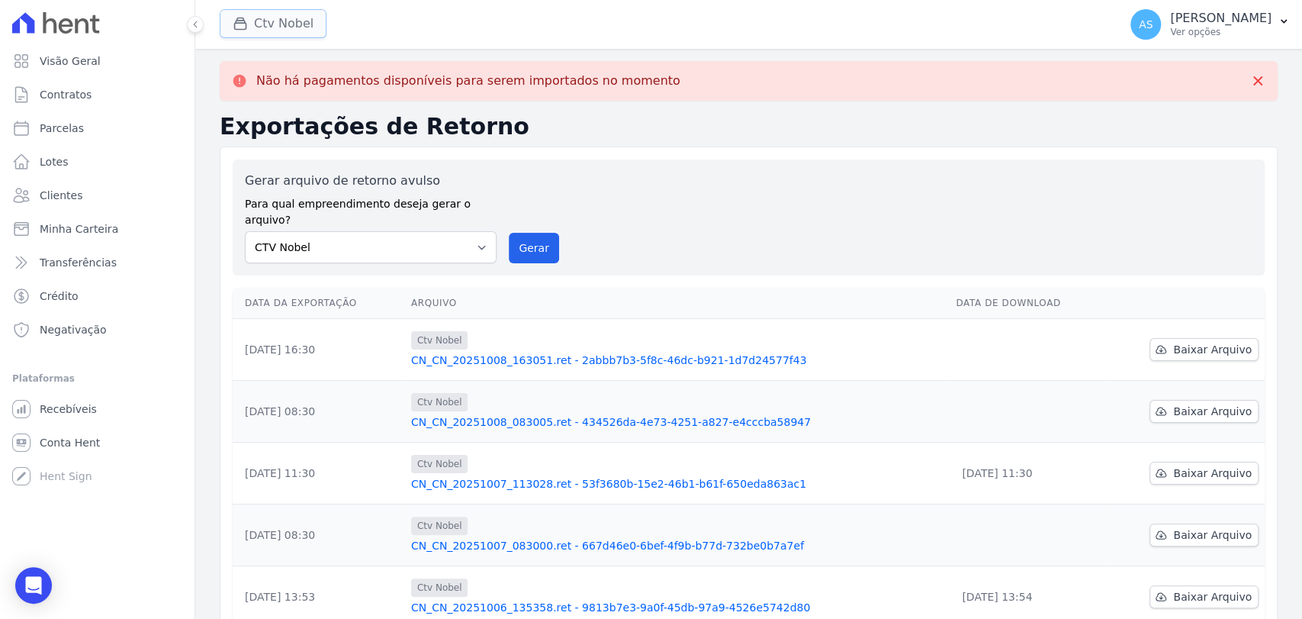
click at [291, 27] on button "Ctv Nobel" at bounding box center [273, 23] width 107 height 29
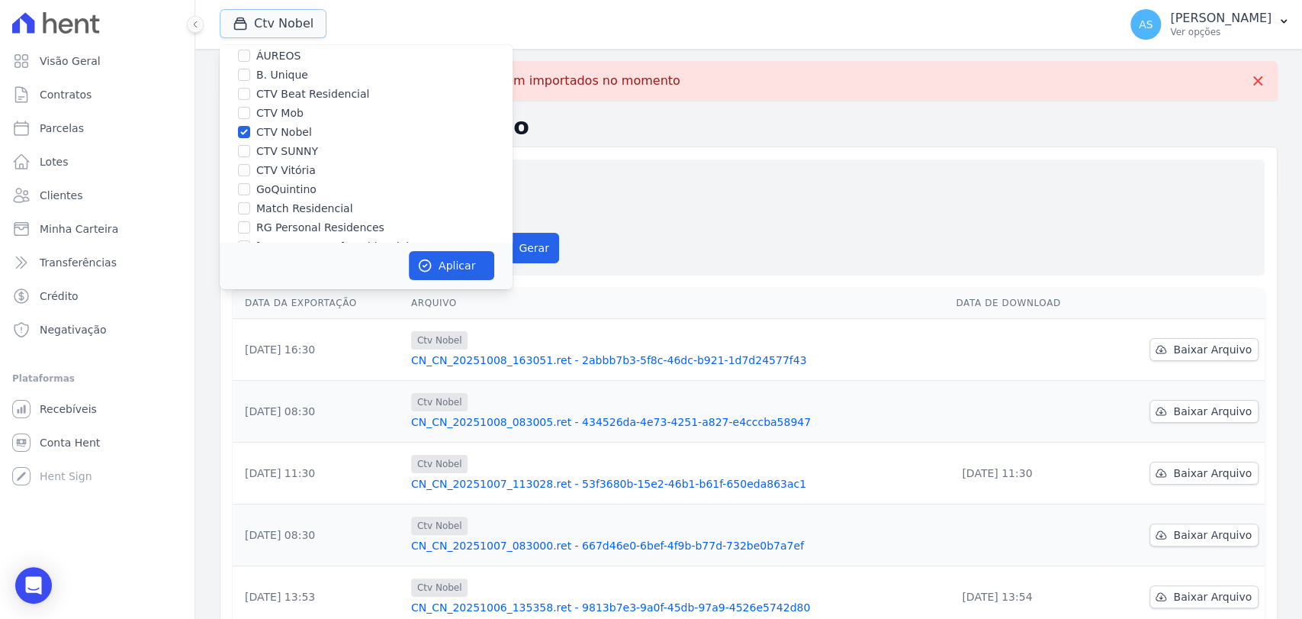
scroll to position [85, 0]
click at [275, 117] on label "CTV Nobel" at bounding box center [284, 114] width 56 height 16
click at [250, 117] on input "CTV Nobel" at bounding box center [244, 114] width 12 height 12
checkbox input "false"
click at [256, 132] on label "CTV SUNNY" at bounding box center [287, 133] width 62 height 16
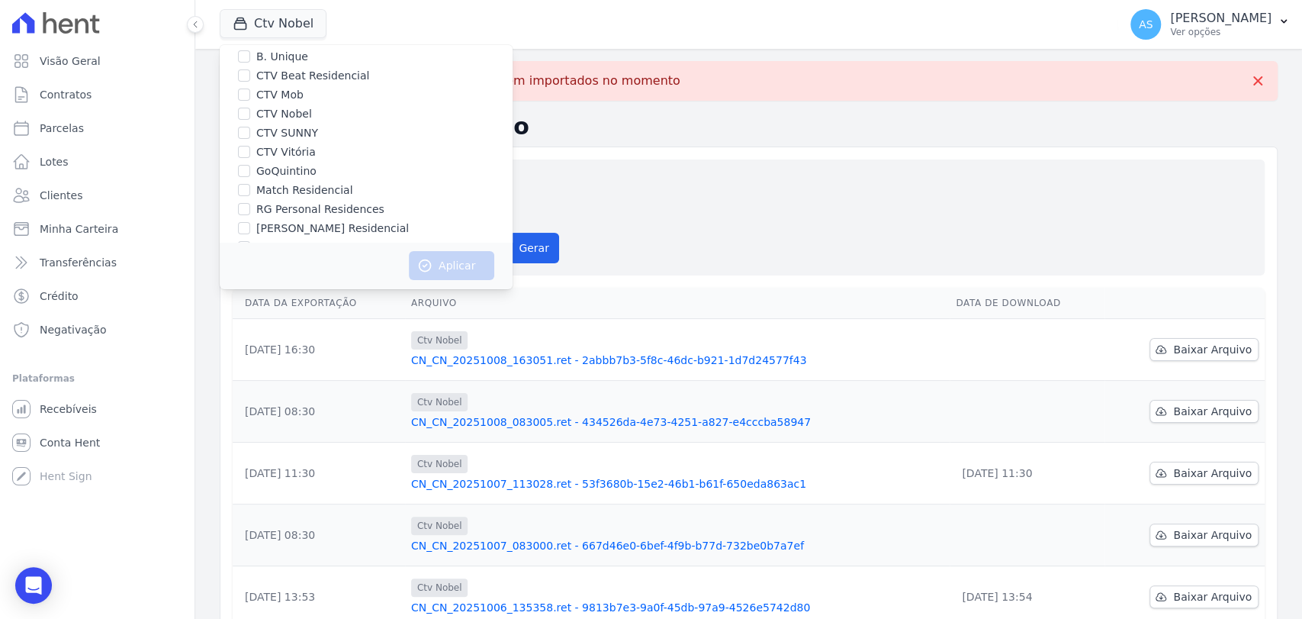
click at [250, 132] on input "CTV SUNNY" at bounding box center [244, 133] width 12 height 12
checkbox input "true"
click at [439, 266] on button "Aplicar" at bounding box center [451, 265] width 85 height 29
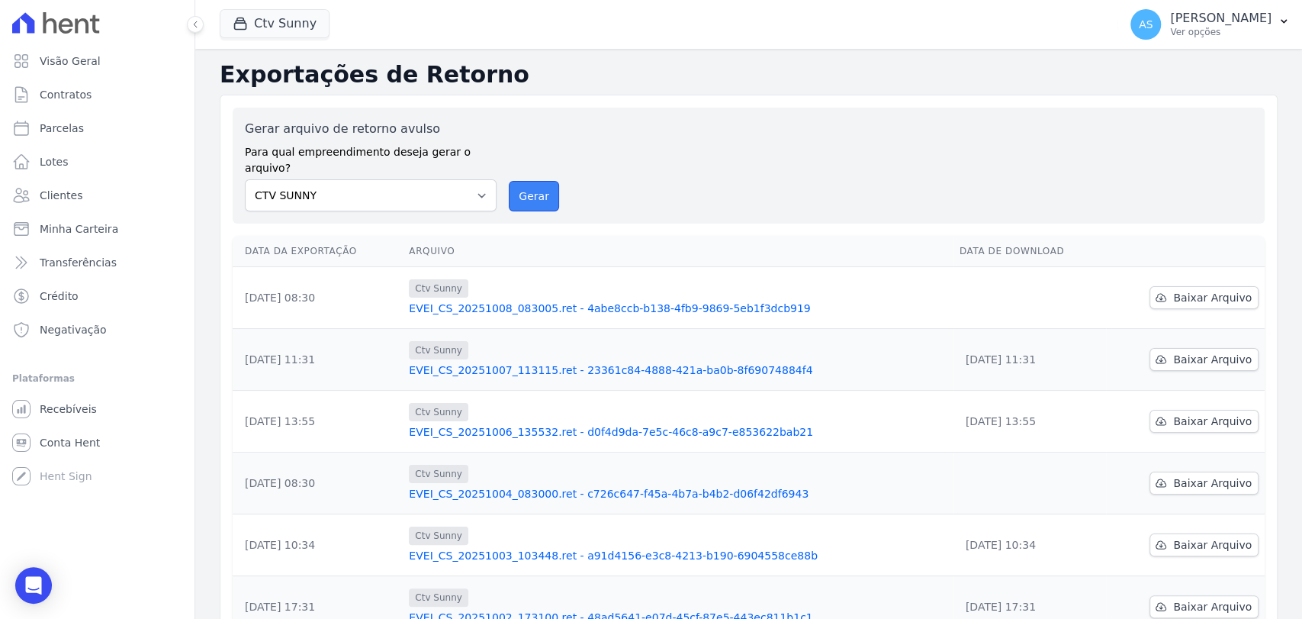
click at [522, 181] on button "Gerar" at bounding box center [534, 196] width 50 height 31
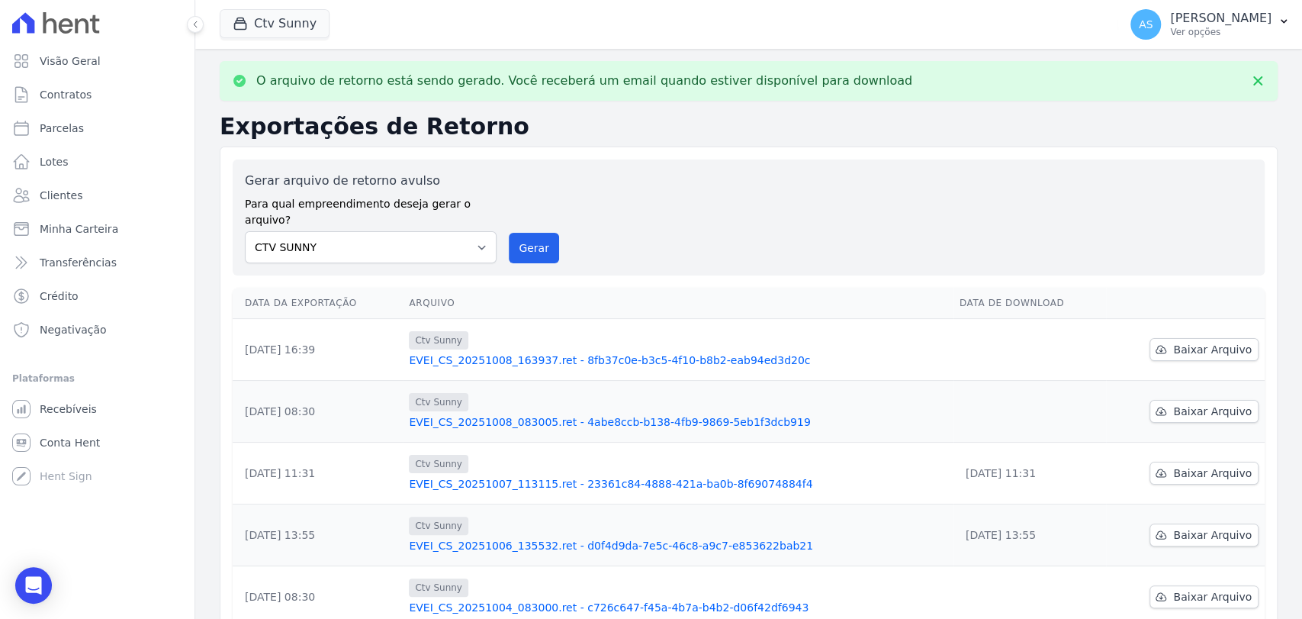
click at [562, 352] on link "EVEI_CS_20251008_163937.ret - 8fb37c0e-b3c5-4f10-b8b2-eab94ed3d20c" at bounding box center [678, 359] width 538 height 15
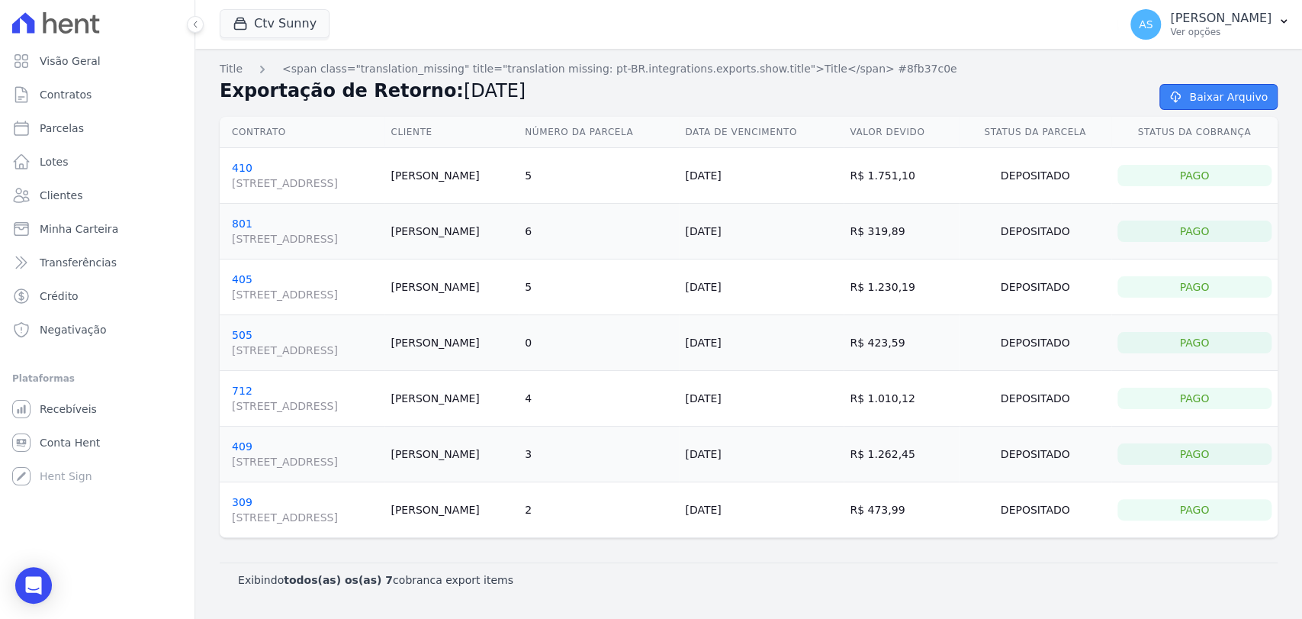
click at [1212, 105] on link "Baixar Arquivo" at bounding box center [1218, 97] width 118 height 26
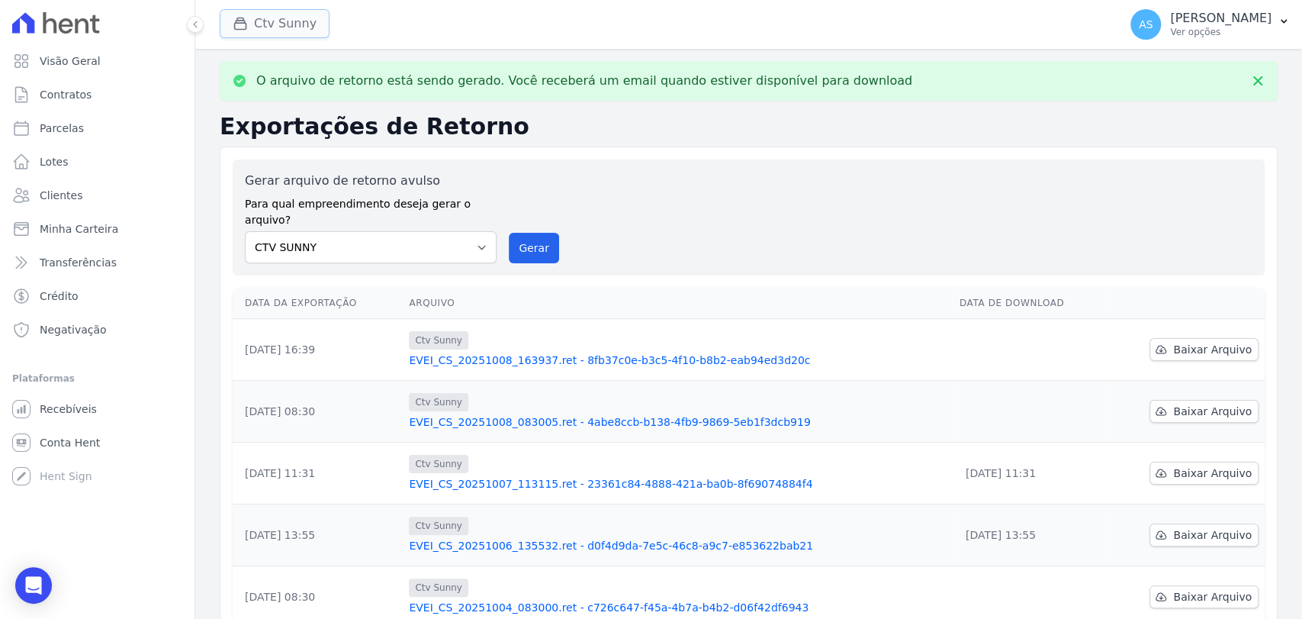
click at [281, 27] on button "Ctv Sunny" at bounding box center [275, 23] width 110 height 29
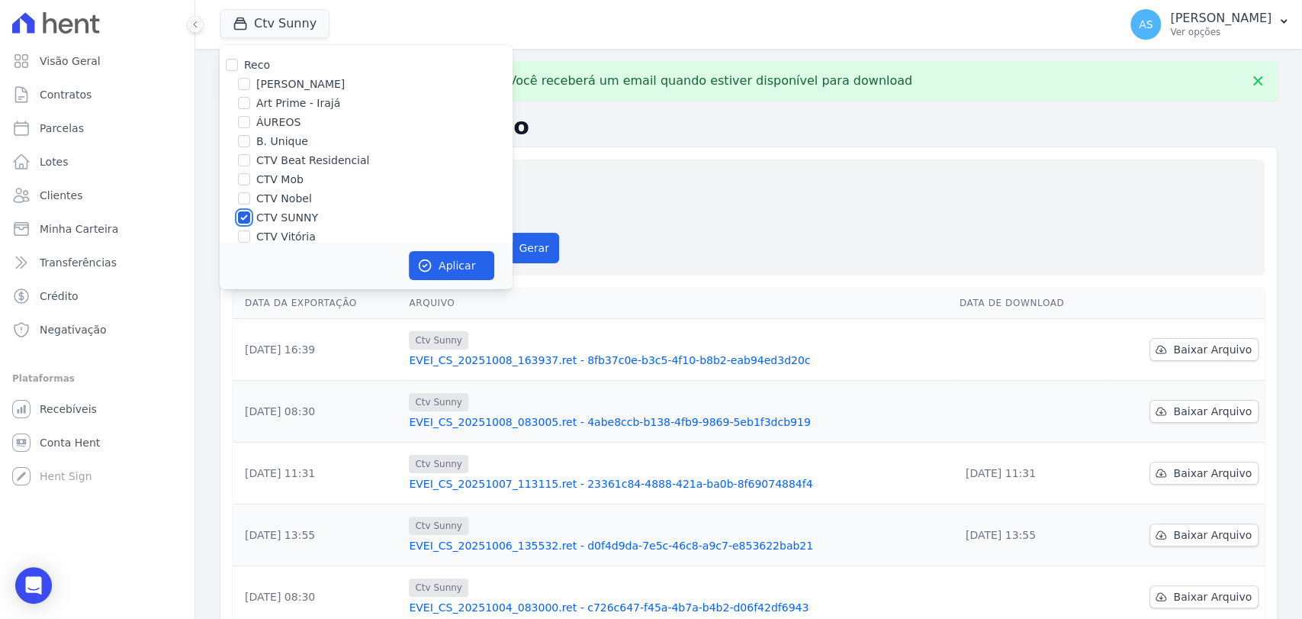
click at [244, 219] on input "CTV SUNNY" at bounding box center [244, 217] width 12 height 12
checkbox input "false"
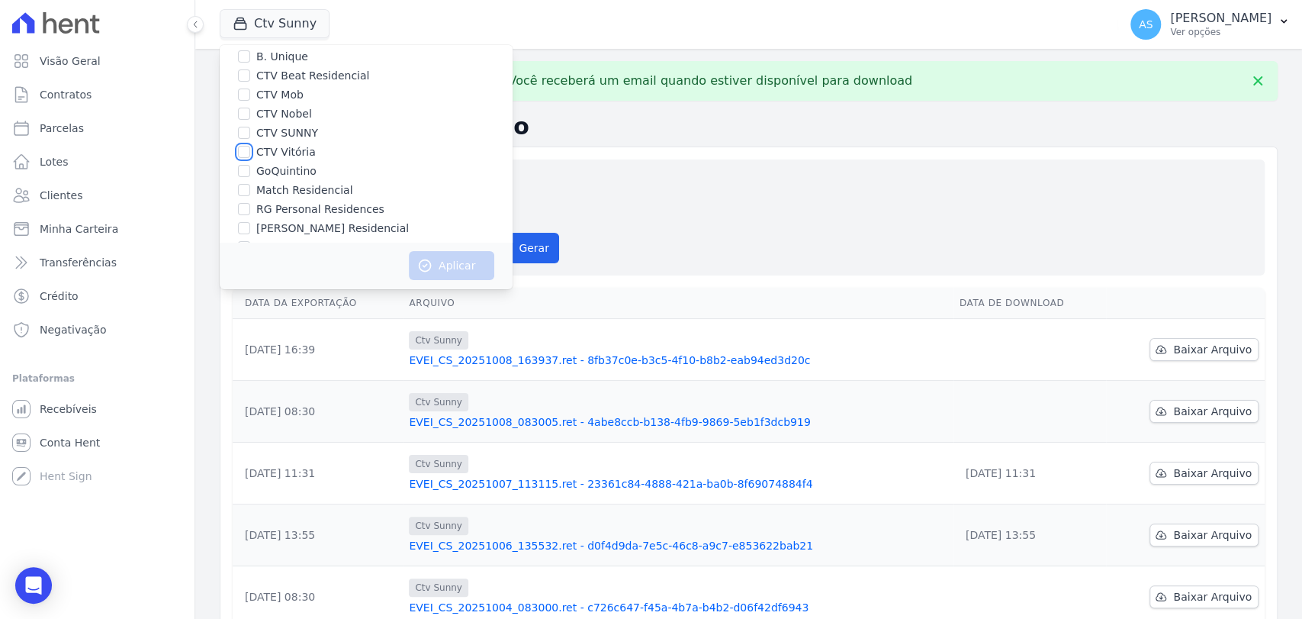
click at [243, 149] on input "CTV Vitória" at bounding box center [244, 152] width 12 height 12
checkbox input "true"
click at [465, 267] on button "Aplicar" at bounding box center [451, 265] width 85 height 29
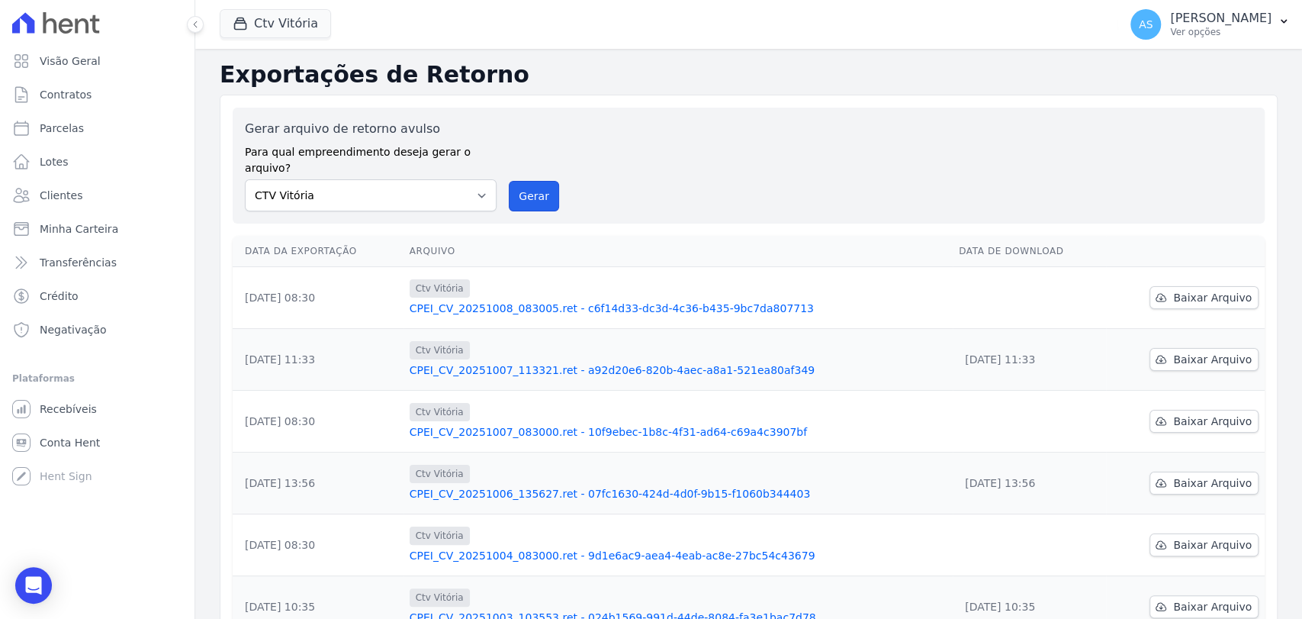
drag, startPoint x: 529, startPoint y: 179, endPoint x: 698, endPoint y: 163, distance: 170.1
click at [529, 181] on button "Gerar" at bounding box center [534, 196] width 50 height 31
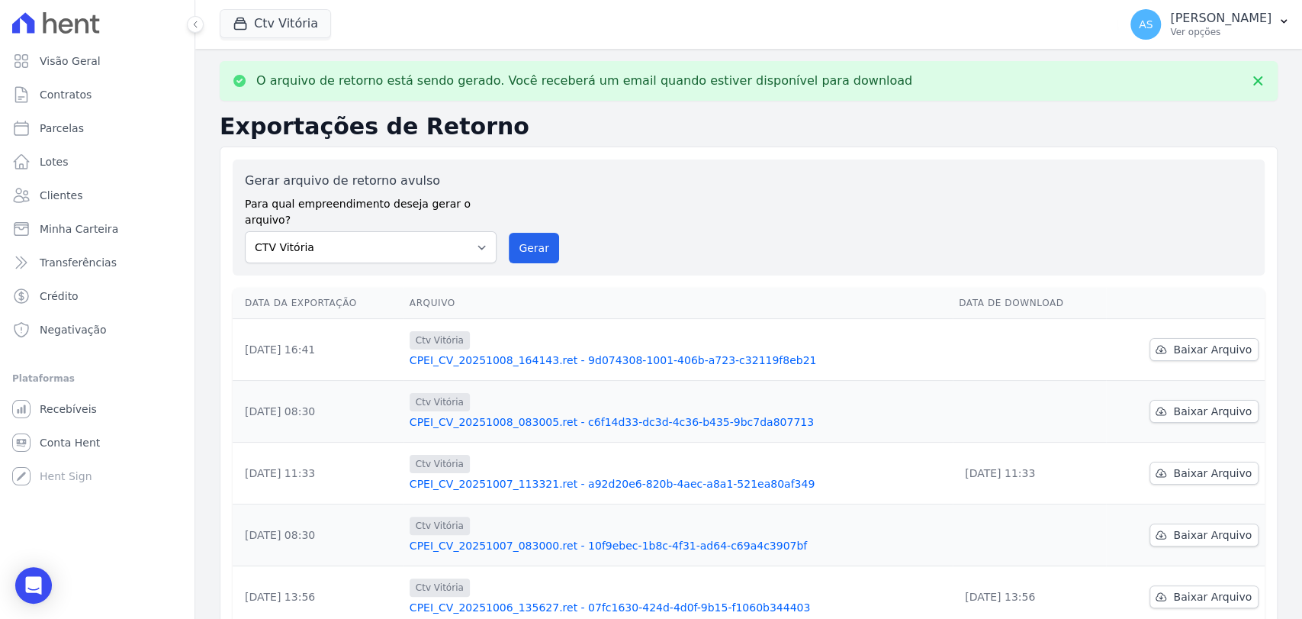
click at [622, 352] on link "CPEI_CV_20251008_164143.ret - 9d074308-1001-406b-a723-c32119f8eb21" at bounding box center [678, 359] width 537 height 15
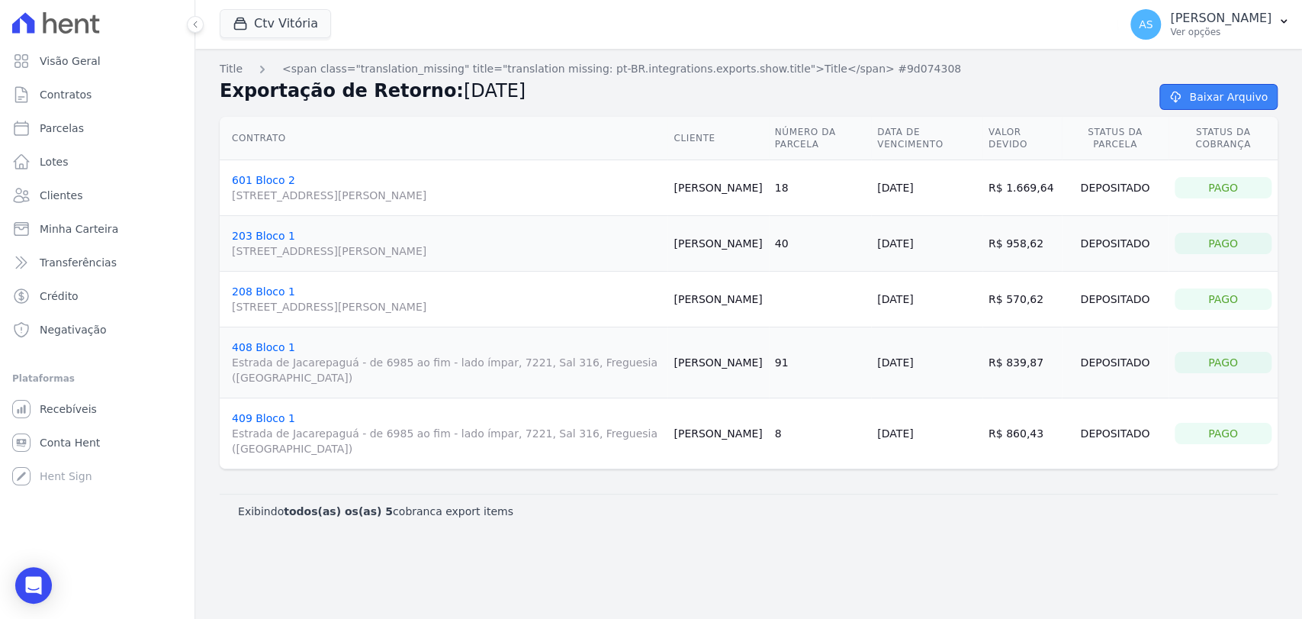
click at [1208, 97] on link "Baixar Arquivo" at bounding box center [1218, 97] width 118 height 26
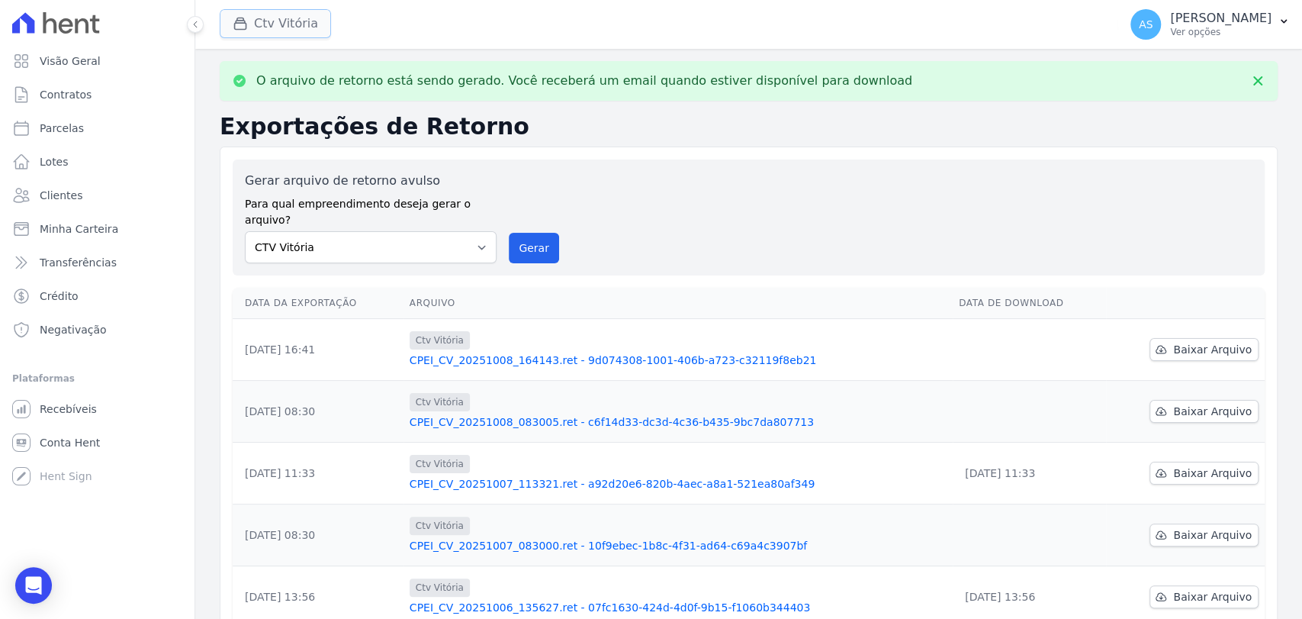
click at [260, 24] on button "Ctv Vitória" at bounding box center [275, 23] width 111 height 29
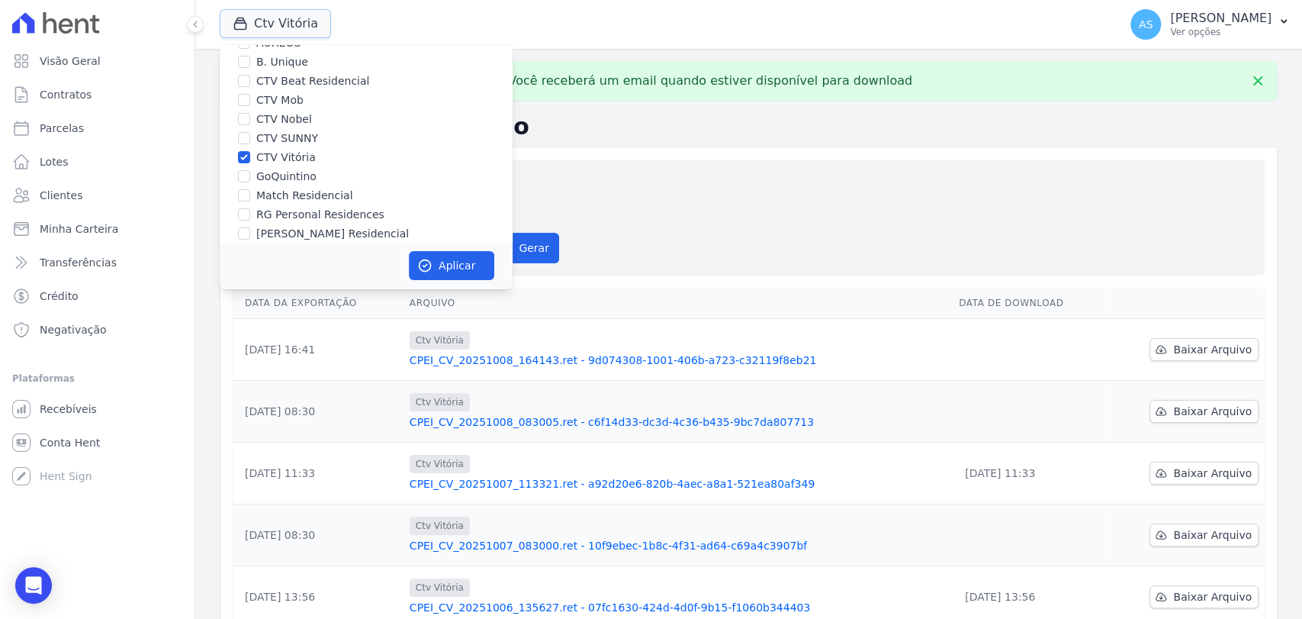
scroll to position [145, 0]
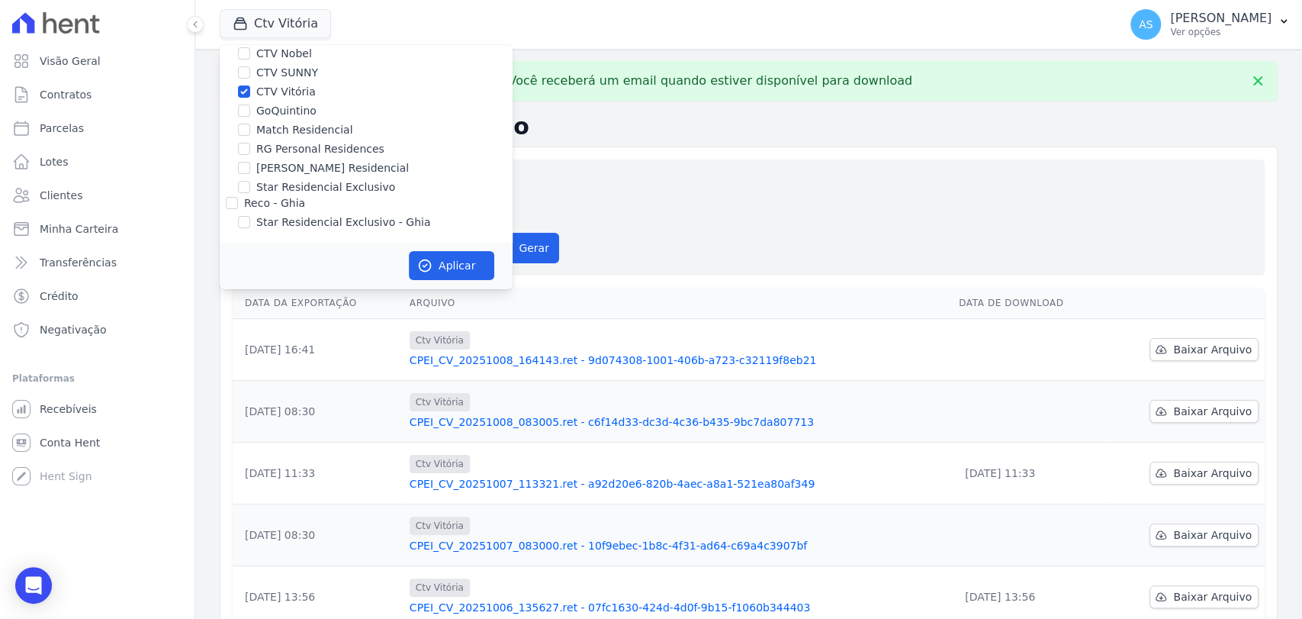
click at [284, 86] on label "CTV Vitória" at bounding box center [285, 92] width 59 height 16
click at [250, 86] on input "CTV Vitória" at bounding box center [244, 91] width 12 height 12
checkbox input "false"
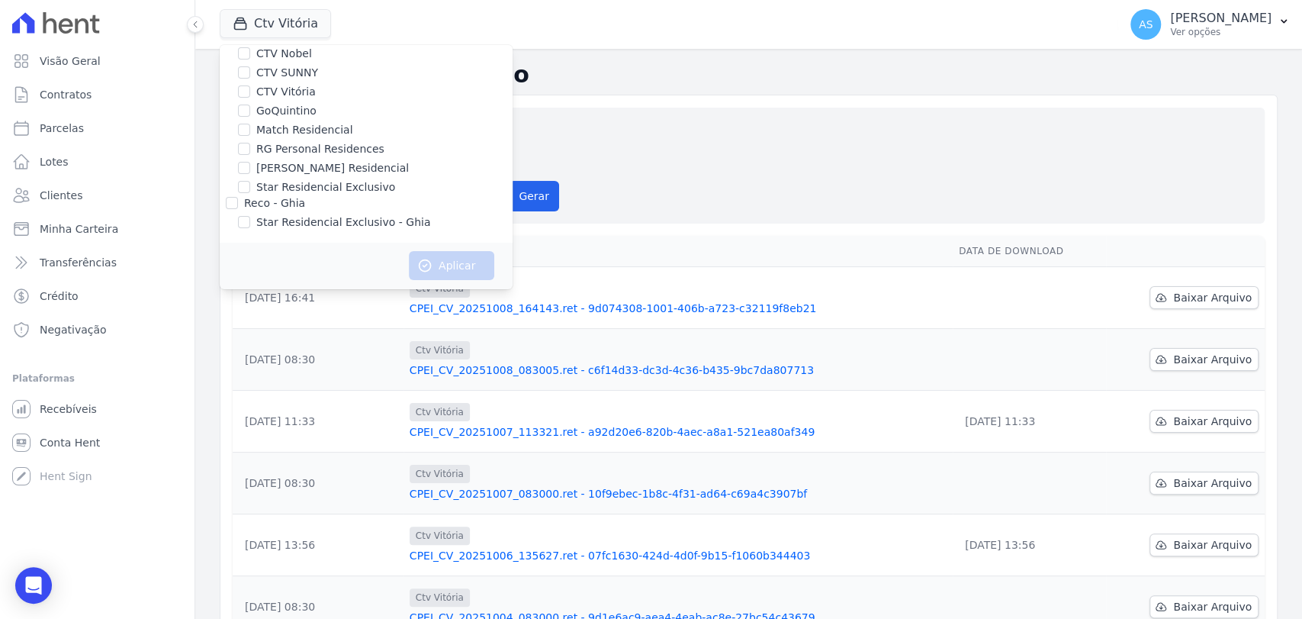
click at [252, 153] on div "RG Personal Residences" at bounding box center [366, 149] width 293 height 16
click at [246, 147] on input "RG Personal Residences" at bounding box center [244, 149] width 12 height 12
checkbox input "true"
click at [452, 273] on button "Aplicar" at bounding box center [451, 265] width 85 height 29
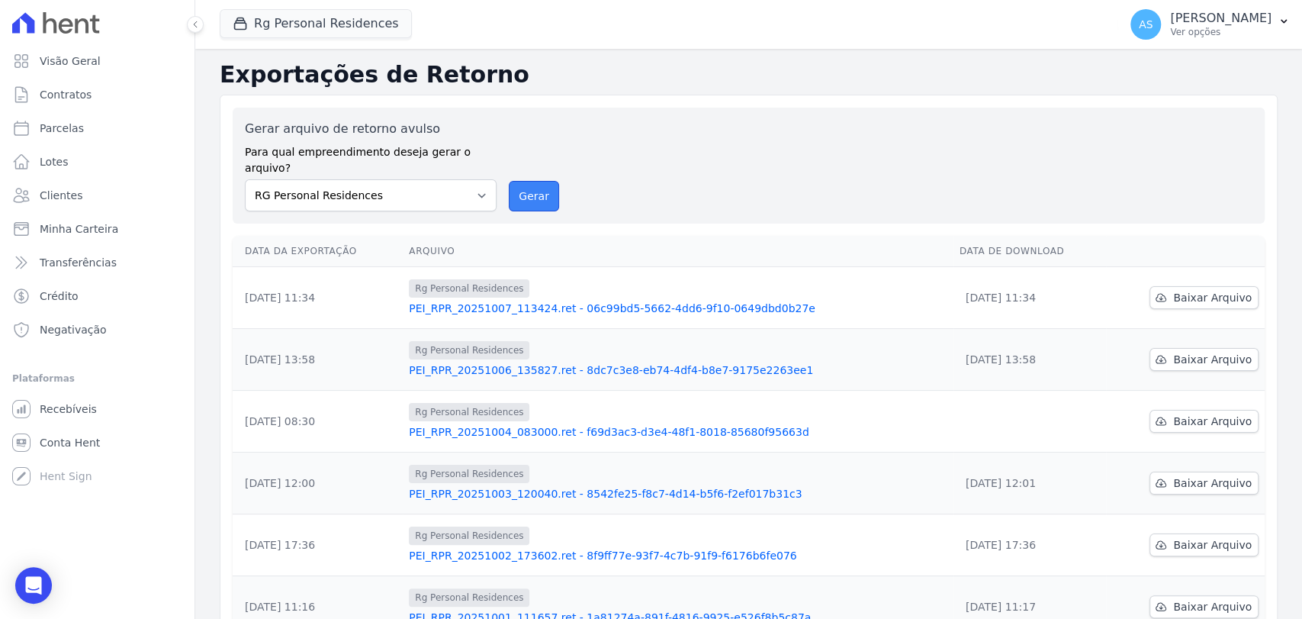
click at [526, 181] on button "Gerar" at bounding box center [534, 196] width 50 height 31
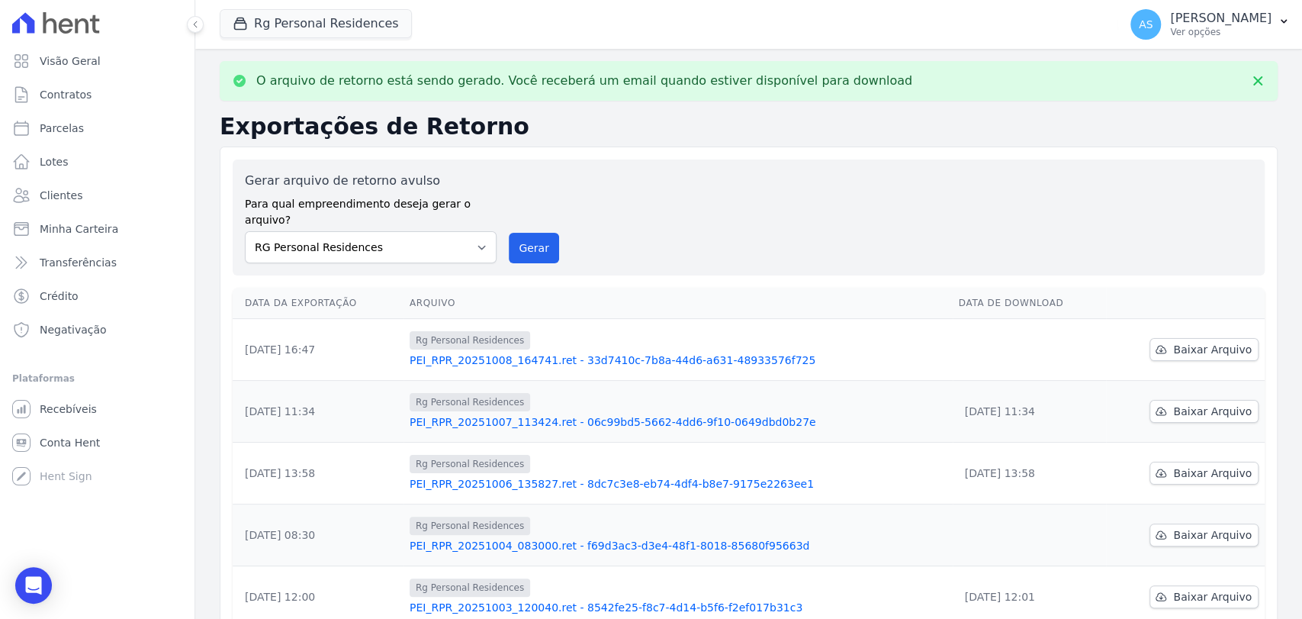
click at [591, 352] on link "PEI_RPR_20251008_164741.ret - 33d7410c-7b8a-44d6-a631-48933576f725" at bounding box center [678, 359] width 537 height 15
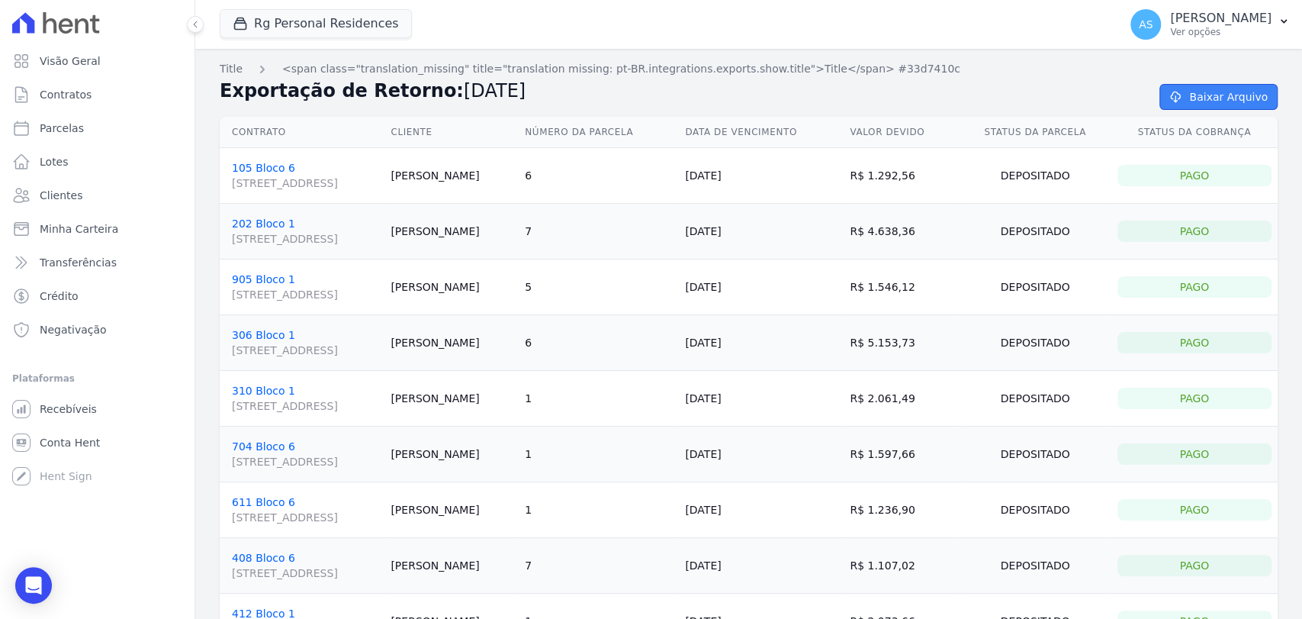
click at [1190, 94] on link "Baixar Arquivo" at bounding box center [1218, 97] width 118 height 26
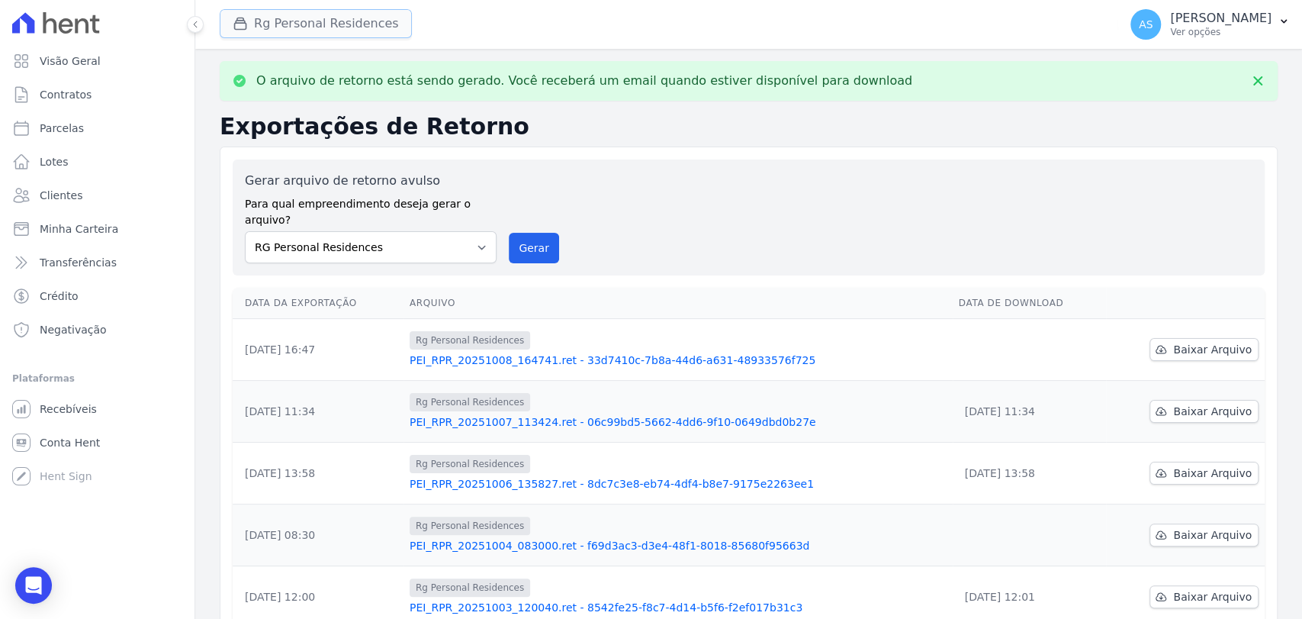
click at [342, 24] on button "Rg Personal Residences" at bounding box center [316, 23] width 192 height 29
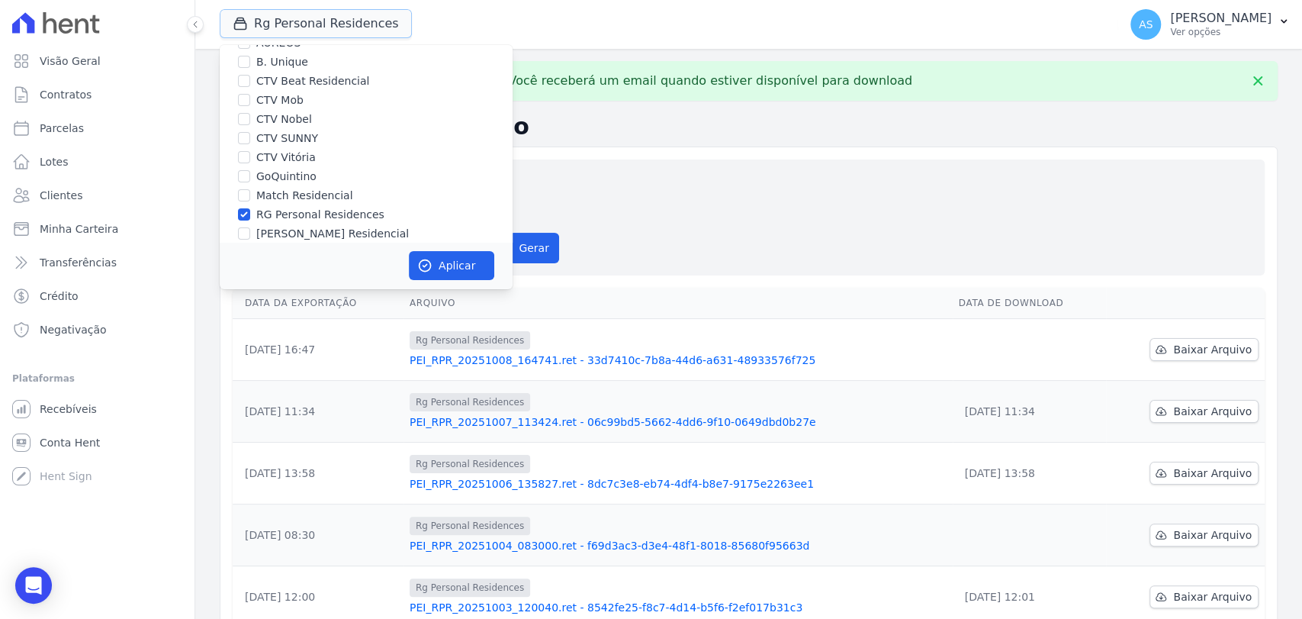
scroll to position [145, 0]
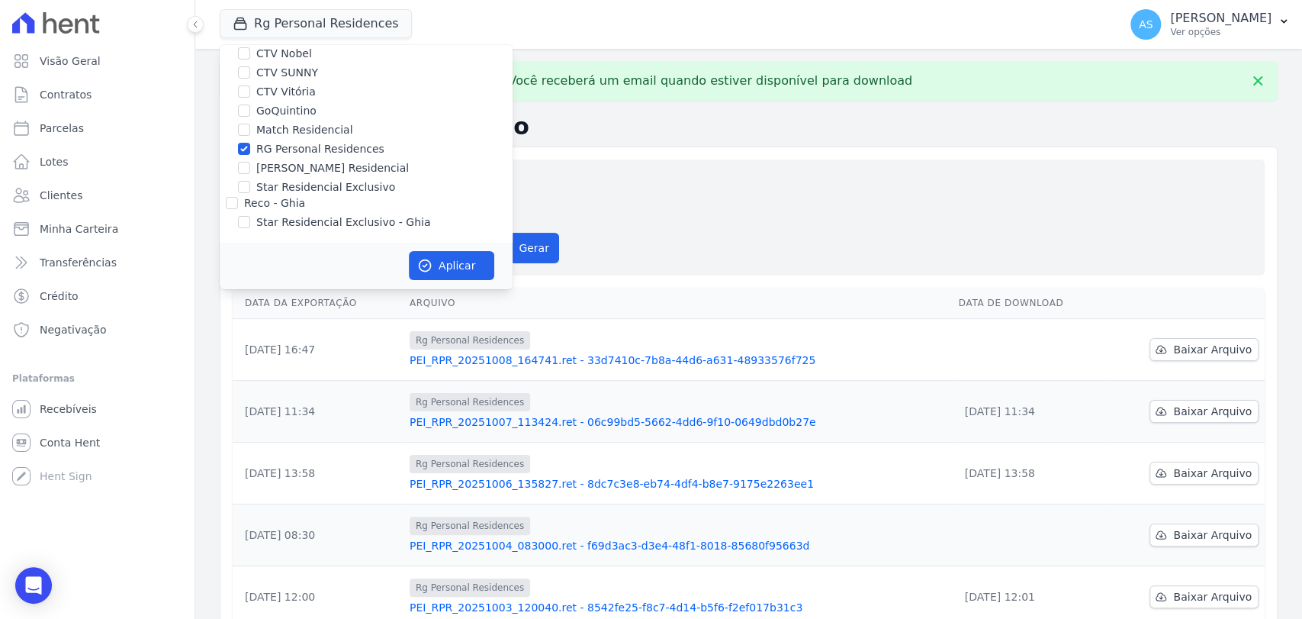
click at [251, 153] on div "RG Personal Residences" at bounding box center [366, 149] width 293 height 16
click at [240, 150] on input "RG Personal Residences" at bounding box center [244, 149] width 12 height 12
checkbox input "false"
click at [252, 166] on div "[PERSON_NAME] Residencial" at bounding box center [366, 168] width 293 height 16
click at [243, 163] on input "[PERSON_NAME] Residencial" at bounding box center [244, 168] width 12 height 12
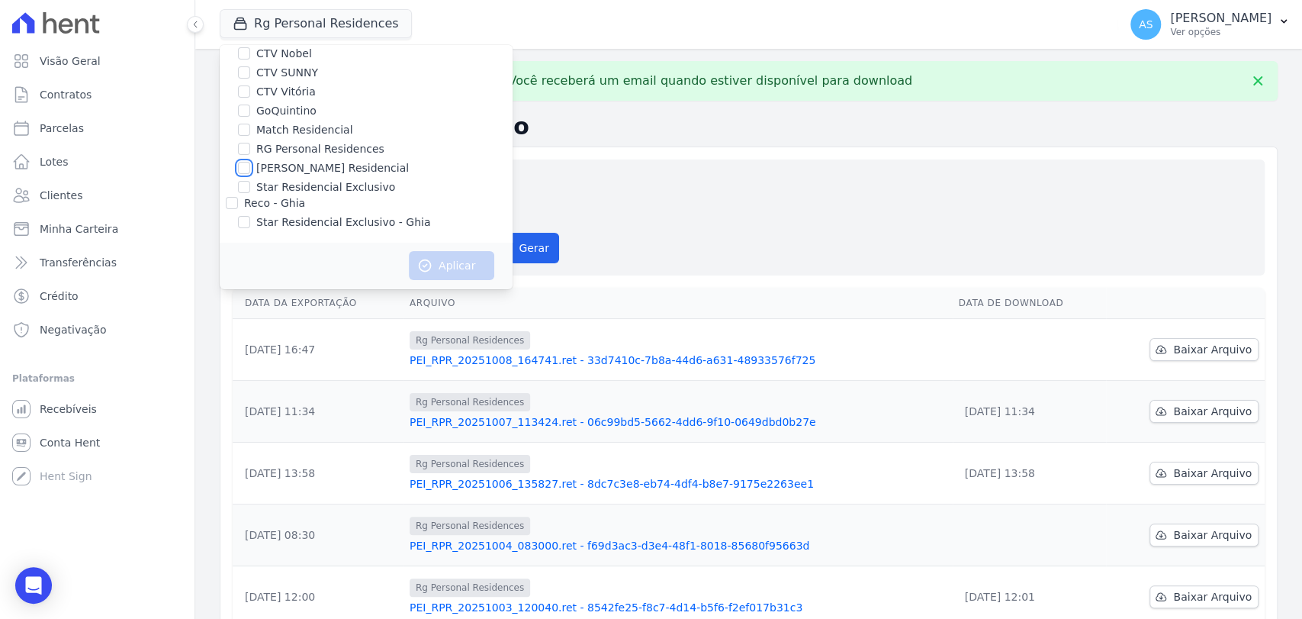
checkbox input "true"
click at [458, 265] on button "Aplicar" at bounding box center [451, 265] width 85 height 29
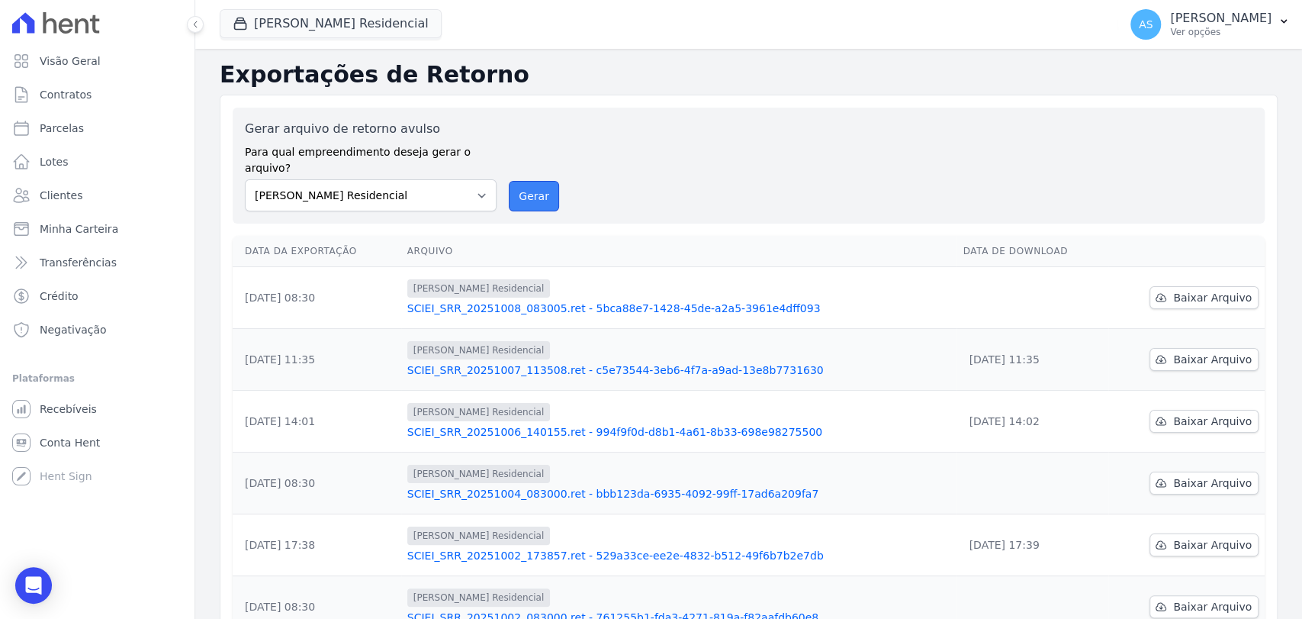
click at [542, 181] on button "Gerar" at bounding box center [534, 196] width 50 height 31
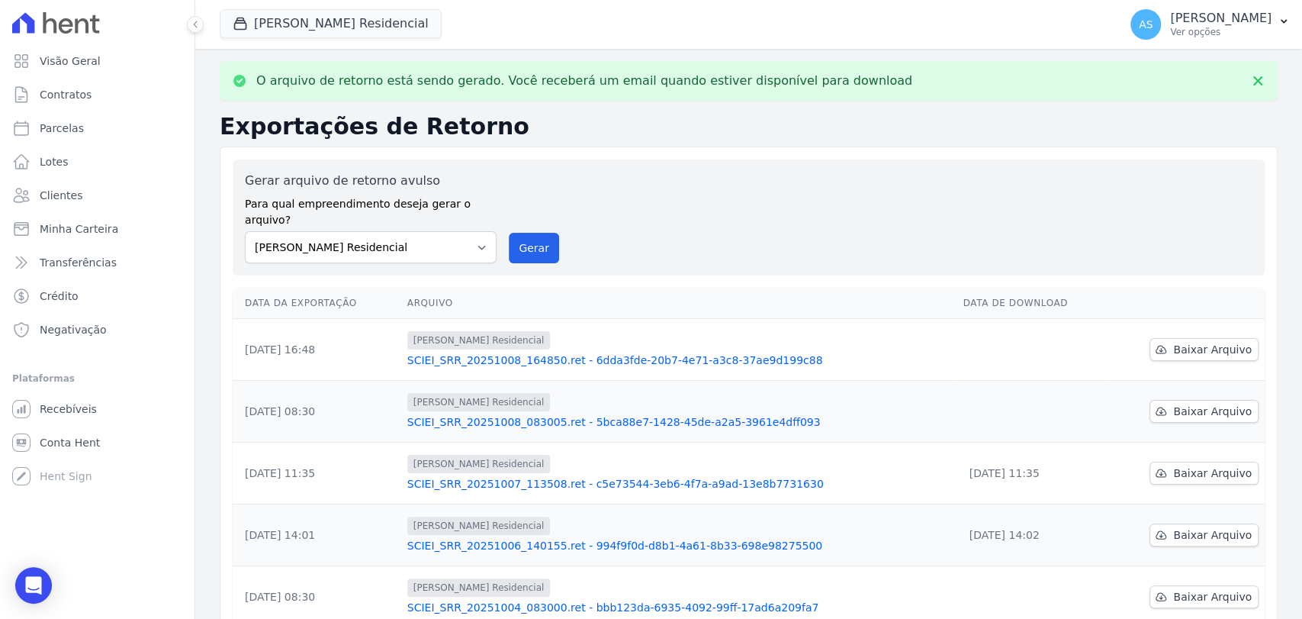
click at [619, 352] on link "SCIEI_SRR_20251008_164850.ret - 6dda3fde-20b7-4e71-a3c8-37ae9d199c88" at bounding box center [679, 359] width 544 height 15
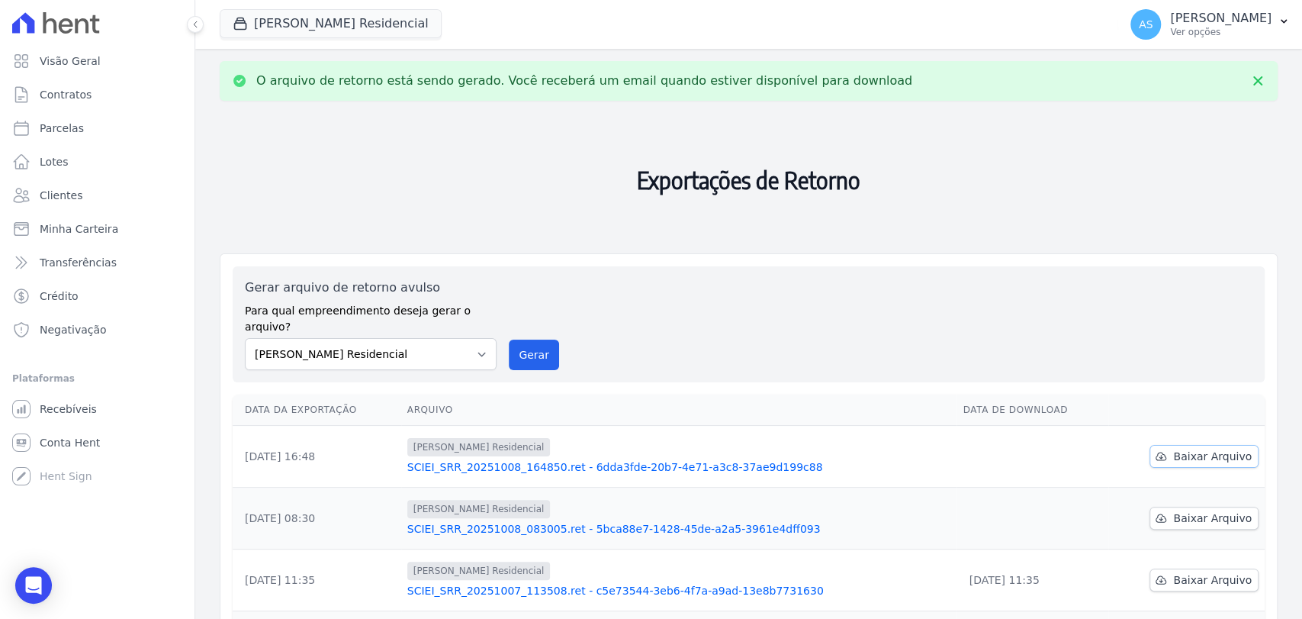
click at [1205, 448] on span "Baixar Arquivo" at bounding box center [1212, 455] width 79 height 15
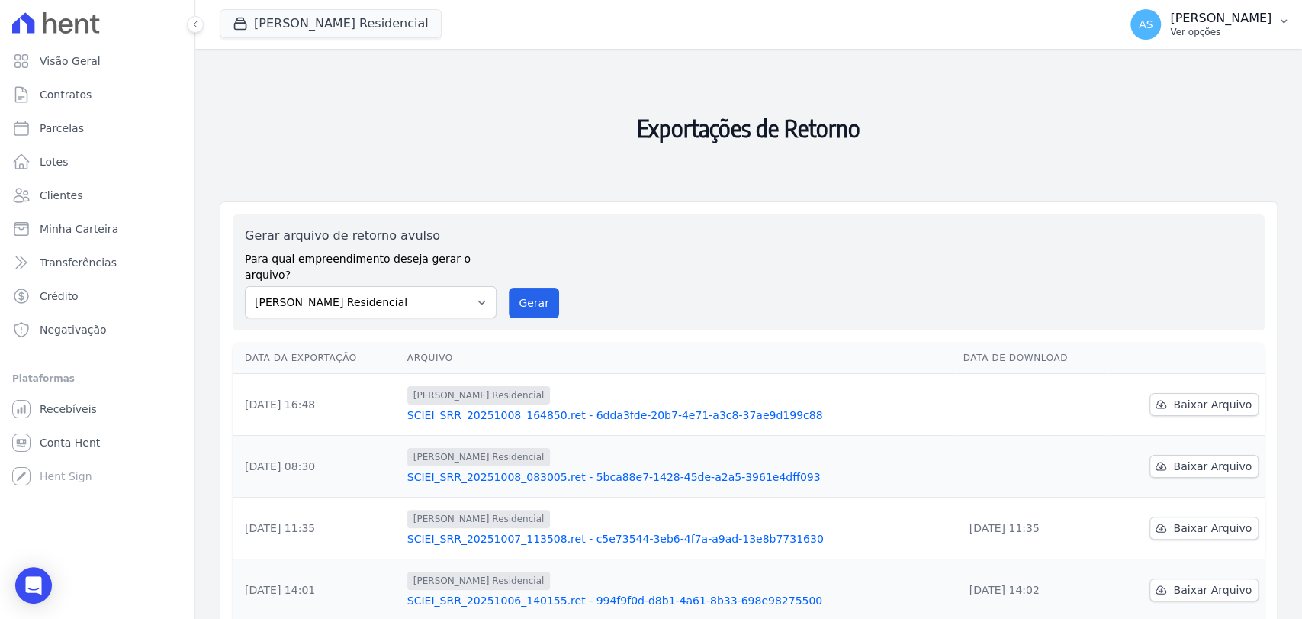
click at [1284, 14] on button "AS Andreza Sousa Ver opções" at bounding box center [1210, 24] width 184 height 43
click at [1275, 19] on button "AS Andreza Sousa Ver opções" at bounding box center [1210, 24] width 184 height 43
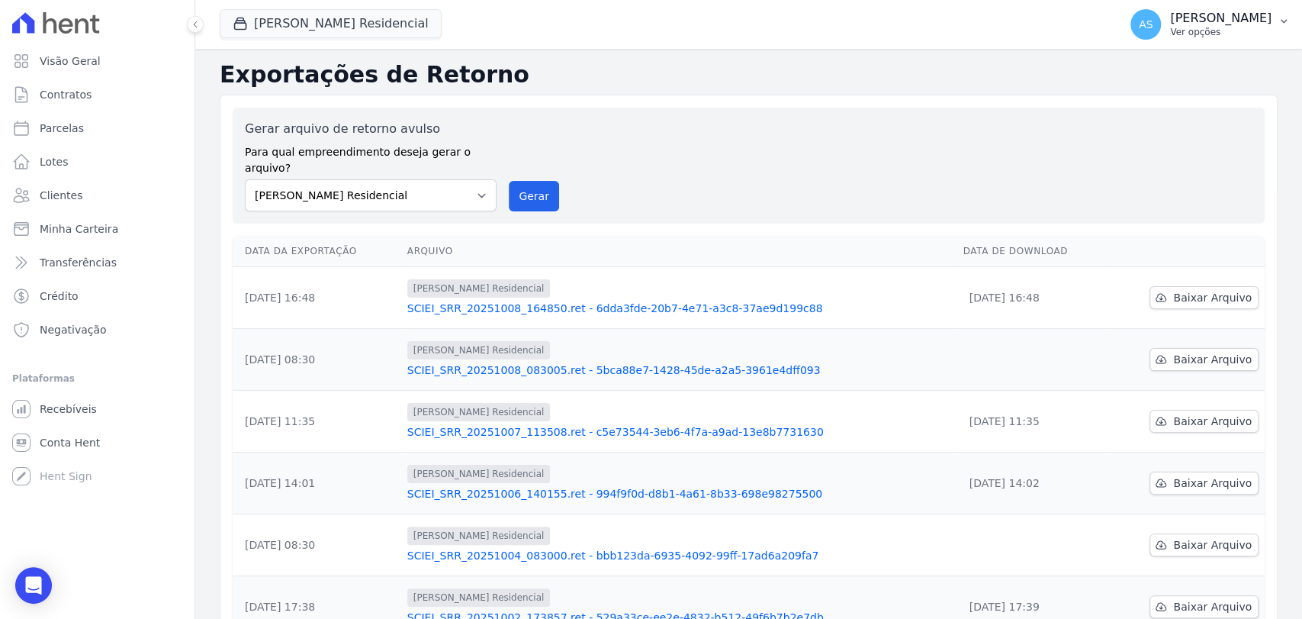
click at [1272, 21] on button "AS [PERSON_NAME] Ver opções" at bounding box center [1210, 24] width 184 height 43
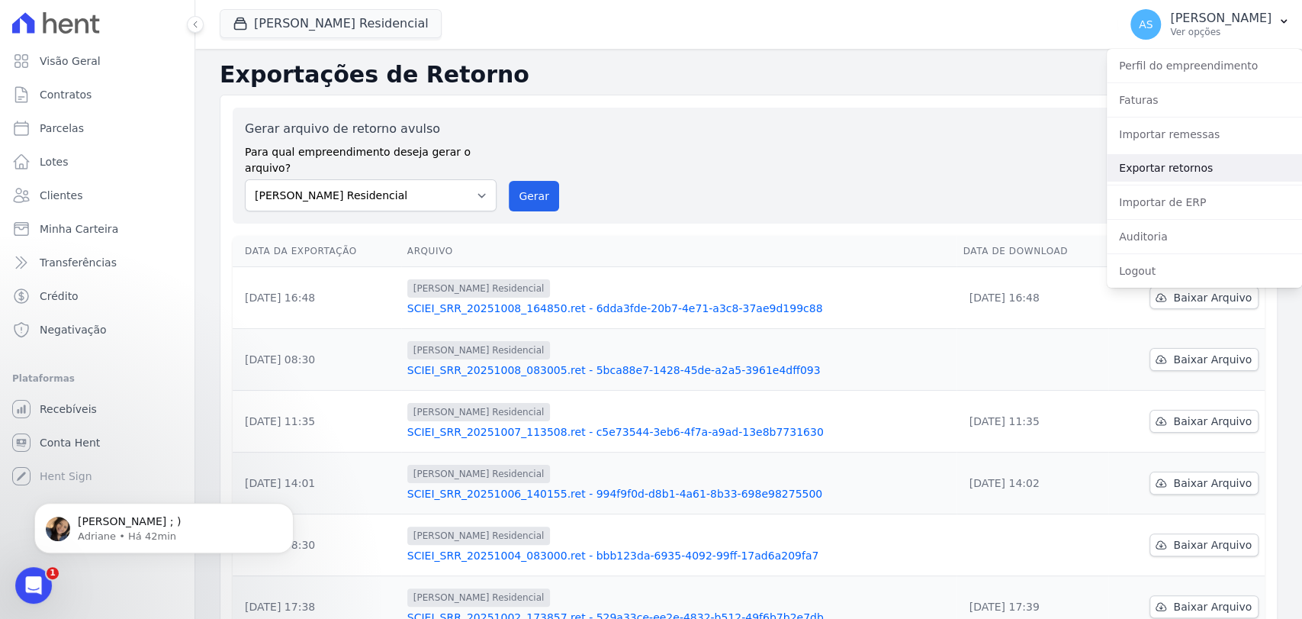
click at [1143, 168] on link "Exportar retornos" at bounding box center [1204, 167] width 195 height 27
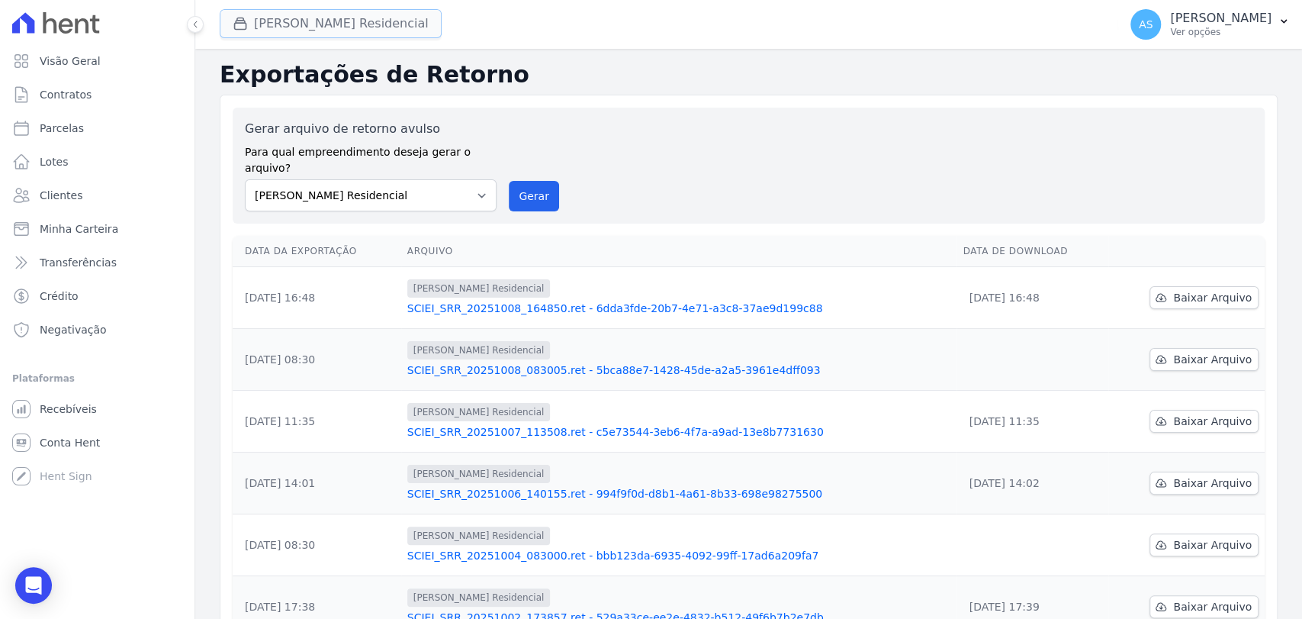
click at [298, 36] on button "[PERSON_NAME] Residencial" at bounding box center [331, 23] width 222 height 29
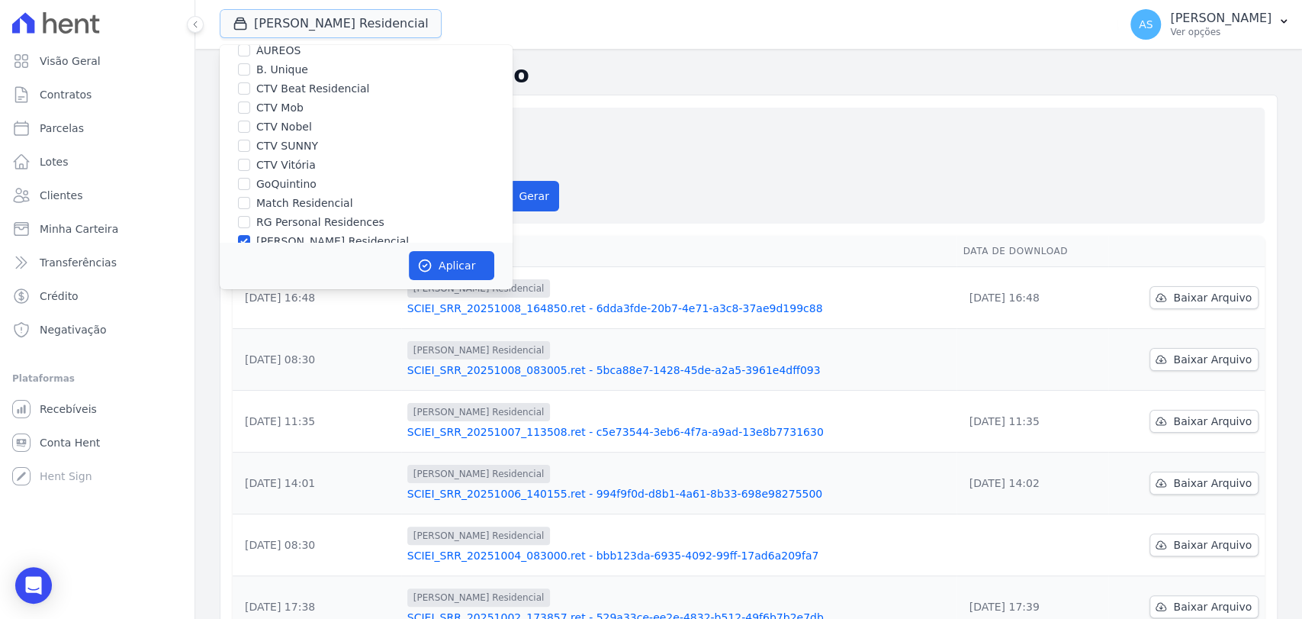
scroll to position [145, 0]
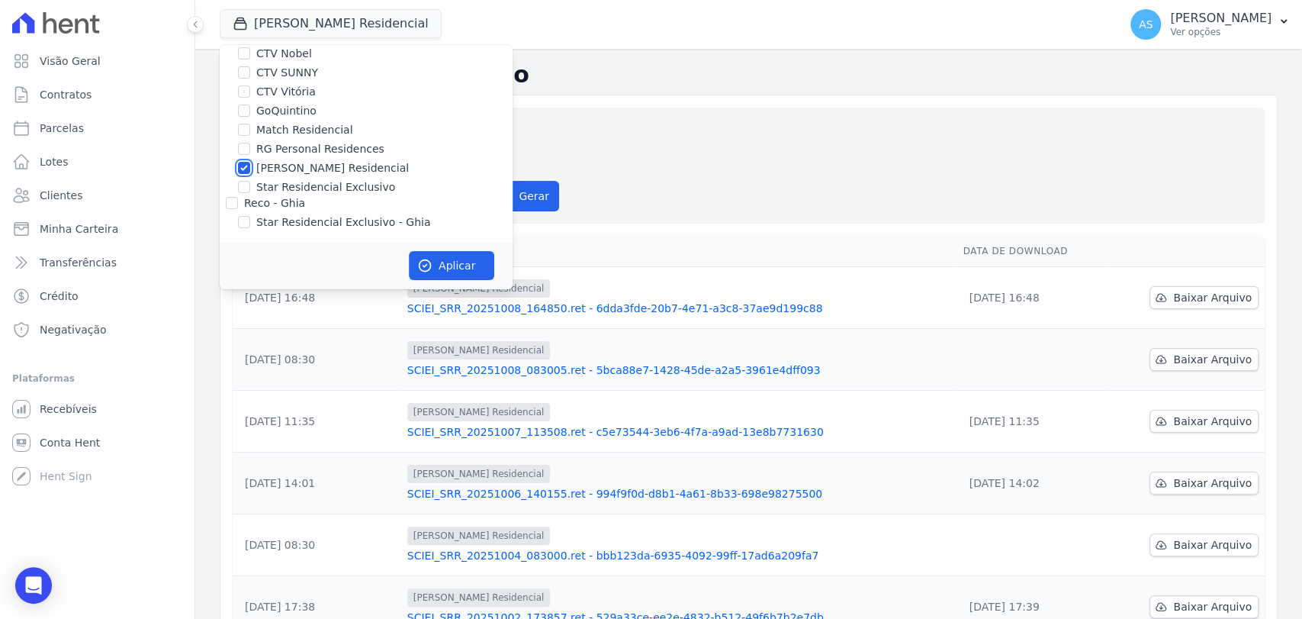
click at [245, 166] on input "[PERSON_NAME] Residencial" at bounding box center [244, 168] width 12 height 12
checkbox input "false"
click at [255, 187] on div "Star Residencial Exclusivo" at bounding box center [366, 187] width 293 height 16
click at [244, 189] on input "Star Residencial Exclusivo" at bounding box center [244, 187] width 12 height 12
checkbox input "true"
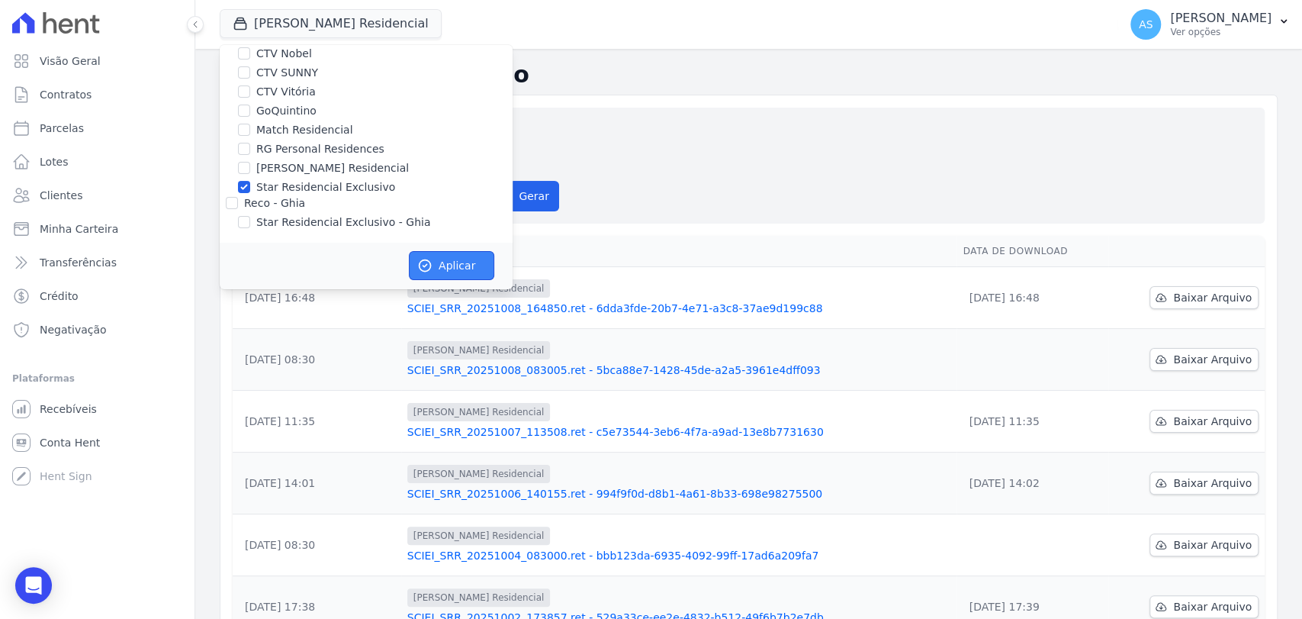
click at [450, 264] on button "Aplicar" at bounding box center [451, 265] width 85 height 29
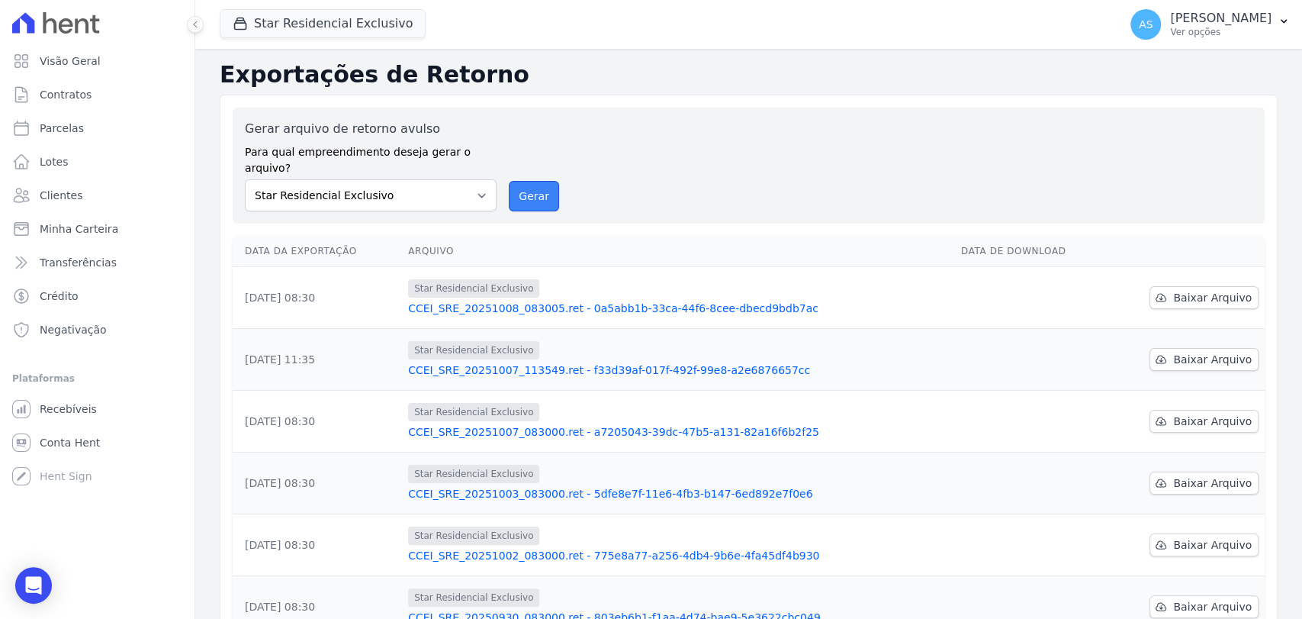
click at [532, 181] on button "Gerar" at bounding box center [534, 196] width 50 height 31
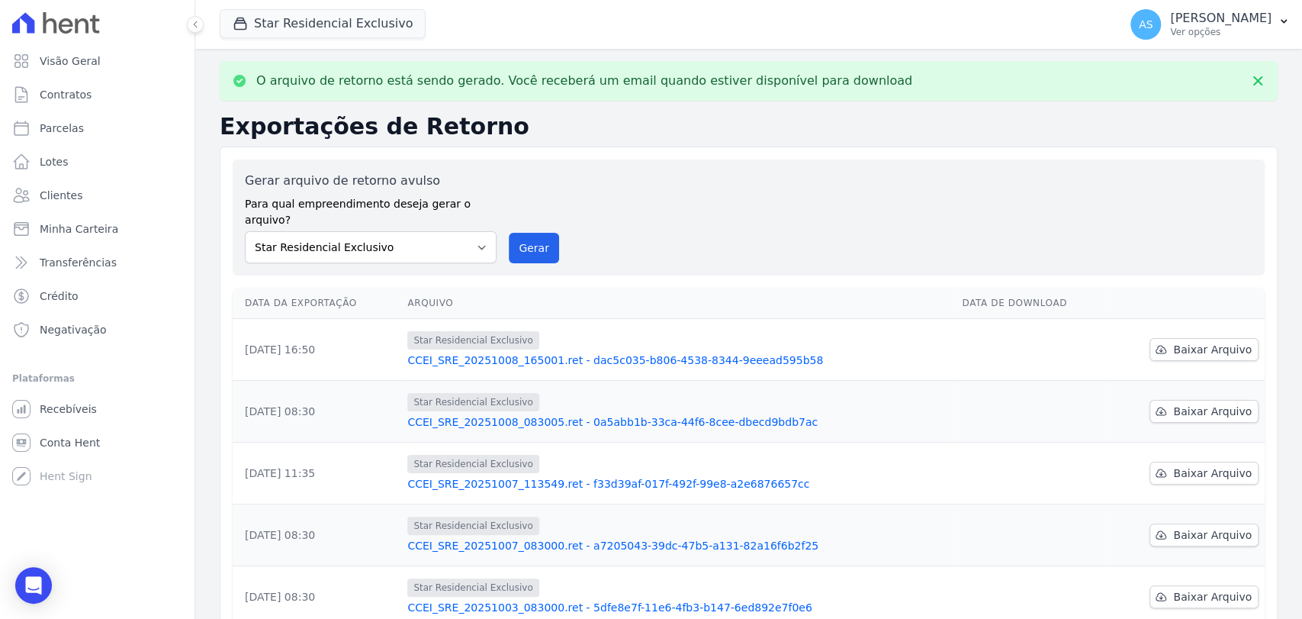
click at [632, 352] on link "CCEI_SRE_20251008_165001.ret - dac5c035-b806-4538-8344-9eeead595b58" at bounding box center [678, 359] width 542 height 15
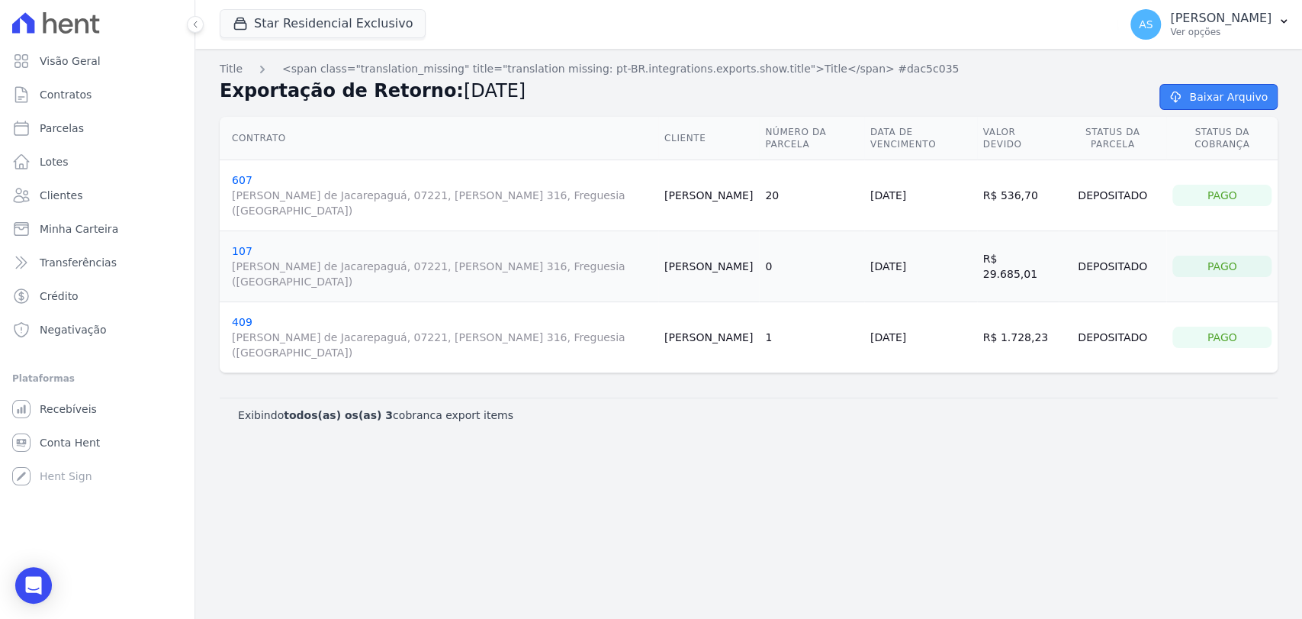
click at [1207, 98] on link "Baixar Arquivo" at bounding box center [1218, 97] width 118 height 26
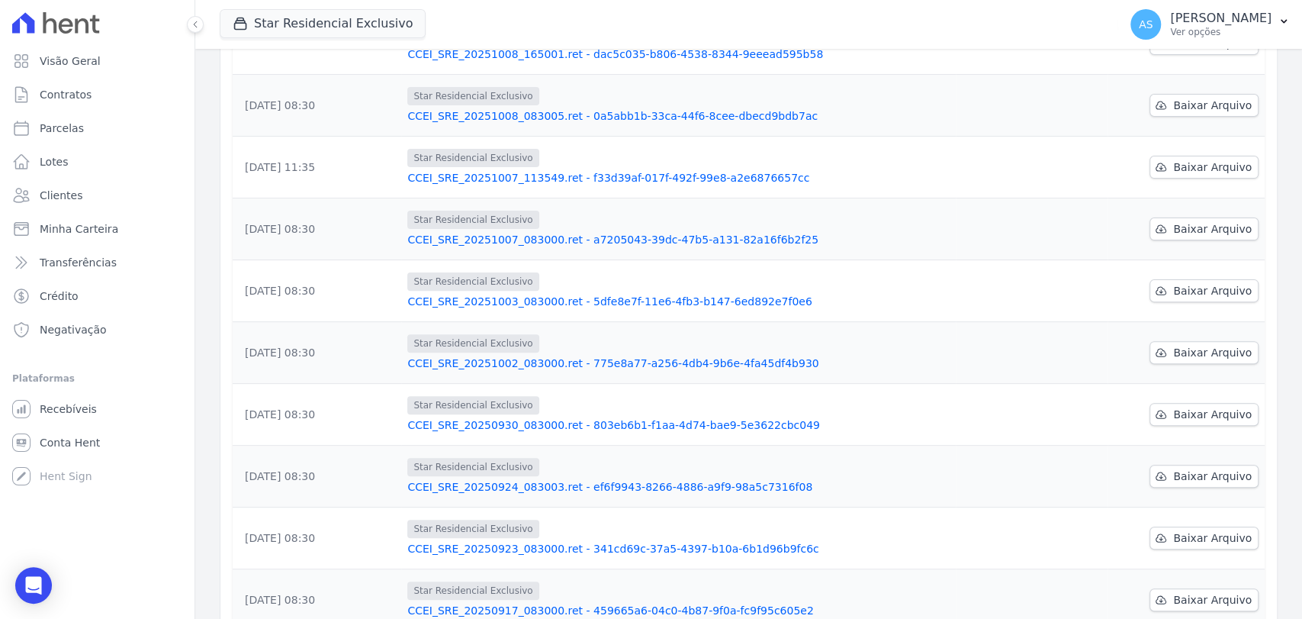
scroll to position [328, 0]
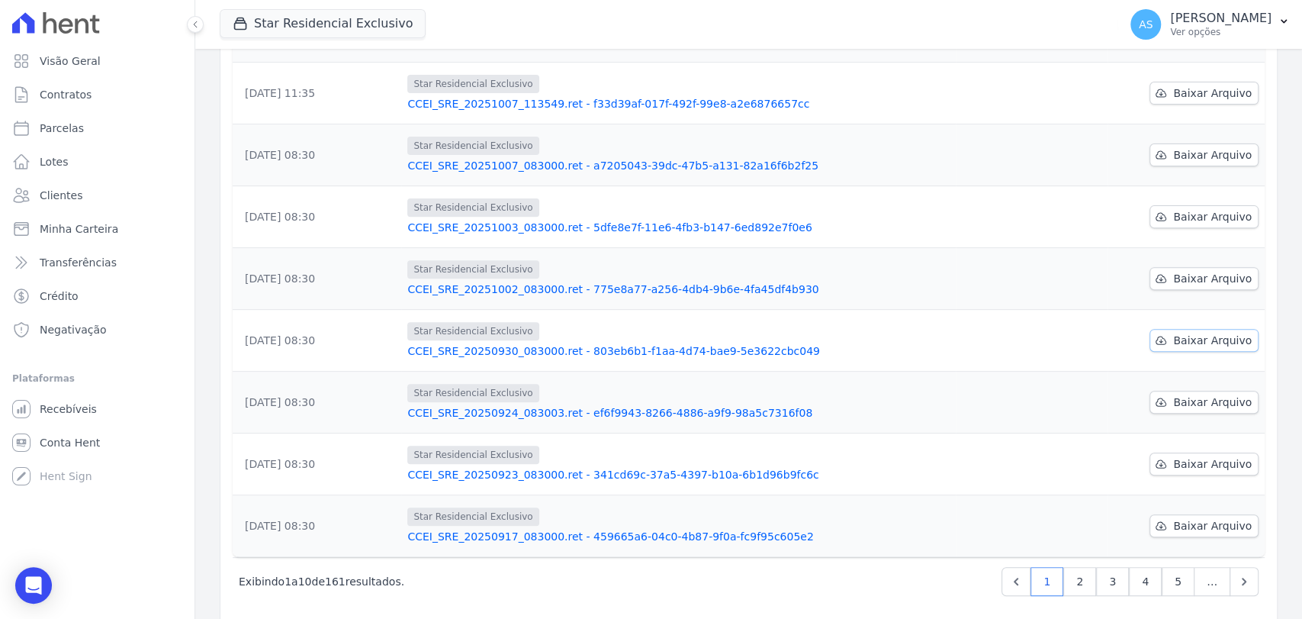
click at [1187, 333] on span "Baixar Arquivo" at bounding box center [1212, 340] width 79 height 15
click at [49, 229] on span "Minha Carteira" at bounding box center [79, 228] width 79 height 15
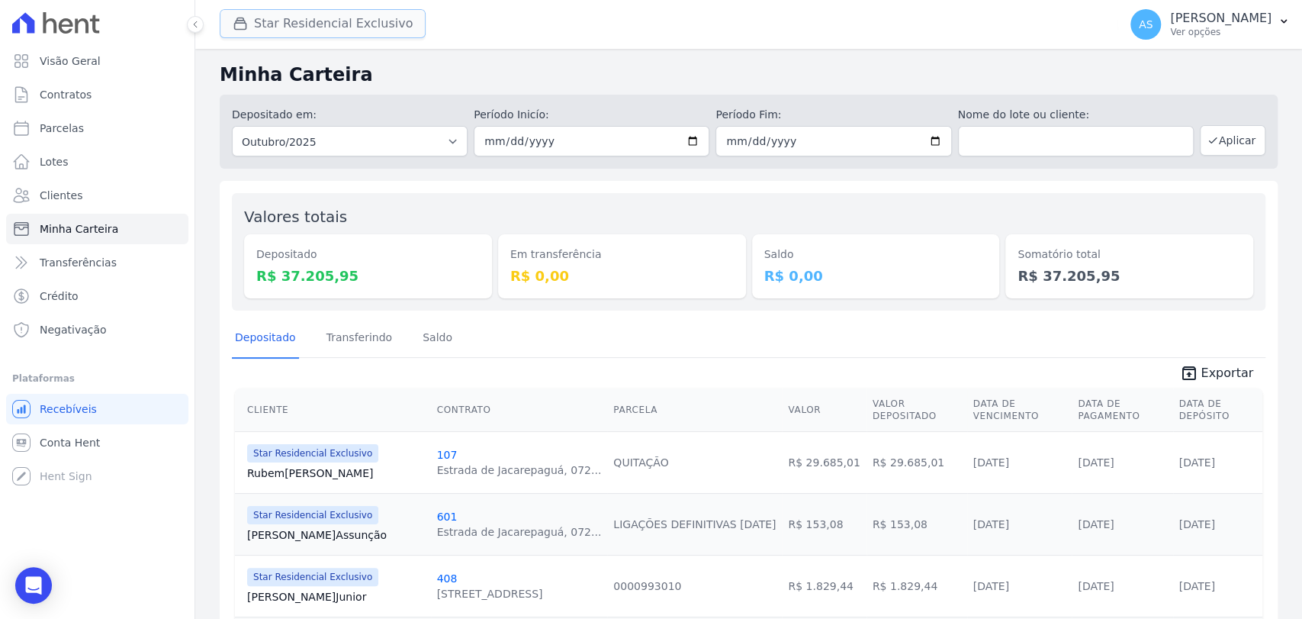
click at [280, 23] on button "Star Residencial Exclusivo" at bounding box center [323, 23] width 206 height 29
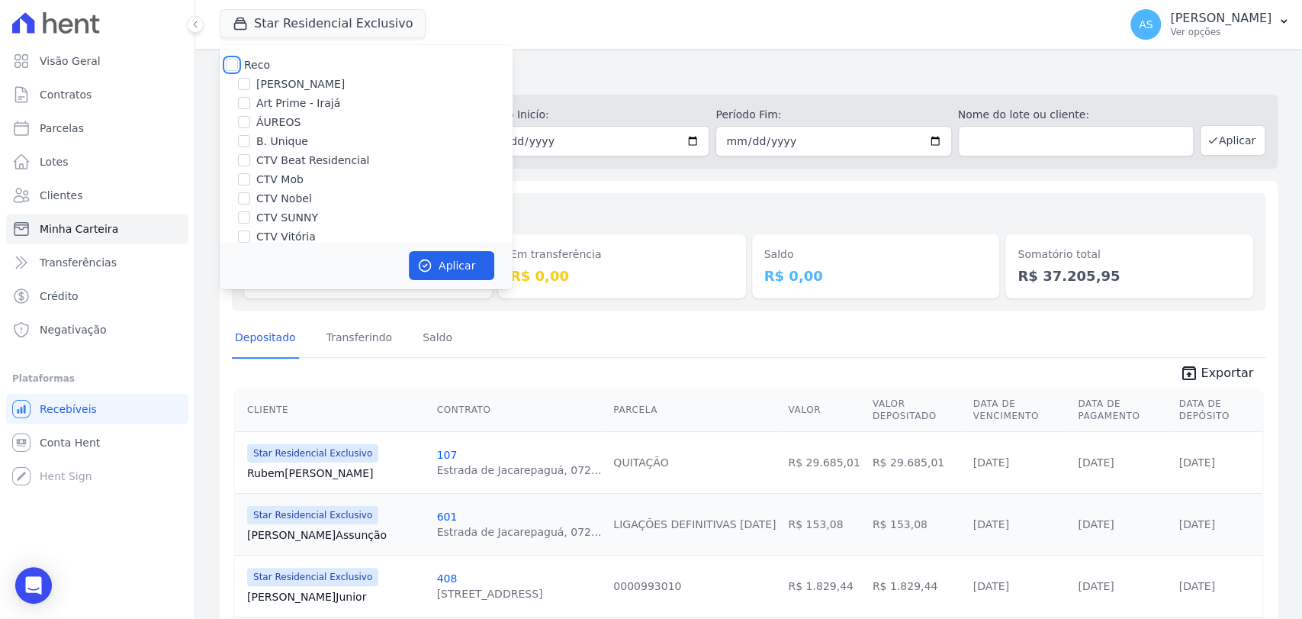
click at [236, 66] on input "Reco" at bounding box center [232, 65] width 12 height 12
checkbox input "true"
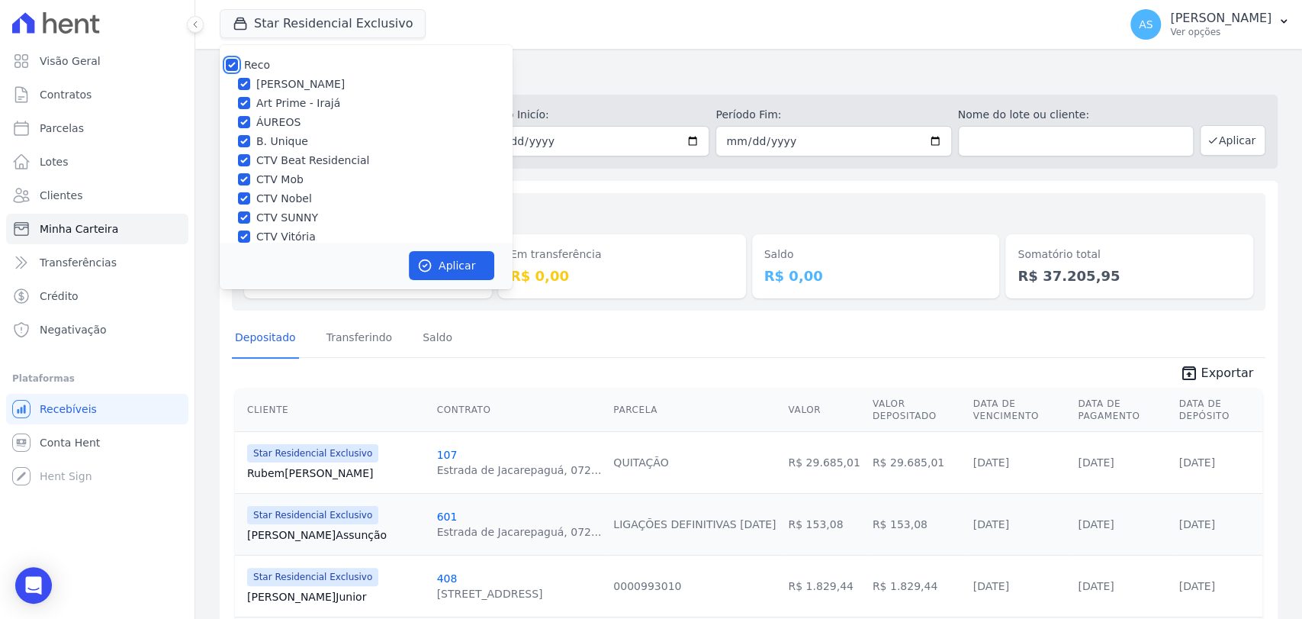
checkbox input "true"
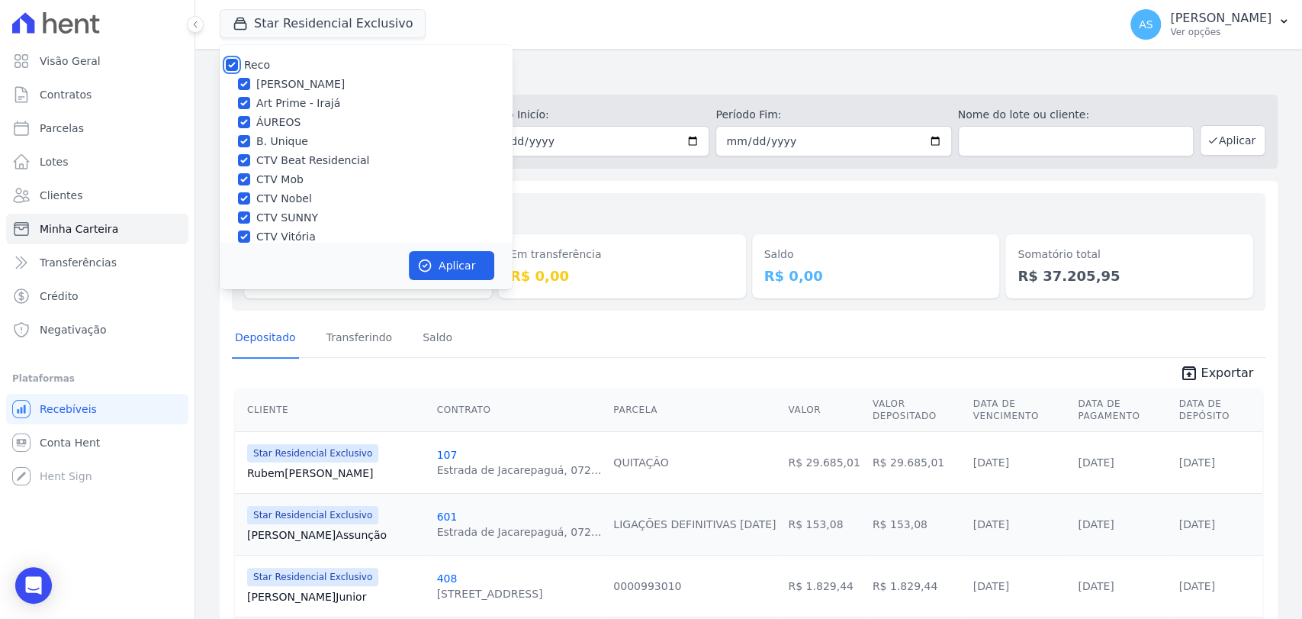
checkbox input "true"
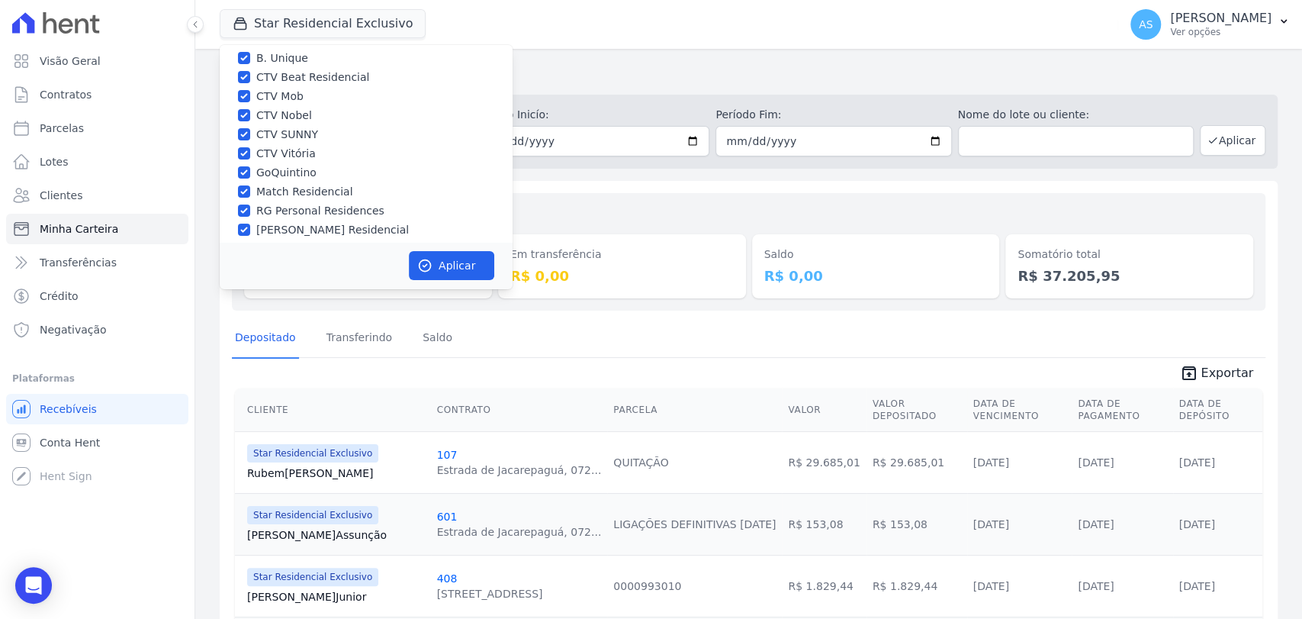
scroll to position [145, 0]
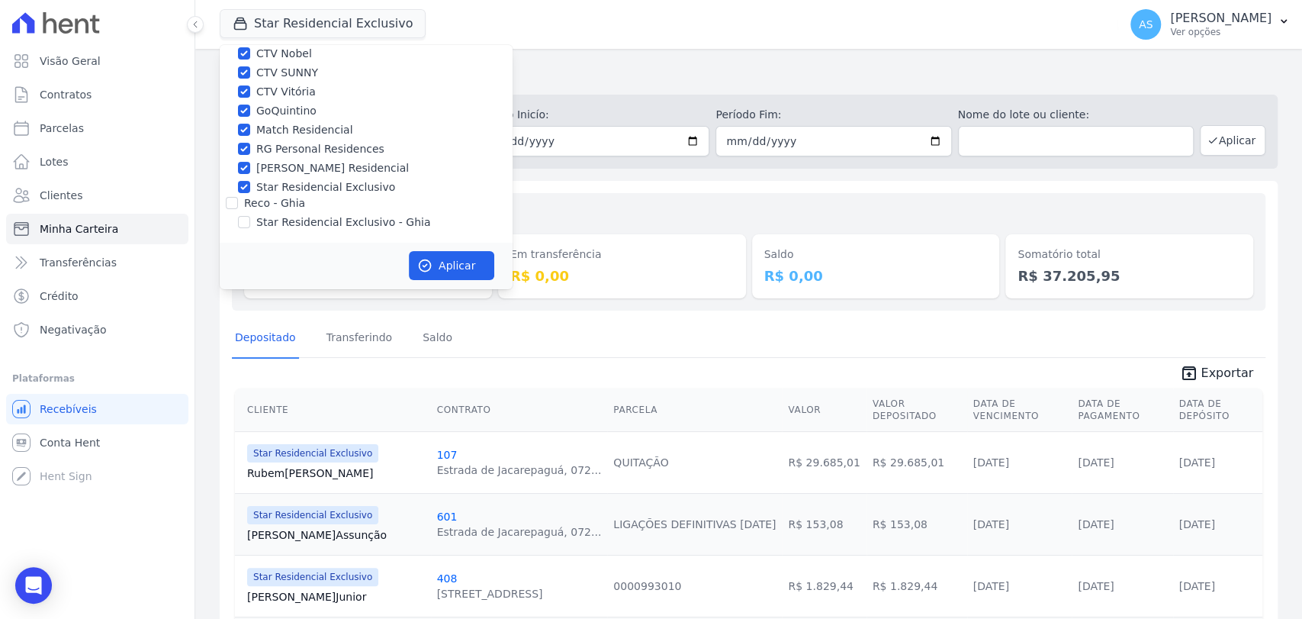
click at [252, 223] on div "Star Residencial Exclusivo - Ghia" at bounding box center [366, 222] width 293 height 16
click at [239, 222] on input "Star Residencial Exclusivo - Ghia" at bounding box center [244, 222] width 12 height 12
checkbox input "true"
click at [455, 266] on button "Aplicar" at bounding box center [451, 265] width 85 height 29
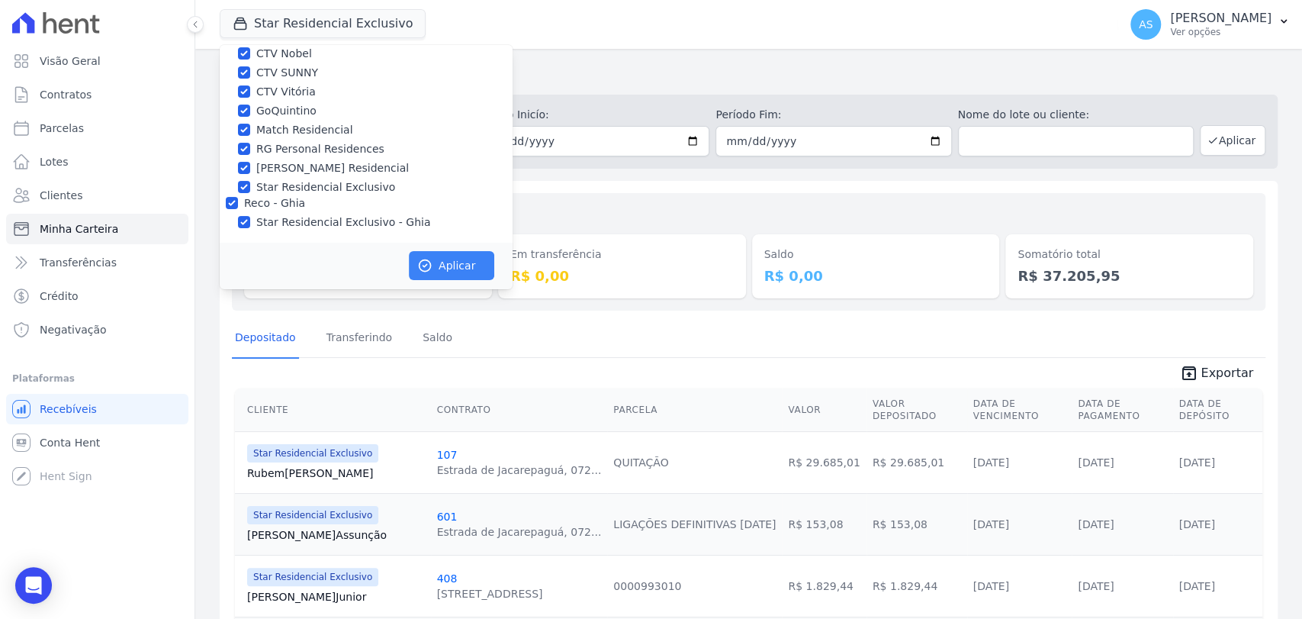
scroll to position [142, 0]
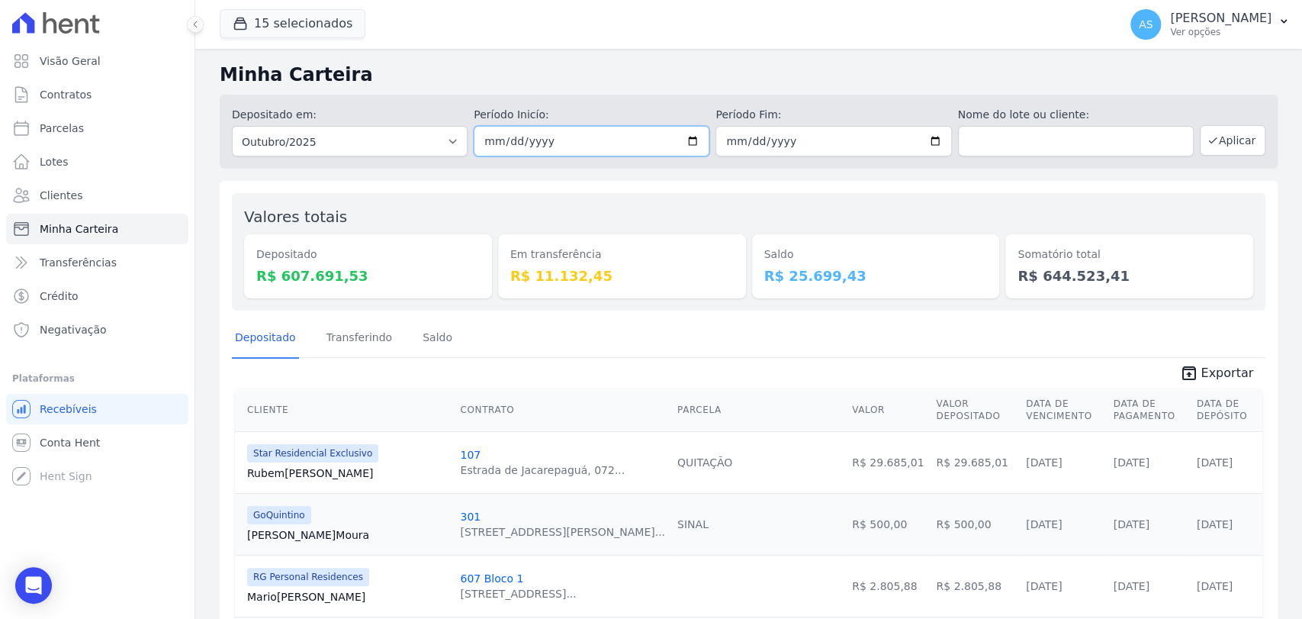
click at [688, 133] on input "2025-10-01" at bounding box center [592, 141] width 236 height 31
click at [688, 138] on input "2025-10-01" at bounding box center [592, 141] width 236 height 31
type input "[DATE]"
click at [924, 140] on input "2025-10-31" at bounding box center [833, 141] width 236 height 31
type input "[DATE]"
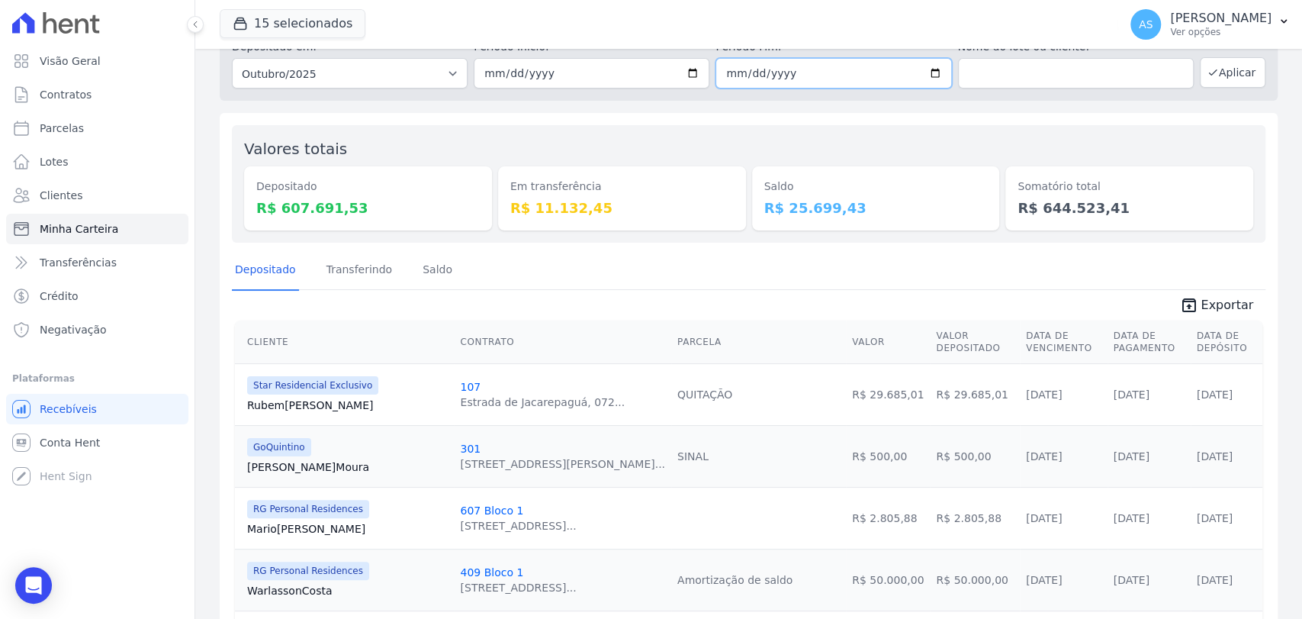
scroll to position [0, 0]
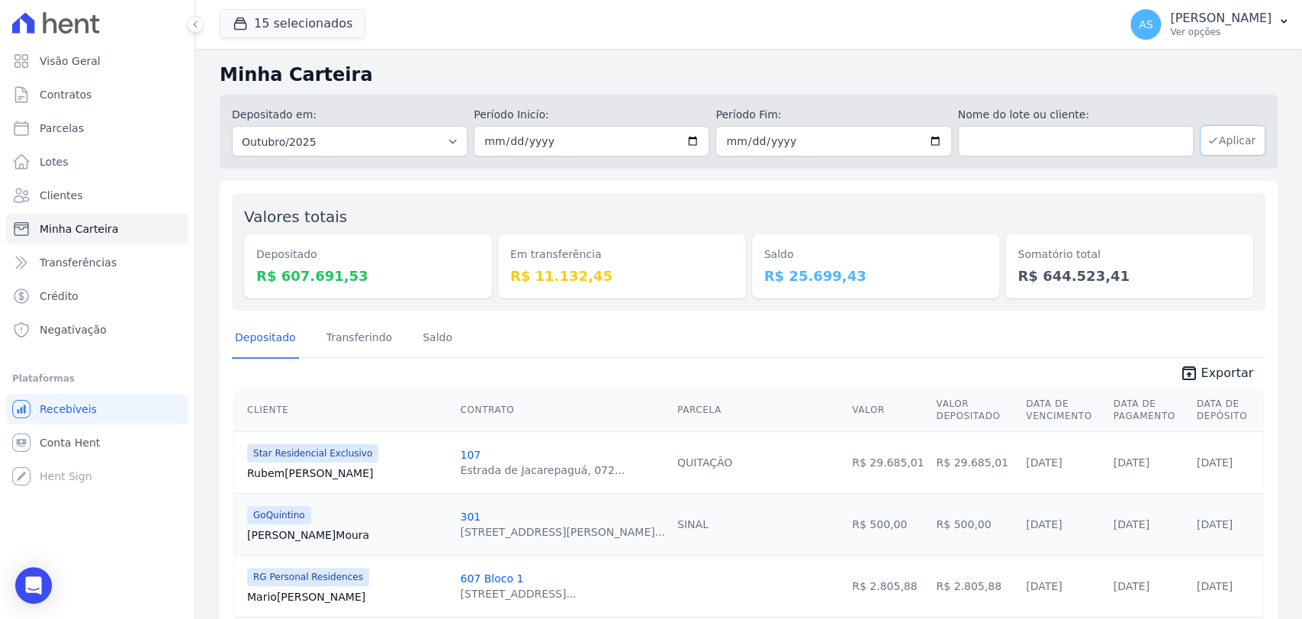
click at [1215, 137] on button "Aplicar" at bounding box center [1233, 140] width 66 height 31
